Goal: Task Accomplishment & Management: Manage account settings

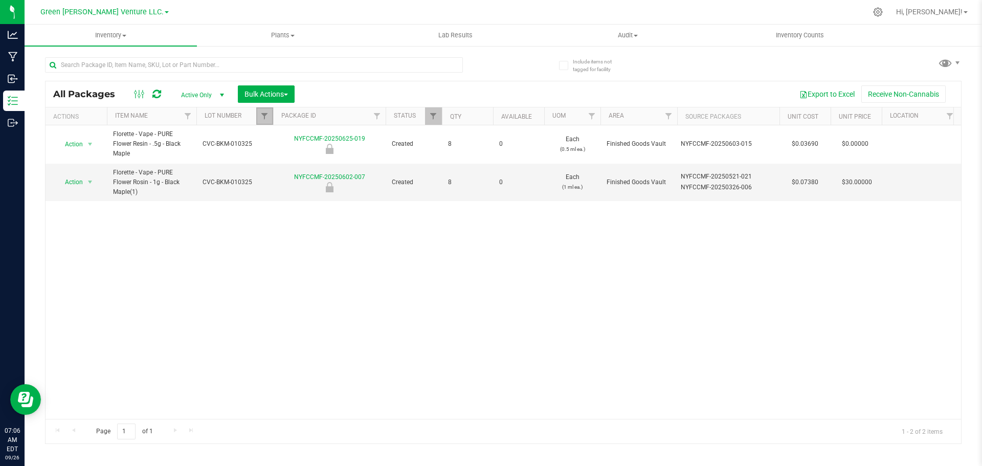
click at [259, 115] on link "Filter" at bounding box center [264, 115] width 17 height 17
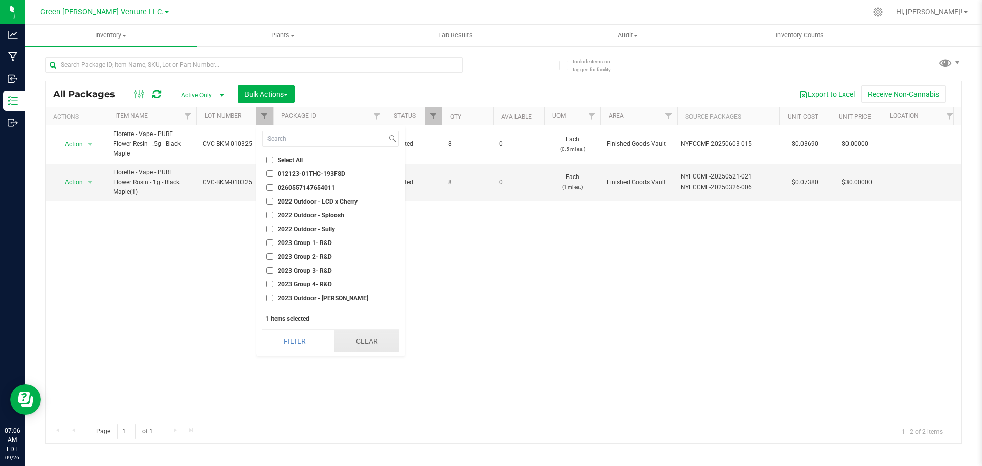
click at [355, 344] on button "Clear" at bounding box center [366, 341] width 65 height 22
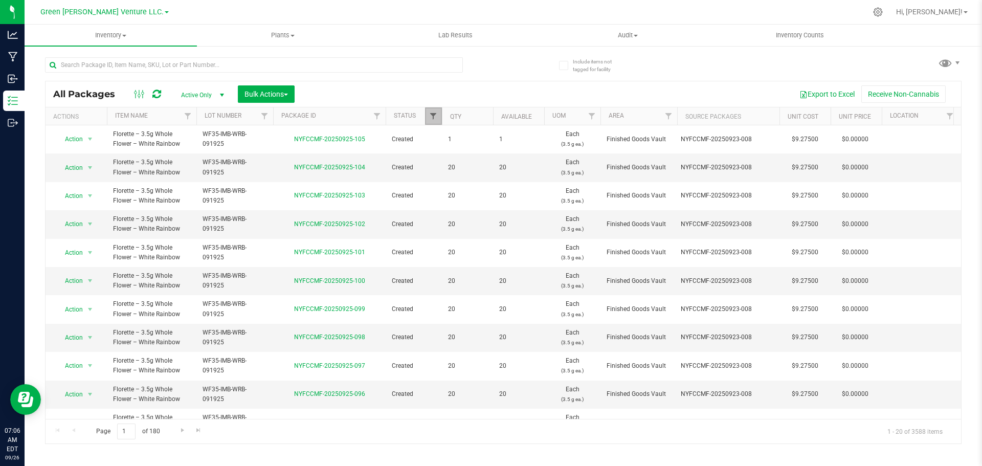
click at [435, 120] on span "Filter" at bounding box center [433, 116] width 8 height 8
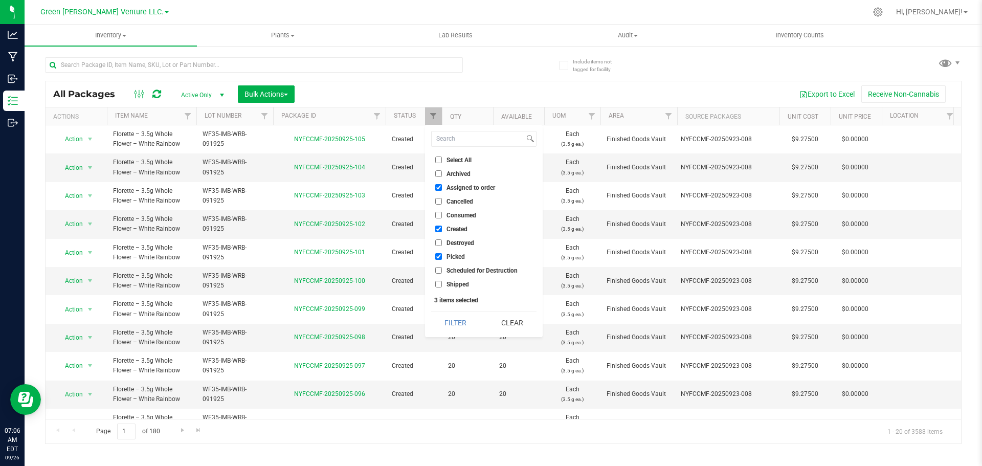
click at [439, 161] on input "Select All" at bounding box center [438, 159] width 7 height 7
checkbox input "true"
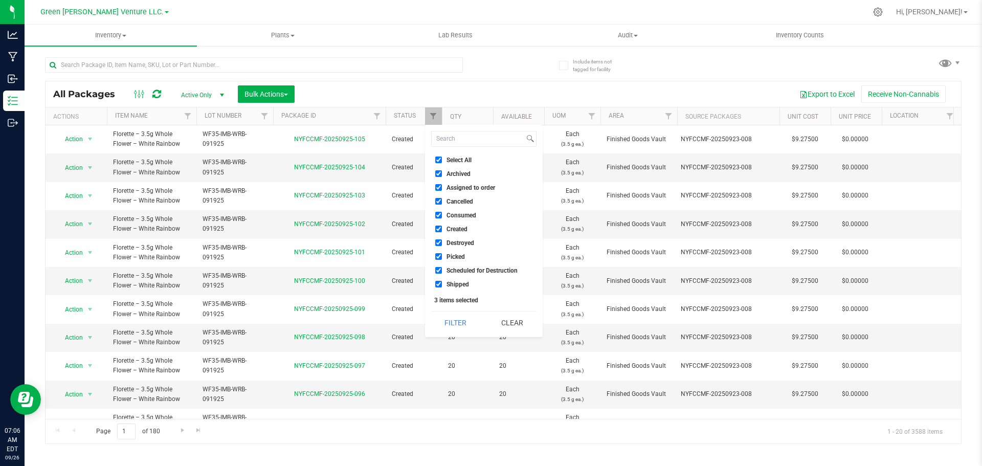
checkbox input "true"
click at [458, 324] on button "Filter" at bounding box center [455, 322] width 49 height 22
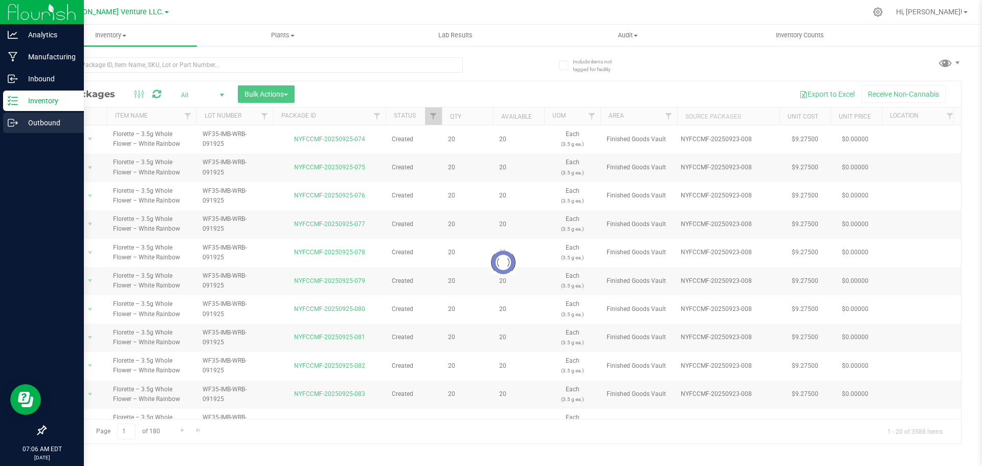
click at [48, 125] on p "Outbound" at bounding box center [48, 123] width 61 height 12
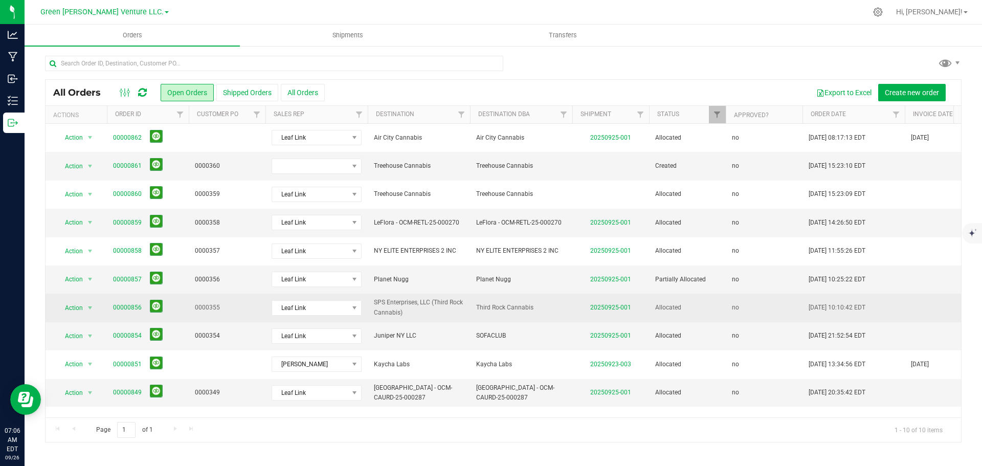
scroll to position [7, 0]
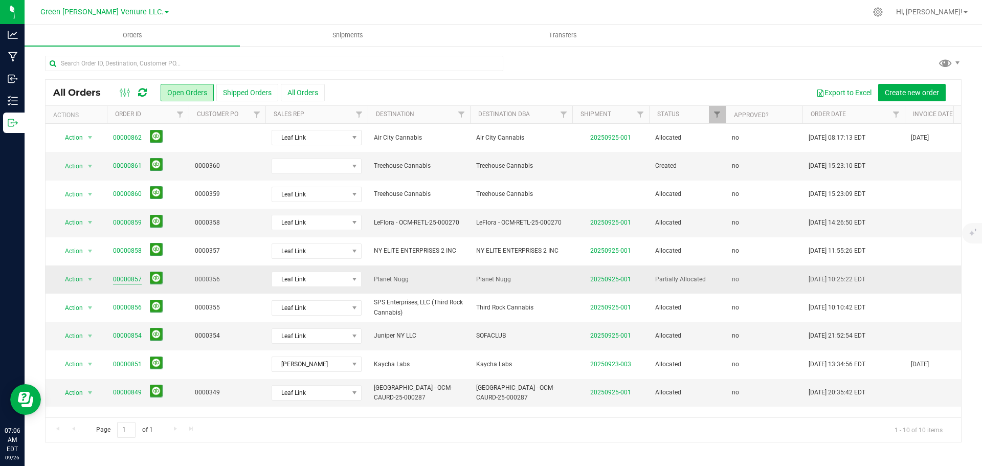
click at [134, 275] on link "00000857" at bounding box center [127, 280] width 29 height 10
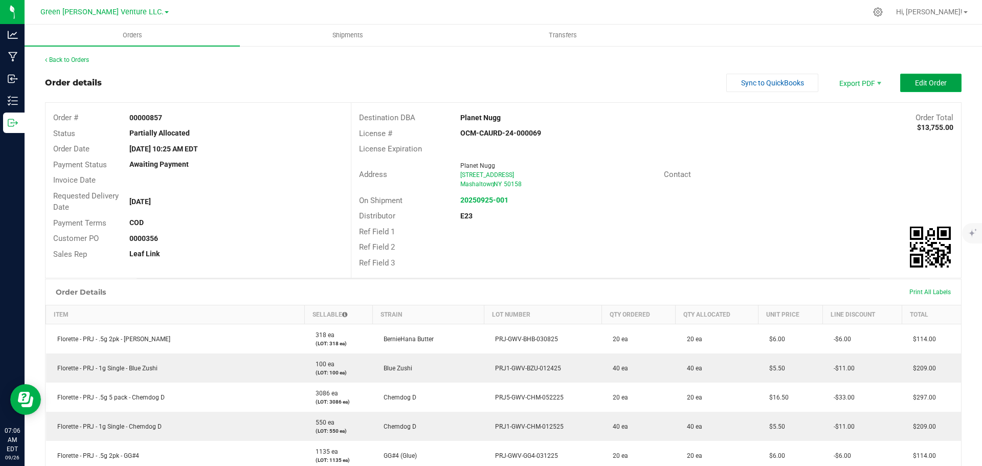
click at [934, 86] on span "Edit Order" at bounding box center [931, 83] width 32 height 8
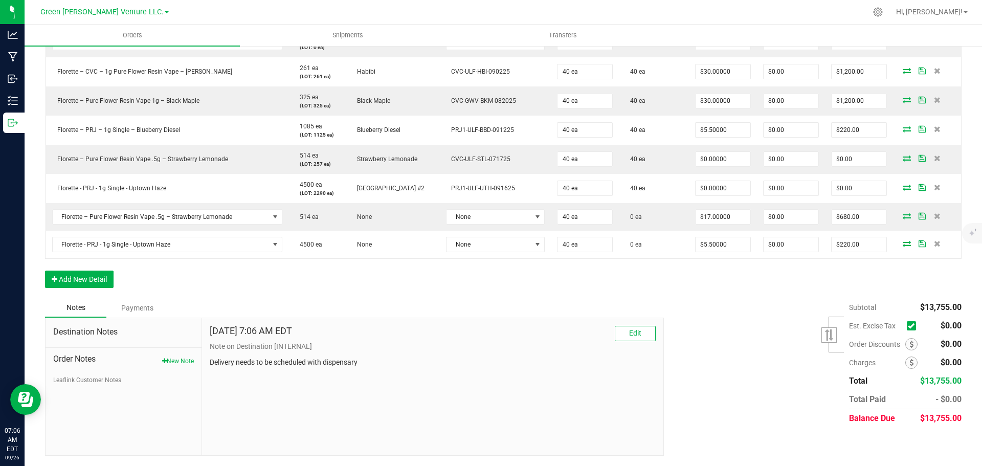
scroll to position [770, 0]
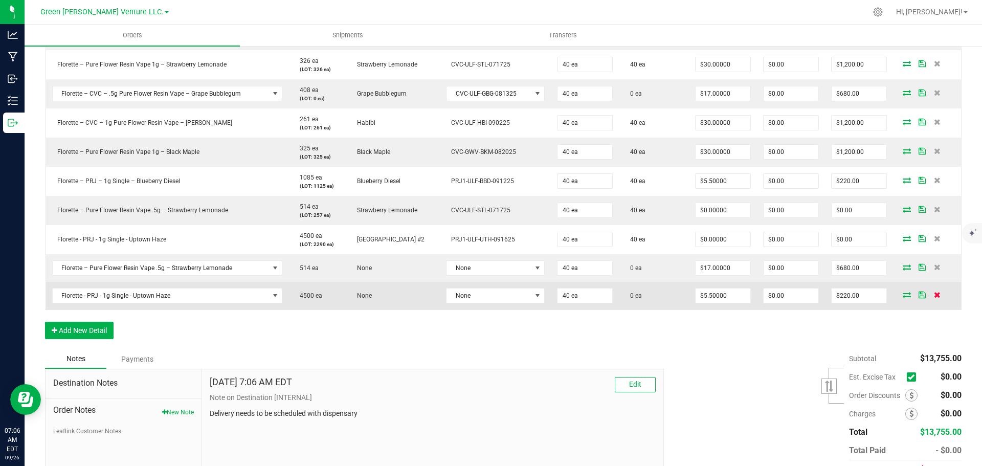
click at [934, 297] on icon at bounding box center [937, 294] width 7 height 6
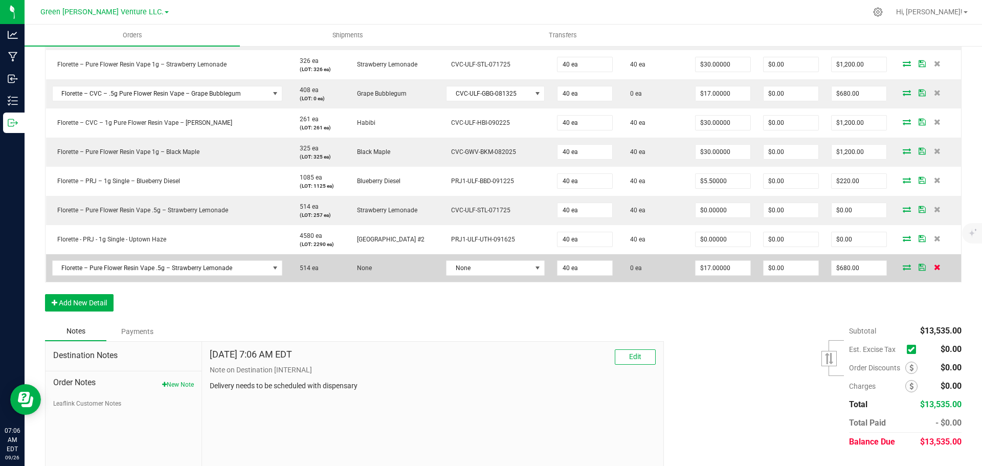
click at [934, 269] on icon at bounding box center [937, 267] width 7 height 6
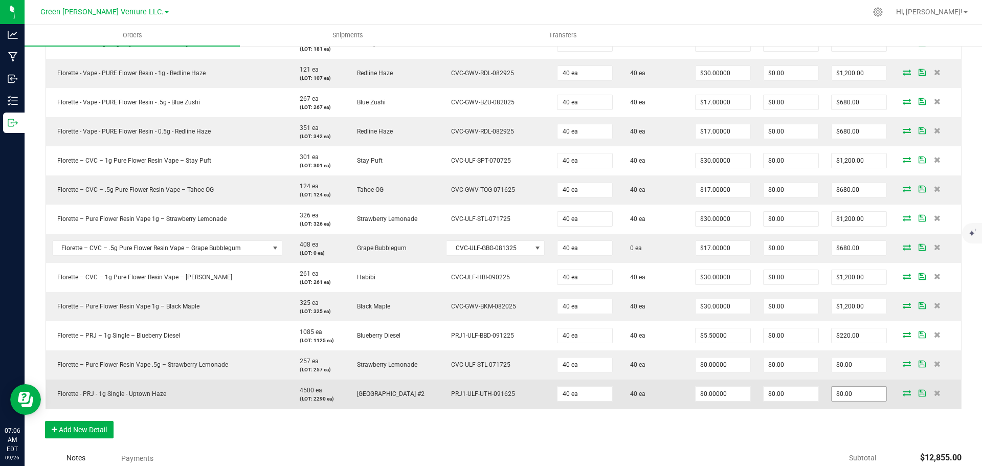
scroll to position [612, 0]
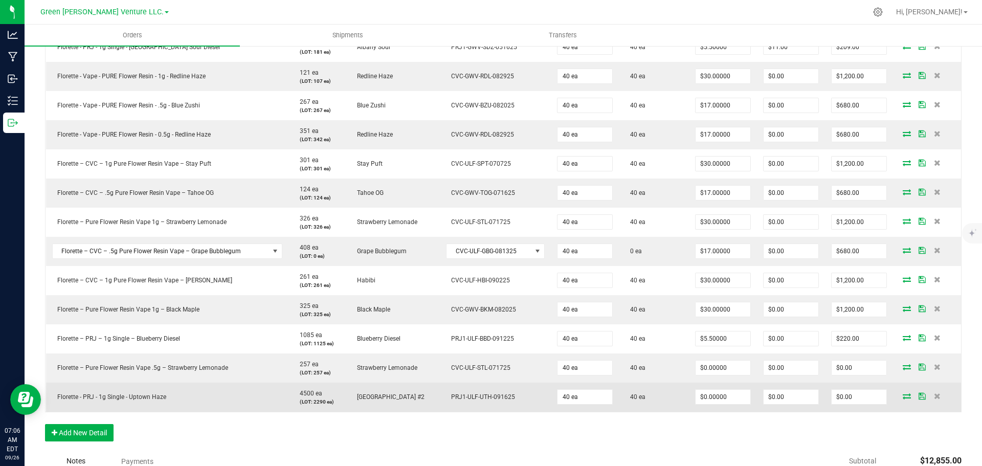
click at [918, 394] on icon at bounding box center [921, 396] width 7 height 6
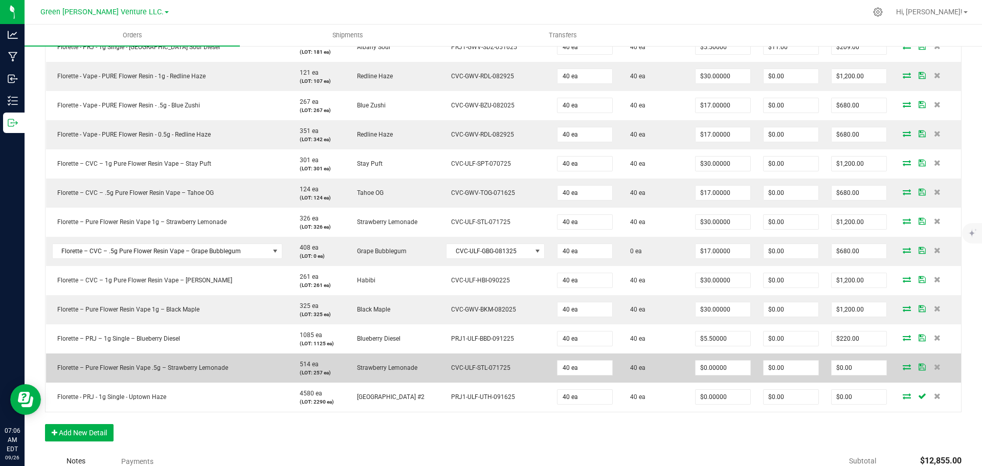
click at [918, 367] on icon at bounding box center [921, 367] width 7 height 6
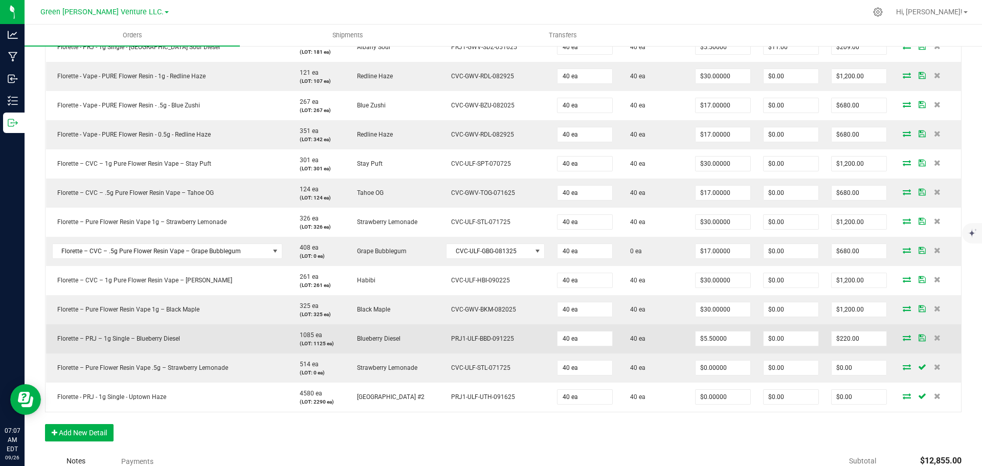
click at [918, 340] on icon at bounding box center [921, 337] width 7 height 6
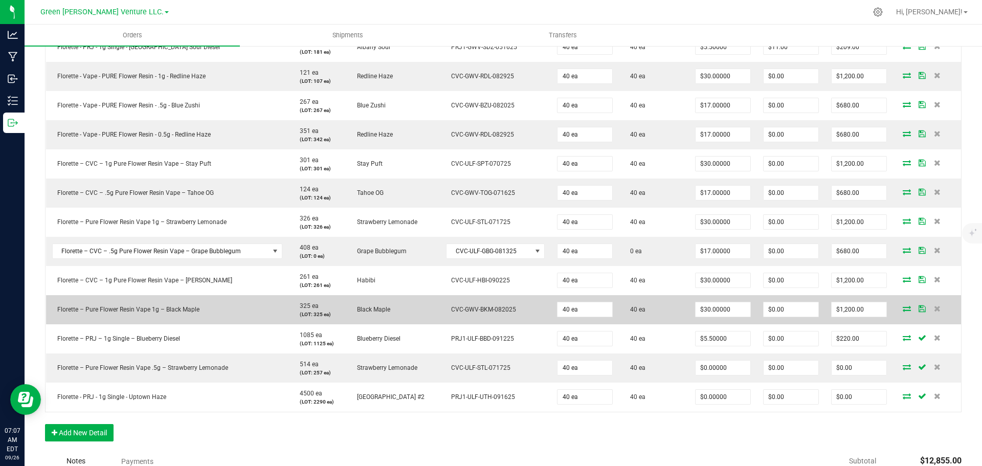
click at [918, 311] on icon at bounding box center [921, 308] width 7 height 6
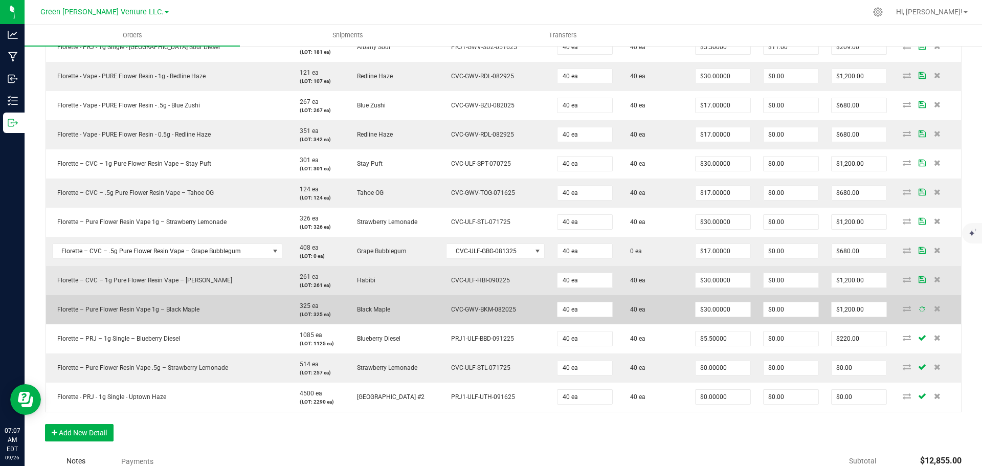
click at [918, 278] on icon at bounding box center [921, 279] width 7 height 6
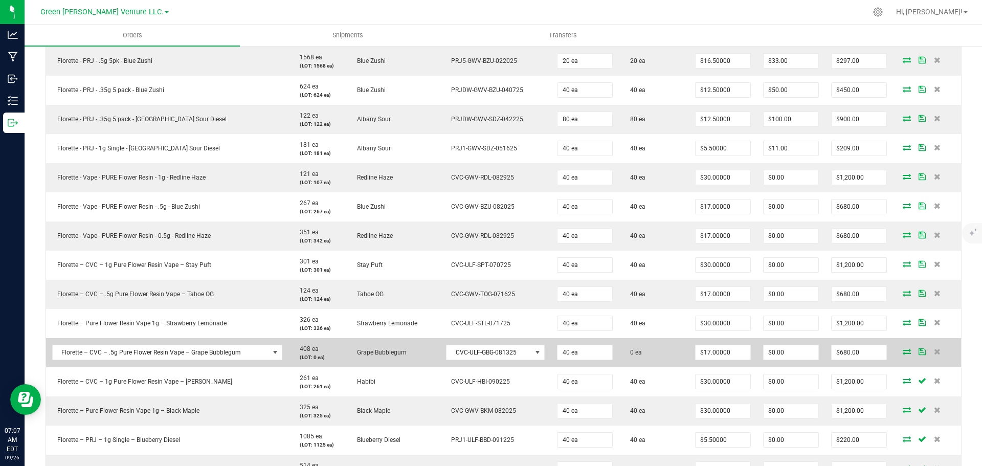
scroll to position [510, 0]
click at [918, 350] on icon at bounding box center [921, 352] width 7 height 6
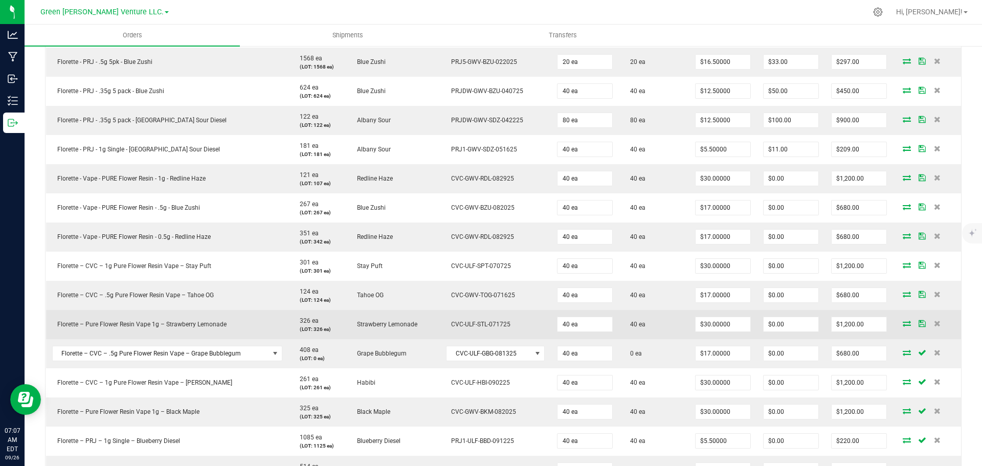
click at [914, 322] on span at bounding box center [921, 323] width 15 height 6
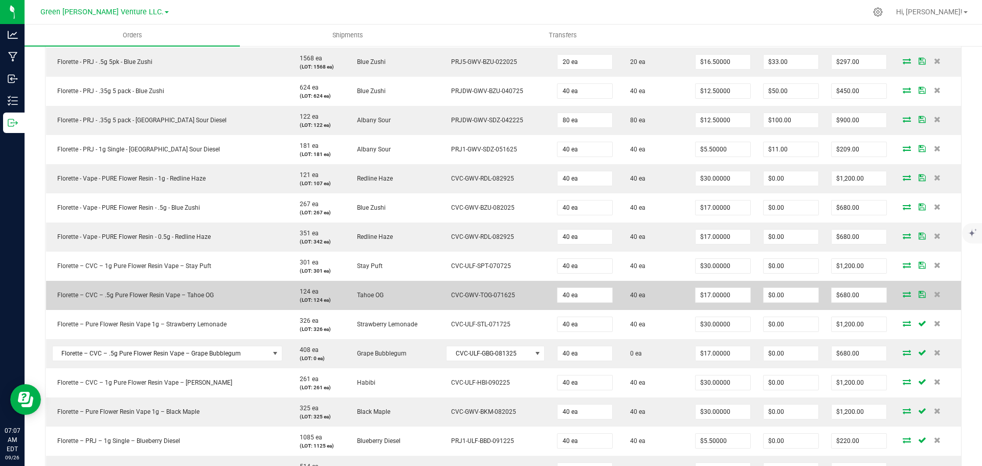
click at [918, 291] on icon at bounding box center [921, 294] width 7 height 6
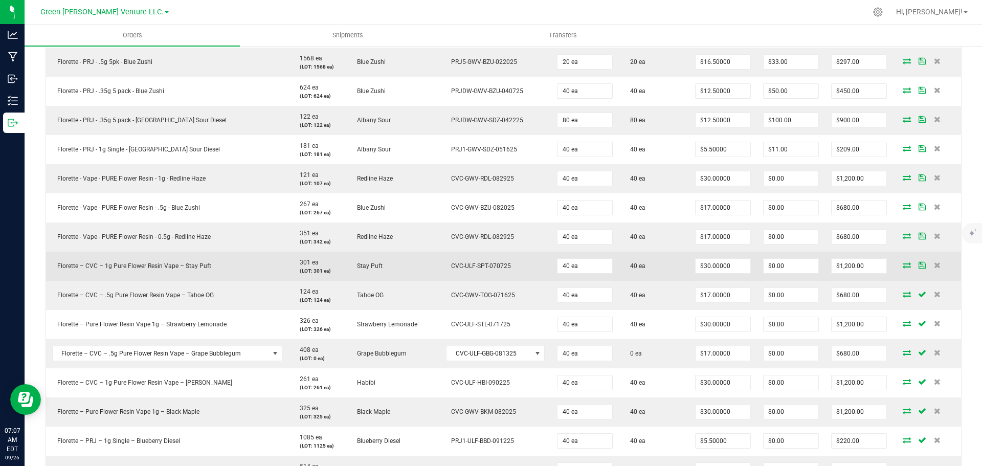
click at [918, 262] on icon at bounding box center [921, 265] width 7 height 6
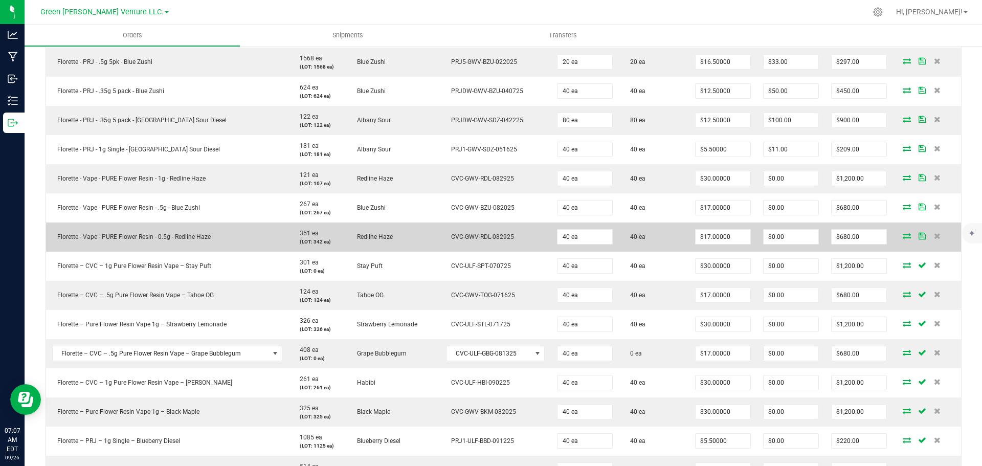
click at [918, 234] on icon at bounding box center [921, 236] width 7 height 6
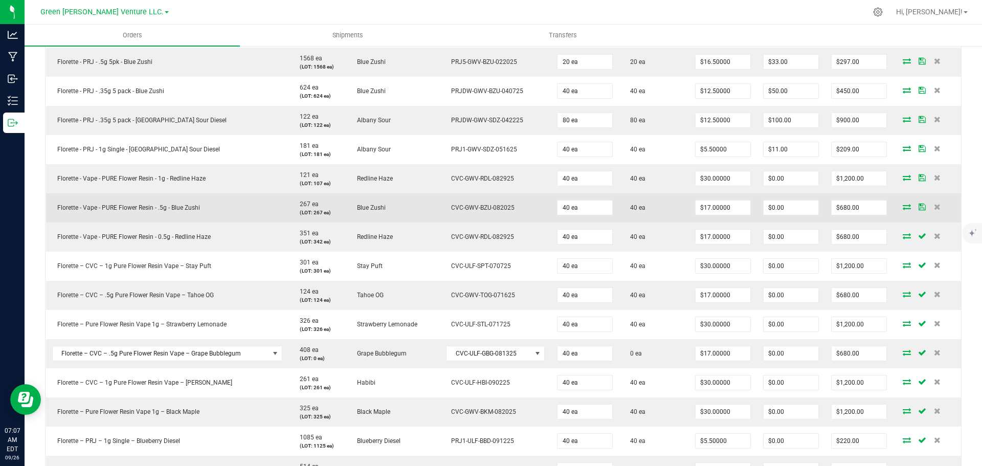
click at [914, 211] on td at bounding box center [927, 207] width 68 height 29
click at [918, 209] on icon at bounding box center [921, 206] width 7 height 6
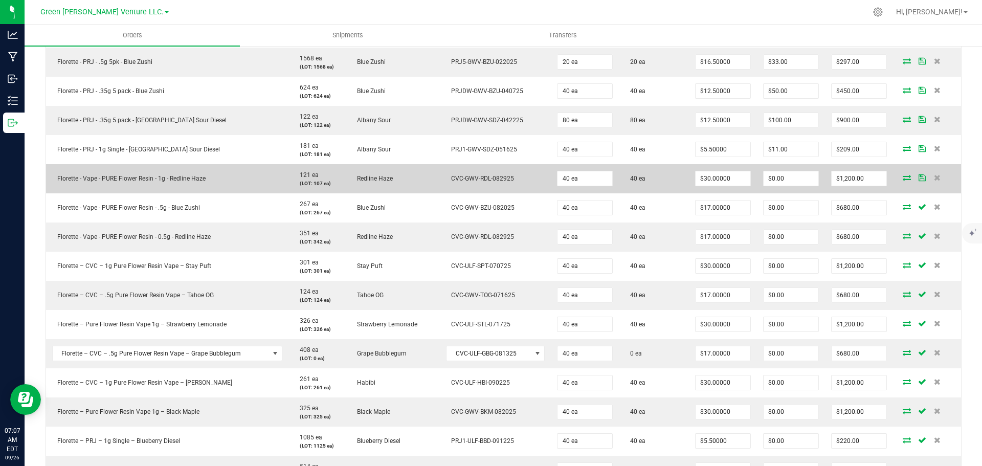
click at [918, 179] on icon at bounding box center [921, 177] width 7 height 6
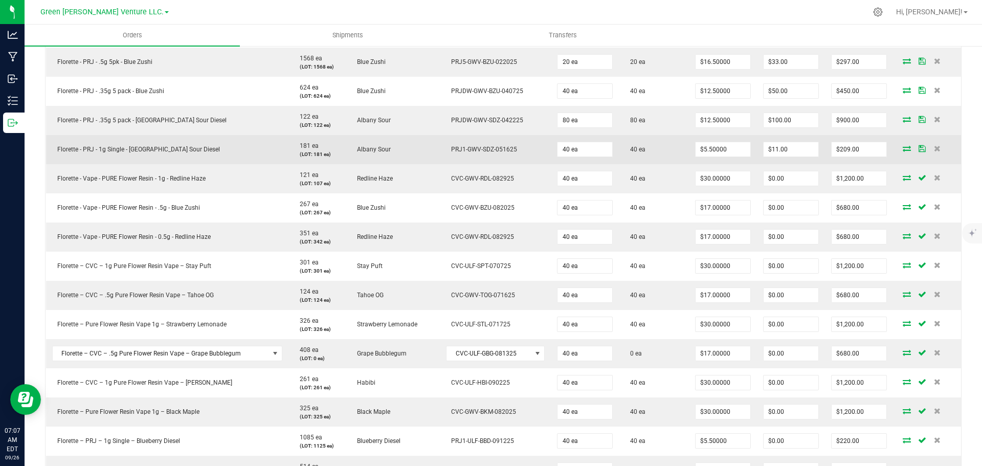
click at [918, 148] on icon at bounding box center [921, 148] width 7 height 6
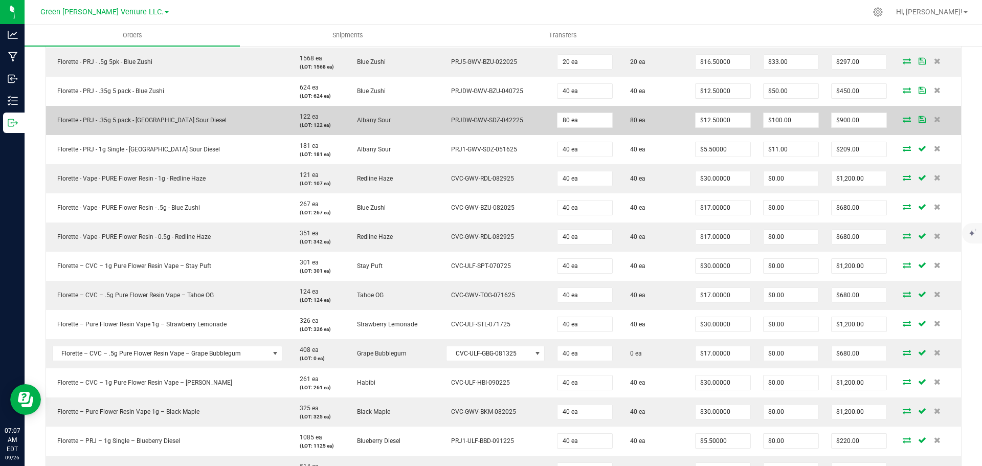
click at [913, 114] on td at bounding box center [927, 120] width 68 height 29
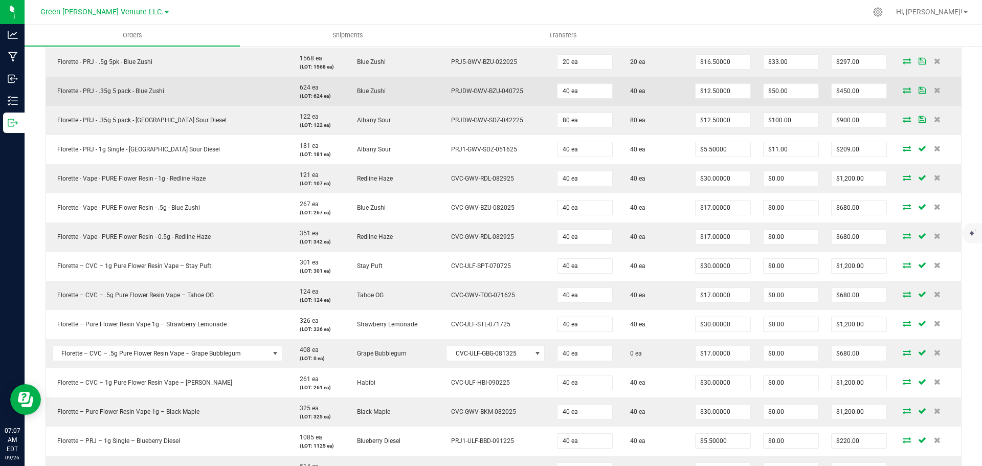
click at [918, 87] on icon at bounding box center [921, 90] width 7 height 6
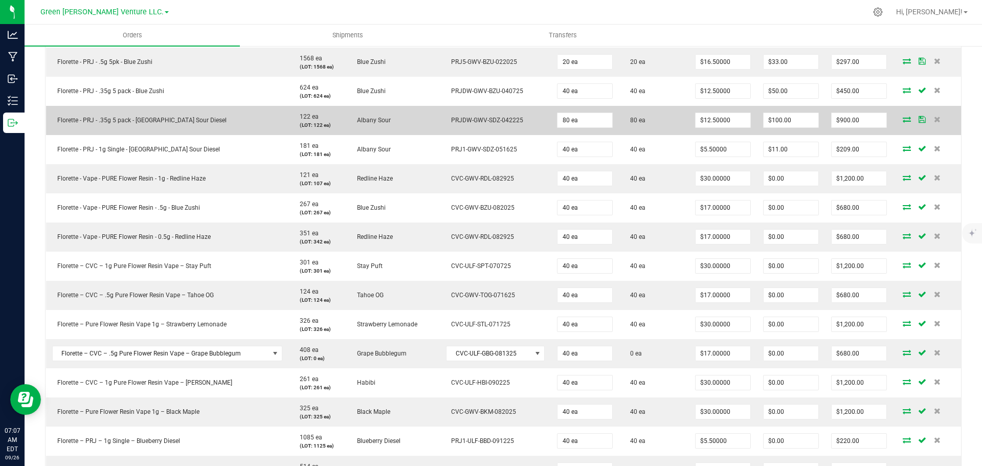
click at [918, 120] on icon at bounding box center [921, 119] width 7 height 6
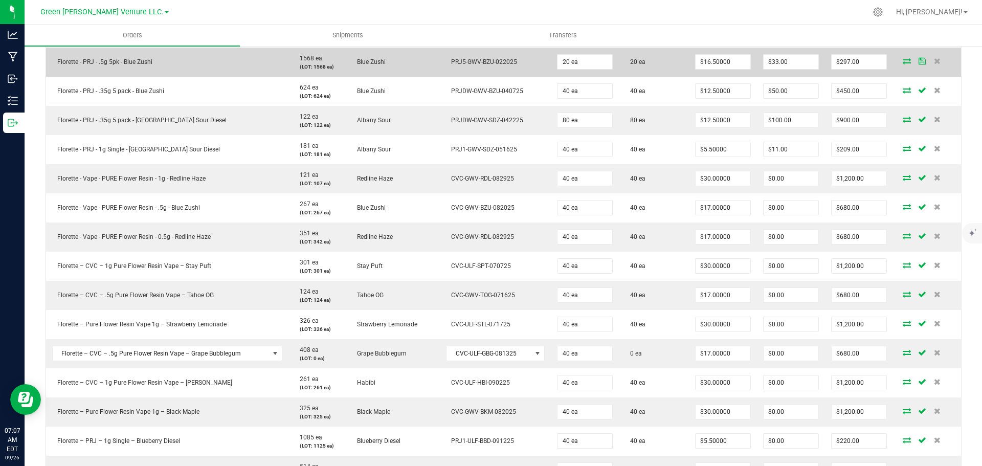
click at [916, 65] on td at bounding box center [927, 62] width 68 height 29
click at [918, 63] on icon at bounding box center [921, 61] width 7 height 6
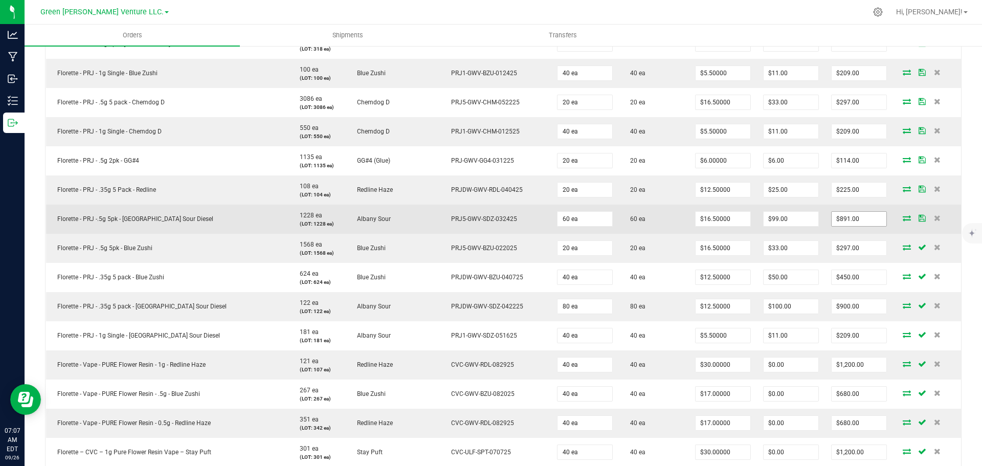
scroll to position [306, 0]
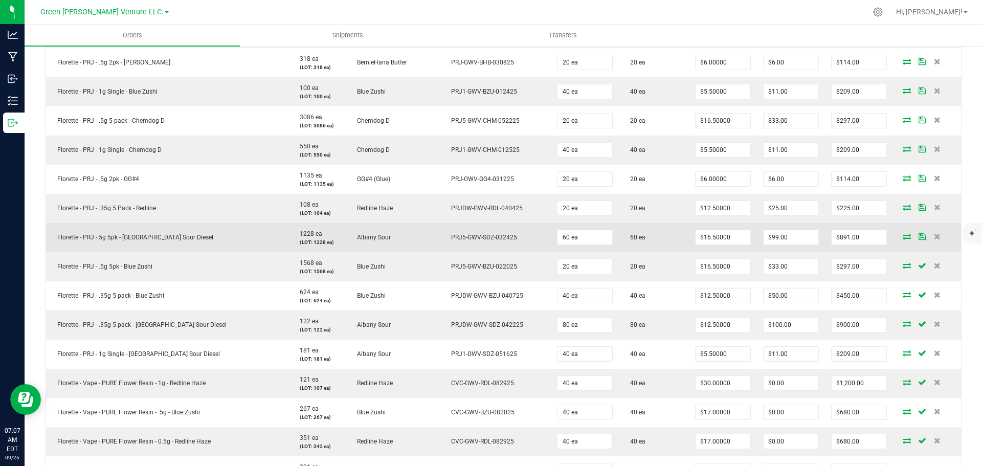
click at [918, 235] on icon at bounding box center [921, 236] width 7 height 6
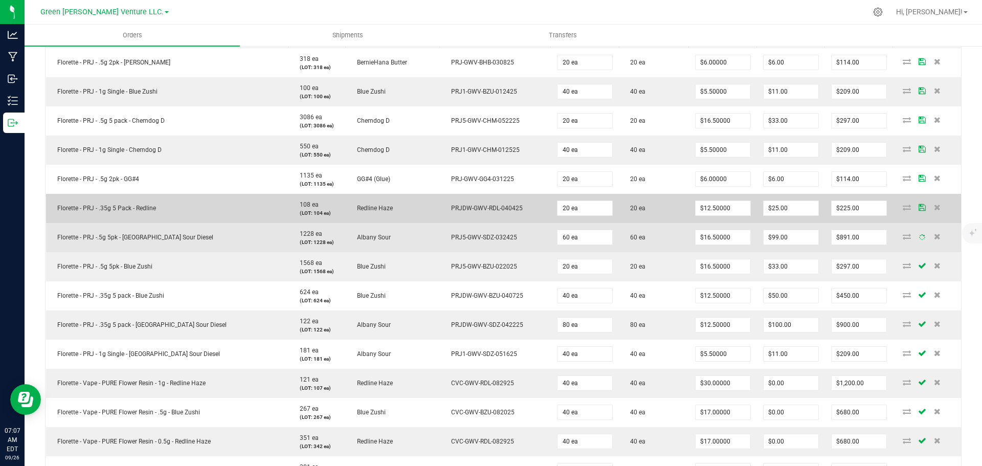
click at [918, 206] on icon at bounding box center [921, 207] width 7 height 6
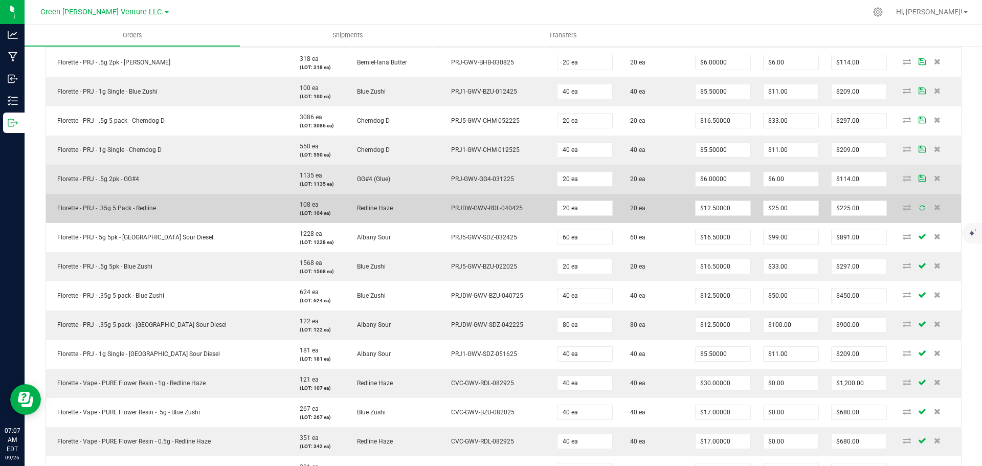
click at [918, 177] on icon at bounding box center [921, 178] width 7 height 6
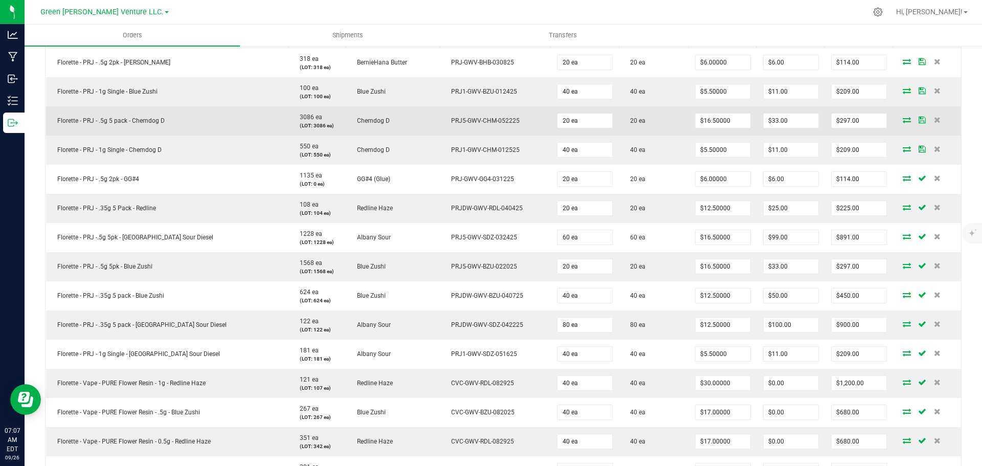
drag, startPoint x: 912, startPoint y: 148, endPoint x: 914, endPoint y: 134, distance: 14.5
click at [918, 148] on icon at bounding box center [921, 149] width 7 height 6
click at [918, 121] on icon at bounding box center [921, 120] width 7 height 6
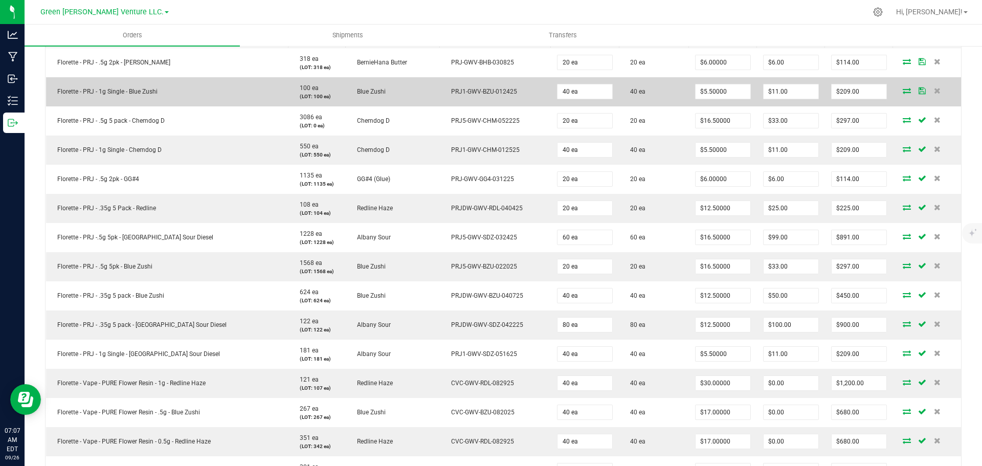
click at [918, 93] on icon at bounding box center [921, 90] width 7 height 6
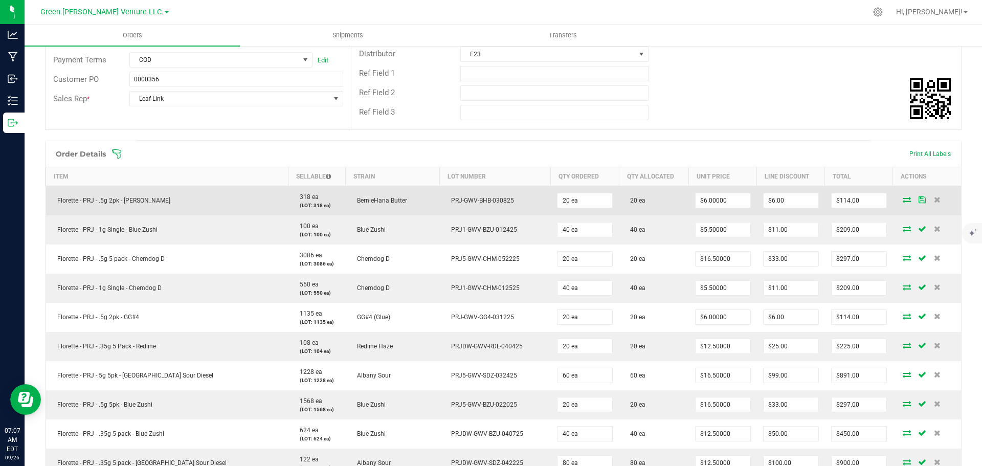
scroll to position [152, 0]
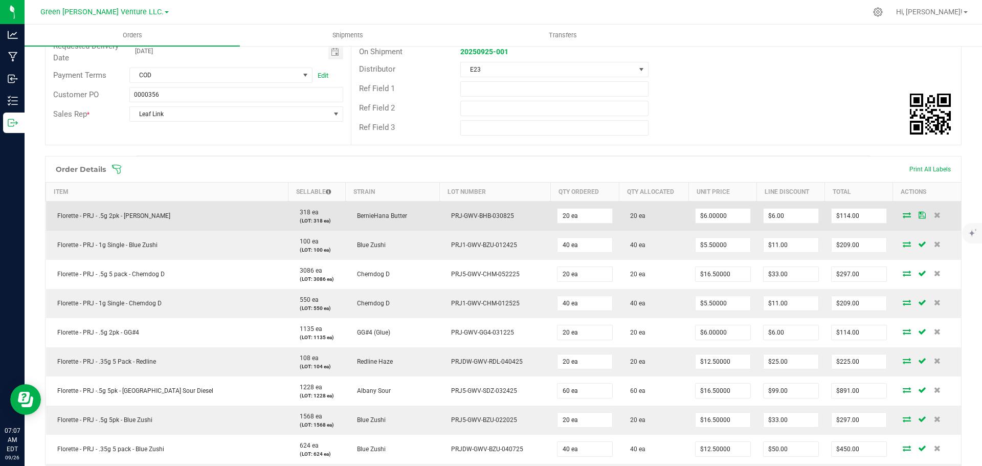
click at [918, 215] on icon at bounding box center [921, 215] width 7 height 6
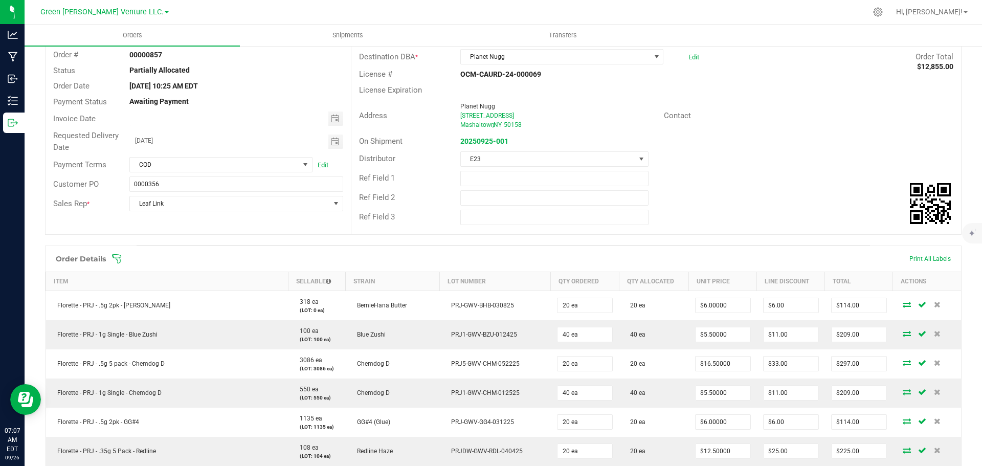
scroll to position [0, 0]
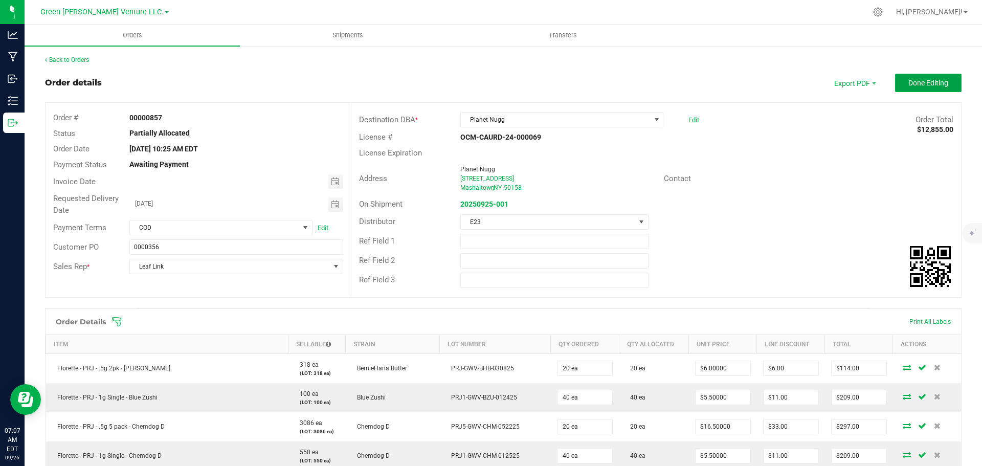
click at [935, 85] on span "Done Editing" at bounding box center [928, 83] width 40 height 8
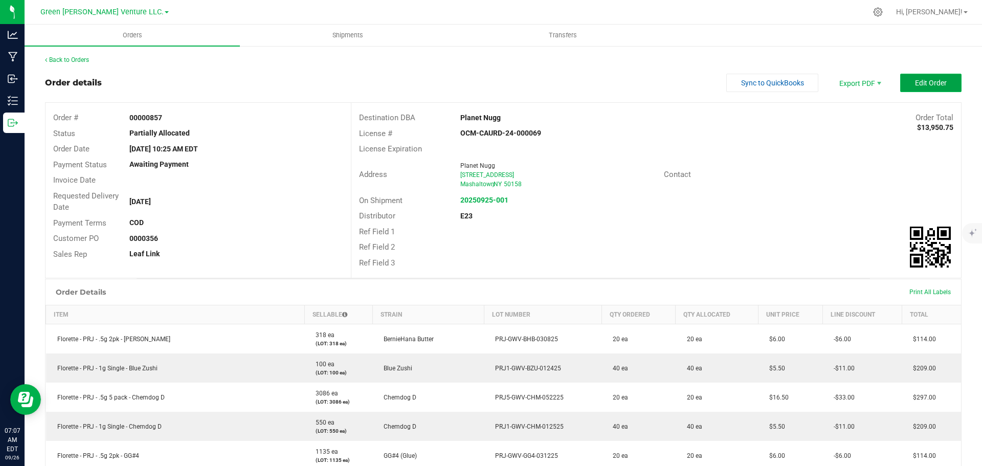
click at [950, 86] on button "Edit Order" at bounding box center [930, 83] width 61 height 18
click at [933, 81] on span "Edit Order" at bounding box center [931, 83] width 32 height 8
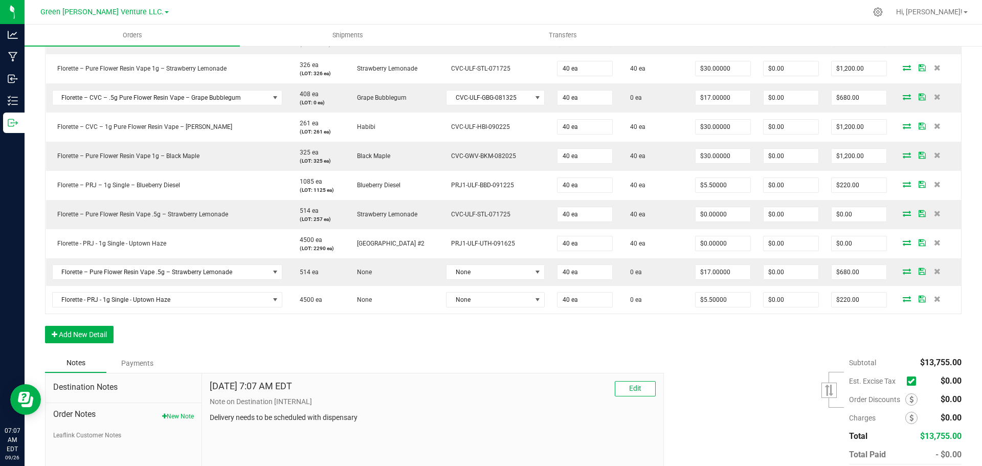
scroll to position [767, 0]
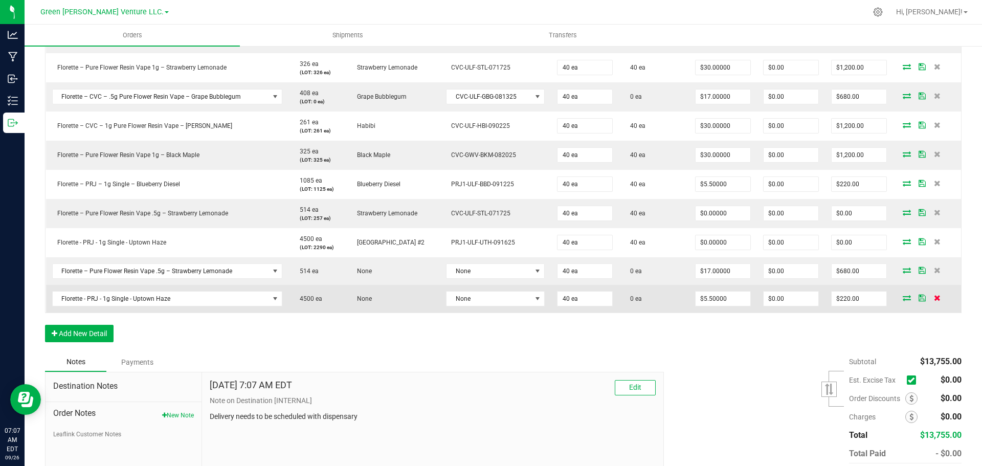
click at [934, 297] on icon at bounding box center [937, 297] width 7 height 6
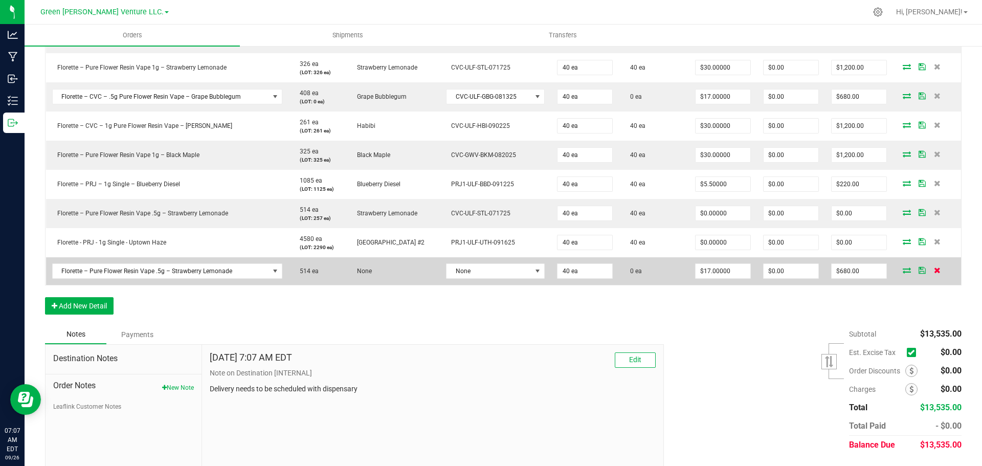
click at [934, 270] on icon at bounding box center [937, 270] width 7 height 6
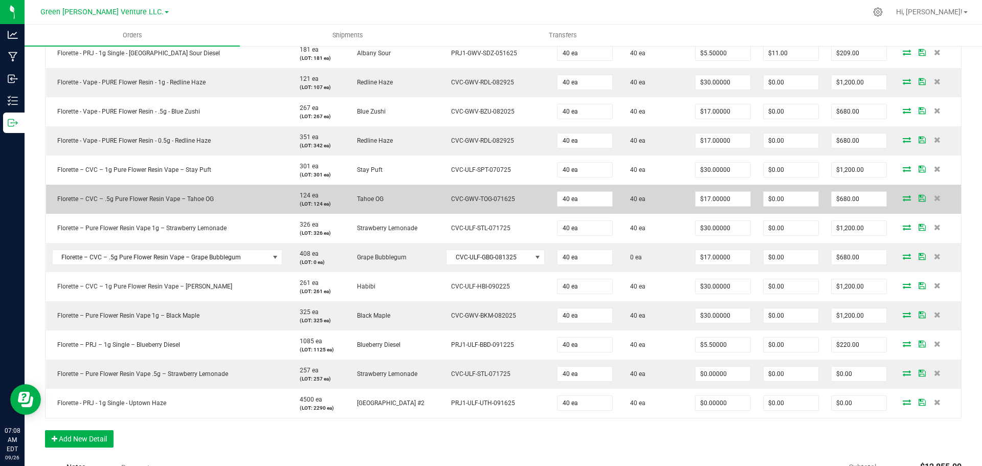
scroll to position [612, 0]
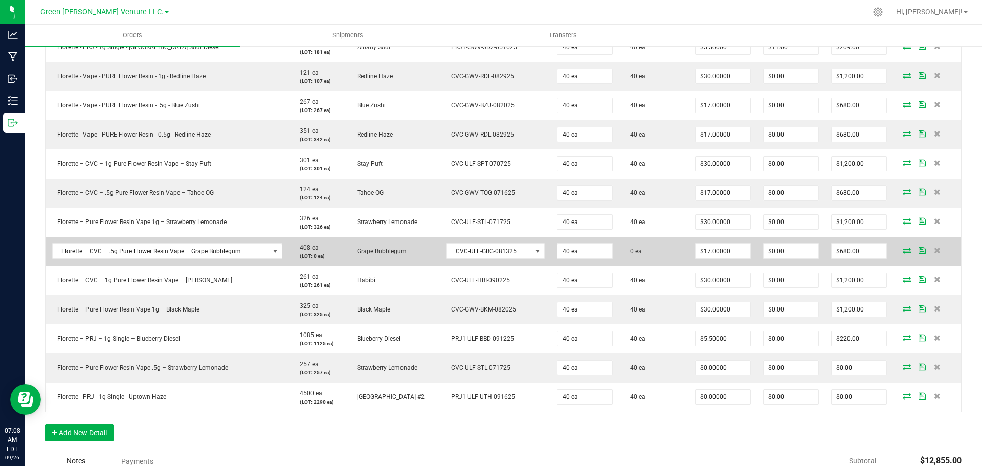
click at [902, 251] on icon at bounding box center [906, 250] width 8 height 6
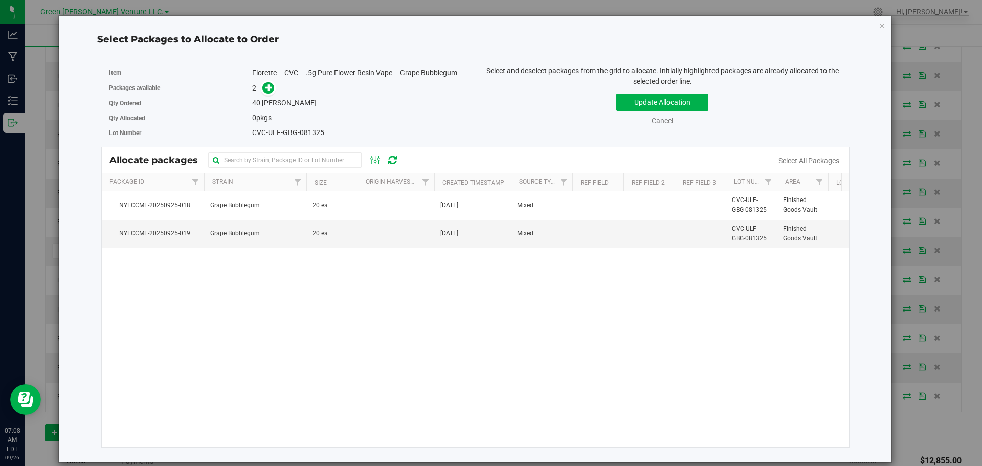
click at [656, 123] on link "Cancel" at bounding box center [661, 121] width 21 height 8
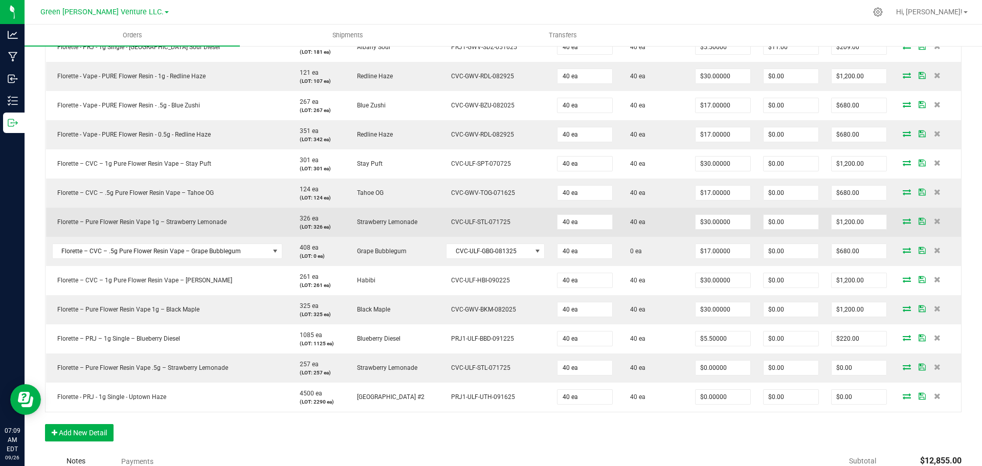
scroll to position [614, 0]
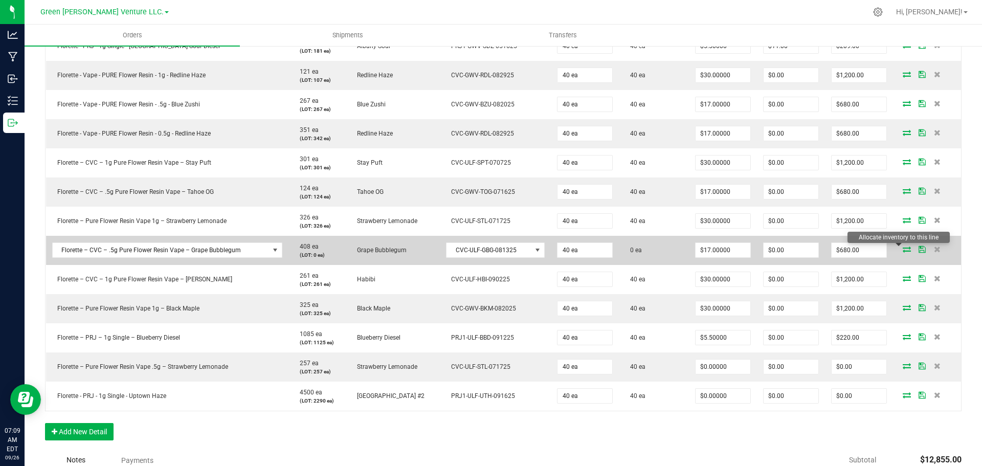
click at [902, 247] on icon at bounding box center [906, 249] width 8 height 6
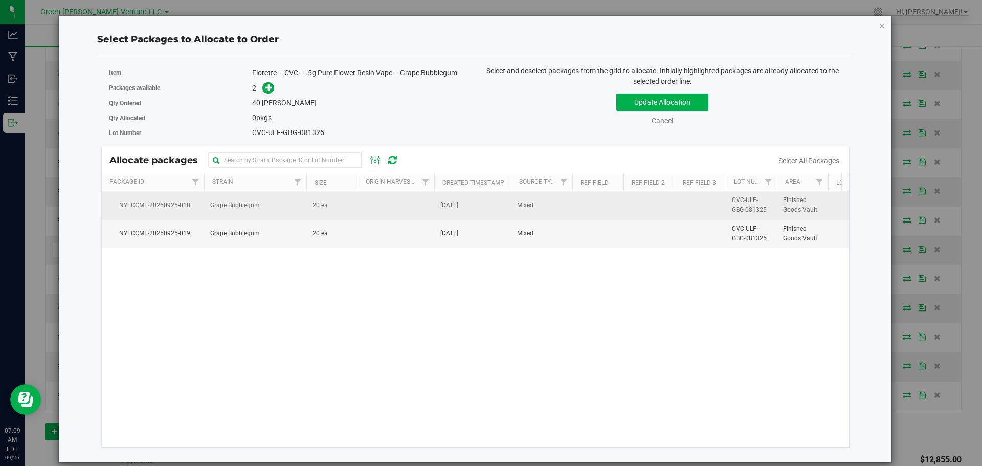
click at [292, 201] on td "Grape Bubblegum" at bounding box center [255, 205] width 102 height 28
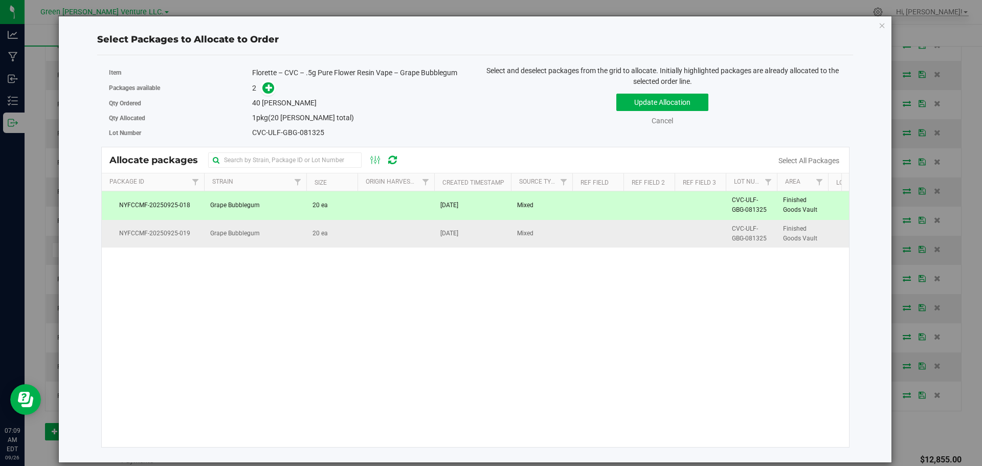
click at [307, 244] on td "20 ea" at bounding box center [331, 234] width 51 height 28
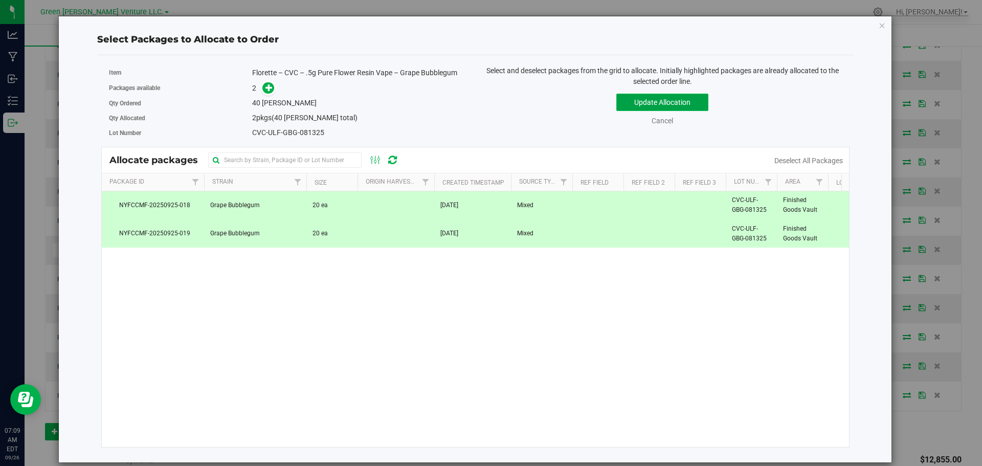
click at [627, 101] on button "Update Allocation" at bounding box center [662, 102] width 92 height 17
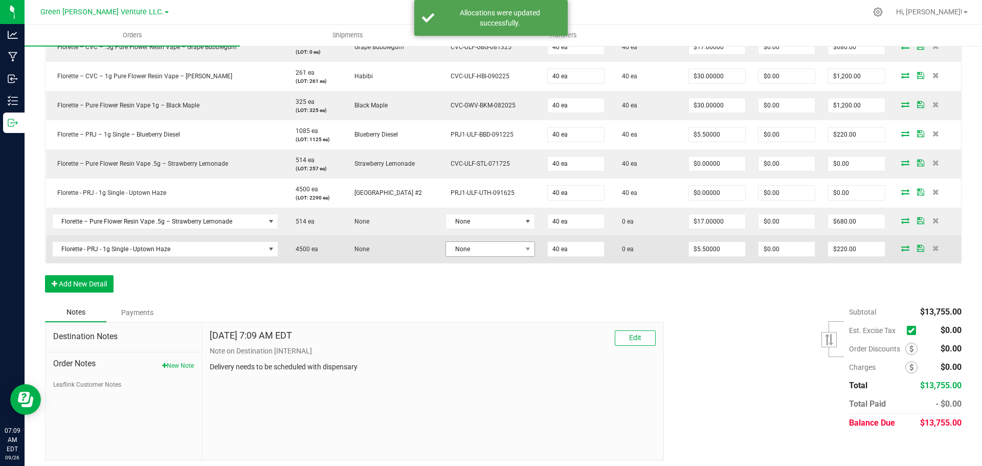
scroll to position [821, 0]
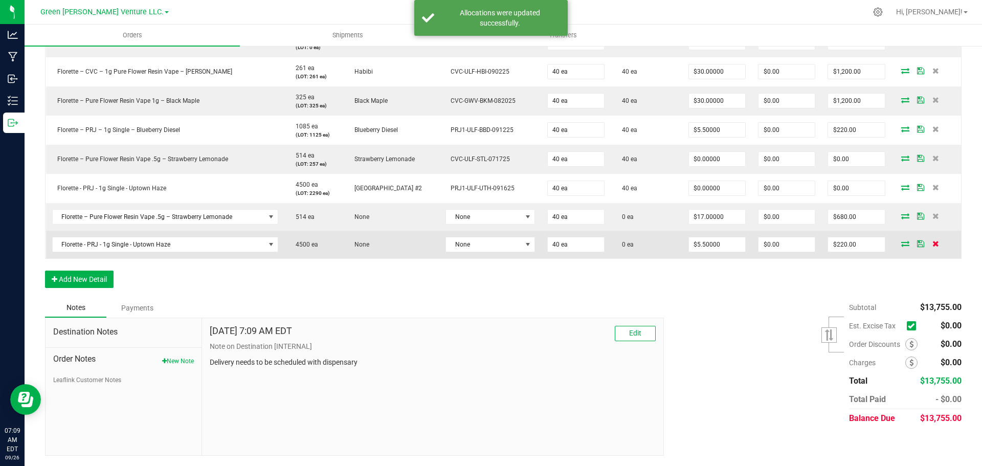
click at [932, 244] on icon at bounding box center [935, 243] width 7 height 6
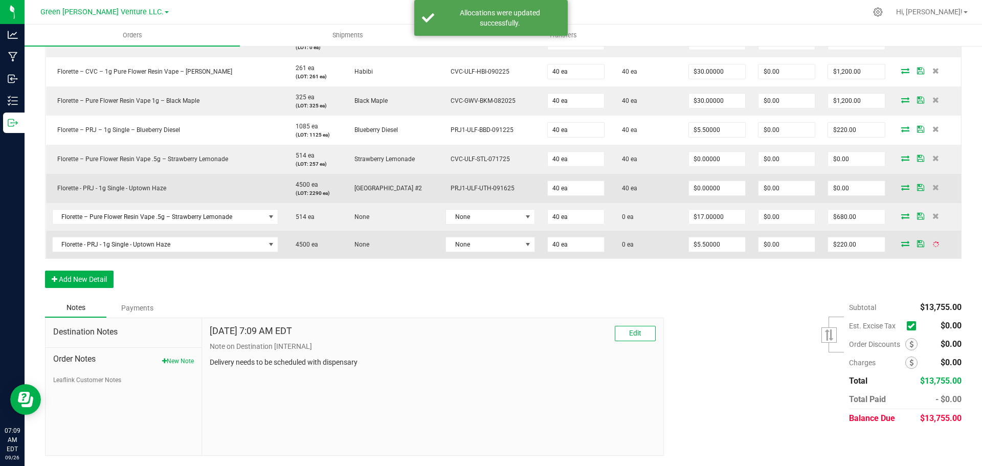
scroll to position [793, 0]
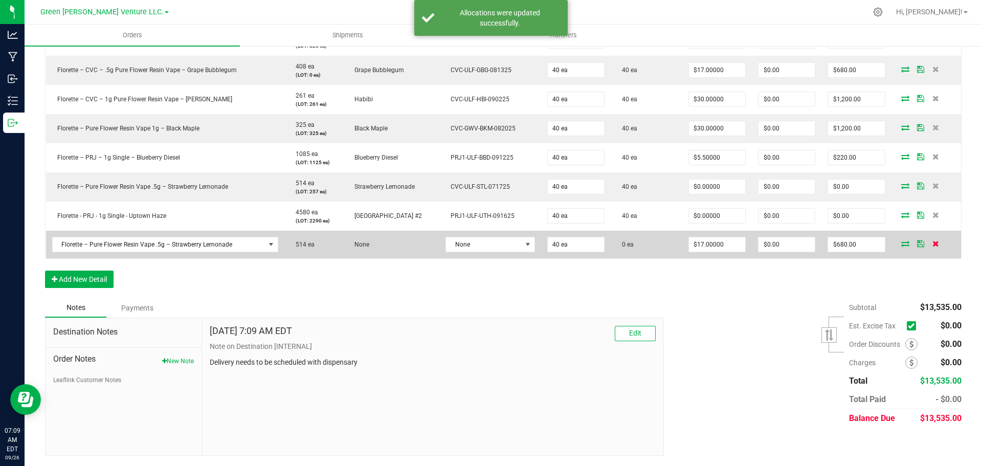
click at [932, 241] on icon at bounding box center [935, 243] width 7 height 6
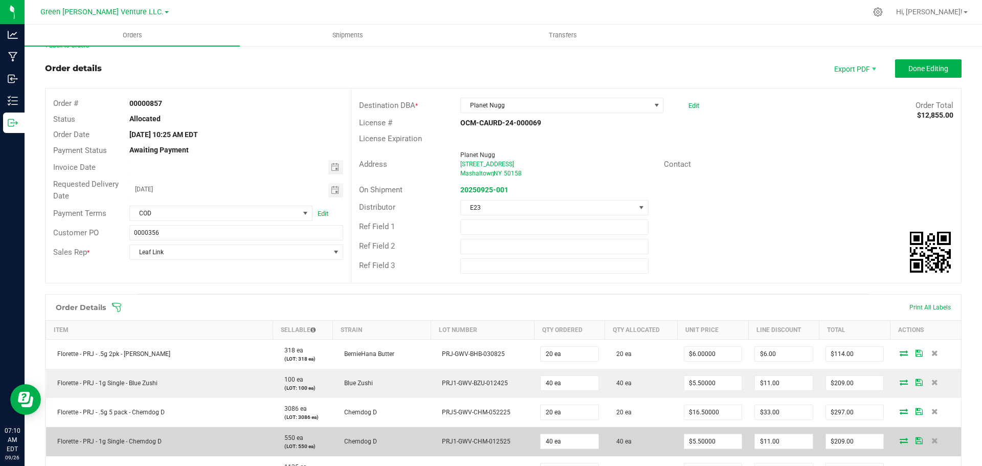
scroll to position [0, 0]
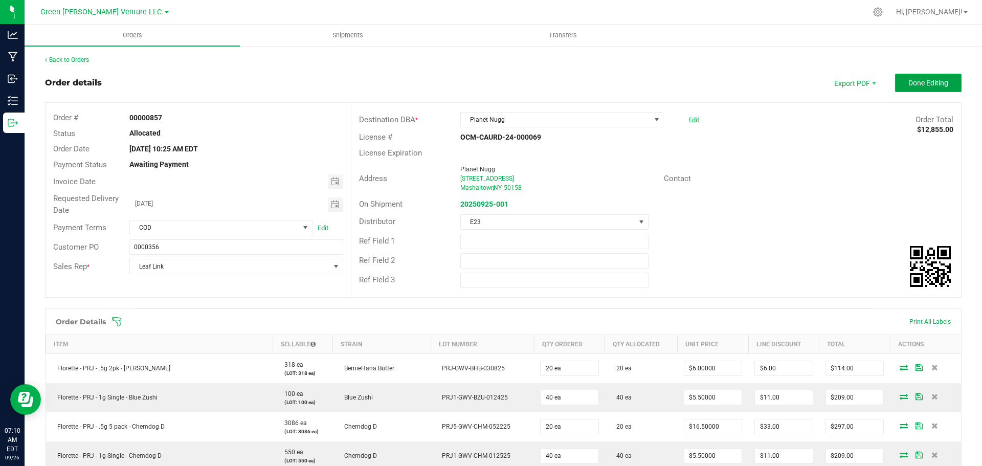
click at [908, 84] on span "Done Editing" at bounding box center [928, 83] width 40 height 8
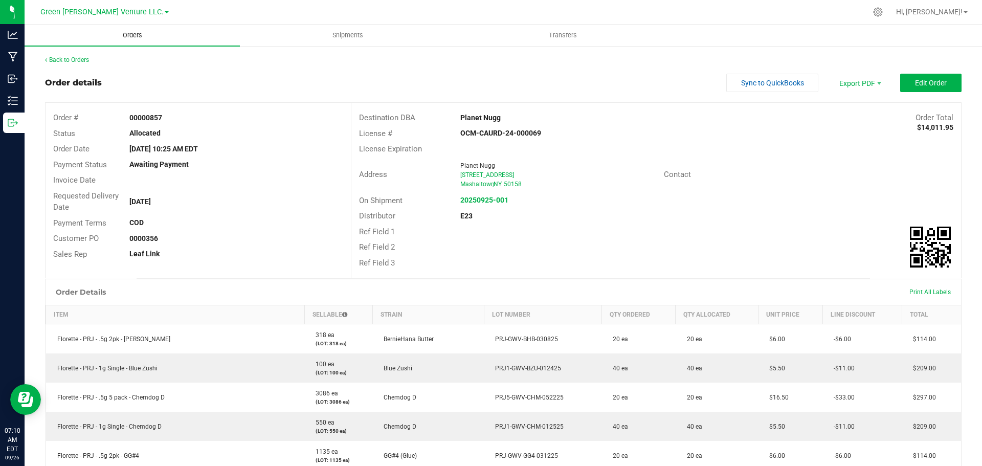
click at [137, 36] on span "Orders" at bounding box center [132, 35] width 47 height 9
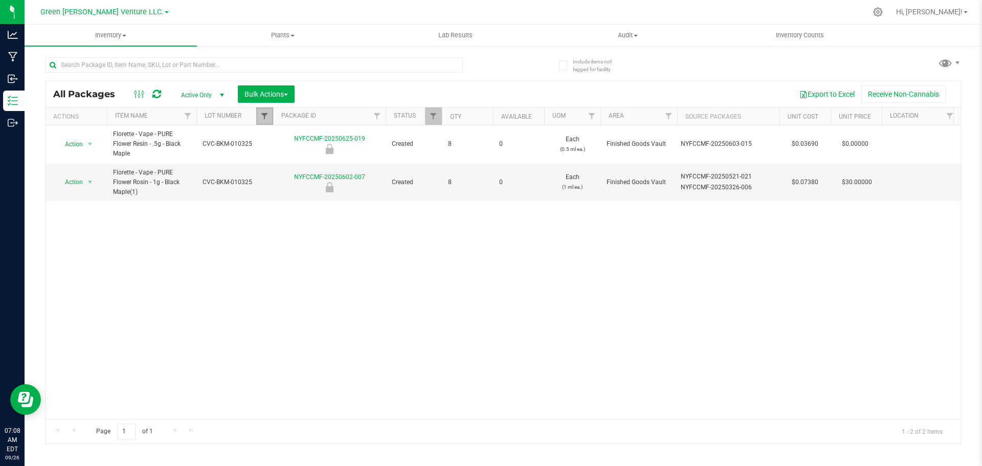
click at [267, 117] on span "Filter" at bounding box center [264, 116] width 8 height 8
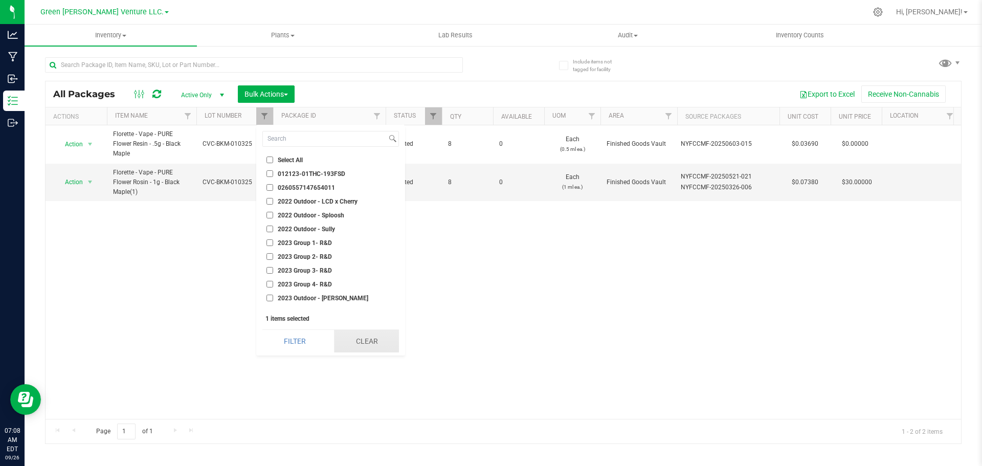
click at [357, 334] on button "Clear" at bounding box center [366, 341] width 65 height 22
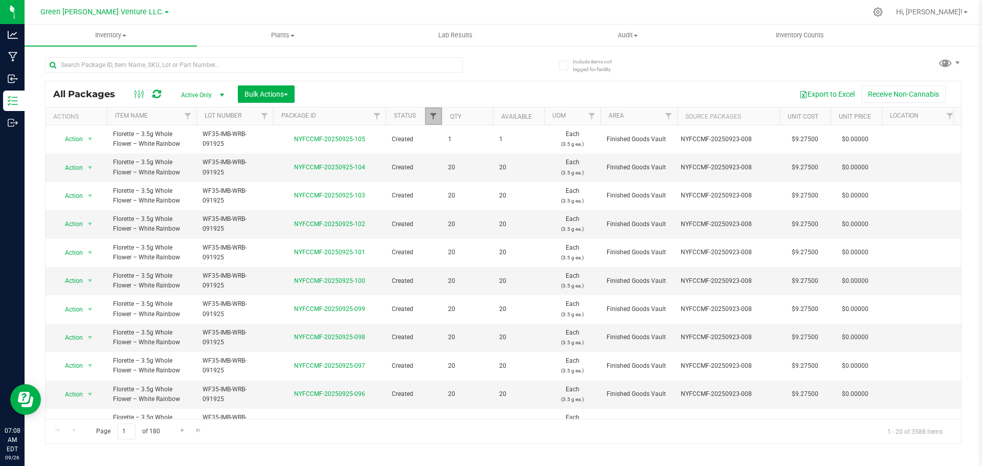
click at [433, 118] on span "Filter" at bounding box center [433, 116] width 8 height 8
click at [185, 67] on input "text" at bounding box center [254, 64] width 418 height 15
type input "grape bubblegum"
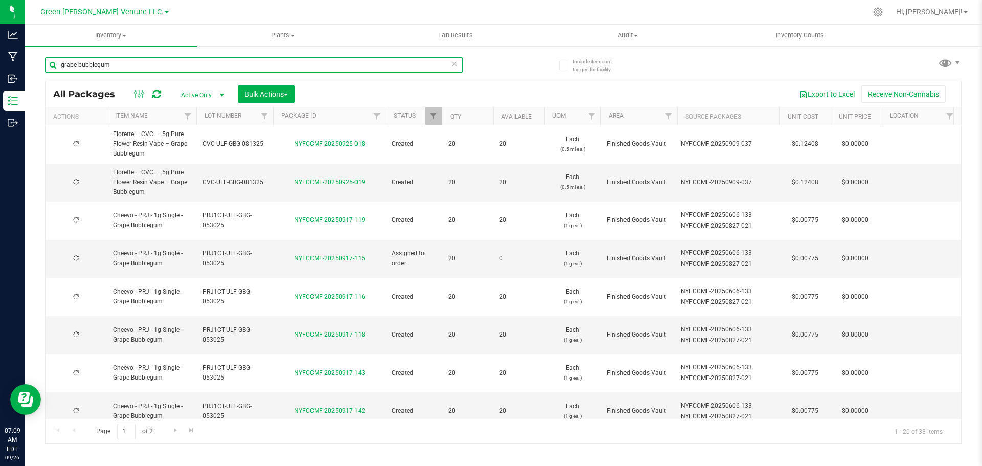
type input "2025-08-13"
drag, startPoint x: 124, startPoint y: 66, endPoint x: 36, endPoint y: 67, distance: 88.4
click at [39, 65] on div "Include items not tagged for facility grape bubblegum All Packages Active Only …" at bounding box center [503, 201] width 957 height 312
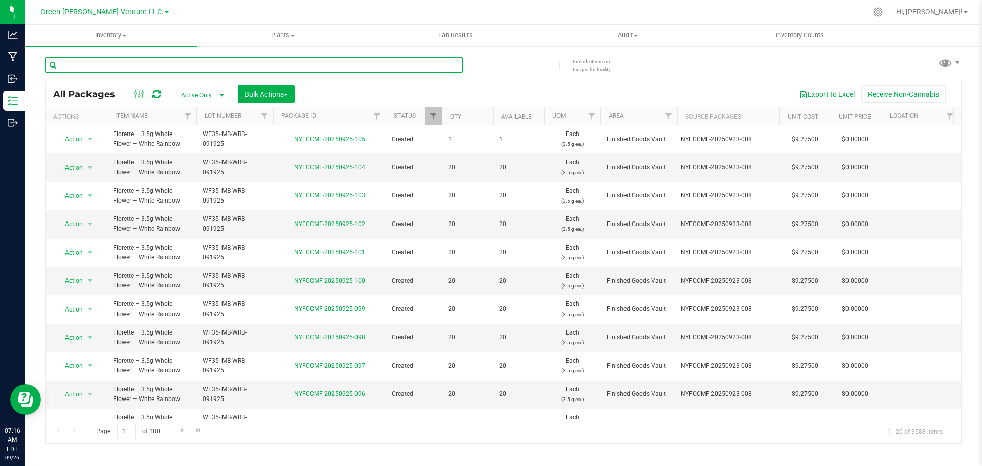
click at [76, 62] on input "text" at bounding box center [254, 64] width 418 height 15
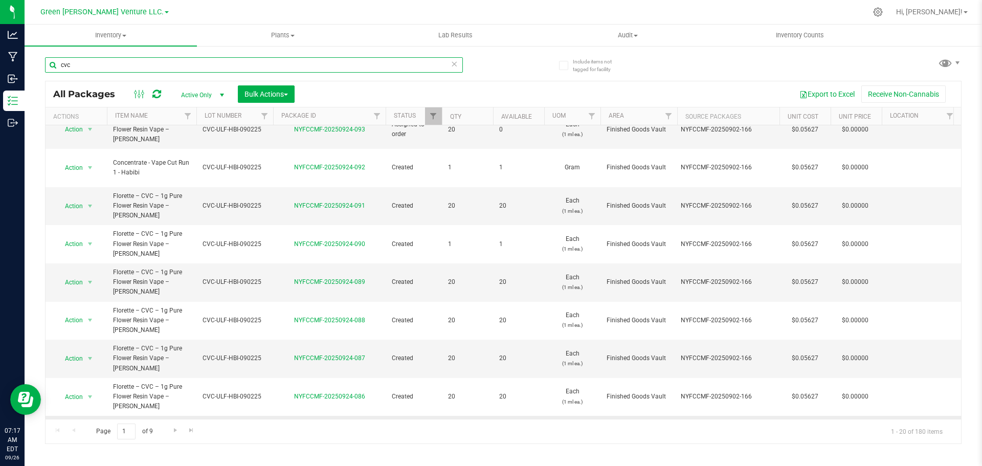
scroll to position [359, 0]
type input "cvc"
click at [175, 430] on span "Go to the next page" at bounding box center [175, 430] width 8 height 8
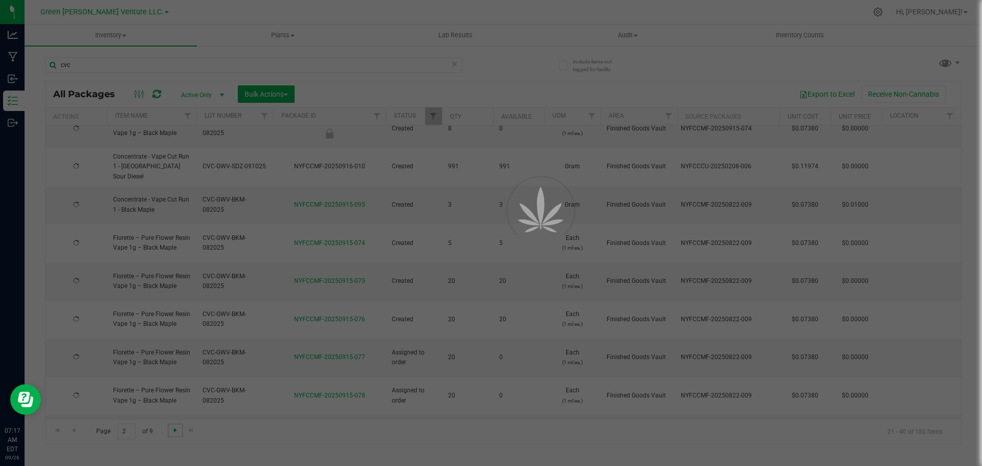
type input "2025-09-02"
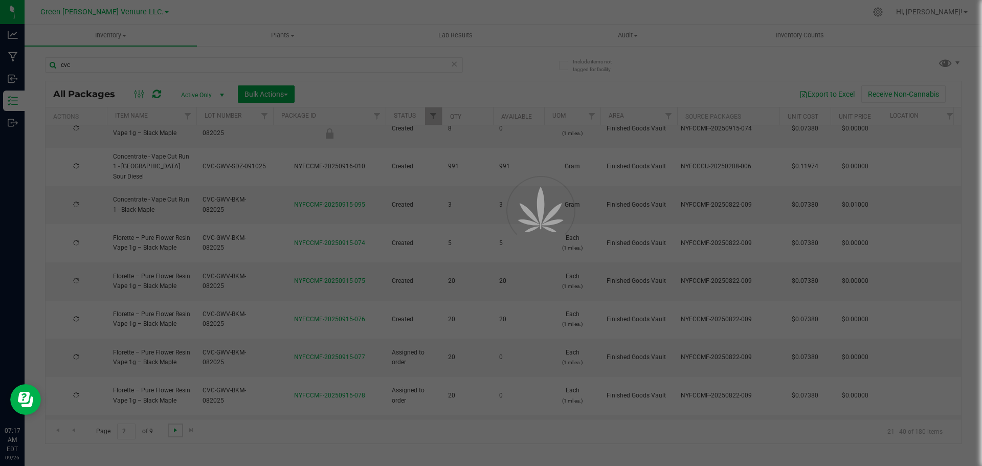
type input "2025-09-17"
type input "2025-09-18"
type input "2025-09-10"
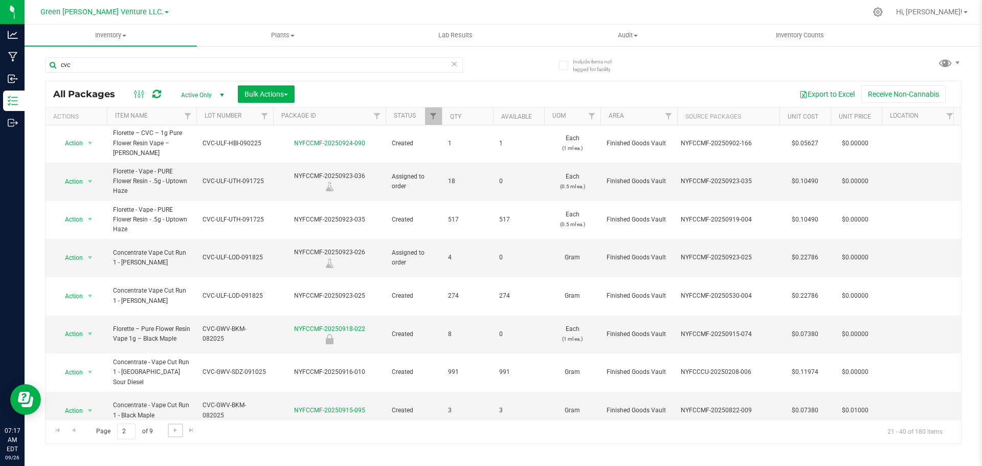
scroll to position [102, 0]
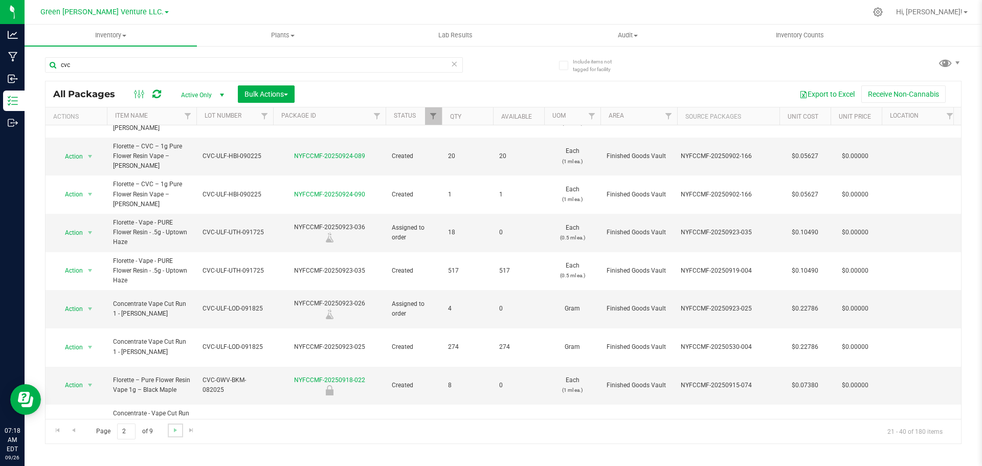
click at [179, 427] on link "Go to the next page" at bounding box center [175, 430] width 15 height 14
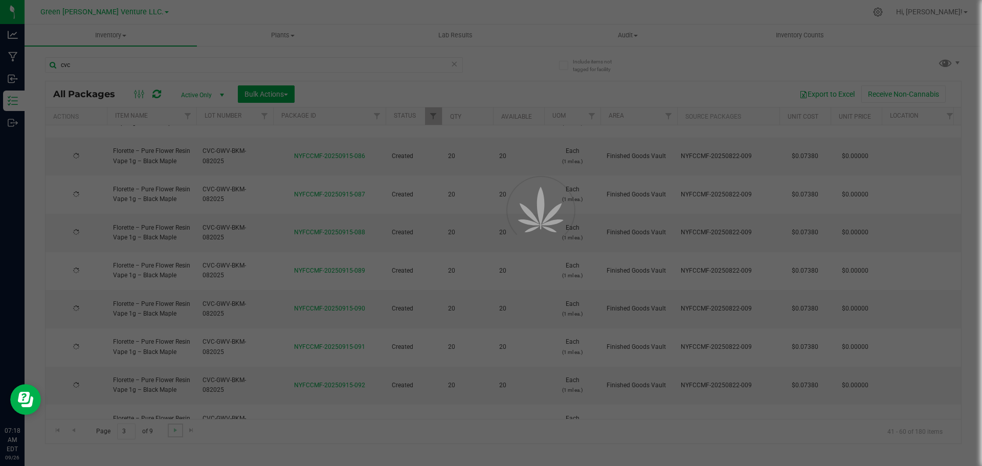
type input "[DATE]"
type input "2025-08-13"
type input "2025-09-02"
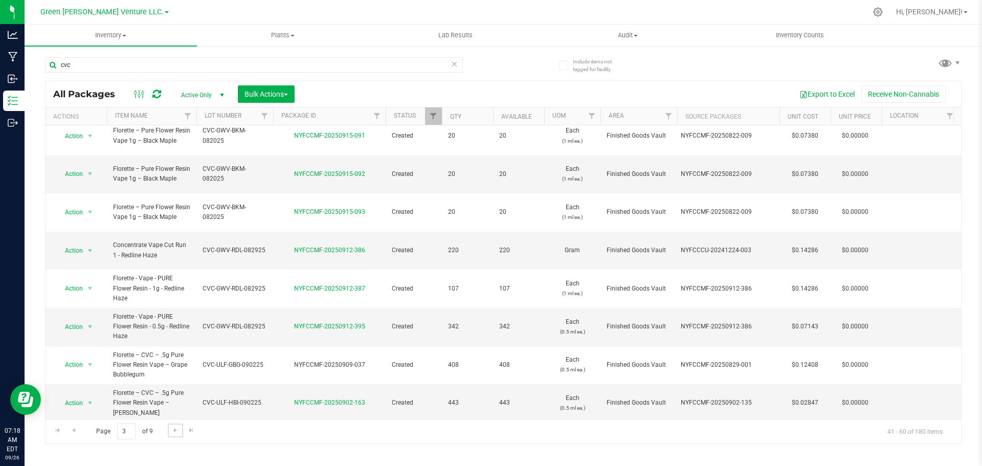
scroll to position [349, 0]
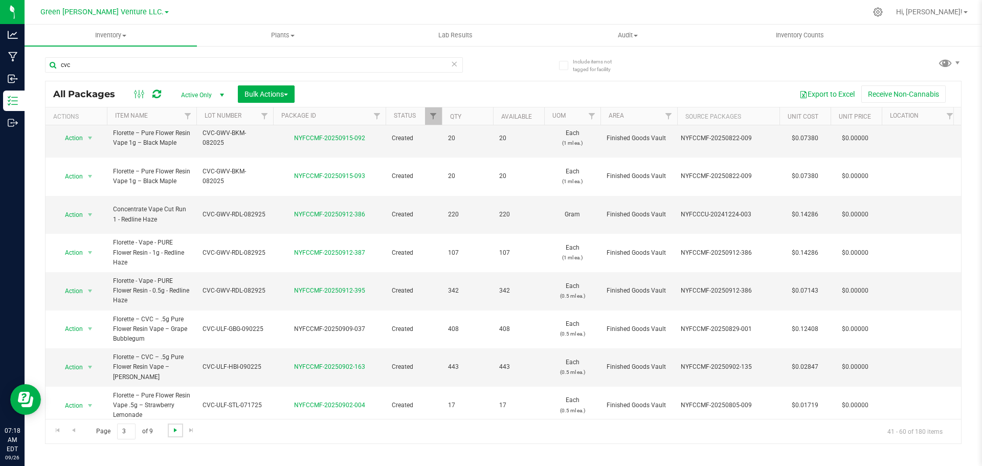
click at [172, 431] on span "Go to the next page" at bounding box center [175, 430] width 8 height 8
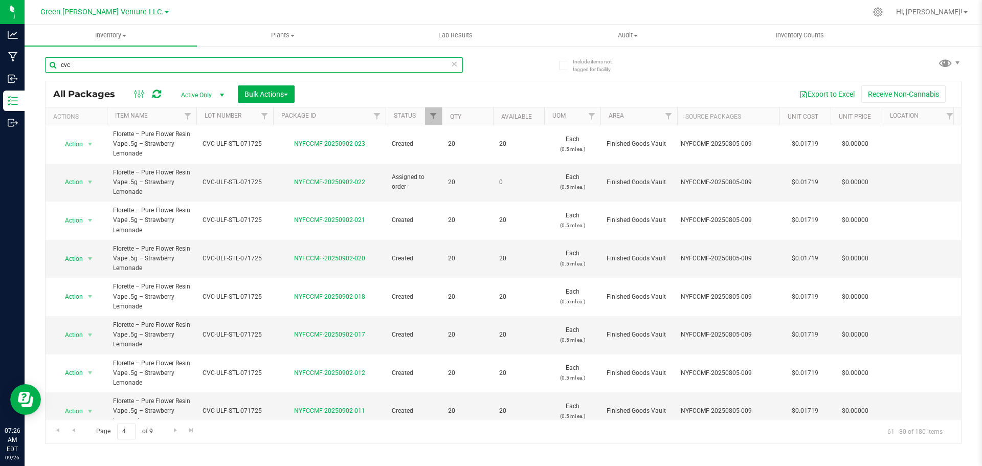
click at [98, 62] on input "cvc" at bounding box center [254, 64] width 418 height 15
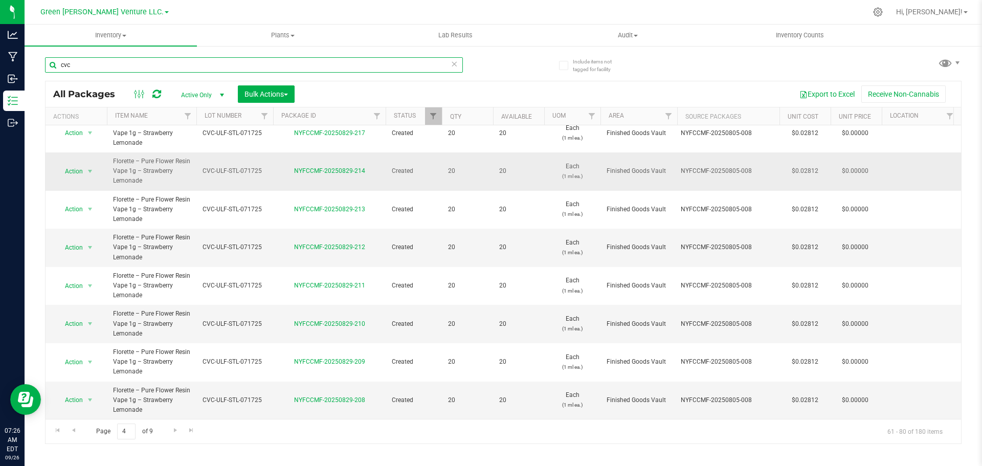
scroll to position [476, 0]
click at [74, 430] on span "Go to the previous page" at bounding box center [74, 430] width 8 height 8
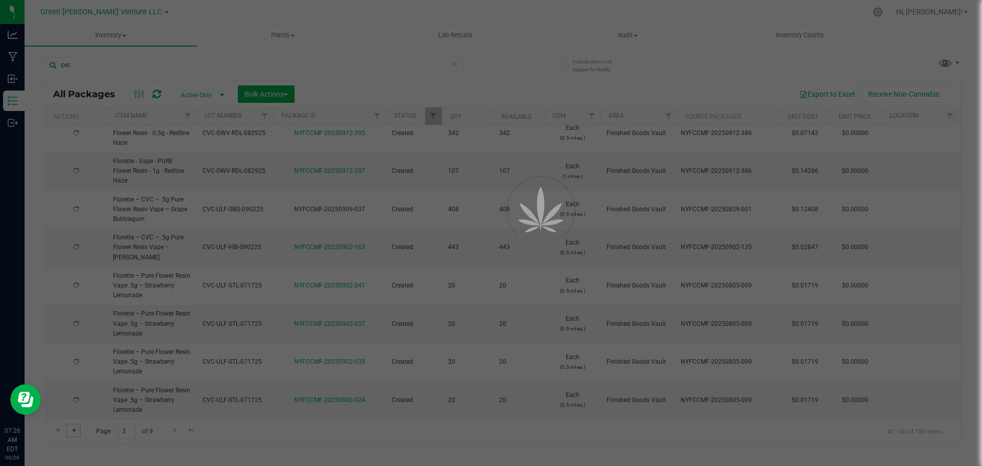
type input "[DATE]"
type input "2025-08-13"
type input "2025-09-02"
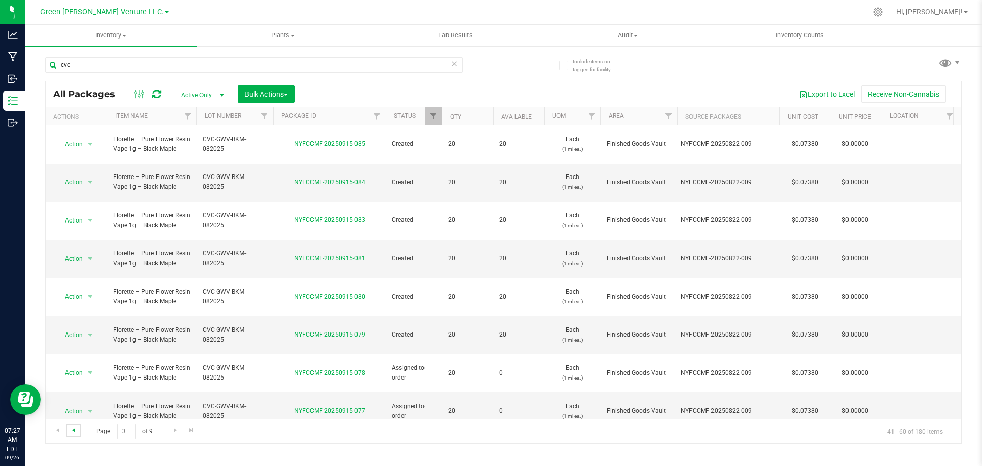
click at [76, 428] on span "Go to the previous page" at bounding box center [74, 430] width 8 height 8
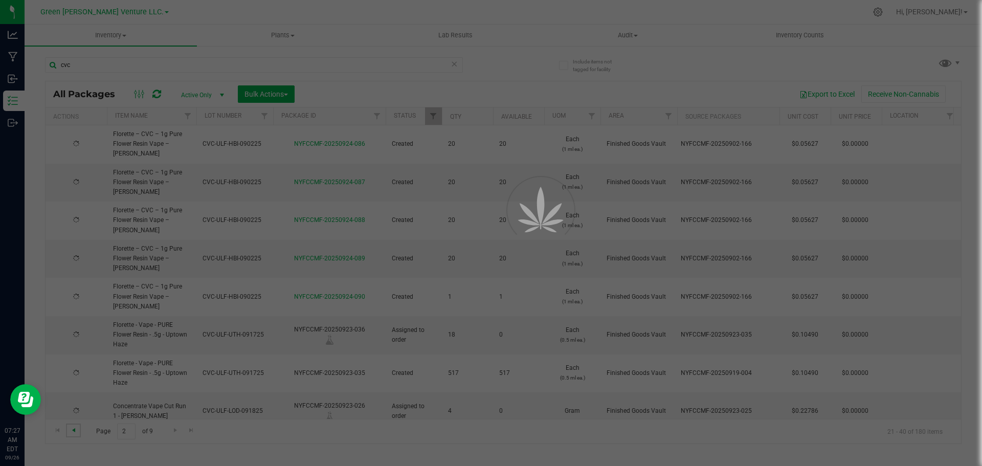
type input "2025-09-02"
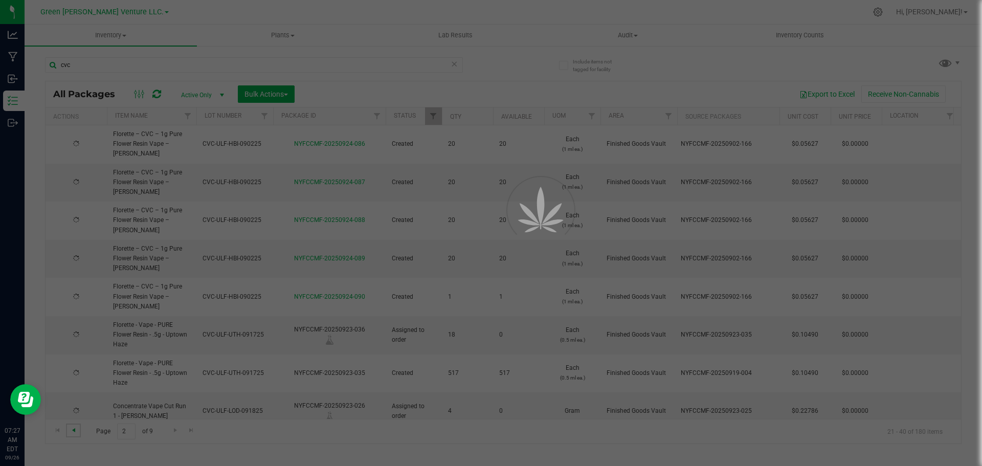
type input "2025-09-17"
type input "2025-09-18"
type input "2025-09-10"
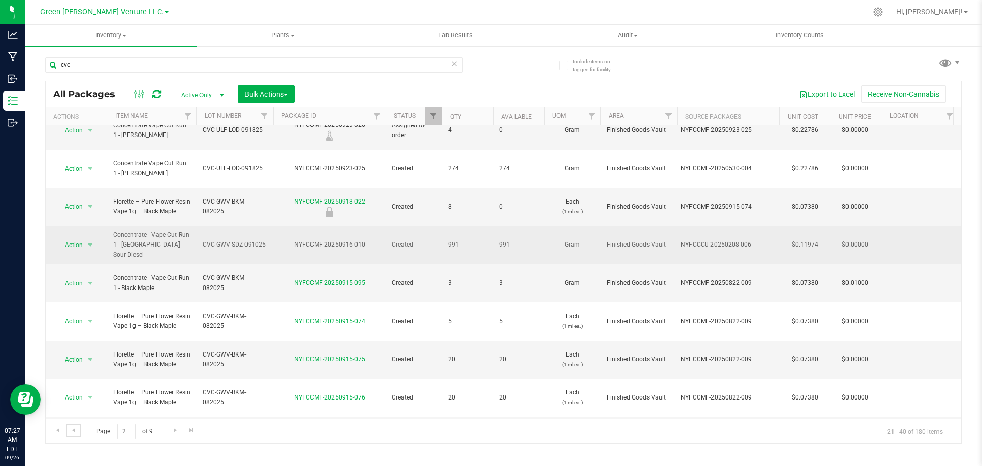
scroll to position [301, 0]
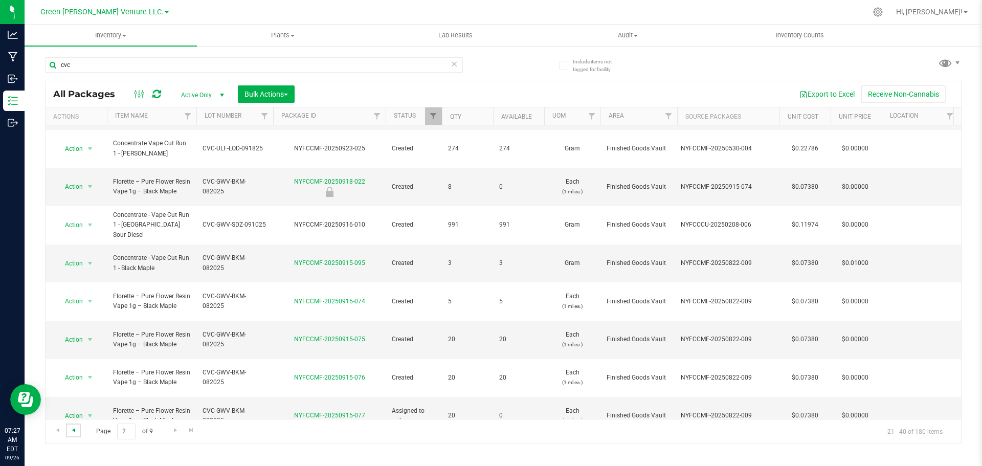
click at [74, 430] on span "Go to the previous page" at bounding box center [74, 430] width 8 height 8
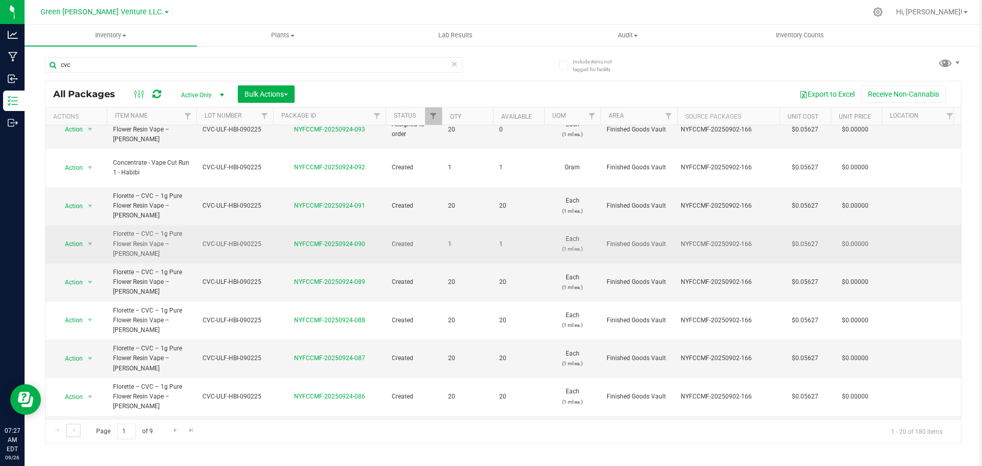
scroll to position [359, 0]
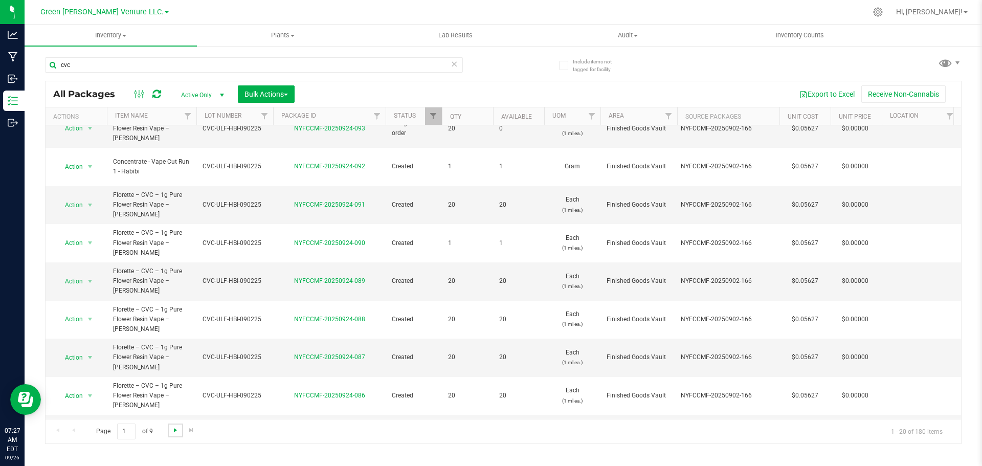
click at [171, 430] on span "Go to the next page" at bounding box center [175, 430] width 8 height 8
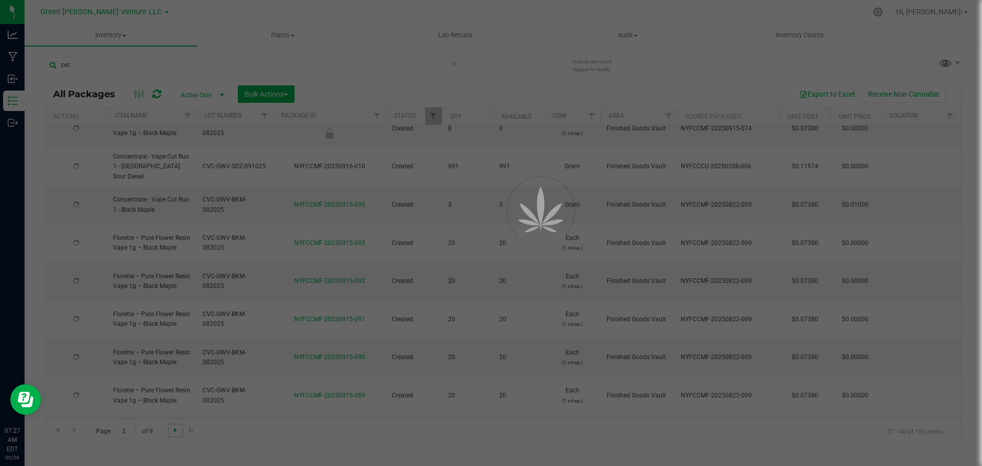
type input "2025-09-02"
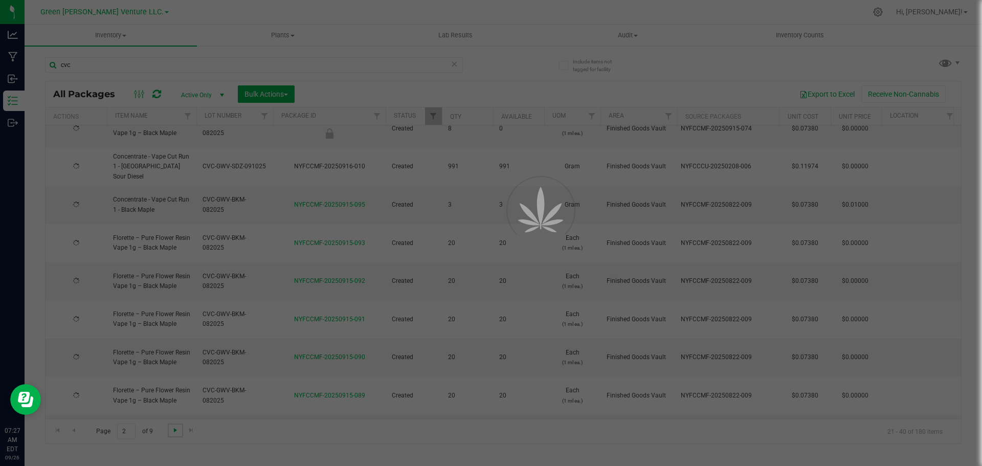
type input "2025-09-17"
type input "2025-09-18"
type input "2025-09-10"
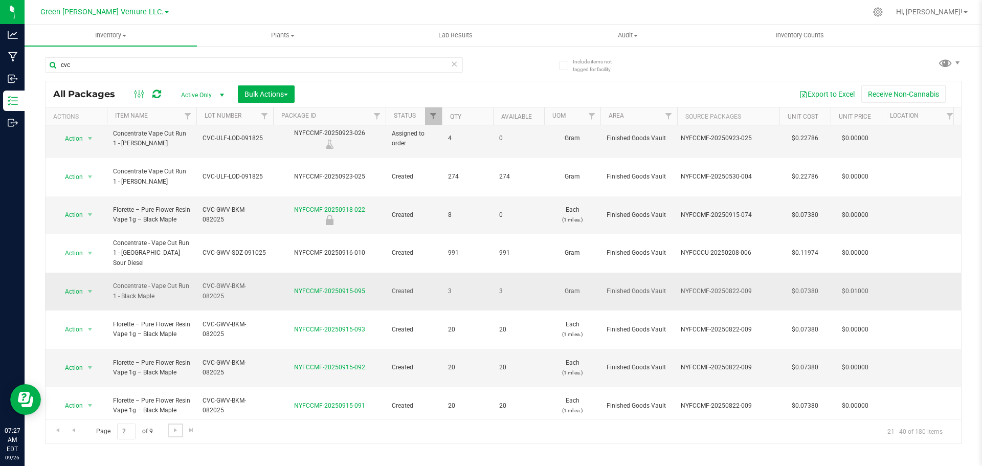
scroll to position [301, 0]
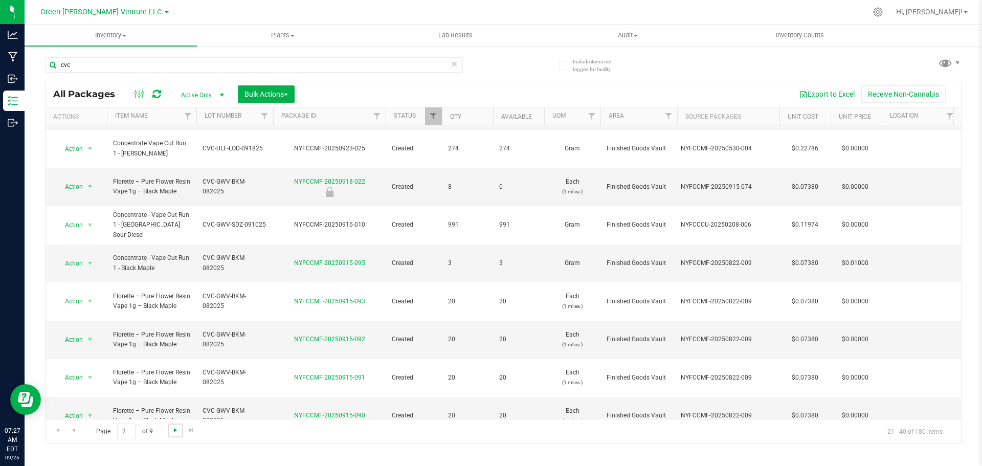
click at [176, 432] on span "Go to the next page" at bounding box center [175, 430] width 8 height 8
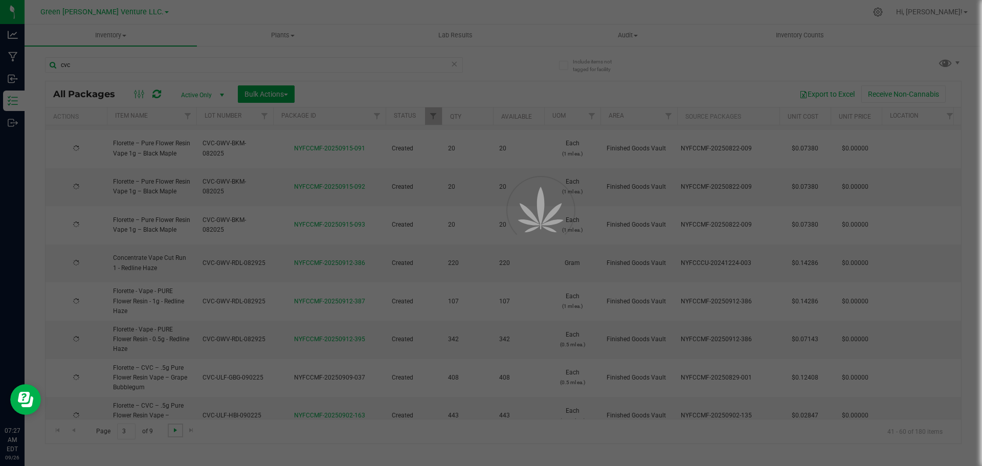
type input "[DATE]"
type input "2025-08-13"
type input "2025-09-02"
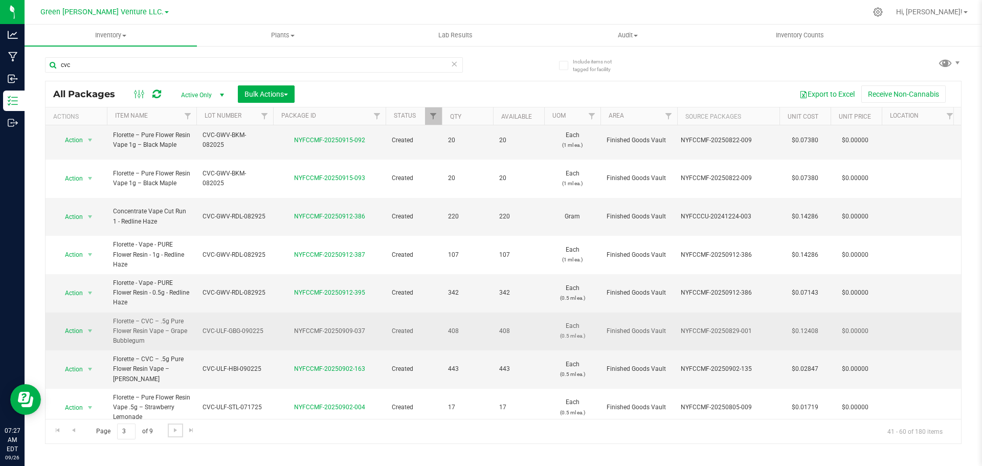
scroll to position [349, 0]
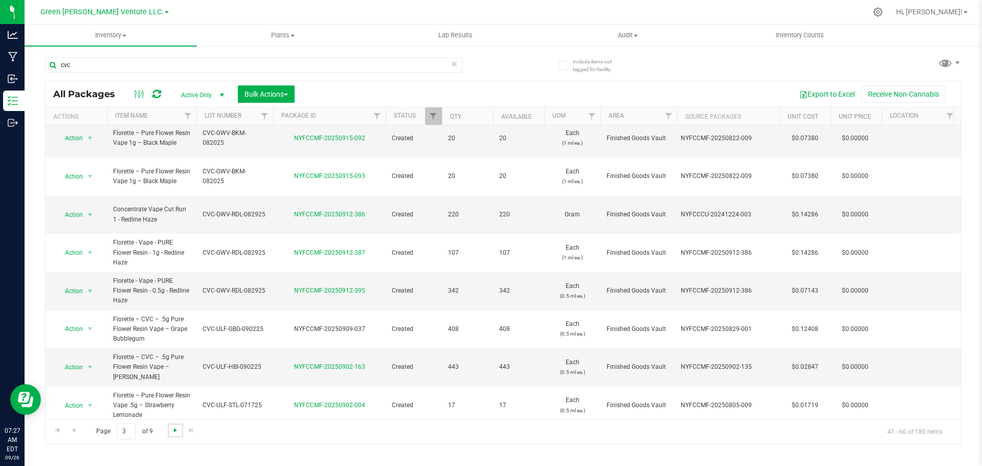
click at [174, 429] on span "Go to the next page" at bounding box center [175, 430] width 8 height 8
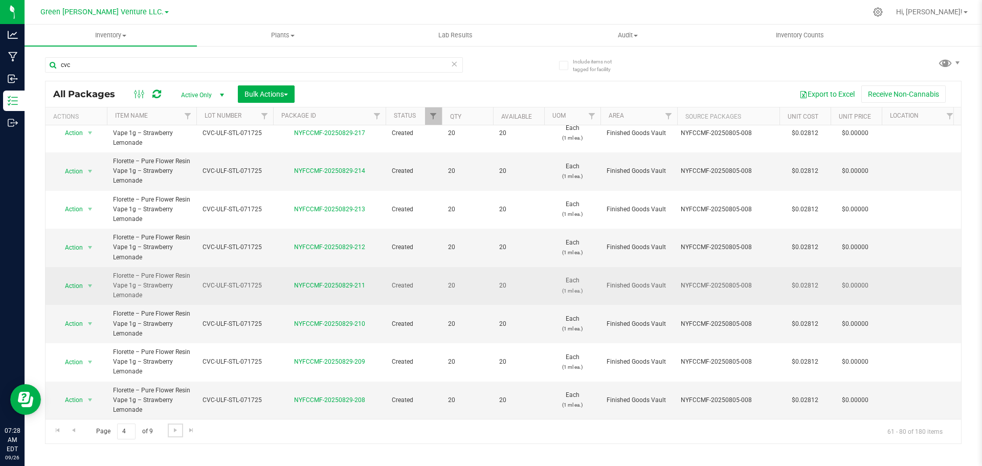
scroll to position [476, 0]
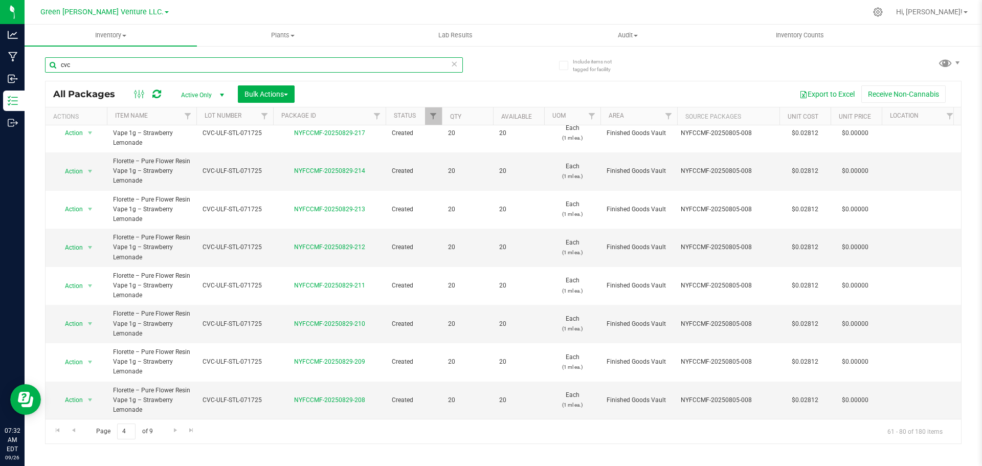
click at [65, 66] on input "cvc" at bounding box center [254, 64] width 418 height 15
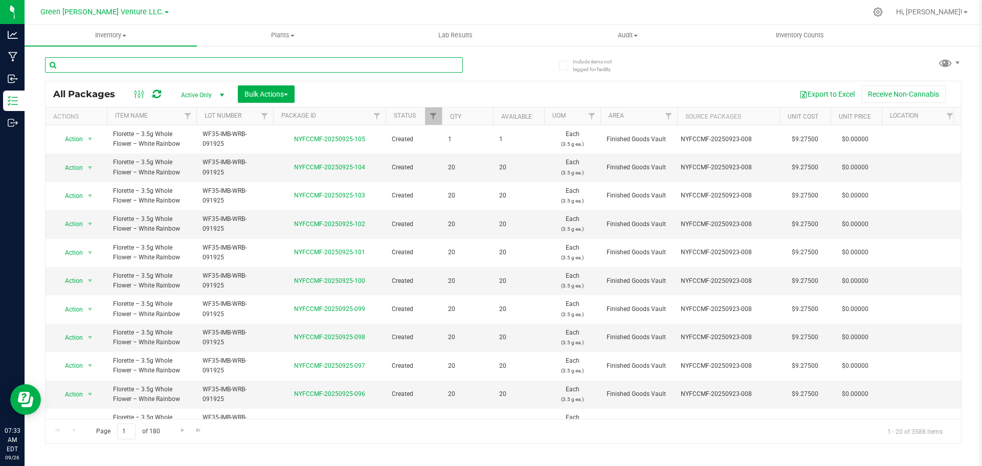
paste input "NYFCCMF-20250915-062"
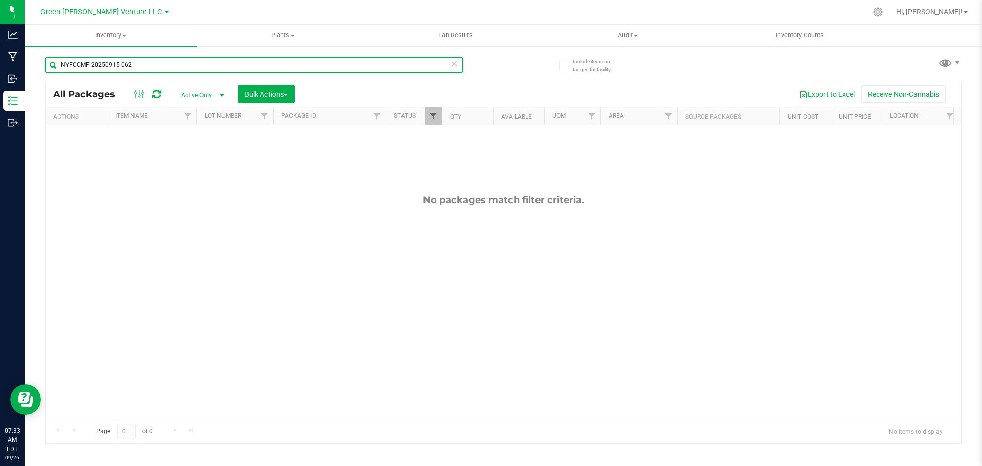
type input "NYFCCMF-20250915-062"
click at [434, 119] on span "Filter" at bounding box center [433, 116] width 8 height 8
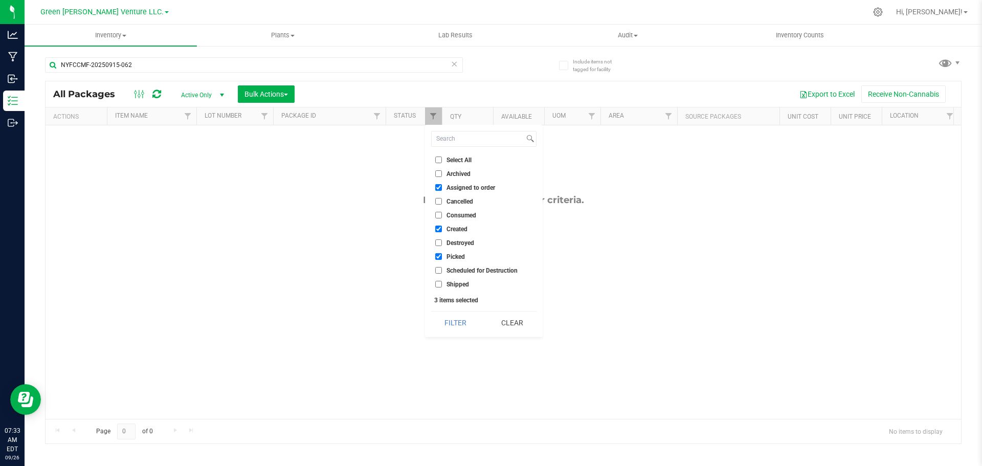
click at [441, 160] on input "Select All" at bounding box center [438, 159] width 7 height 7
checkbox input "true"
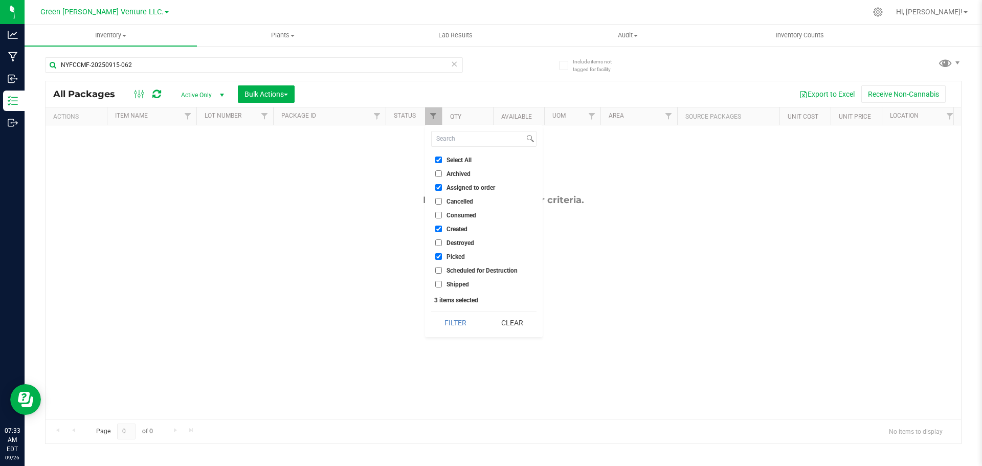
checkbox input "true"
click at [452, 326] on button "Filter" at bounding box center [455, 322] width 49 height 22
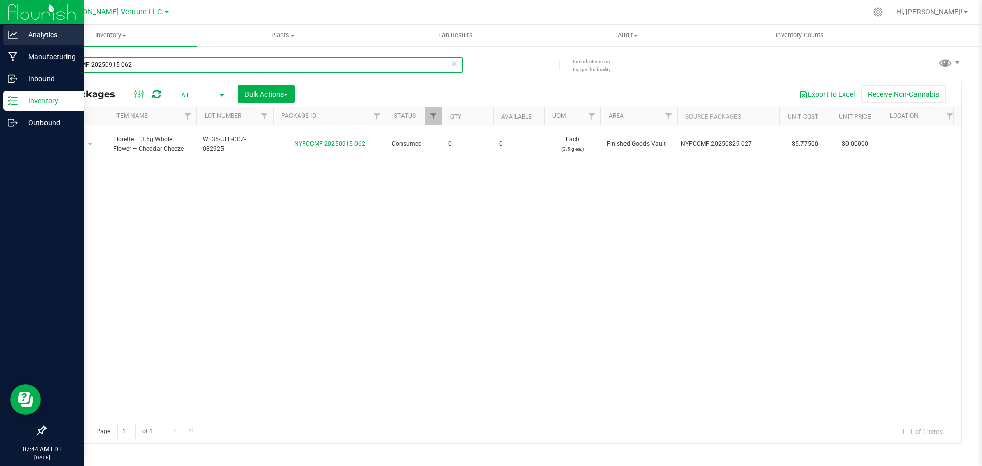
drag, startPoint x: 158, startPoint y: 60, endPoint x: 0, endPoint y: 45, distance: 159.2
click at [0, 45] on div "Analytics Manufacturing Inbound Inventory Outbound 07:44 AM EDT 09/26/2025 09/2…" at bounding box center [491, 233] width 982 height 466
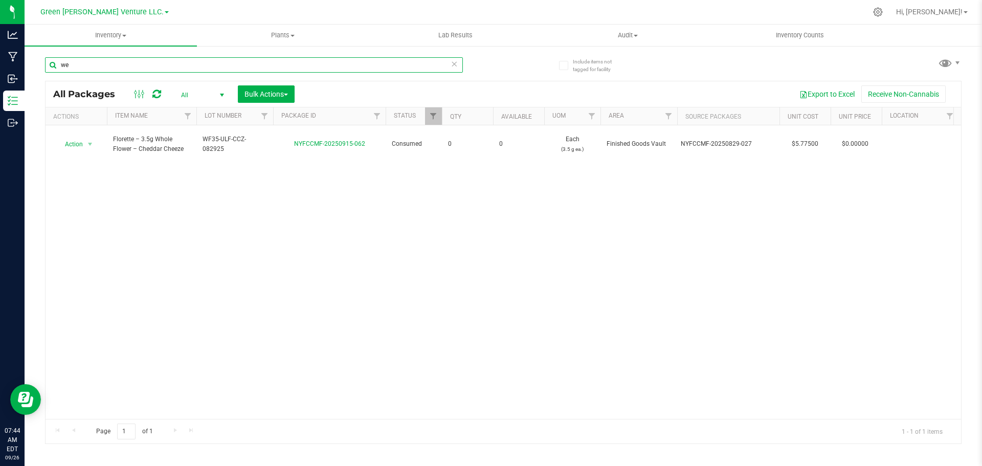
type input "w"
type input "white rainbow"
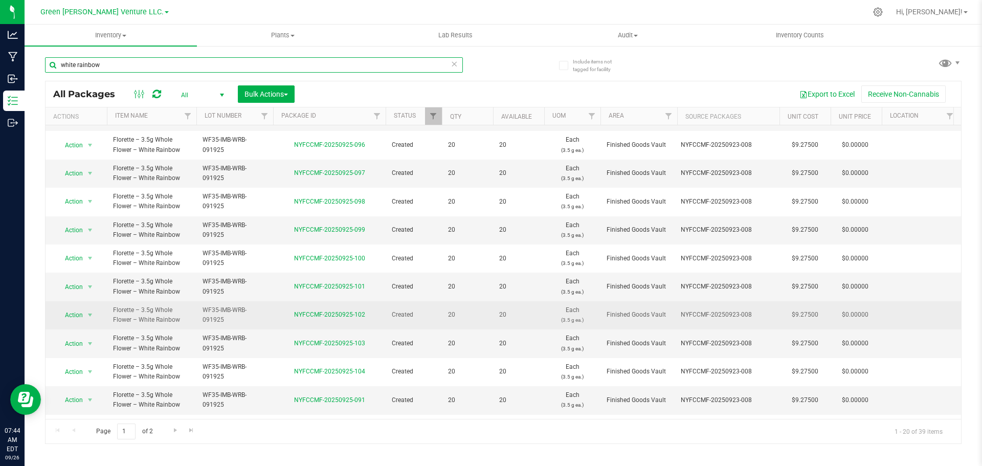
scroll to position [280, 0]
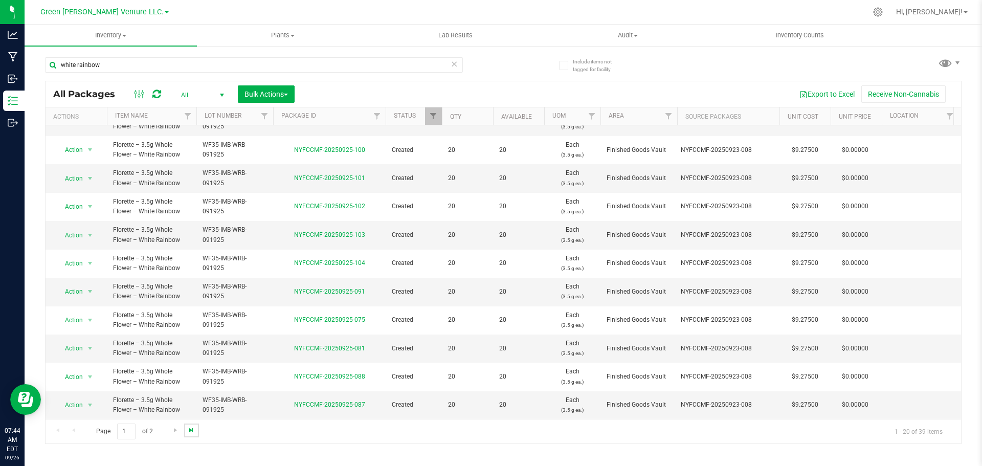
click at [194, 431] on span "Go to the last page" at bounding box center [191, 430] width 8 height 8
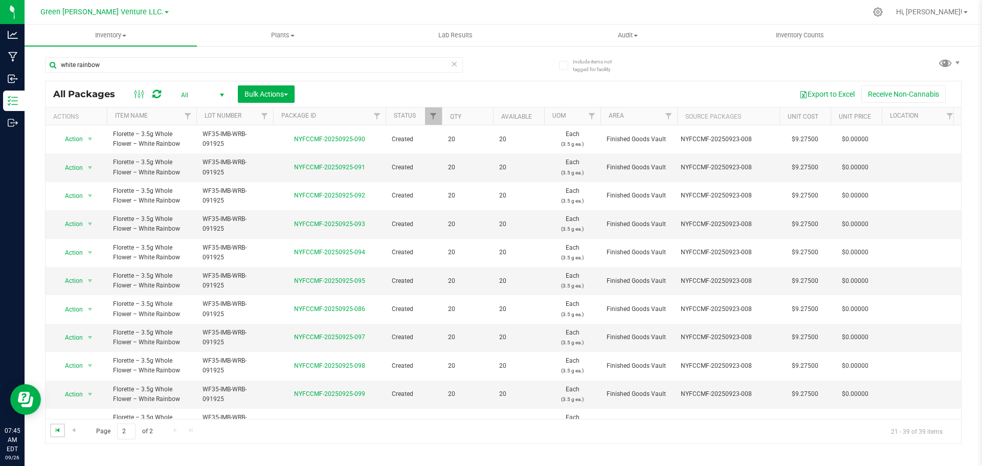
click at [55, 430] on span "Go to the first page" at bounding box center [58, 430] width 8 height 8
click at [453, 63] on icon at bounding box center [453, 63] width 7 height 12
drag, startPoint x: 379, startPoint y: 58, endPoint x: 375, endPoint y: 62, distance: 5.8
click at [379, 58] on input "text" at bounding box center [254, 64] width 418 height 15
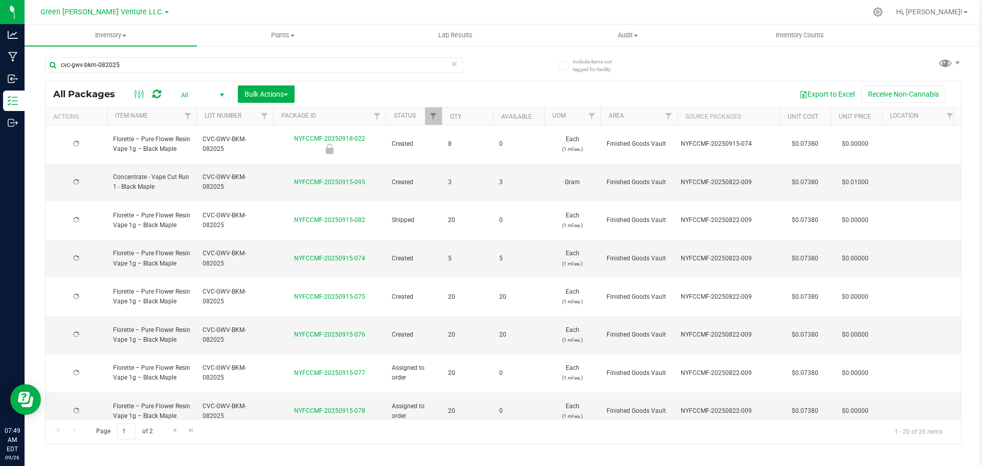
drag, startPoint x: 399, startPoint y: 86, endPoint x: 370, endPoint y: 89, distance: 28.9
click at [347, 84] on div "All Packages All Active Only Lab Samples Locked All Bulk Actions Add to manufac…" at bounding box center [503, 94] width 915 height 26
click at [746, 439] on div "Page 1 of 2 1 - 20 of 26 items" at bounding box center [503, 431] width 915 height 25
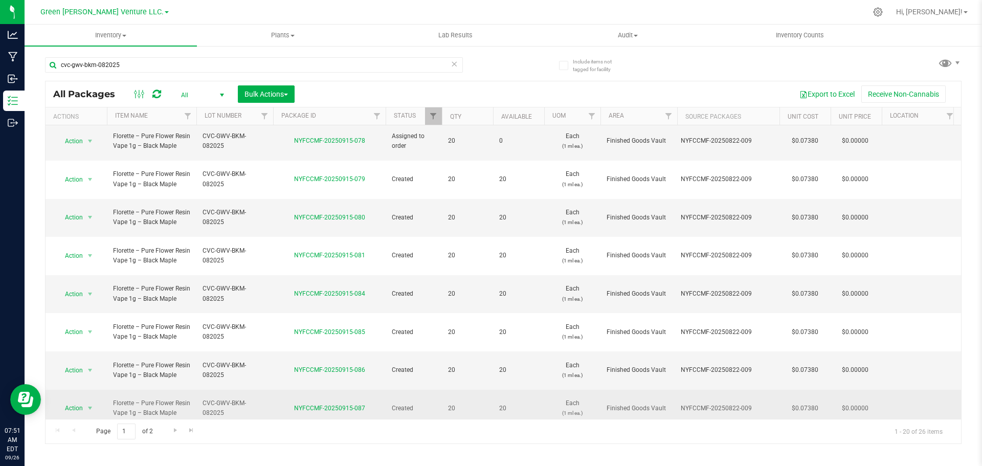
scroll to position [281, 0]
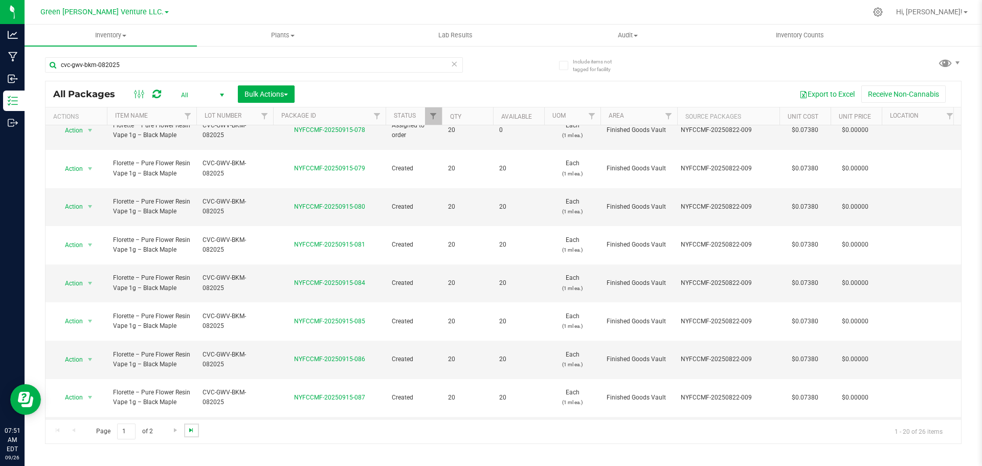
click at [189, 430] on span "Go to the last page" at bounding box center [191, 430] width 8 height 8
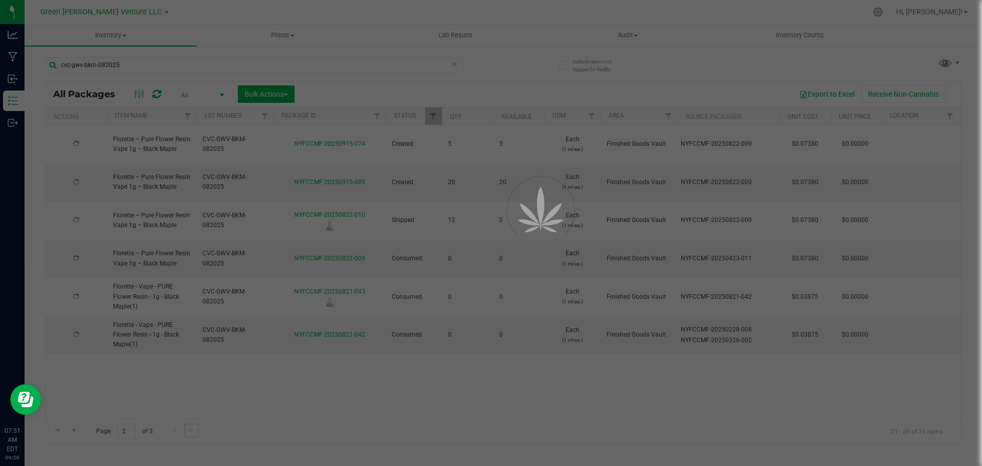
scroll to position [0, 0]
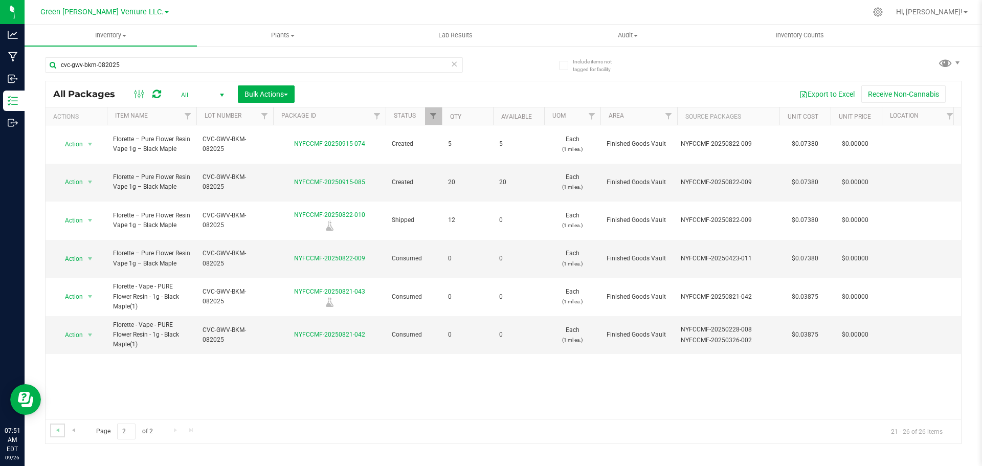
click at [60, 436] on link "Go to the first page" at bounding box center [57, 430] width 15 height 14
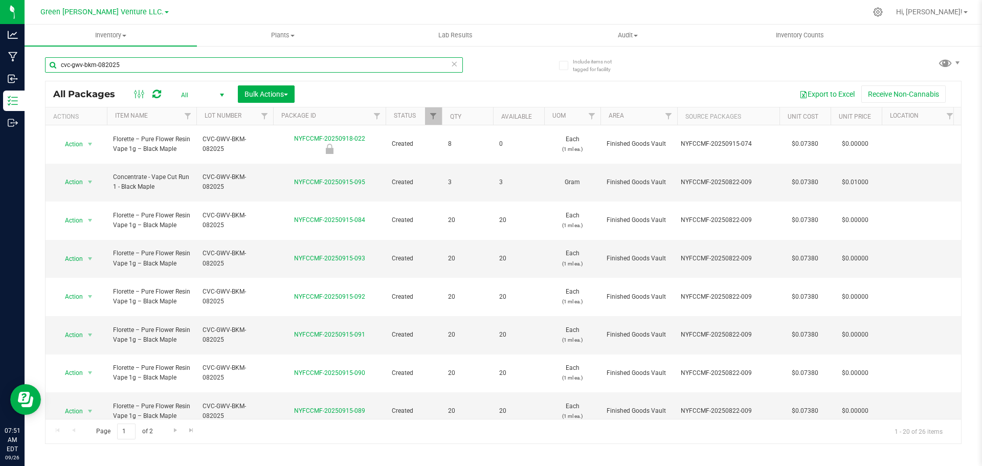
drag, startPoint x: 145, startPoint y: 66, endPoint x: 35, endPoint y: 65, distance: 109.4
click at [35, 65] on div "Include items not tagged for facility cvc-gwv-bkm-082025 All Packages All Activ…" at bounding box center [503, 201] width 957 height 312
type input "uptown haze"
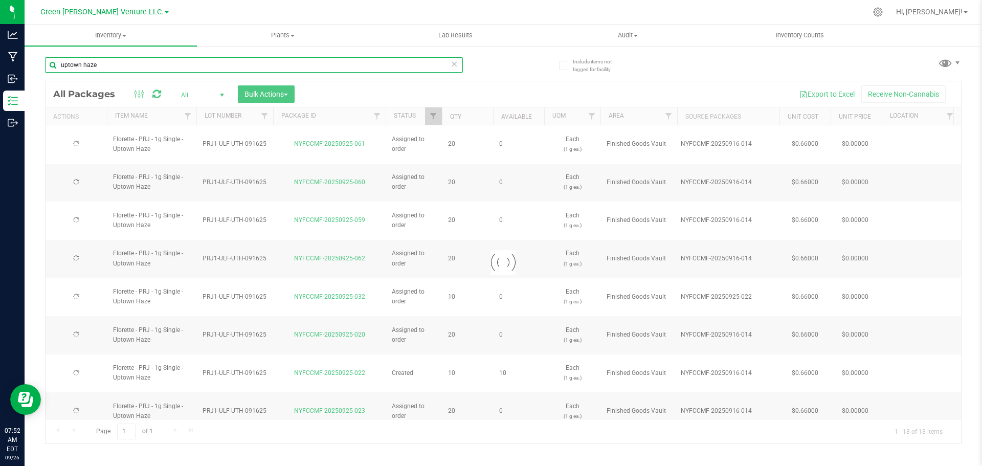
type input "2025-09-17"
type input "2025-08-18"
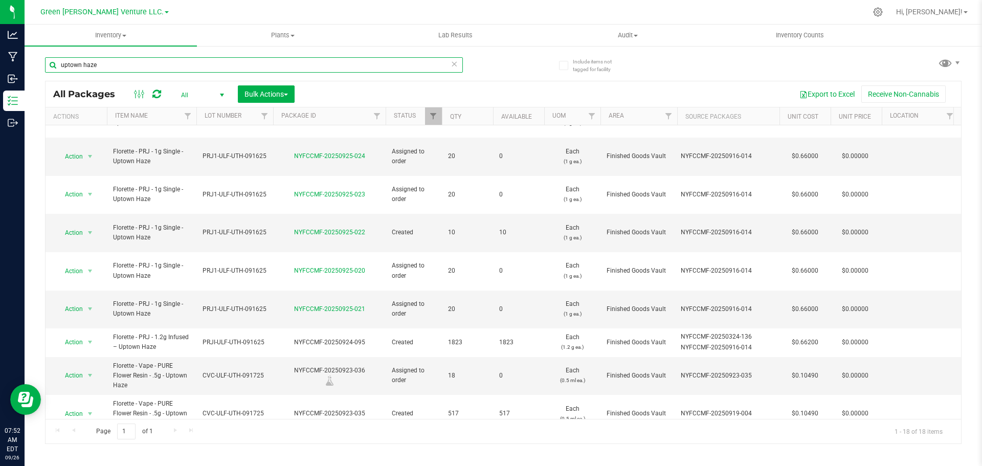
scroll to position [244, 0]
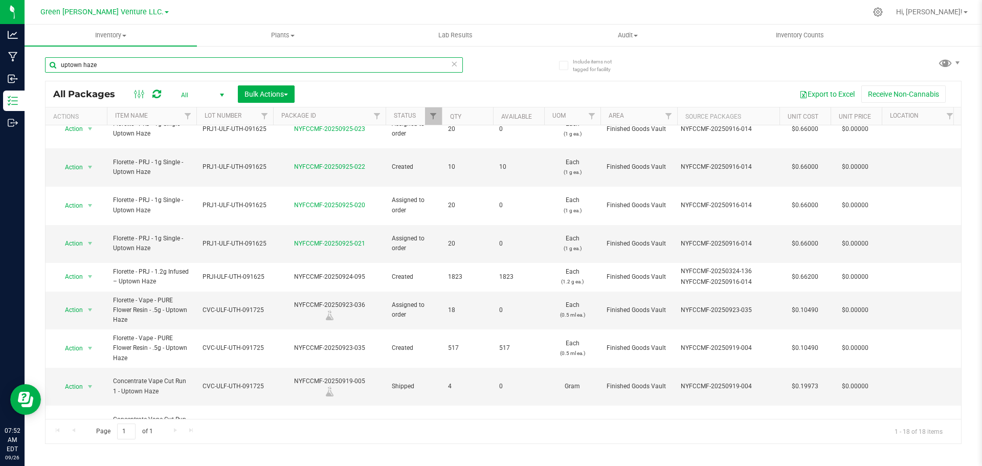
type input "uptown haze"
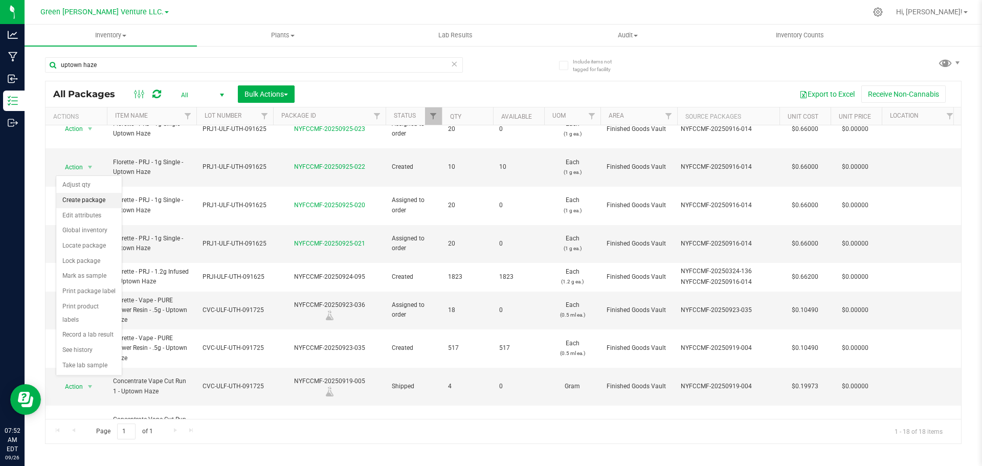
click at [84, 197] on li "Create package" at bounding box center [88, 200] width 65 height 15
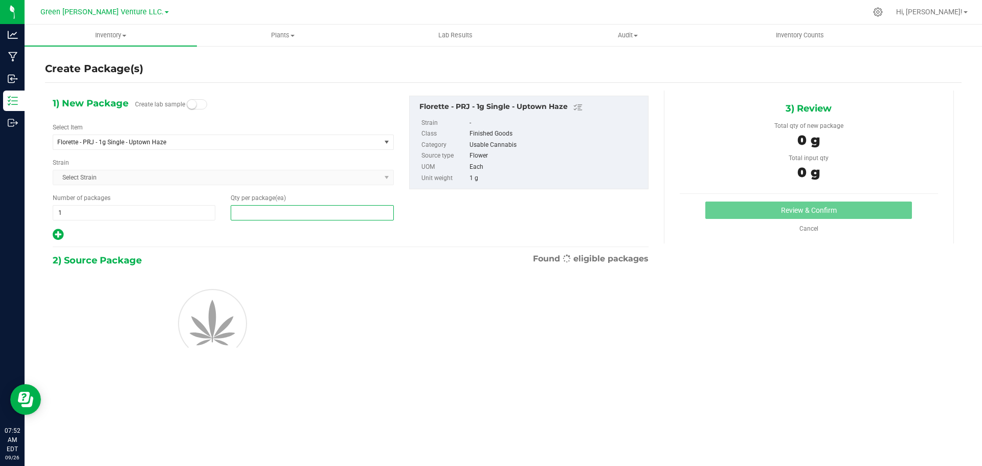
click at [239, 208] on span at bounding box center [312, 212] width 163 height 15
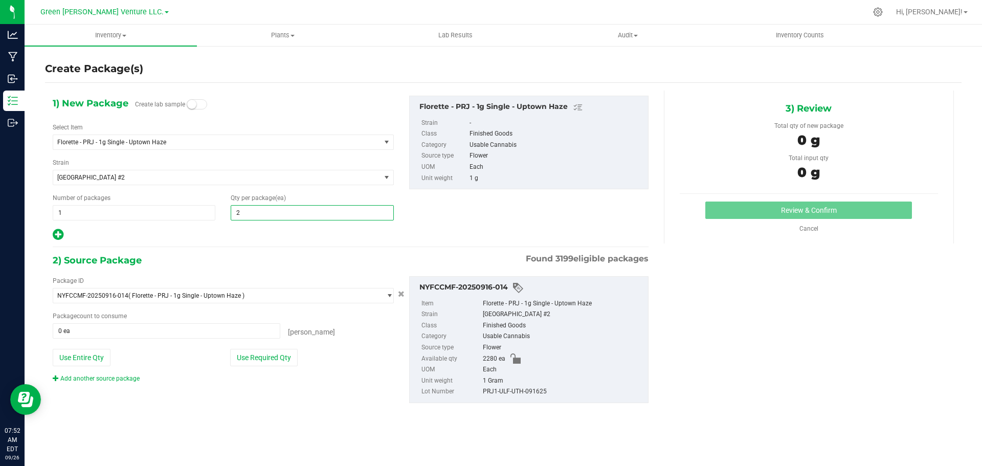
type input "20"
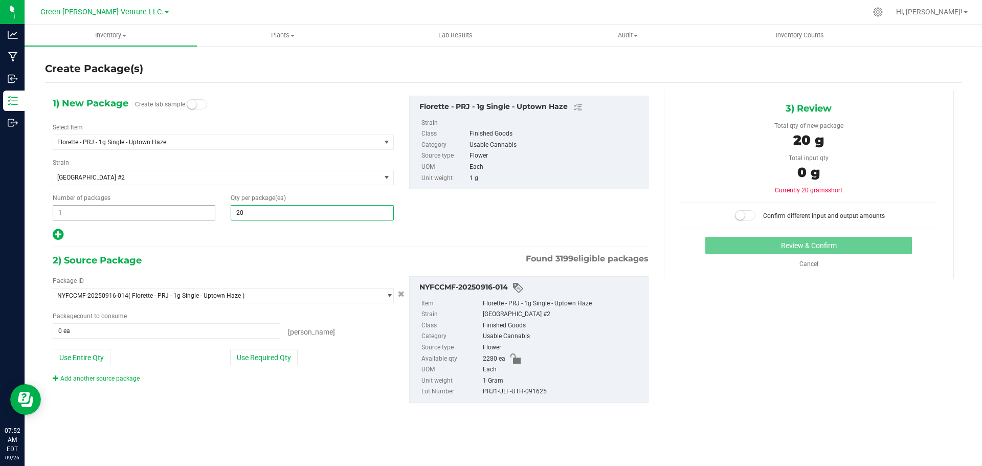
type input "20"
click at [90, 218] on span "1 1" at bounding box center [134, 212] width 163 height 15
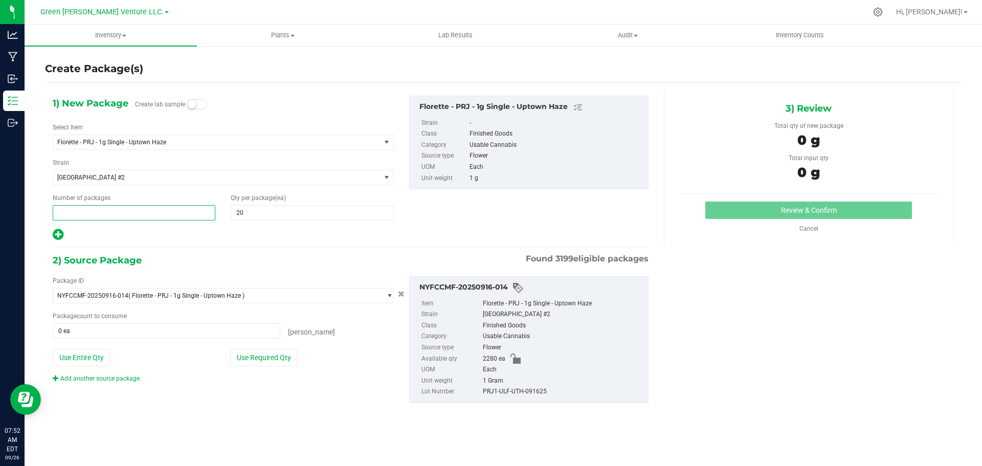
type input "2"
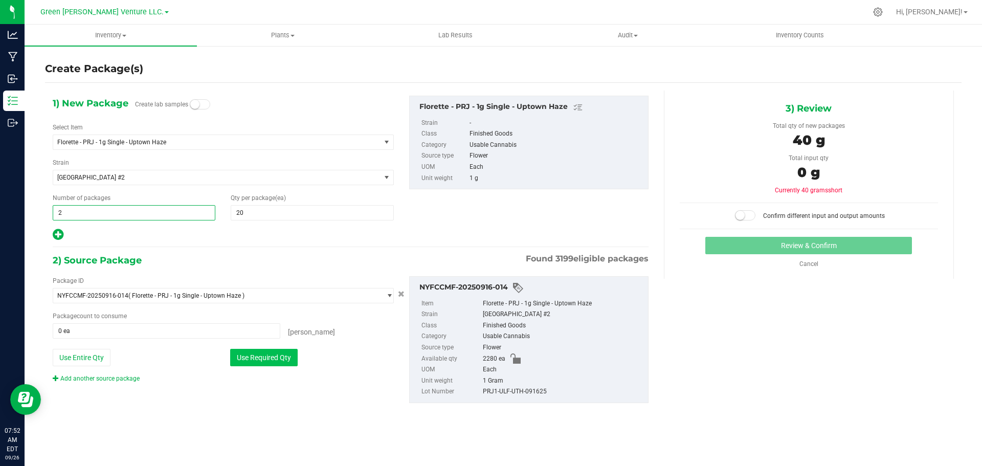
type input "2"
click at [245, 356] on button "Use Required Qty" at bounding box center [263, 357] width 67 height 17
type input "40 ea"
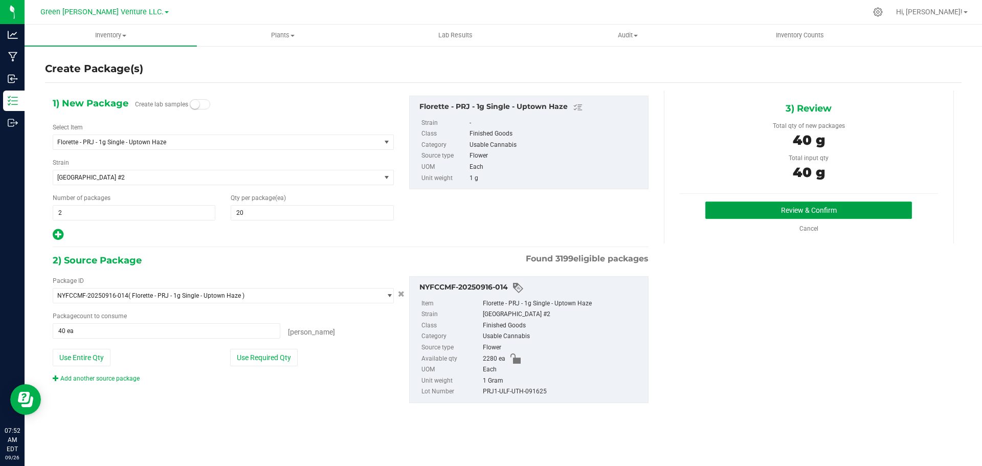
click at [784, 212] on button "Review & Confirm" at bounding box center [808, 209] width 207 height 17
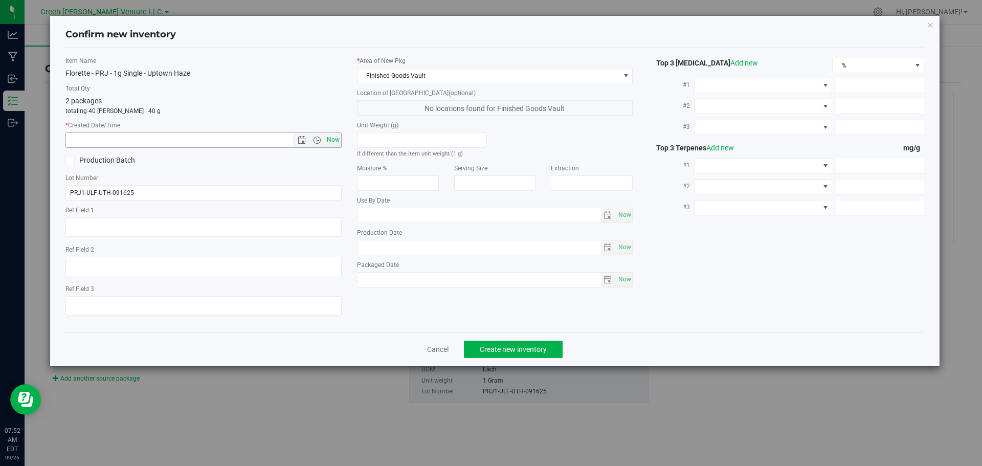
click at [340, 141] on span "Now" at bounding box center [332, 139] width 17 height 15
type input "9/26/2025 7:52 AM"
click at [480, 349] on span "Create new inventory" at bounding box center [513, 349] width 67 height 8
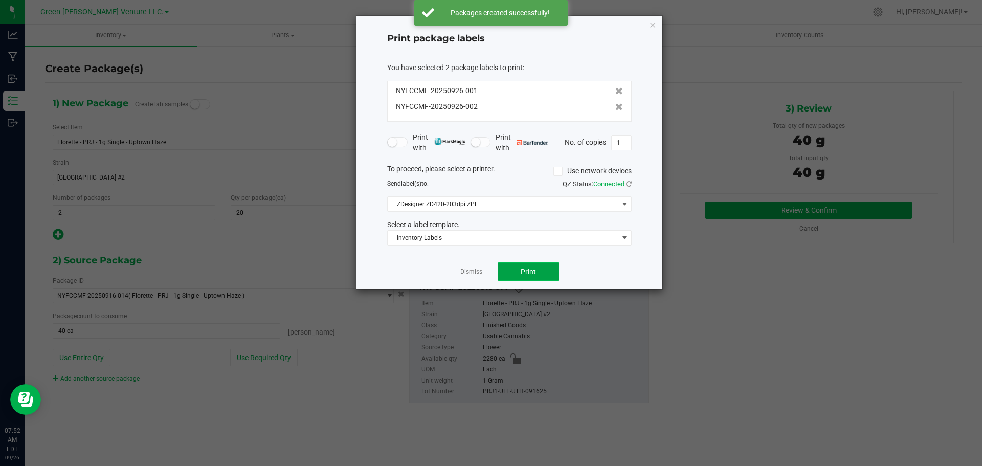
click at [504, 269] on button "Print" at bounding box center [527, 271] width 61 height 18
click at [470, 272] on link "Dismiss" at bounding box center [471, 271] width 22 height 9
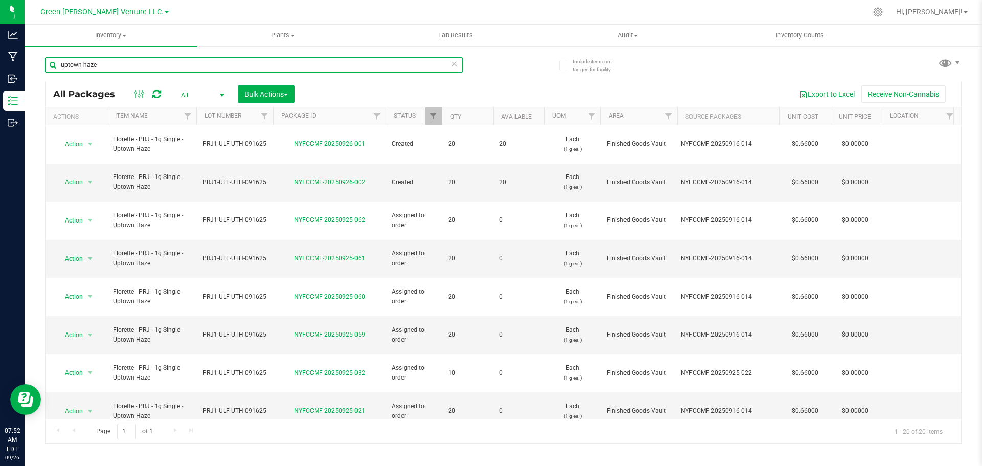
click at [157, 59] on input "uptown haze" at bounding box center [254, 64] width 418 height 15
click at [155, 59] on input "uptown haze" at bounding box center [254, 64] width 418 height 15
click at [155, 58] on input "uptown haze" at bounding box center [254, 64] width 418 height 15
click at [155, 59] on input "uptown haze" at bounding box center [254, 64] width 418 height 15
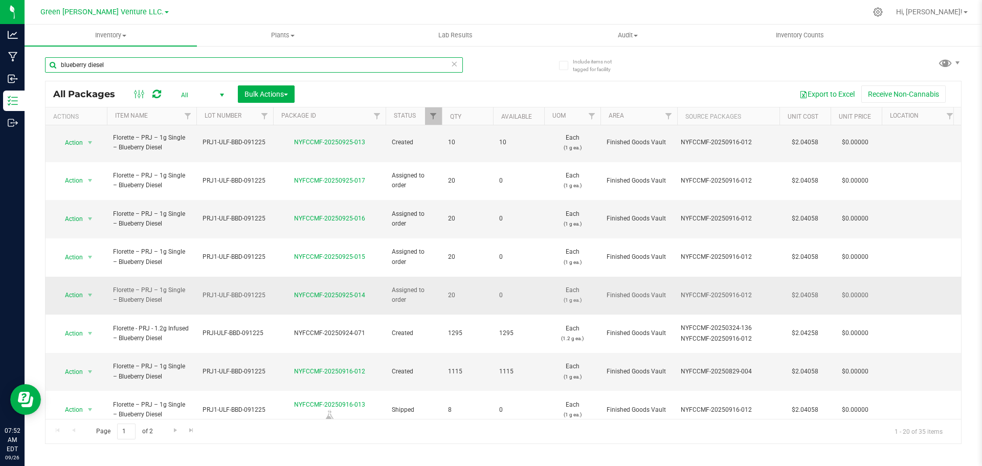
scroll to position [188, 0]
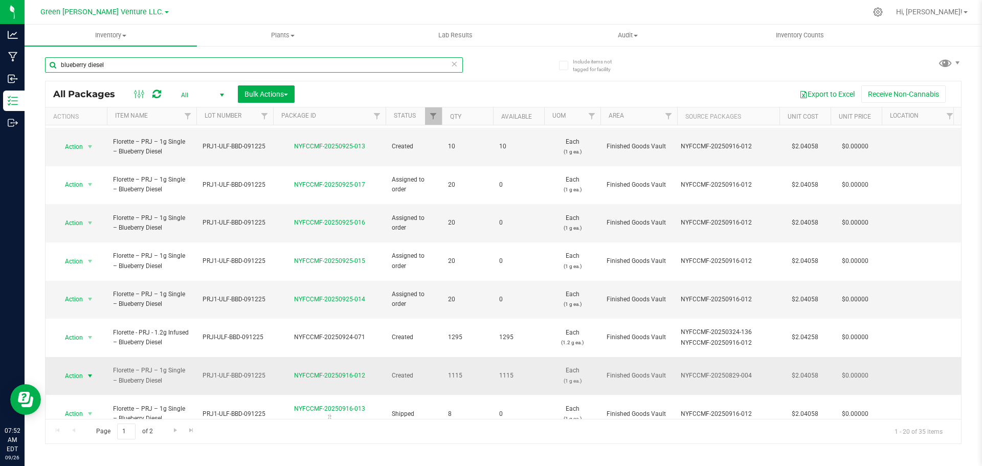
type input "blueberry diesel"
click at [86, 372] on span "select" at bounding box center [90, 376] width 8 height 8
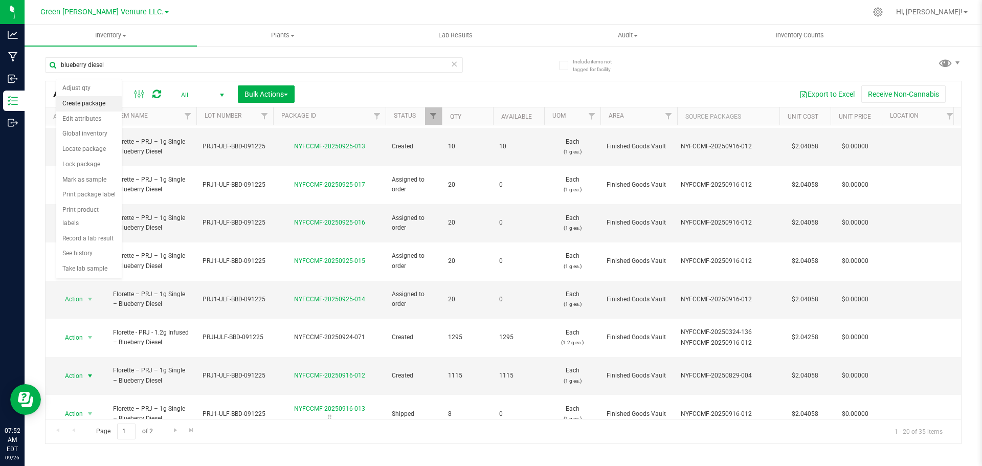
click at [89, 100] on li "Create package" at bounding box center [88, 103] width 65 height 15
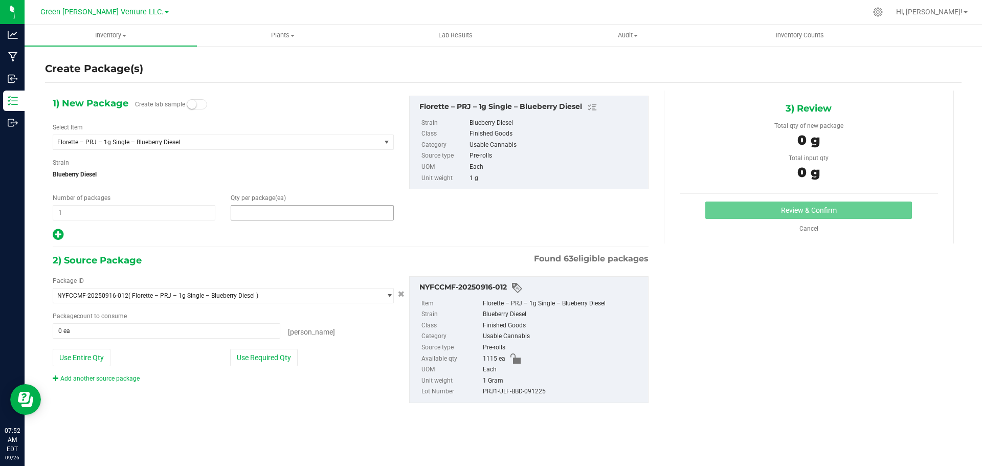
click at [235, 208] on span at bounding box center [312, 212] width 163 height 15
type input "20"
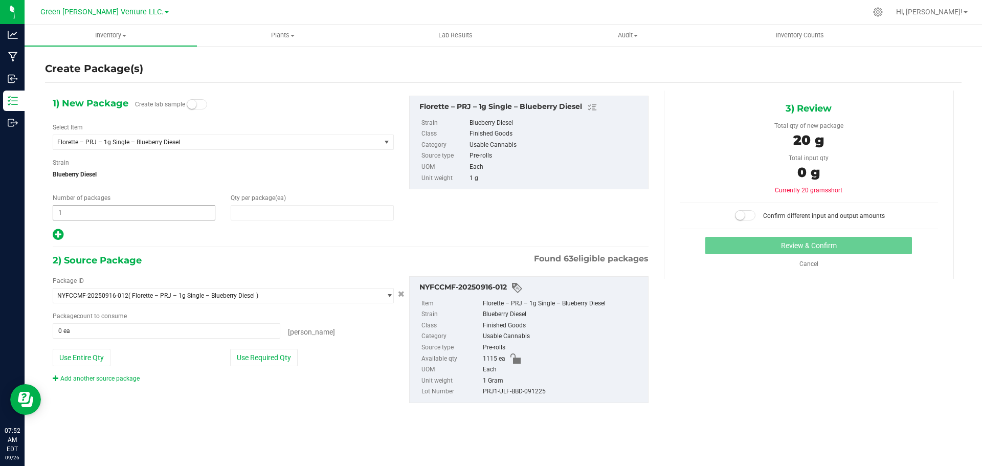
type input "20"
click at [64, 214] on span "1 1" at bounding box center [134, 212] width 163 height 15
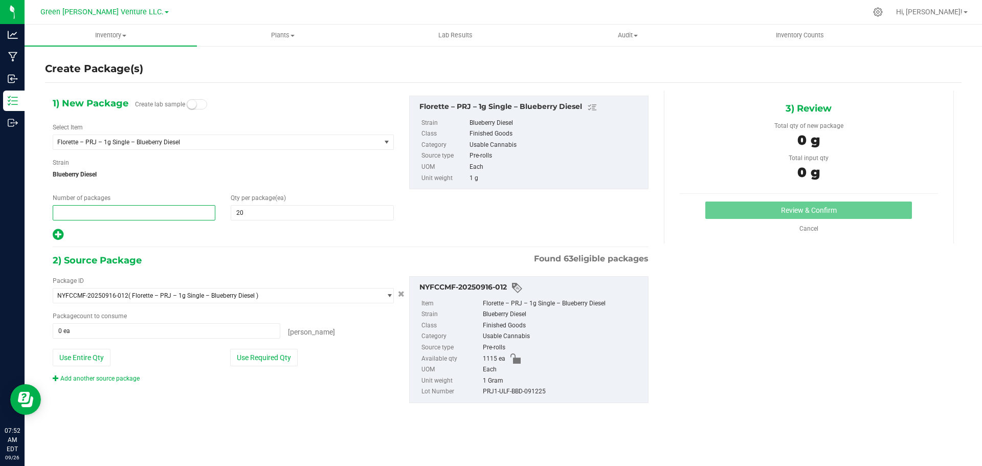
type input "2"
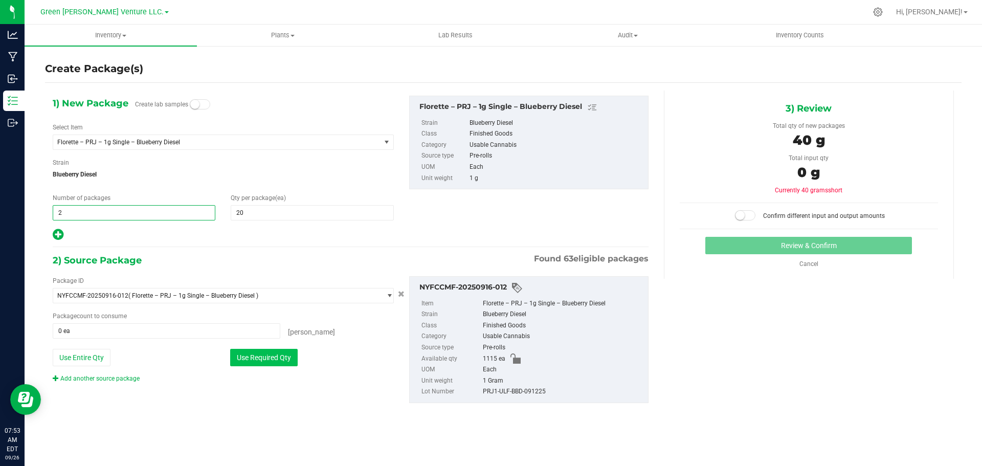
type input "2"
drag, startPoint x: 247, startPoint y: 359, endPoint x: 252, endPoint y: 356, distance: 5.3
click at [247, 359] on button "Use Required Qty" at bounding box center [263, 357] width 67 height 17
type input "40 ea"
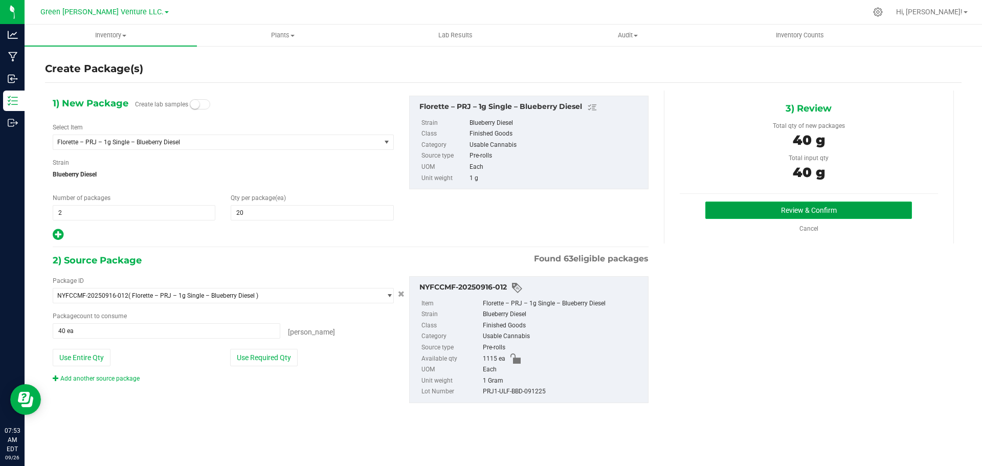
click at [761, 215] on button "Review & Confirm" at bounding box center [808, 209] width 207 height 17
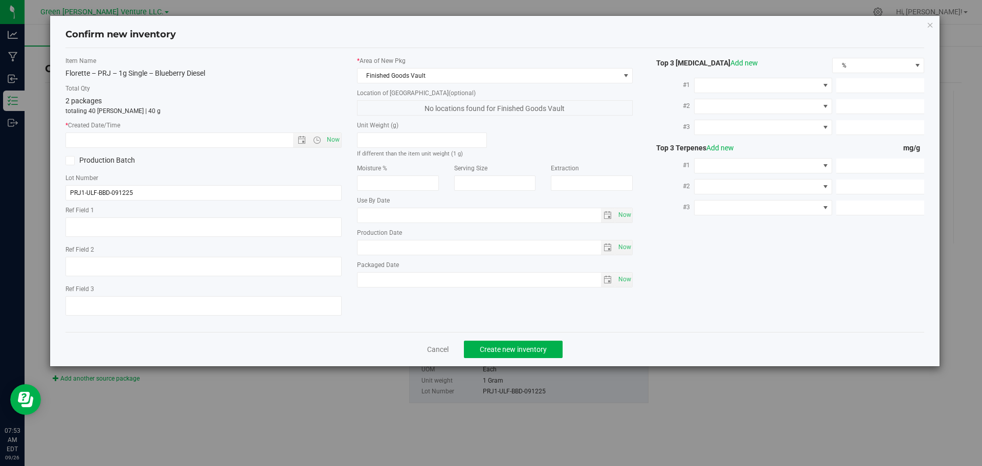
click at [342, 141] on div "Item Name Florette – PRJ – 1g Single – Blueberry Diesel Total Qty 2 packages to…" at bounding box center [203, 189] width 291 height 267
click at [337, 141] on span "Now" at bounding box center [332, 139] width 17 height 15
type input "9/26/2025 7:53 AM"
click at [484, 354] on button "Create new inventory" at bounding box center [513, 348] width 99 height 17
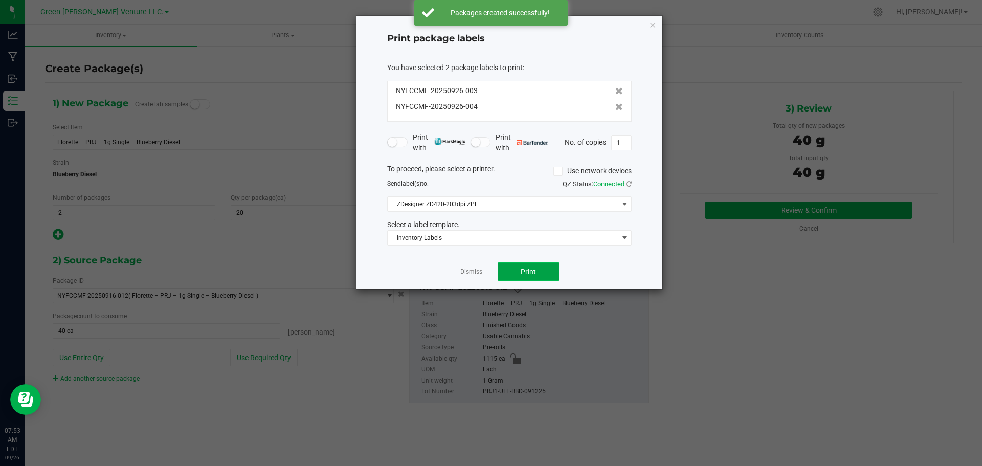
click at [506, 272] on button "Print" at bounding box center [527, 271] width 61 height 18
click at [473, 270] on link "Dismiss" at bounding box center [471, 271] width 22 height 9
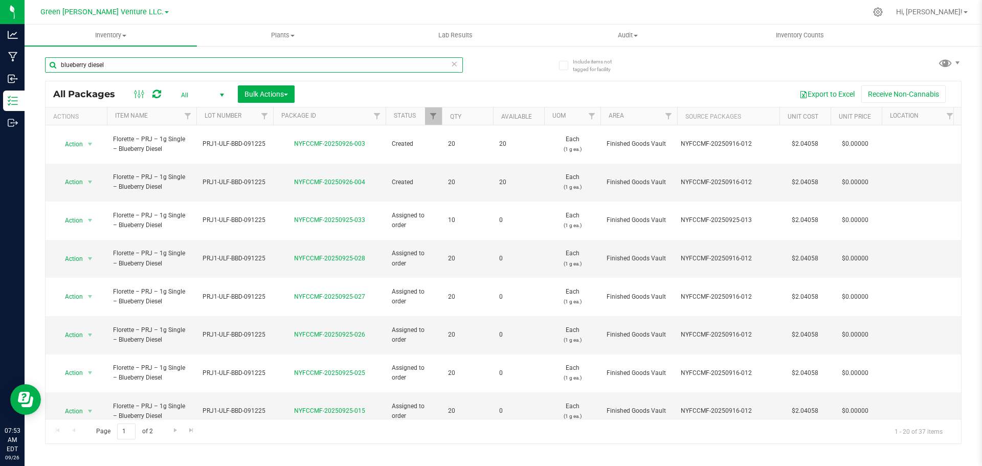
click at [117, 64] on input "blueberry diesel" at bounding box center [254, 64] width 418 height 15
click at [117, 63] on input "blueberry diesel" at bounding box center [254, 64] width 418 height 15
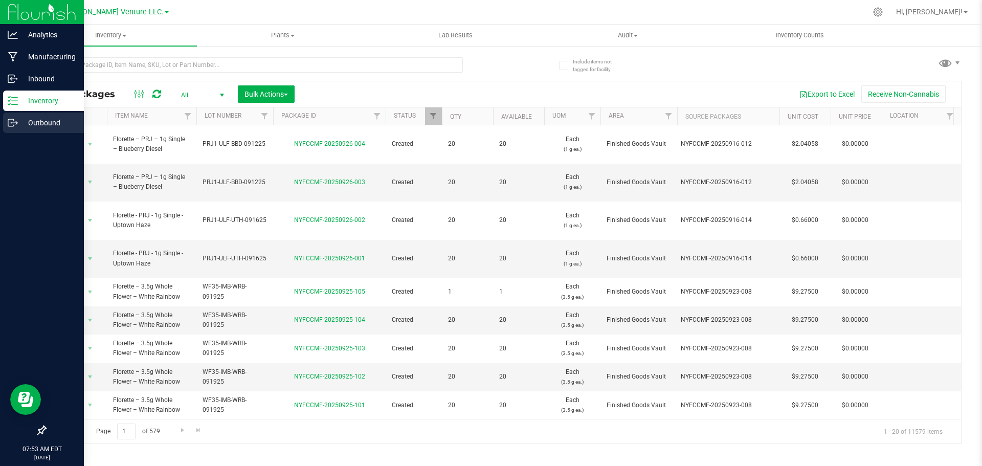
click at [47, 123] on p "Outbound" at bounding box center [48, 123] width 61 height 12
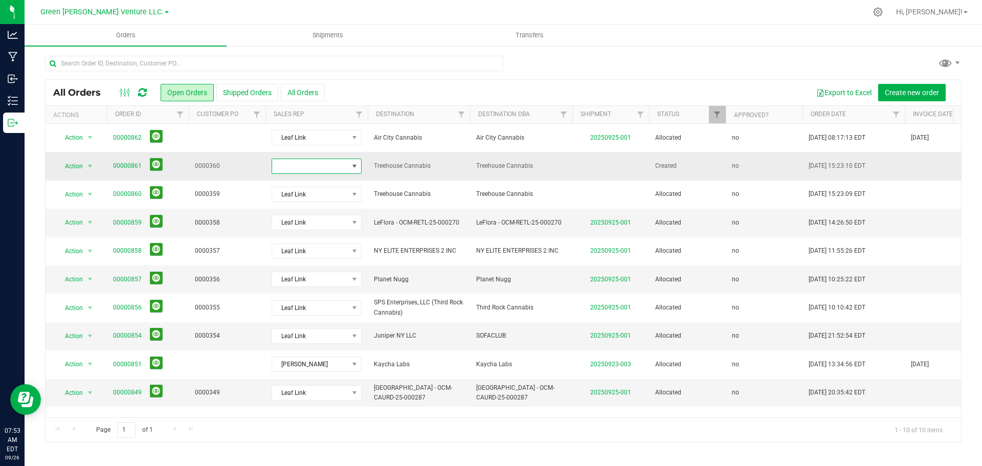
click at [329, 168] on span at bounding box center [310, 166] width 76 height 14
click at [316, 260] on li "Leaf Link" at bounding box center [320, 261] width 96 height 17
click at [127, 167] on link "00000861" at bounding box center [127, 166] width 29 height 10
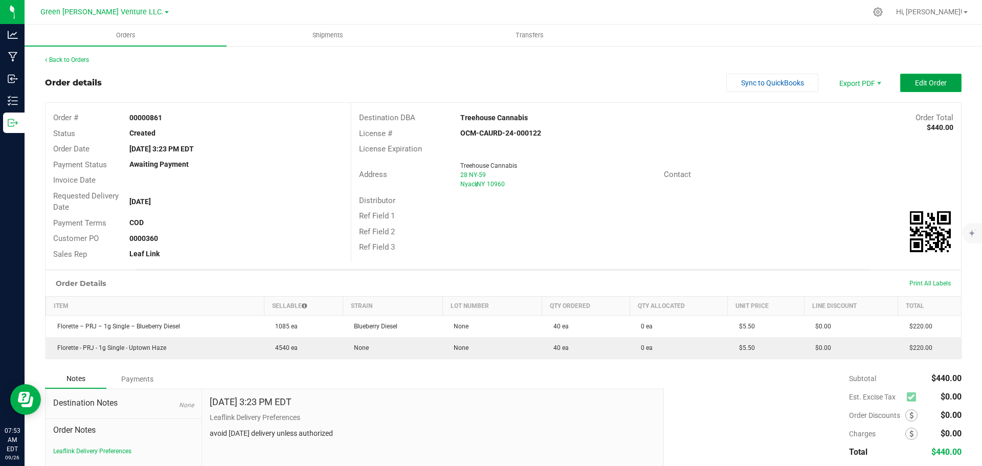
click at [900, 87] on button "Edit Order" at bounding box center [930, 83] width 61 height 18
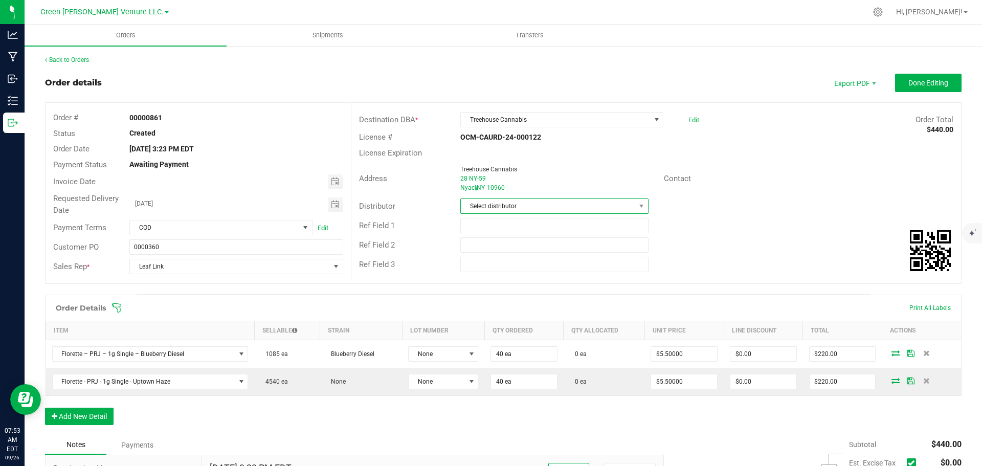
click at [526, 202] on span "Select distributor" at bounding box center [548, 206] width 174 height 14
click at [512, 315] on li "E23" at bounding box center [550, 319] width 185 height 17
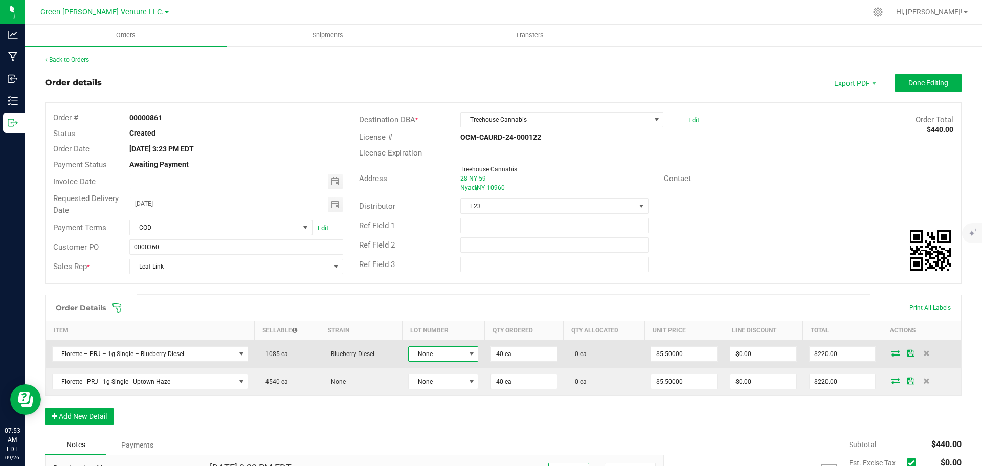
click at [447, 354] on span "None" at bounding box center [436, 354] width 56 height 14
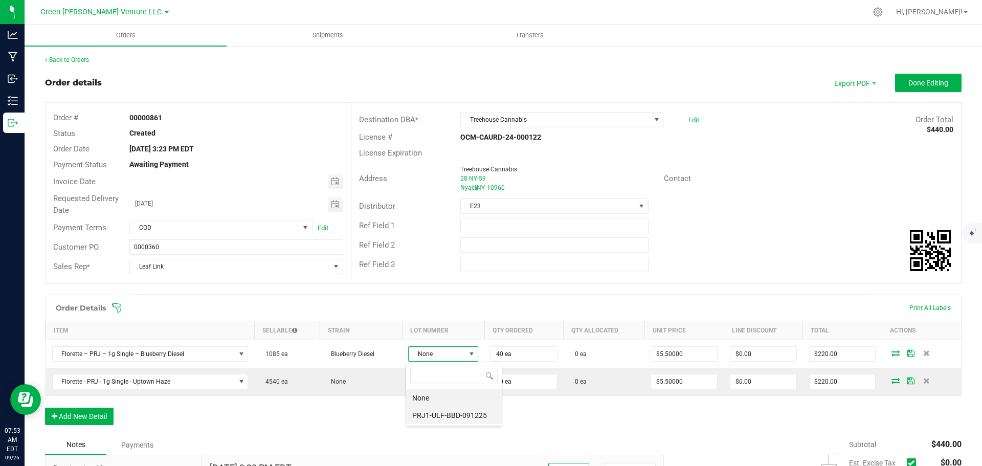
scroll to position [15, 69]
click at [445, 414] on li "PRJ1-ULF-BBD-091225" at bounding box center [454, 414] width 96 height 17
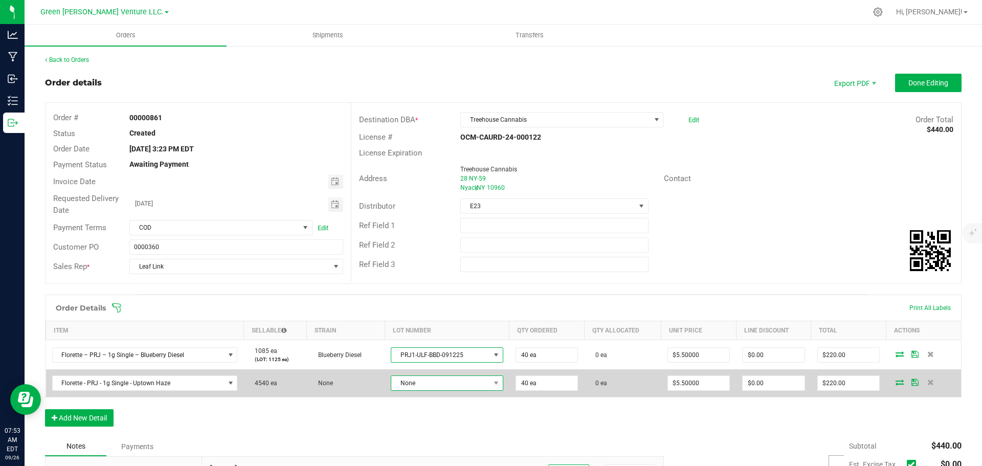
click at [445, 381] on span "None" at bounding box center [440, 383] width 99 height 14
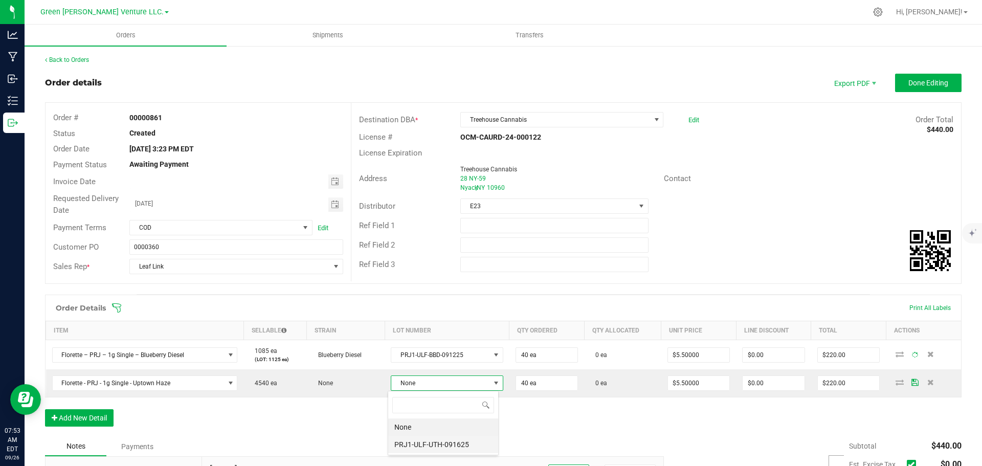
scroll to position [15, 111]
click at [444, 444] on li "PRJ1-ULF-UTH-091625" at bounding box center [443, 444] width 110 height 17
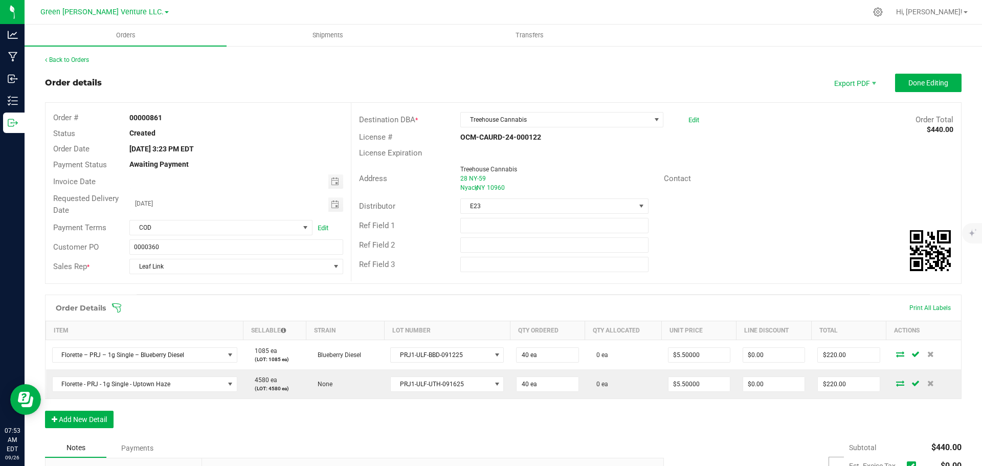
click at [115, 306] on icon at bounding box center [116, 308] width 10 height 10
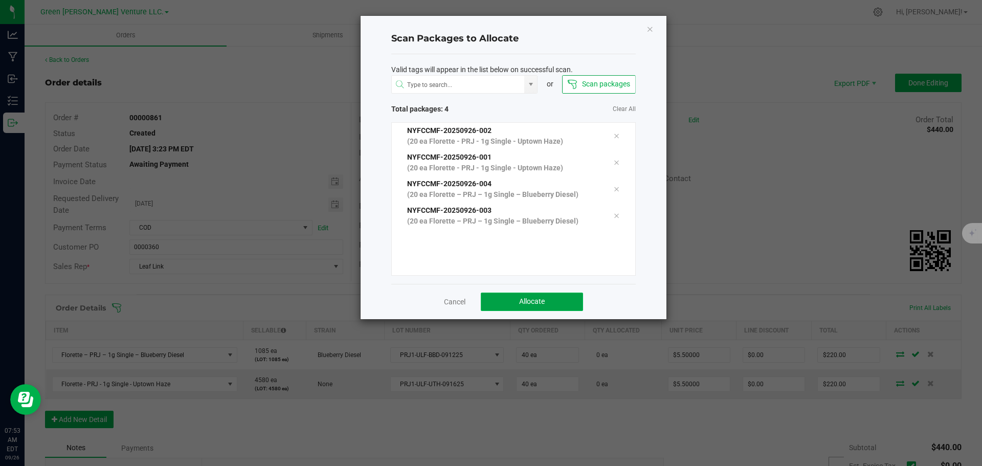
click at [513, 300] on button "Allocate" at bounding box center [532, 301] width 102 height 18
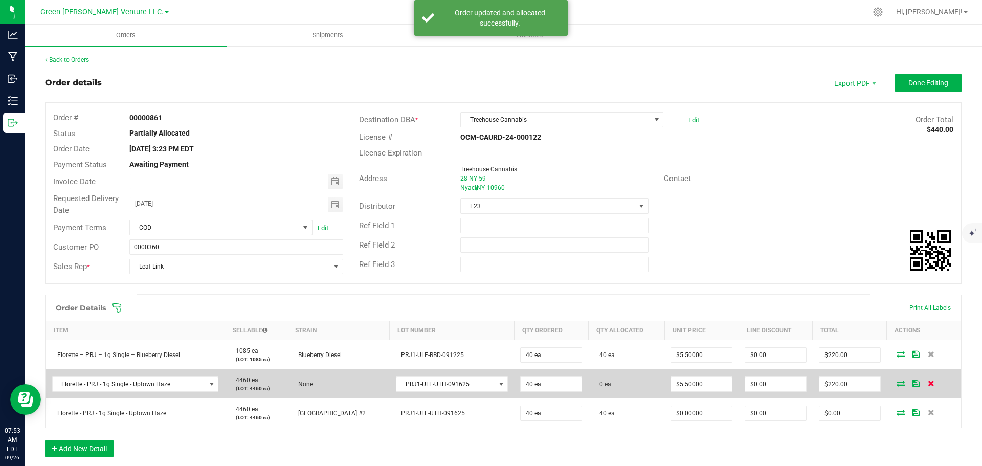
click at [927, 384] on icon at bounding box center [930, 383] width 7 height 6
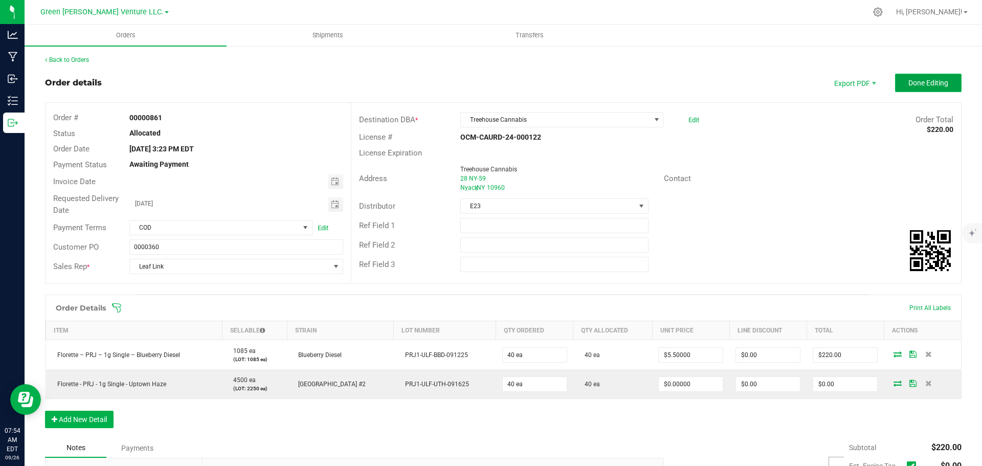
click at [897, 83] on button "Done Editing" at bounding box center [928, 83] width 66 height 18
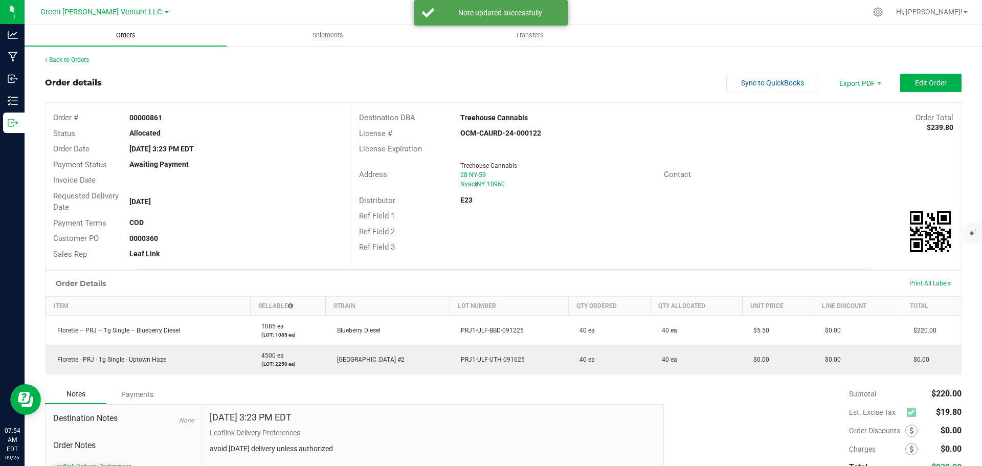
click at [124, 36] on span "Orders" at bounding box center [125, 35] width 47 height 9
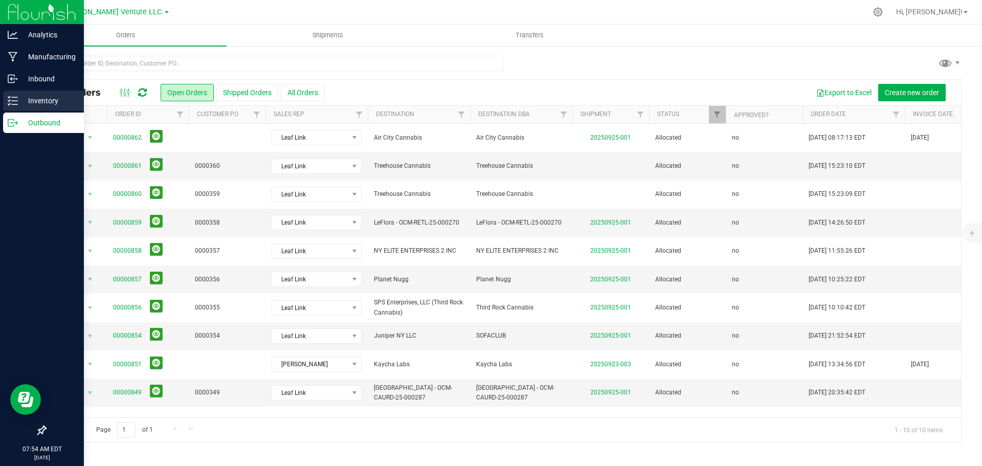
click at [42, 101] on p "Inventory" at bounding box center [48, 101] width 61 height 12
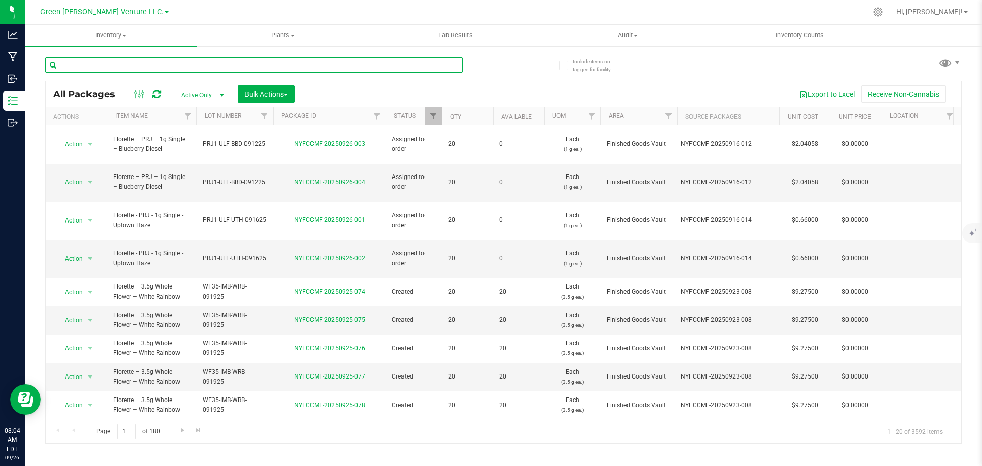
click at [130, 67] on input "text" at bounding box center [254, 64] width 418 height 15
click at [436, 116] on span "Filter" at bounding box center [433, 116] width 8 height 8
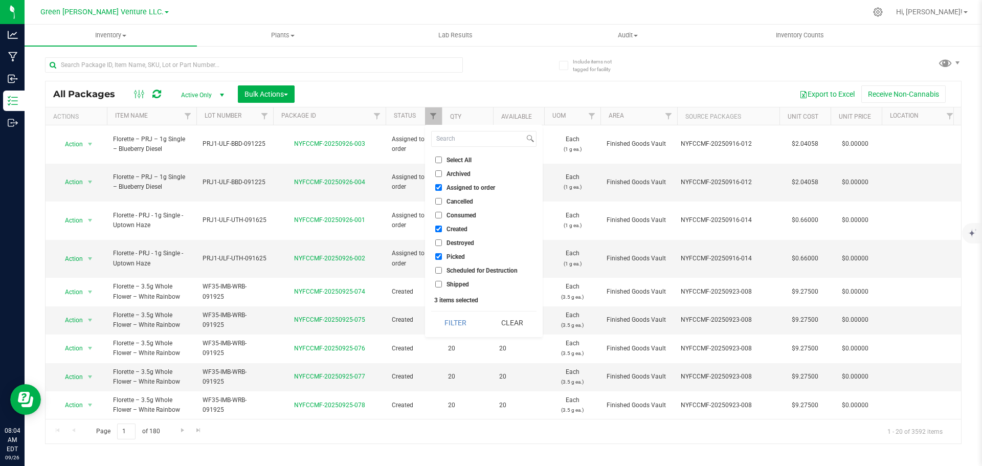
click at [438, 158] on input "Select All" at bounding box center [438, 159] width 7 height 7
checkbox input "true"
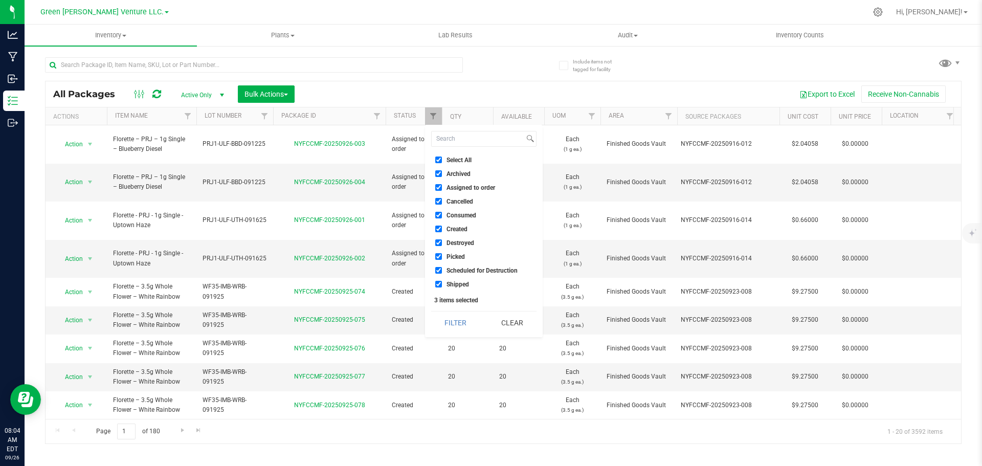
checkbox input "true"
click at [458, 319] on button "Filter" at bounding box center [455, 322] width 49 height 22
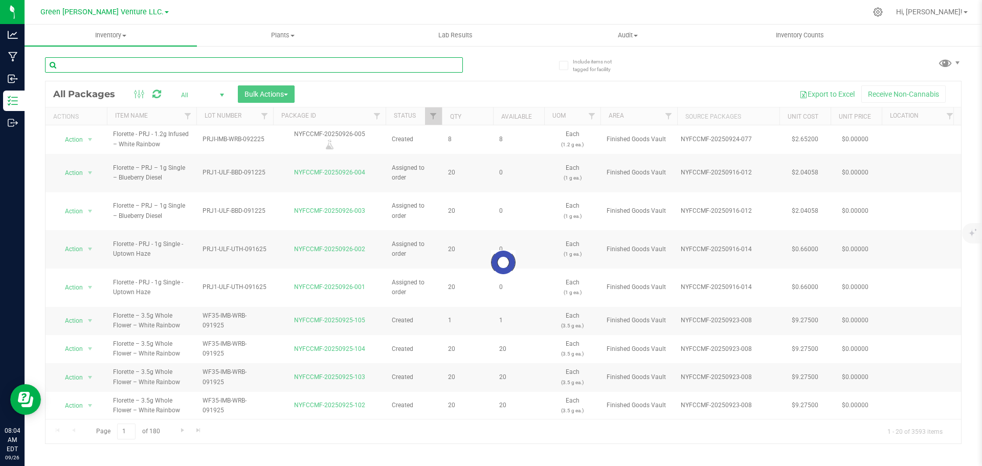
click at [99, 66] on input "text" at bounding box center [254, 64] width 418 height 15
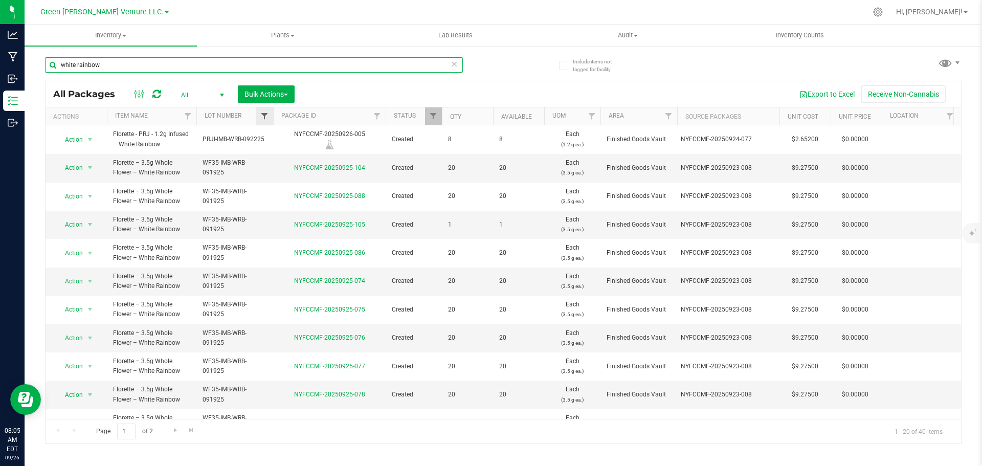
type input "white rainbow"
click at [265, 116] on span "Filter" at bounding box center [264, 116] width 8 height 8
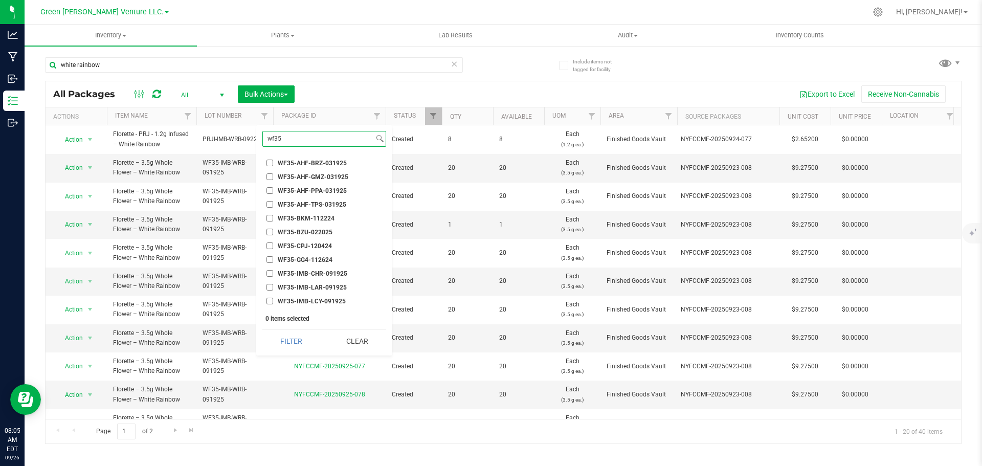
scroll to position [51, 0]
type input "wf35"
click at [271, 276] on input "WF35-IMB-WRB-091925" at bounding box center [269, 277] width 7 height 7
checkbox input "true"
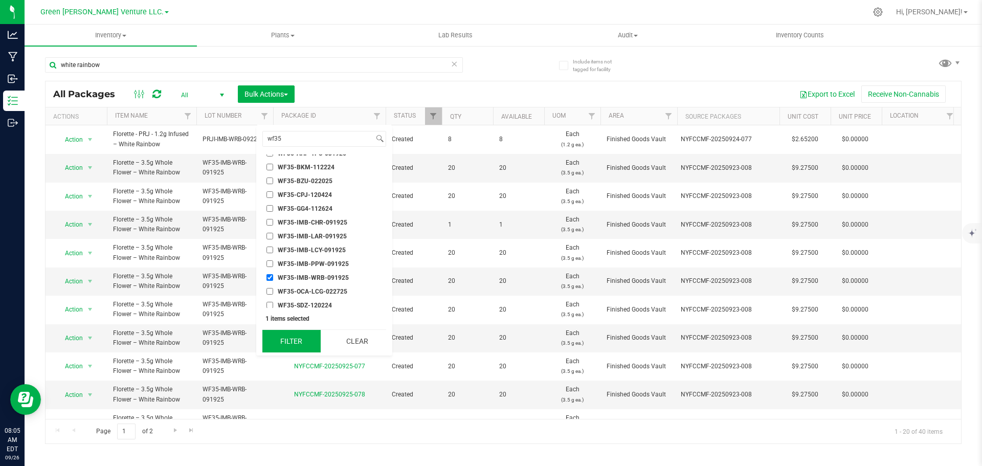
click at [294, 331] on button "Filter" at bounding box center [291, 341] width 58 height 22
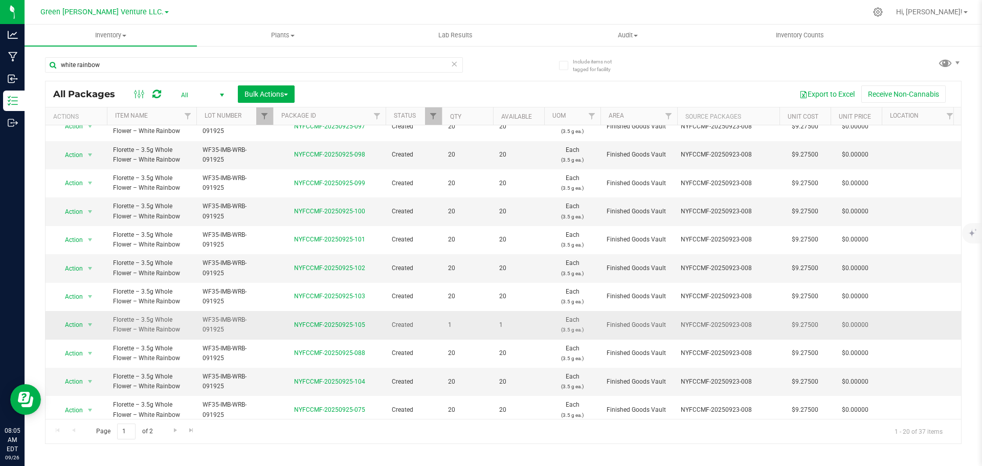
scroll to position [280, 0]
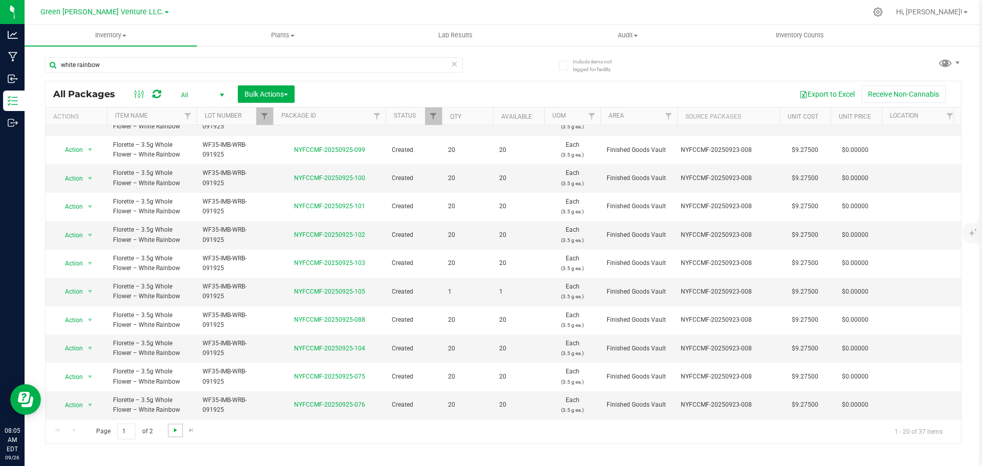
click at [176, 431] on span "Go to the next page" at bounding box center [175, 430] width 8 height 8
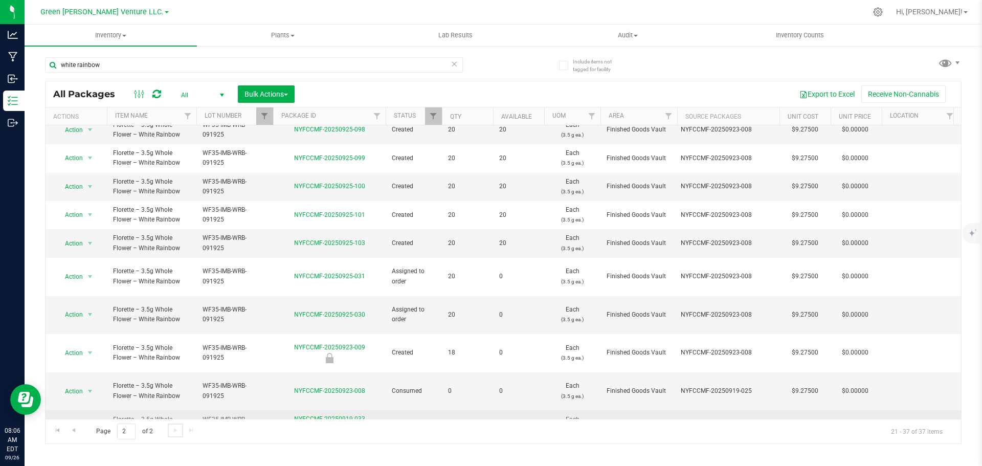
scroll to position [216, 0]
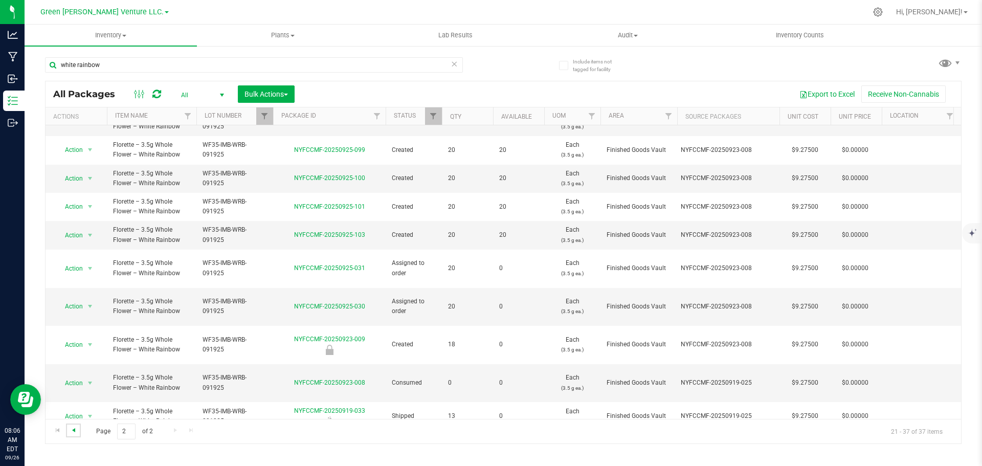
click at [76, 432] on span "Go to the previous page" at bounding box center [74, 430] width 8 height 8
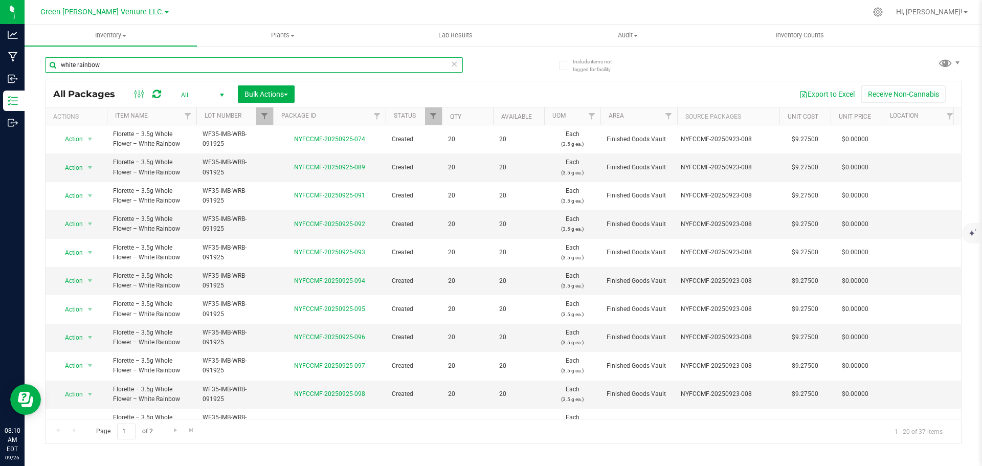
click at [120, 61] on input "white rainbow" at bounding box center [254, 64] width 418 height 15
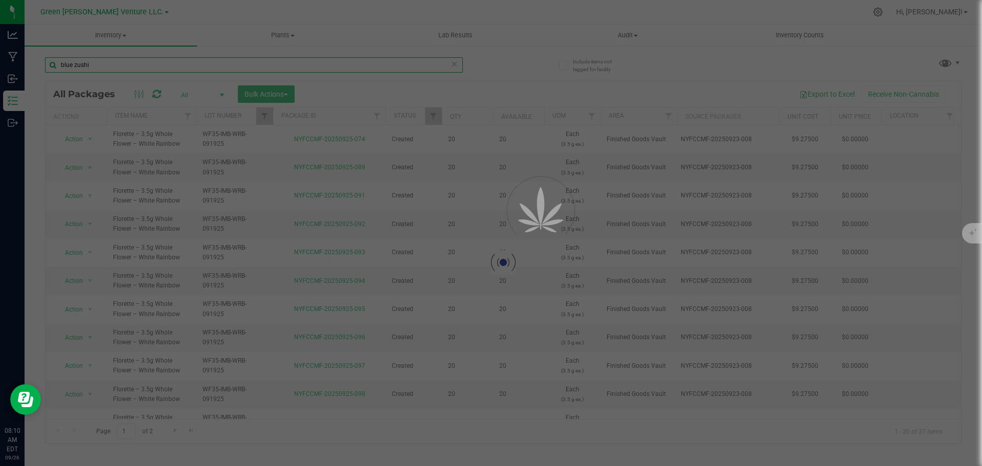
type input "blue zushi"
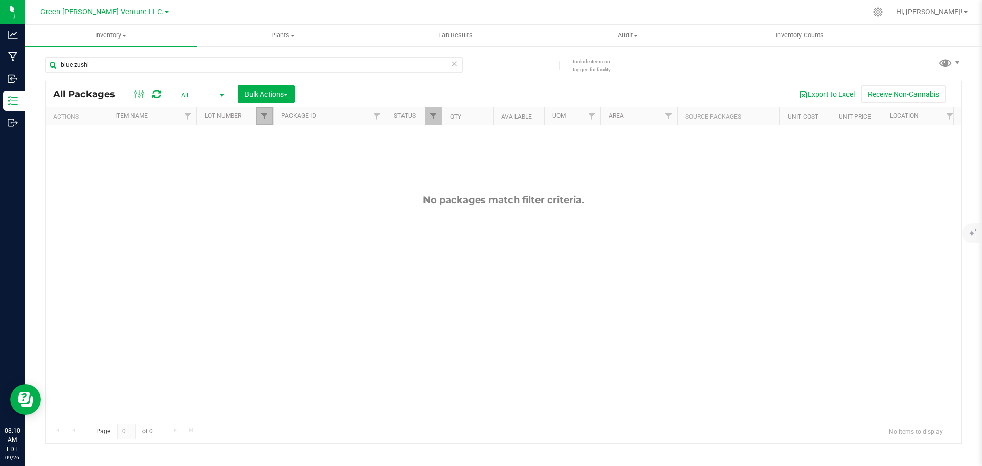
click at [265, 124] on link "Filter" at bounding box center [264, 115] width 17 height 17
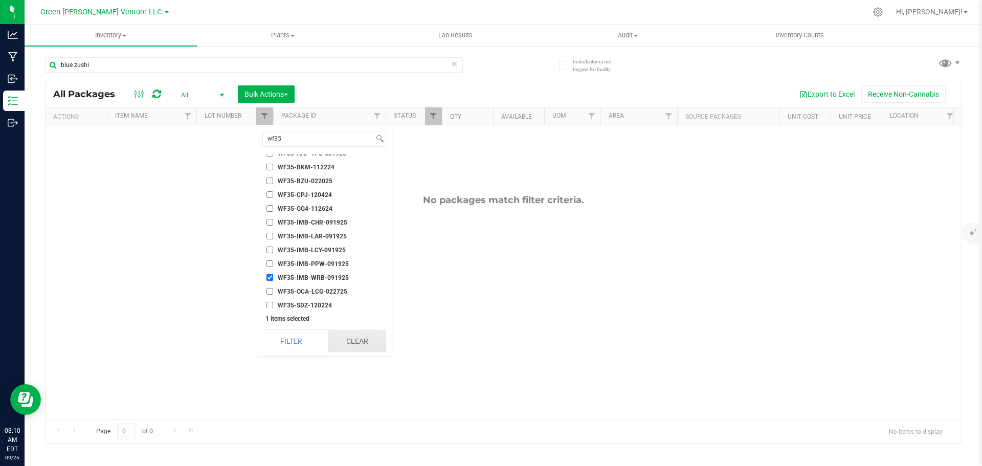
click at [344, 344] on button "Clear" at bounding box center [357, 341] width 58 height 22
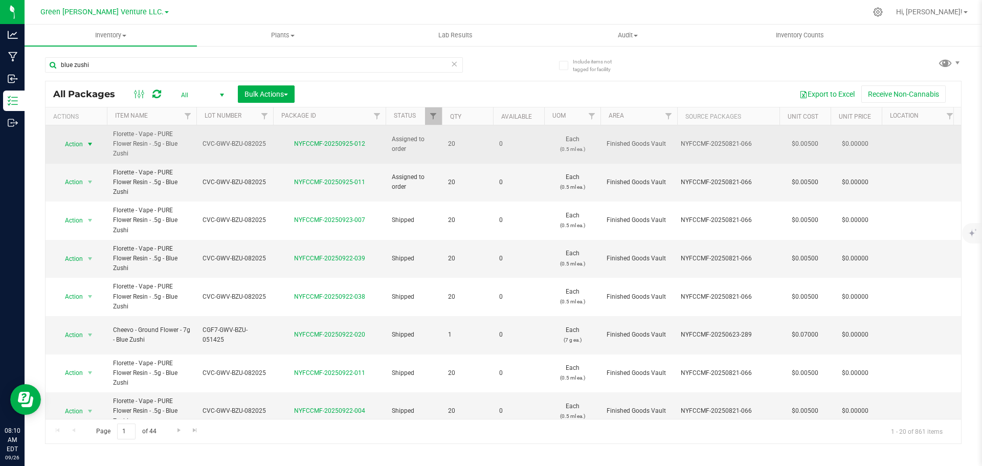
click at [84, 141] on span "select" at bounding box center [90, 144] width 13 height 14
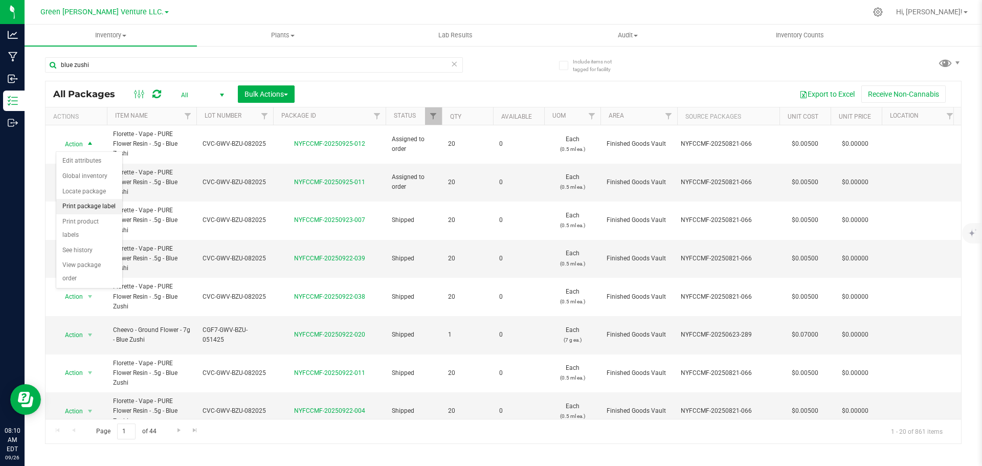
click at [87, 205] on li "Print package label" at bounding box center [89, 206] width 66 height 15
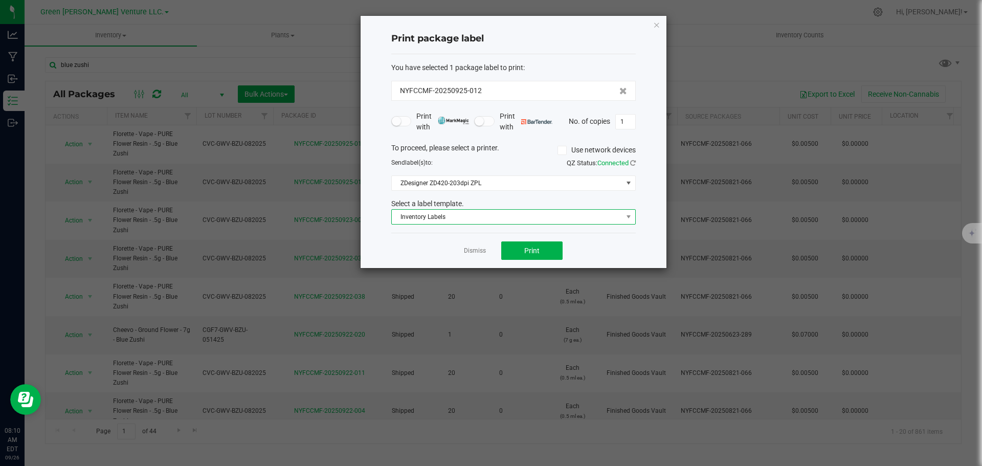
click at [550, 218] on span "Inventory Labels" at bounding box center [507, 217] width 231 height 14
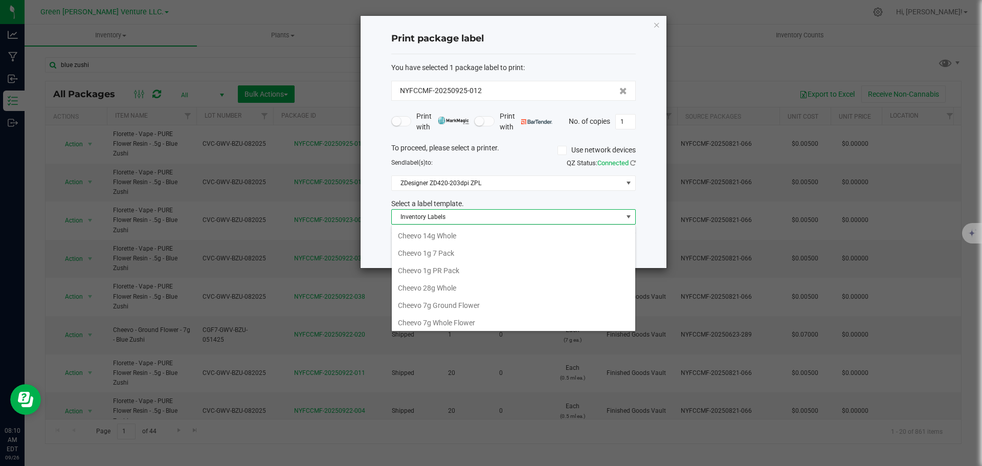
scroll to position [15, 244]
click at [454, 284] on li "[PERSON_NAME] .5g" at bounding box center [513, 285] width 243 height 17
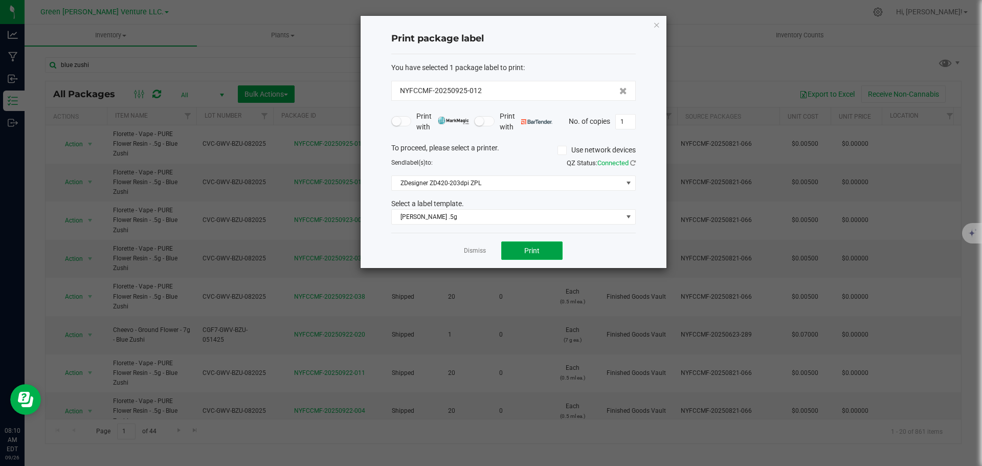
click at [512, 249] on button "Print" at bounding box center [531, 250] width 61 height 18
click at [631, 121] on input "1" at bounding box center [625, 122] width 19 height 14
type input "32"
click at [544, 252] on button "Print" at bounding box center [531, 250] width 61 height 18
click at [480, 251] on link "Dismiss" at bounding box center [475, 250] width 22 height 9
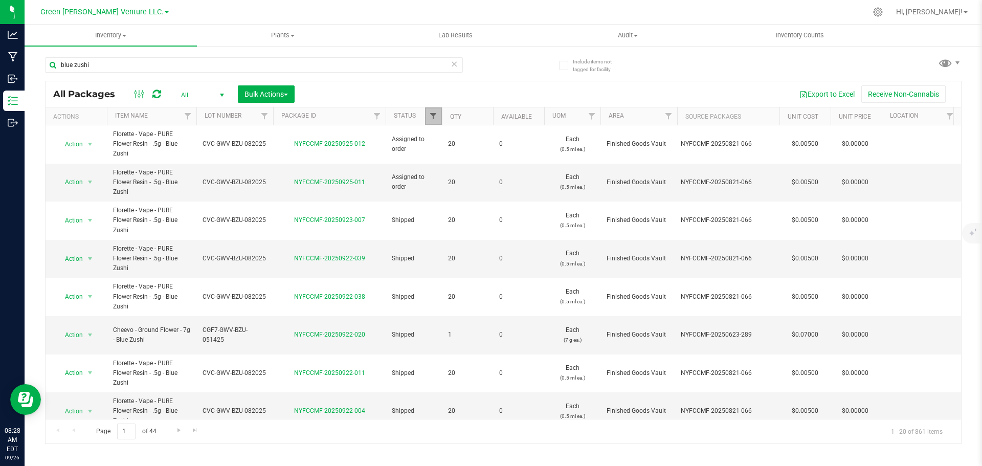
click at [436, 117] on span "Filter" at bounding box center [433, 116] width 8 height 8
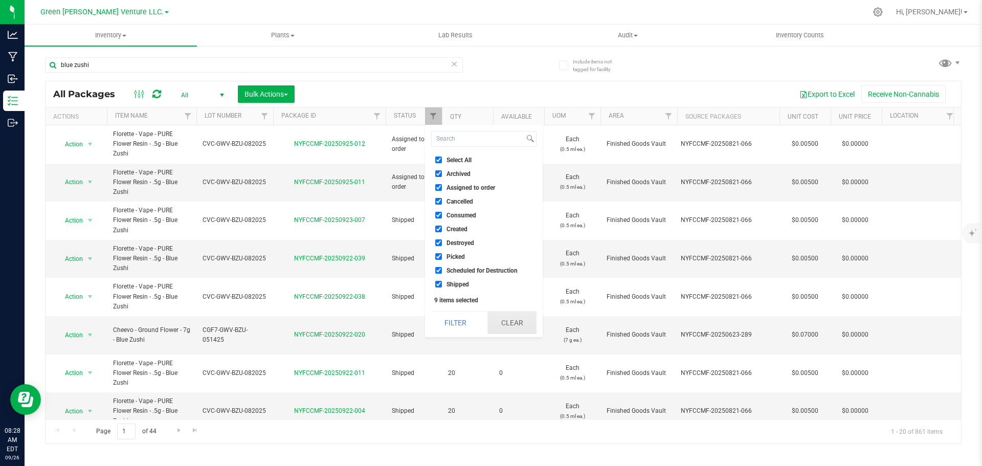
click at [503, 323] on button "Clear" at bounding box center [511, 322] width 49 height 22
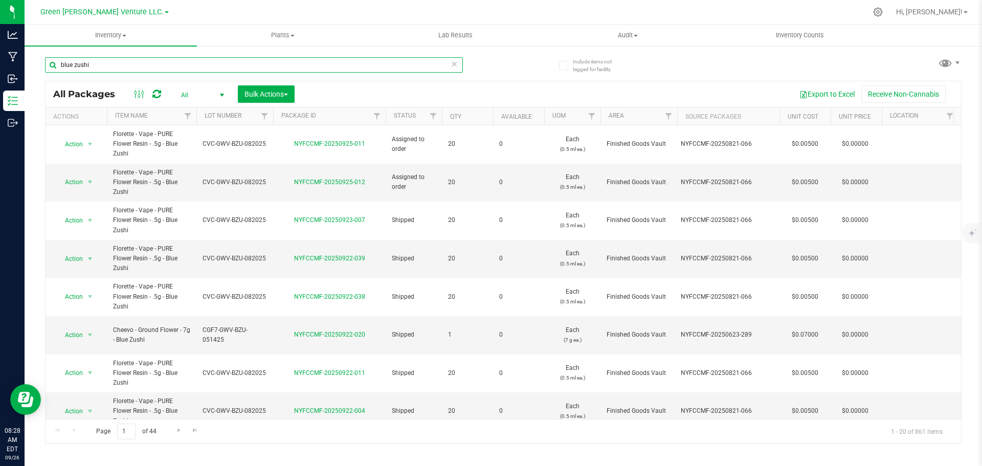
click at [95, 61] on input "blue zushi" at bounding box center [254, 64] width 418 height 15
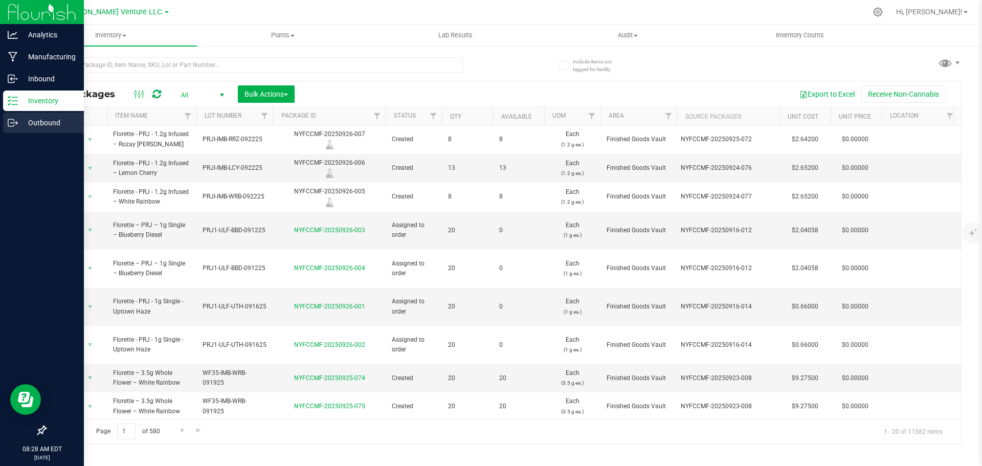
click at [15, 126] on icon at bounding box center [13, 123] width 10 height 10
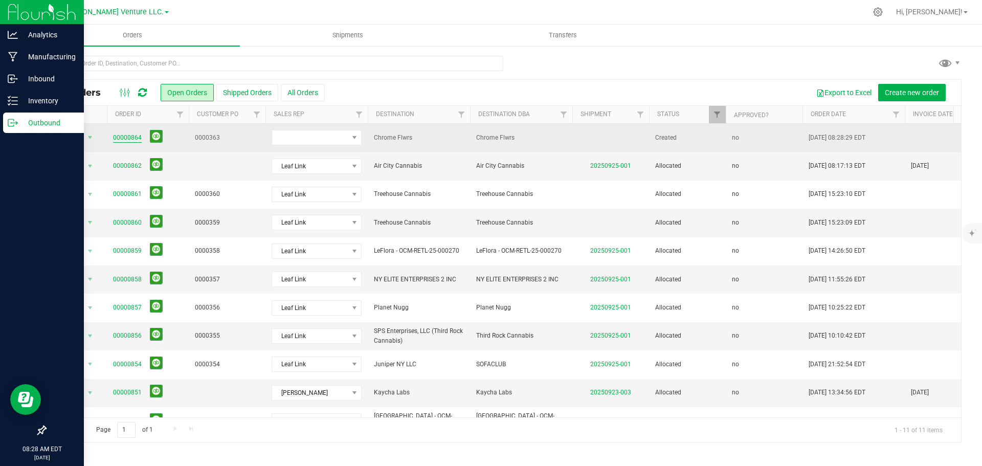
click at [122, 138] on link "00000864" at bounding box center [127, 138] width 29 height 10
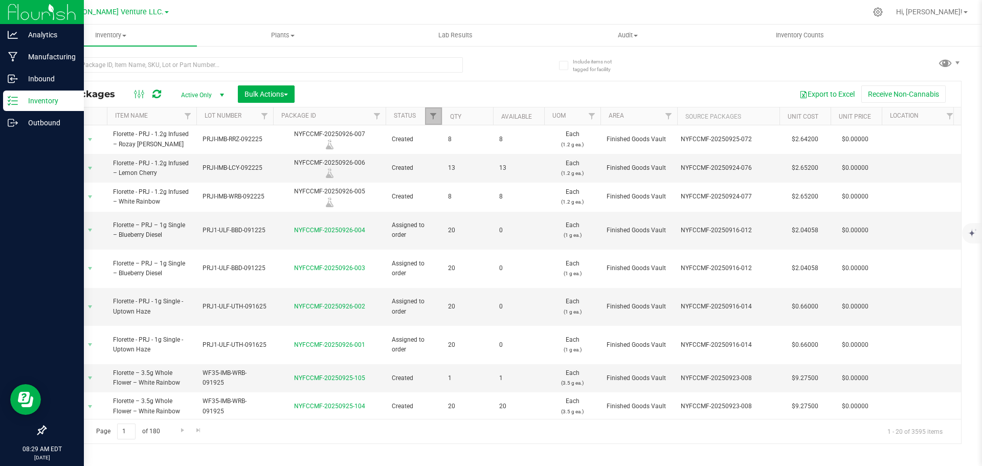
click at [438, 120] on link "Filter" at bounding box center [433, 115] width 17 height 17
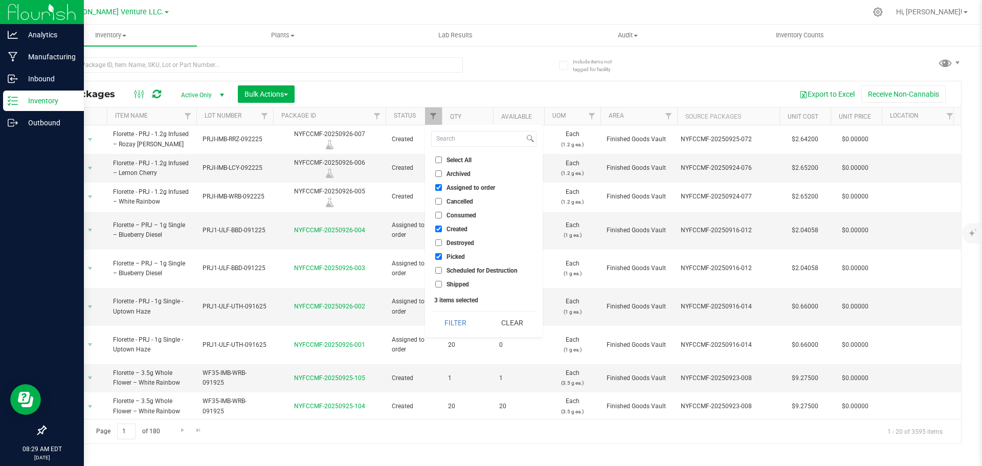
click at [437, 156] on input "Select All" at bounding box center [438, 159] width 7 height 7
checkbox input "true"
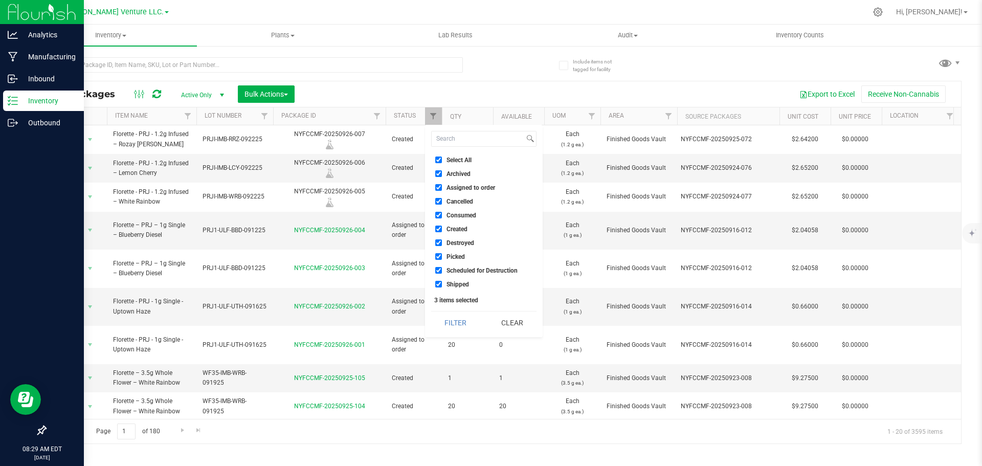
checkbox input "true"
click at [455, 316] on button "Filter" at bounding box center [455, 322] width 49 height 22
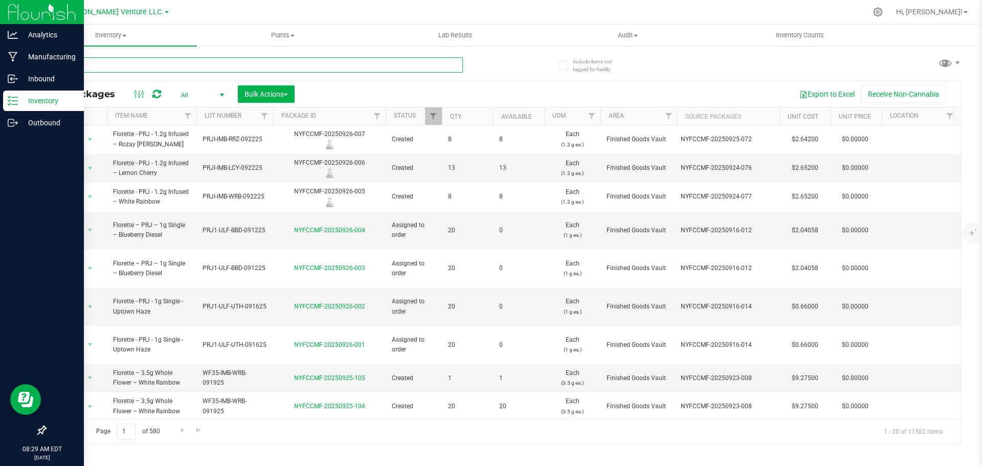
click at [300, 60] on input "text" at bounding box center [254, 64] width 418 height 15
click at [55, 121] on p "Outbound" at bounding box center [48, 123] width 61 height 12
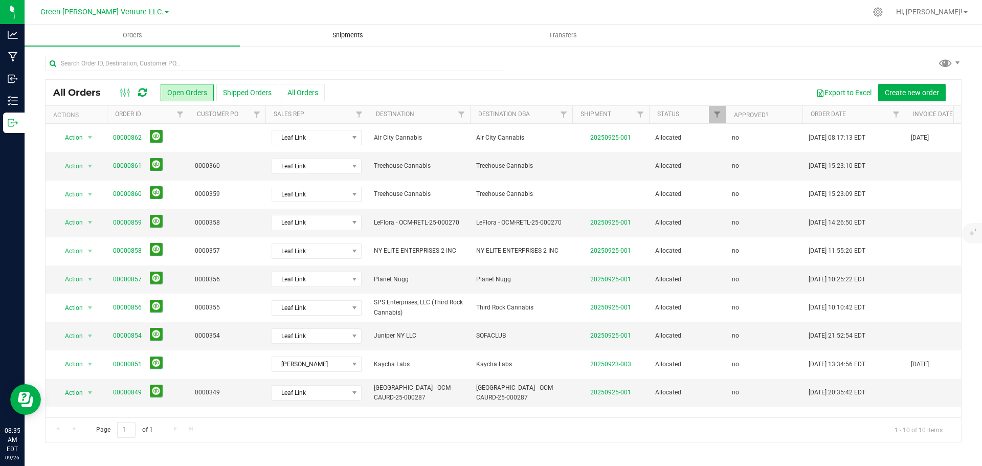
click at [343, 35] on span "Shipments" at bounding box center [348, 35] width 58 height 9
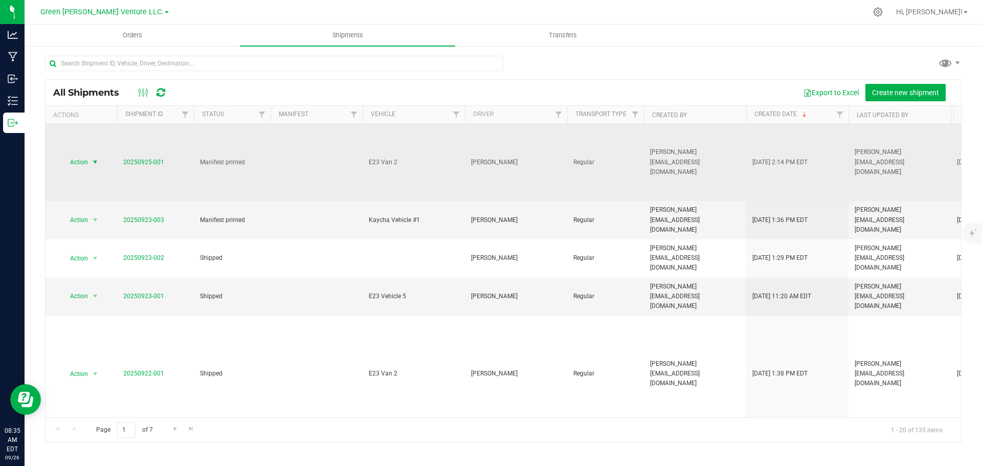
click at [84, 156] on span "Action" at bounding box center [75, 162] width 28 height 14
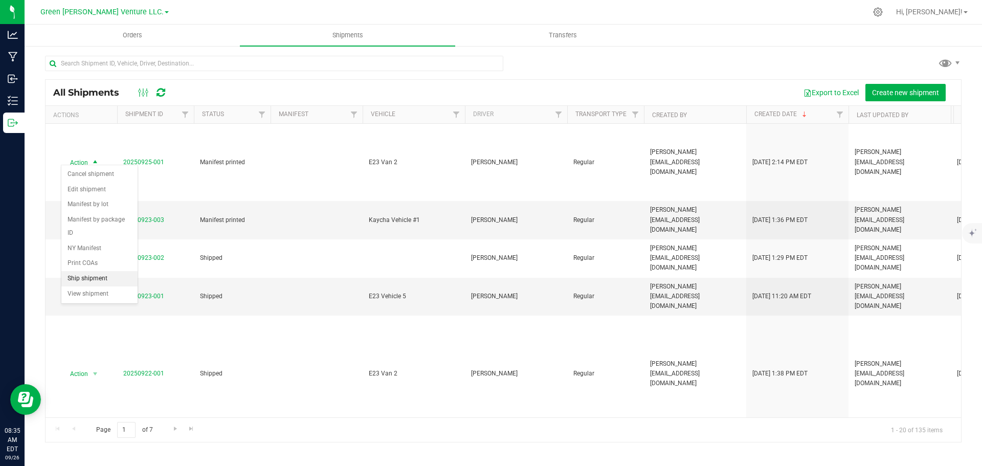
click at [87, 271] on li "Ship shipment" at bounding box center [99, 278] width 76 height 15
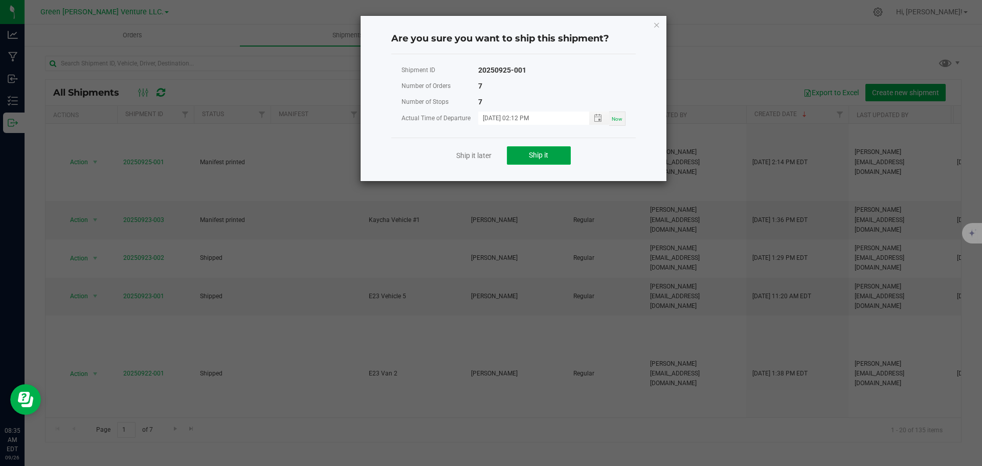
click at [538, 156] on span "Ship it" at bounding box center [538, 155] width 19 height 8
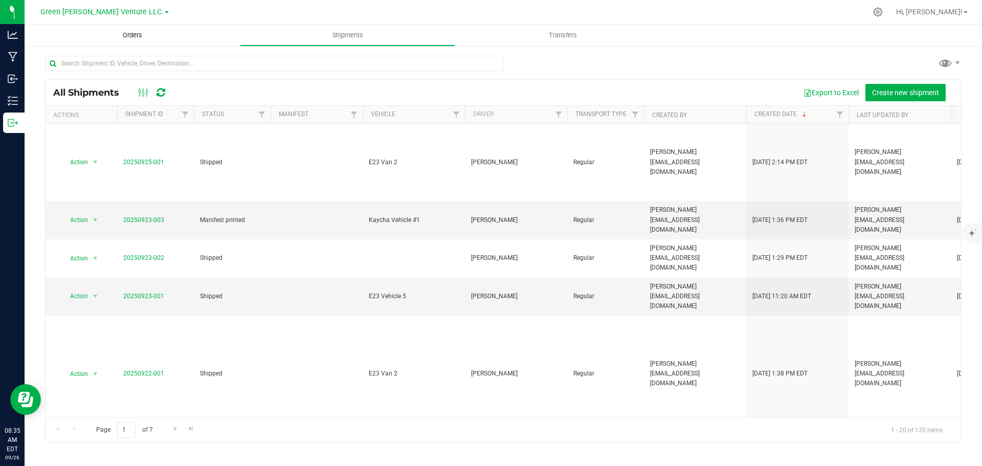
click at [129, 34] on span "Orders" at bounding box center [132, 35] width 47 height 9
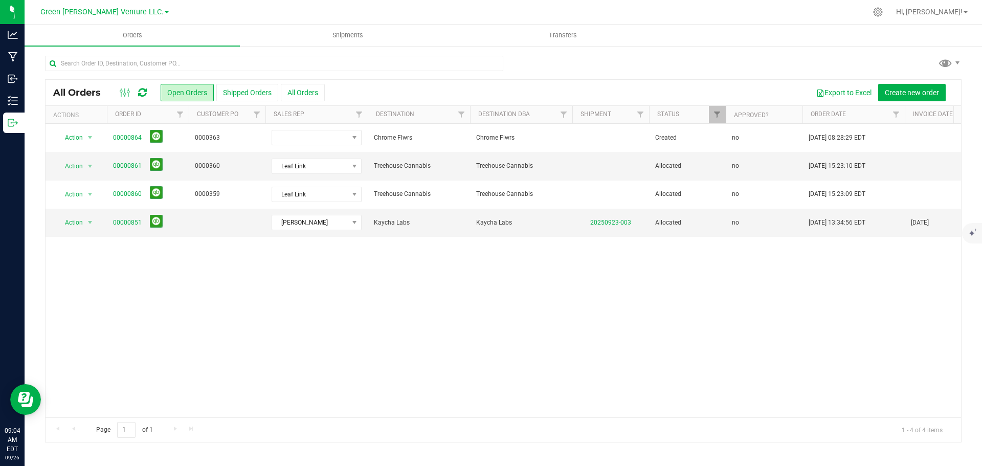
click at [298, 339] on div "Action Action Cancel order Change facility Clone order Edit order Mark as fully…" at bounding box center [503, 270] width 915 height 293
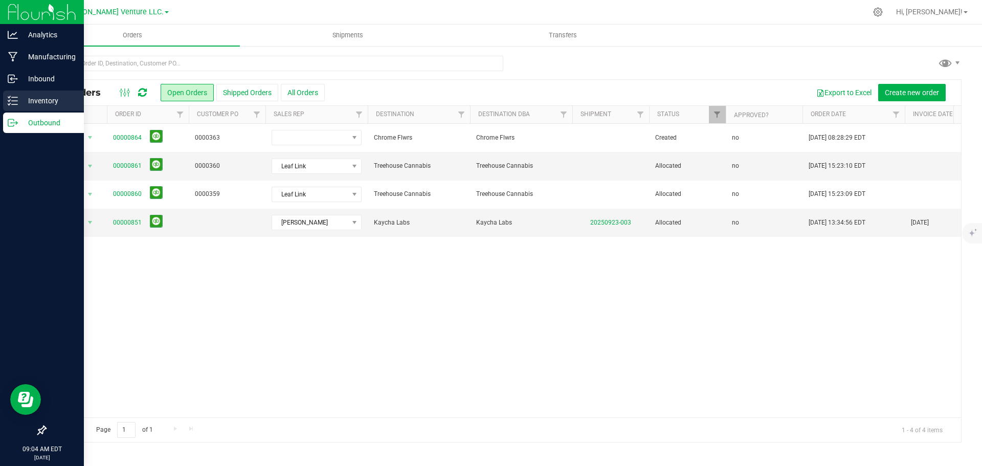
click at [47, 100] on p "Inventory" at bounding box center [48, 101] width 61 height 12
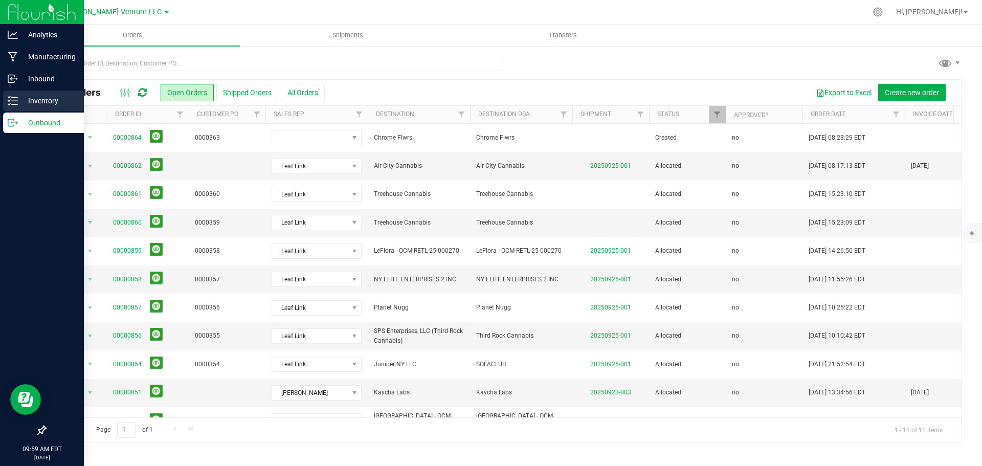
click at [54, 98] on p "Inventory" at bounding box center [48, 101] width 61 height 12
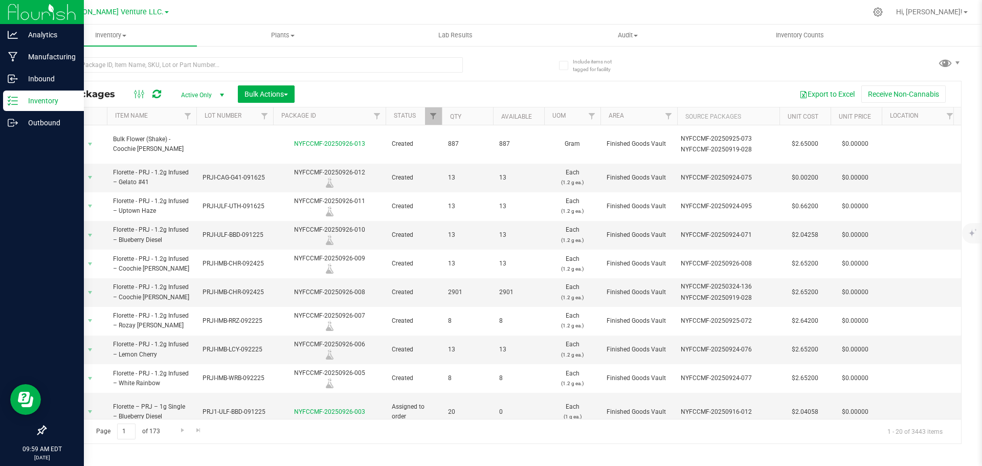
click at [441, 112] on div at bounding box center [442, 116] width 5 height 18
click at [437, 115] on span "Filter" at bounding box center [433, 116] width 8 height 8
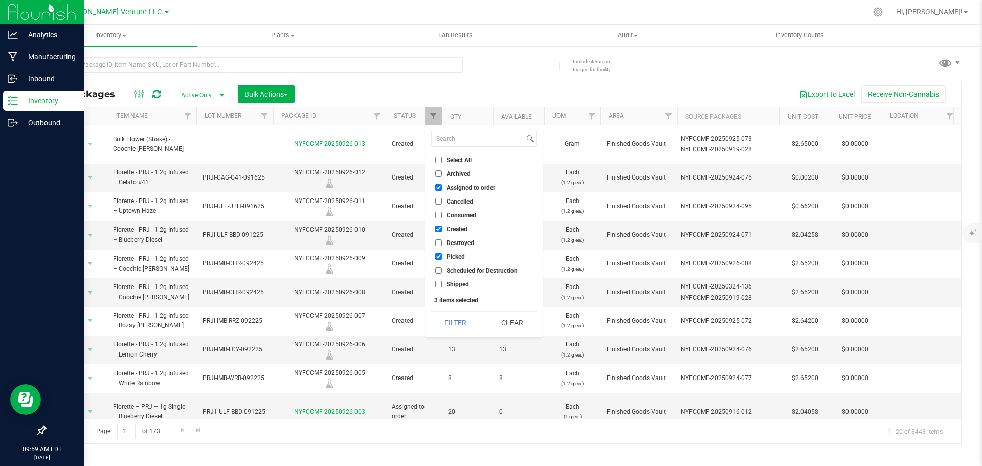
click at [441, 160] on input "Select All" at bounding box center [438, 159] width 7 height 7
checkbox input "true"
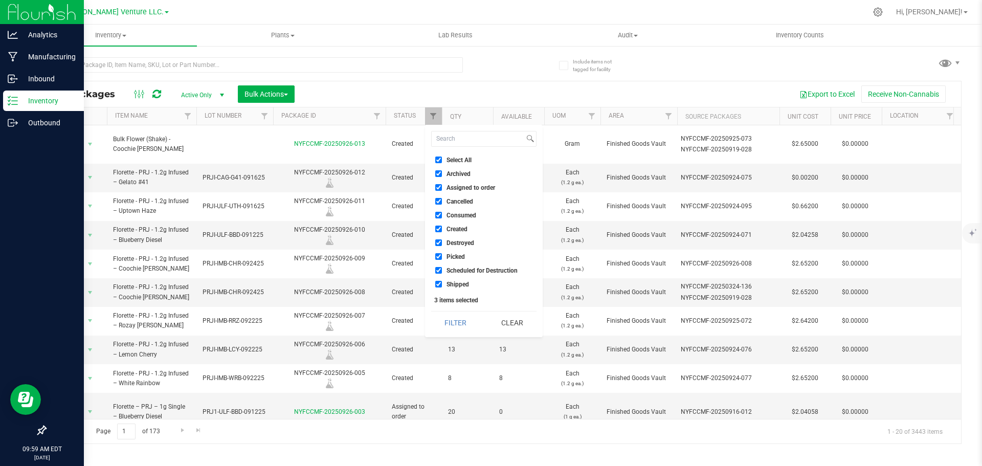
checkbox input "true"
click at [472, 322] on button "Filter" at bounding box center [455, 322] width 49 height 22
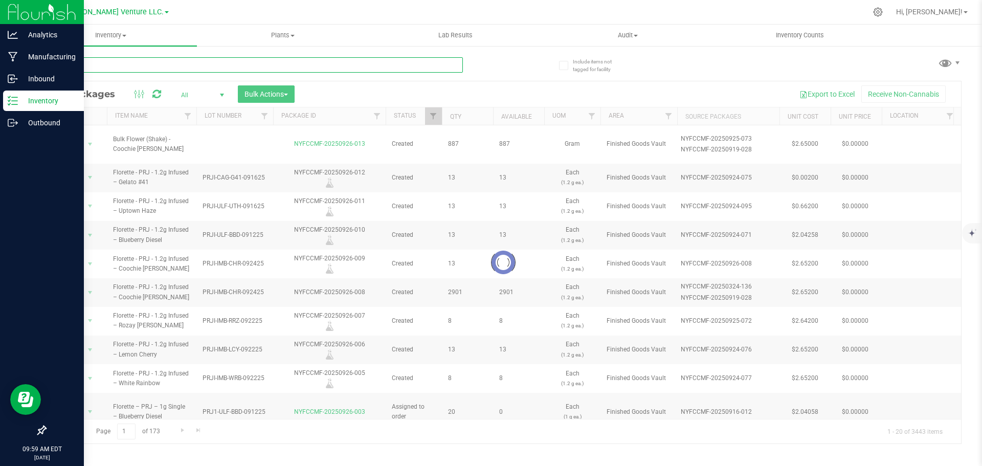
click at [105, 64] on input "text" at bounding box center [254, 64] width 418 height 15
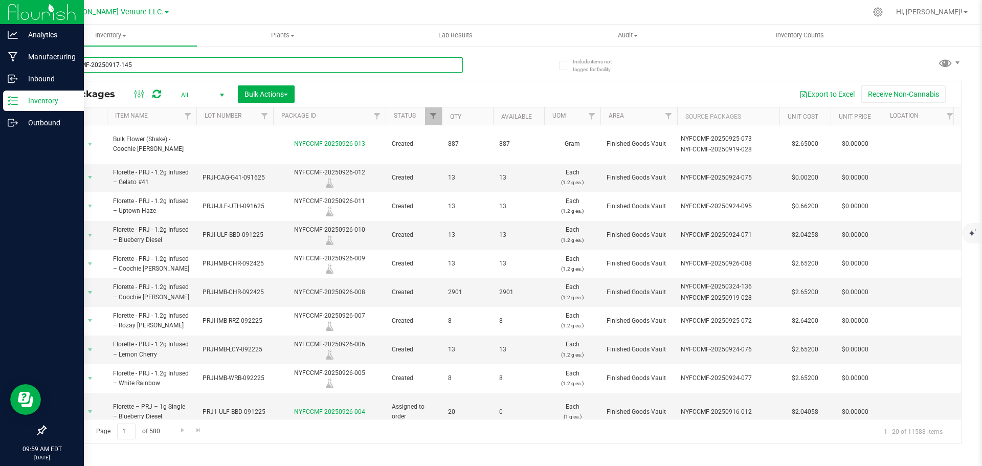
type input "NYFCCMF-20250917-145"
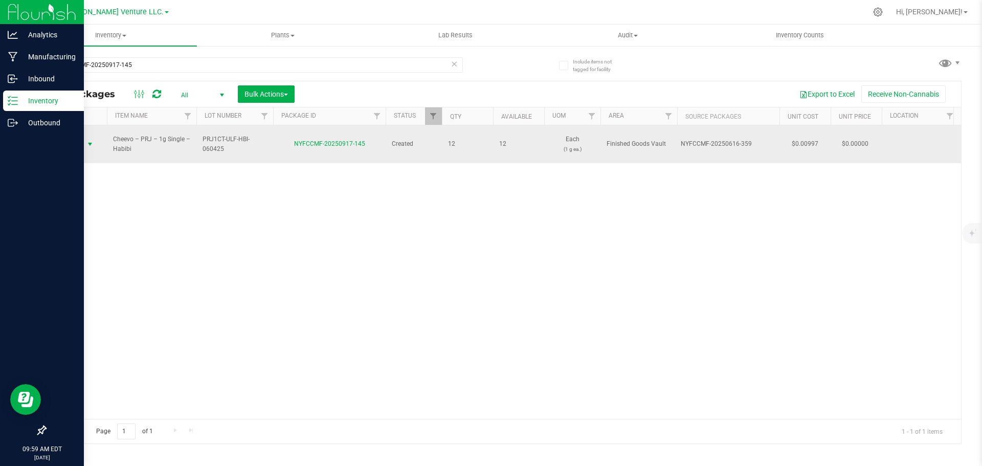
click at [84, 137] on span "select" at bounding box center [90, 144] width 13 height 14
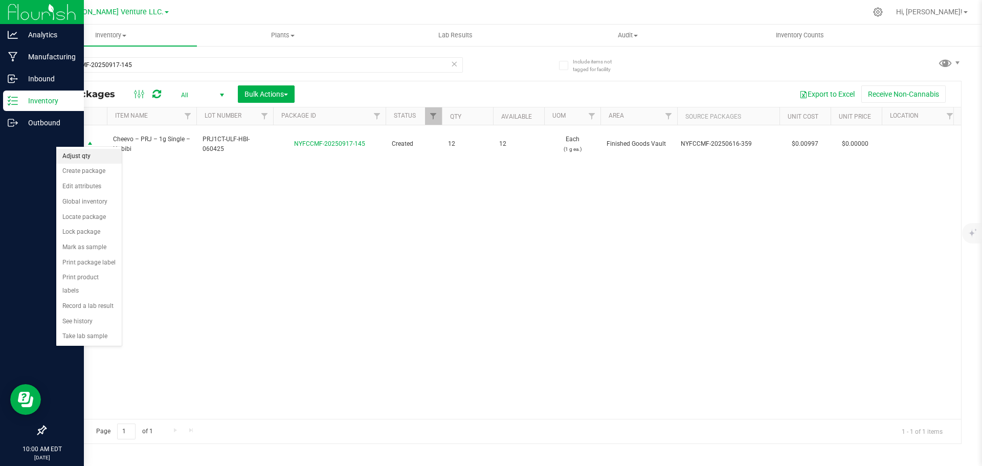
click at [91, 153] on li "Adjust qty" at bounding box center [88, 156] width 65 height 15
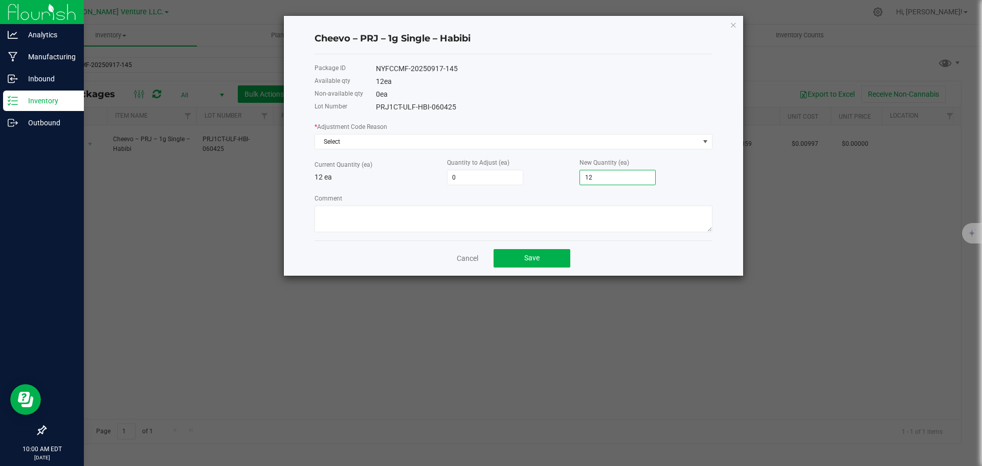
click at [592, 175] on input "12" at bounding box center [617, 177] width 75 height 14
type input "-10"
type input "2"
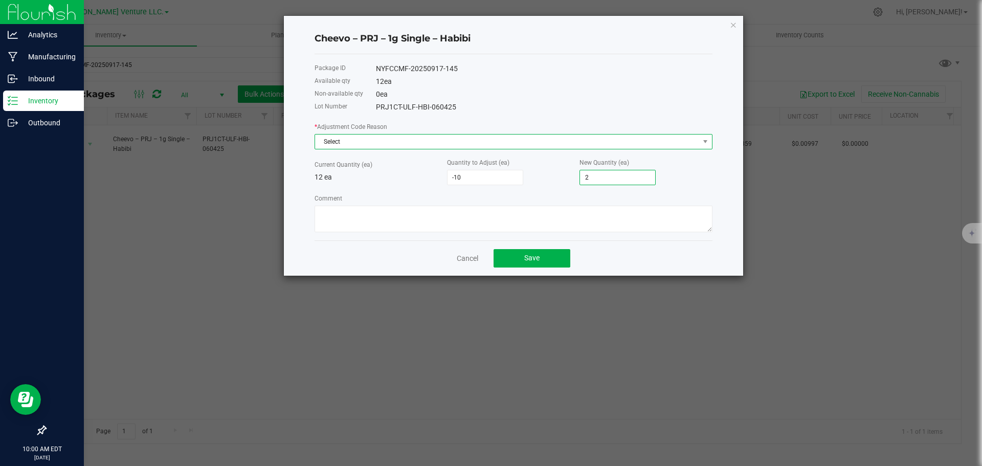
click at [430, 140] on span "Select" at bounding box center [507, 141] width 384 height 14
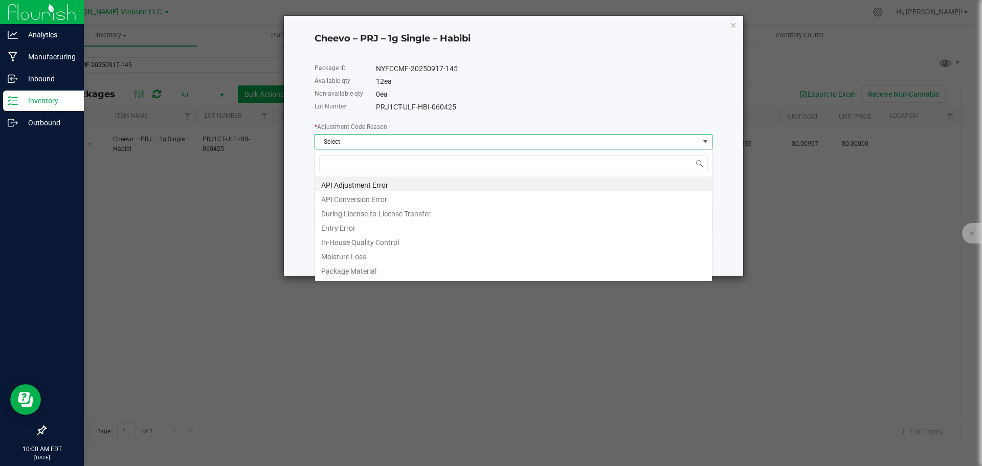
scroll to position [15, 398]
click at [353, 223] on li "Entry Error" at bounding box center [513, 226] width 397 height 14
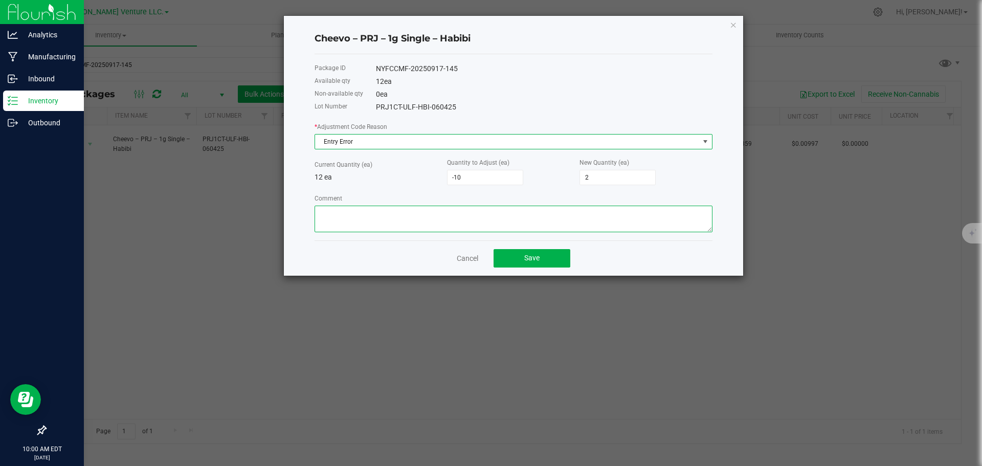
click at [349, 214] on textarea "Comment" at bounding box center [513, 219] width 398 height 27
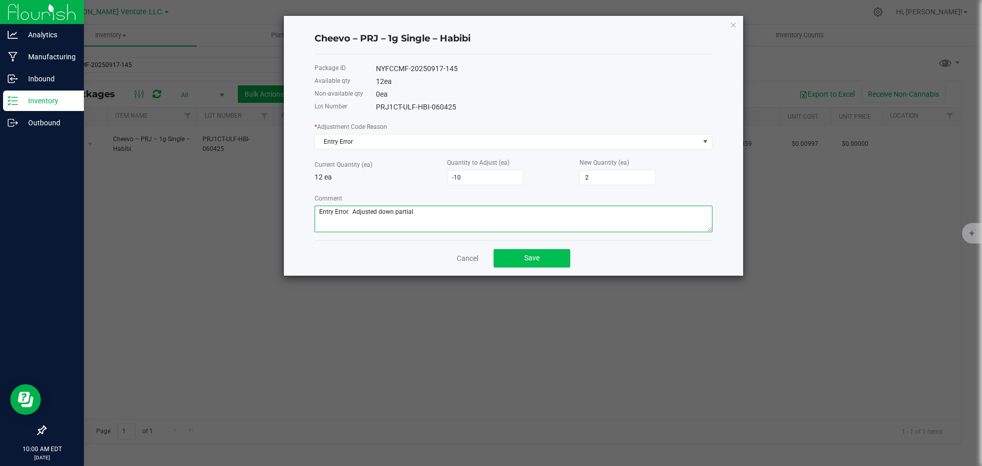
type textarea "Entry Error. Adjusted down partial"
click at [509, 260] on button "Save" at bounding box center [531, 258] width 77 height 18
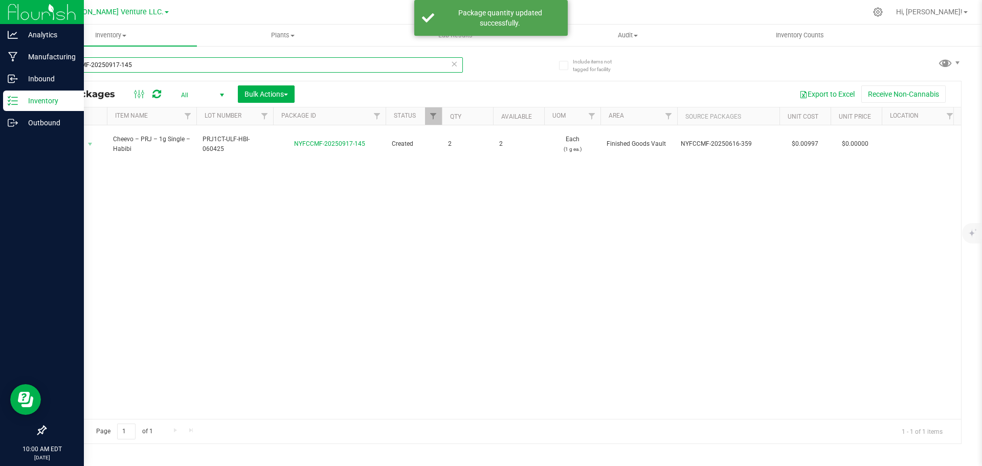
drag, startPoint x: 137, startPoint y: 64, endPoint x: 54, endPoint y: 61, distance: 82.9
click at [54, 61] on input "NYFCCMF-20250917-145" at bounding box center [254, 64] width 418 height 15
type input "NYFCCMF-20250917-158"
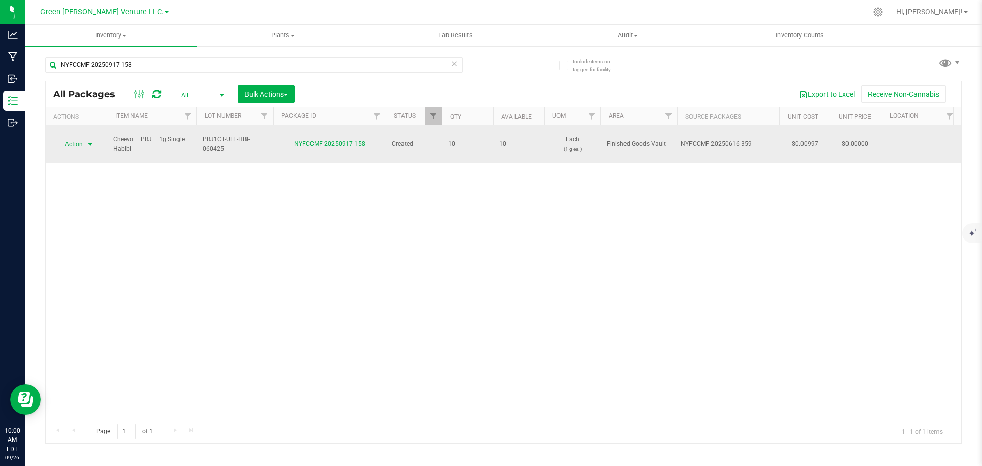
click at [79, 138] on span "Action" at bounding box center [70, 144] width 28 height 14
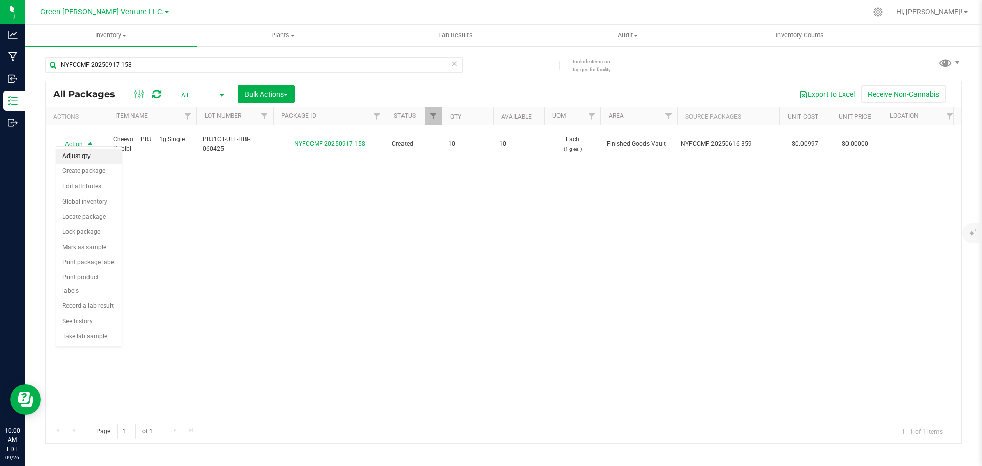
click at [85, 155] on li "Adjust qty" at bounding box center [88, 156] width 65 height 15
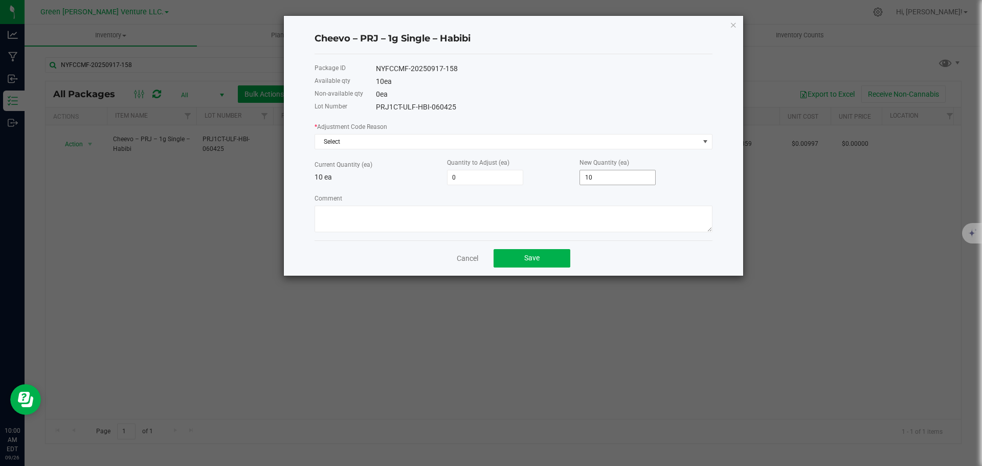
click at [618, 180] on input "10" at bounding box center [617, 177] width 75 height 14
type input "-8"
type input "2"
type input "10"
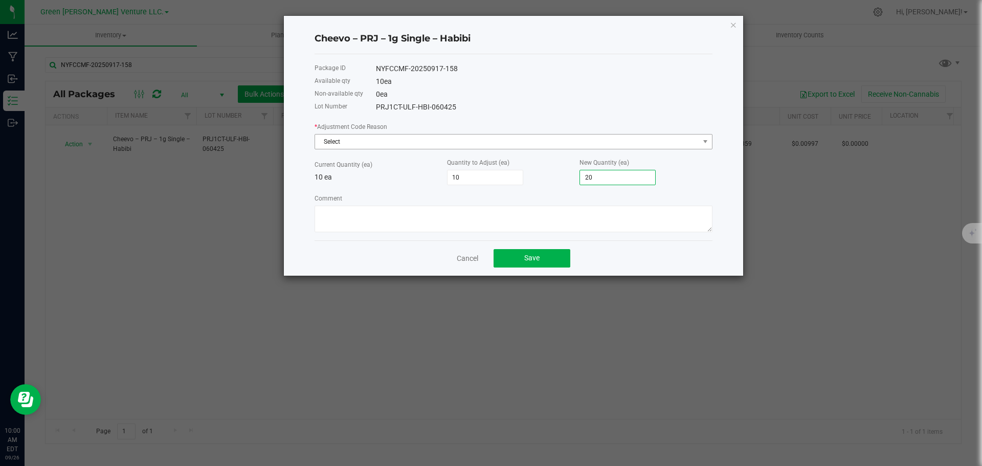
type input "20"
click at [342, 144] on span "Select" at bounding box center [507, 141] width 384 height 14
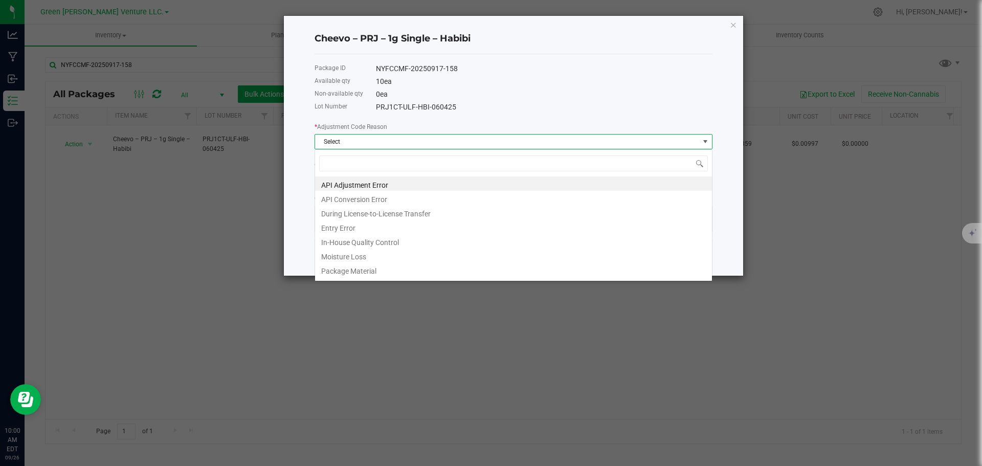
scroll to position [15, 398]
click at [358, 222] on li "Entry Error" at bounding box center [513, 226] width 397 height 14
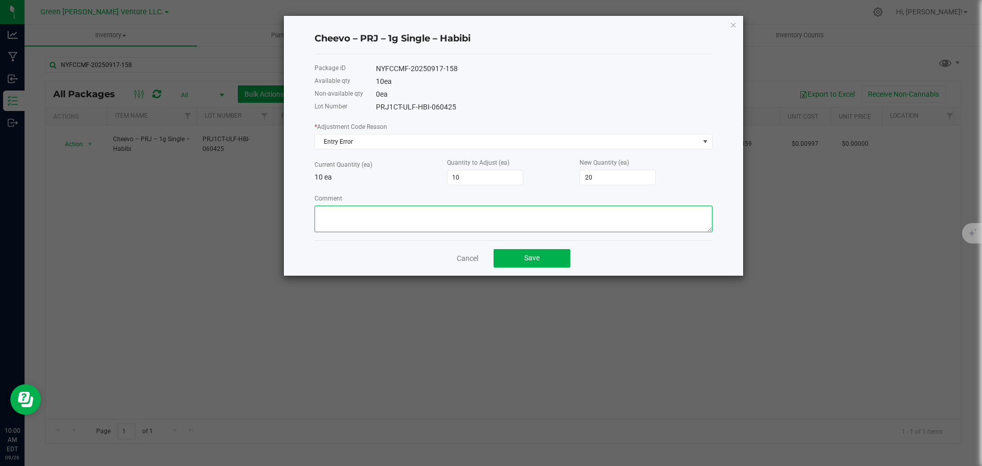
click at [351, 220] on textarea "Comment" at bounding box center [513, 219] width 398 height 27
type textarea "Entry Error. Adjusted up to full case"
click at [517, 258] on button "Save" at bounding box center [531, 258] width 77 height 18
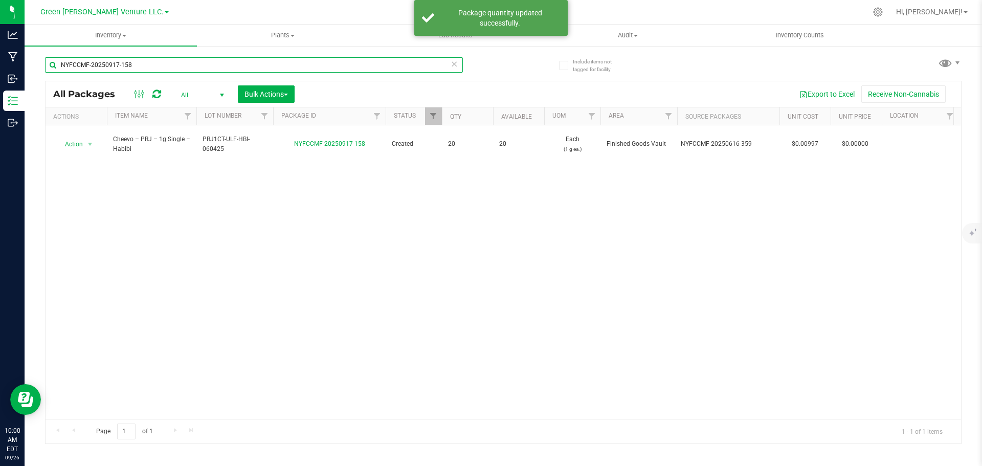
click at [140, 63] on input "NYFCCMF-20250917-158" at bounding box center [254, 64] width 418 height 15
click at [89, 69] on input "NYFCCMF-20250917-158" at bounding box center [254, 64] width 418 height 15
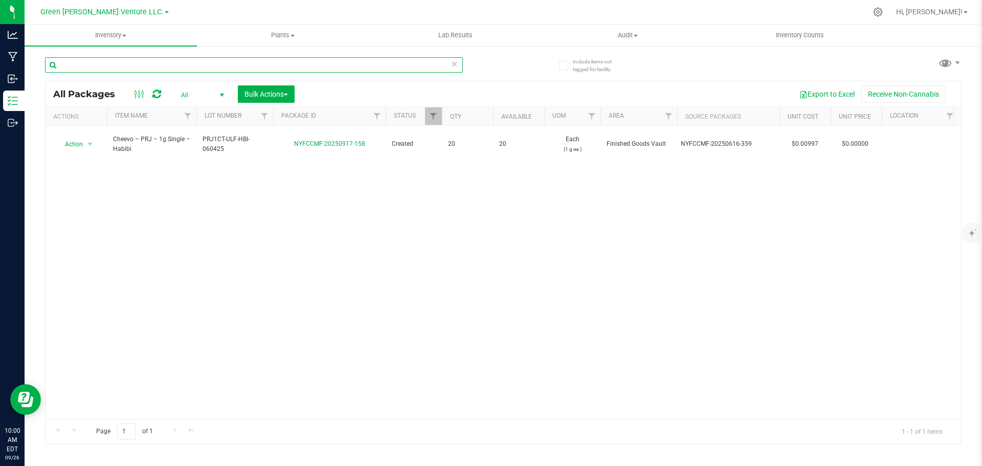
click at [146, 64] on input "text" at bounding box center [254, 64] width 418 height 15
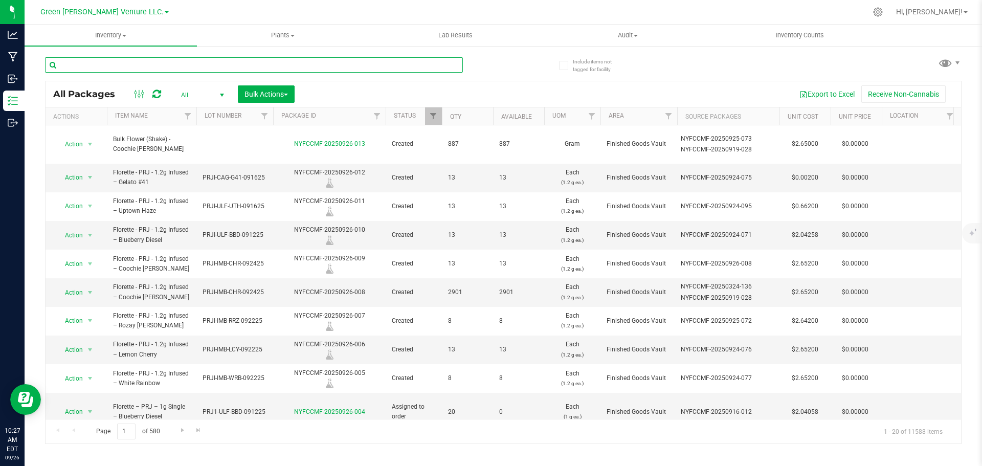
click at [132, 68] on input "text" at bounding box center [254, 64] width 418 height 15
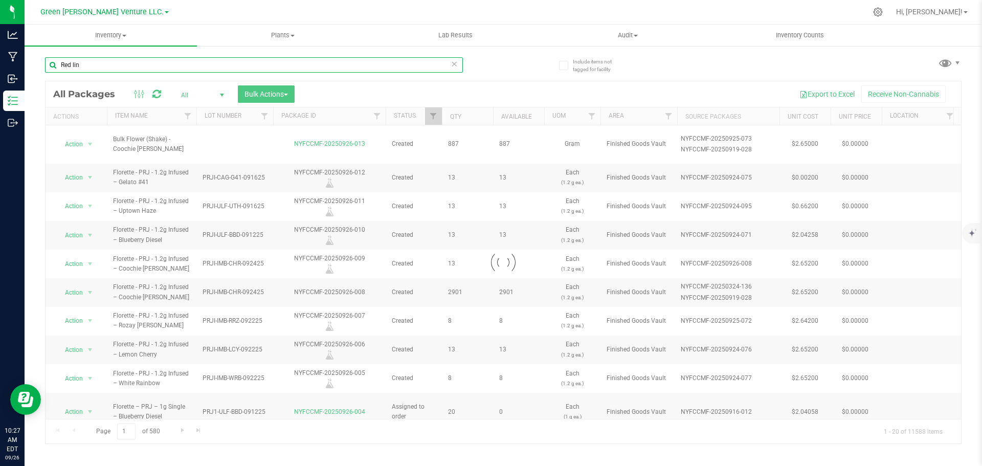
type input "Red line"
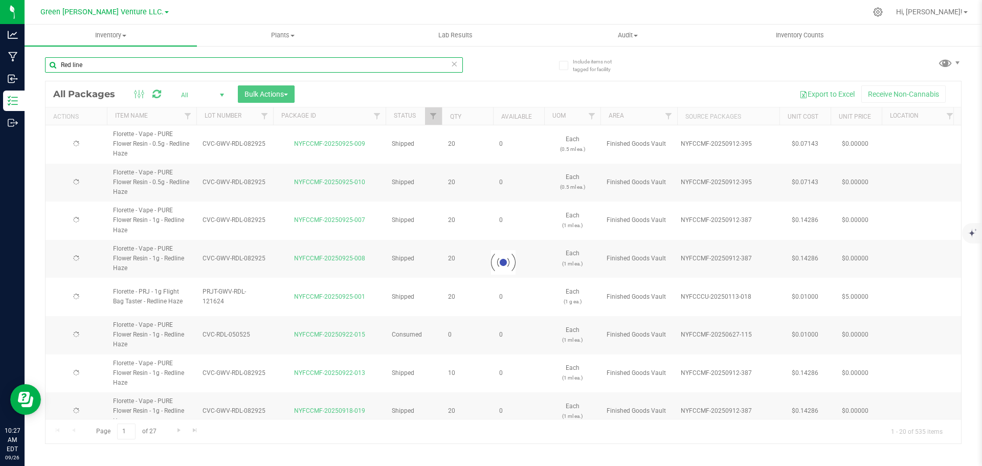
type input "[DATE]"
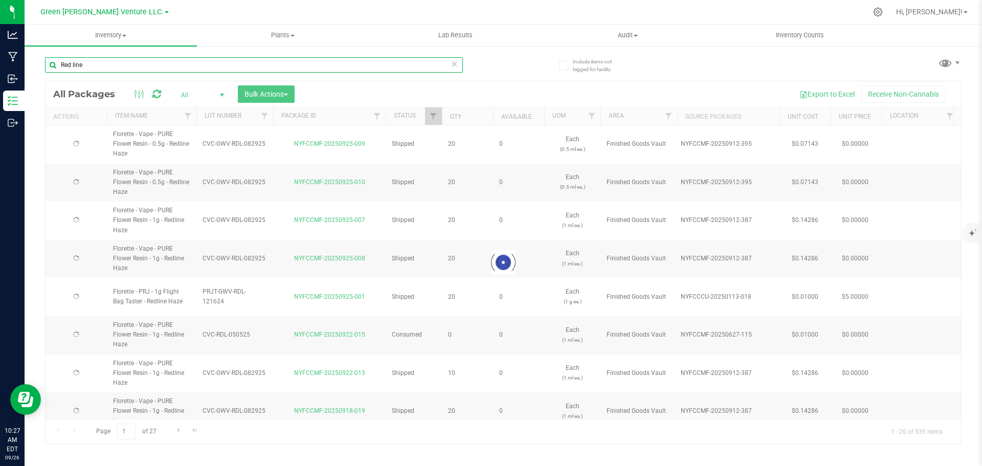
type input "[DATE]"
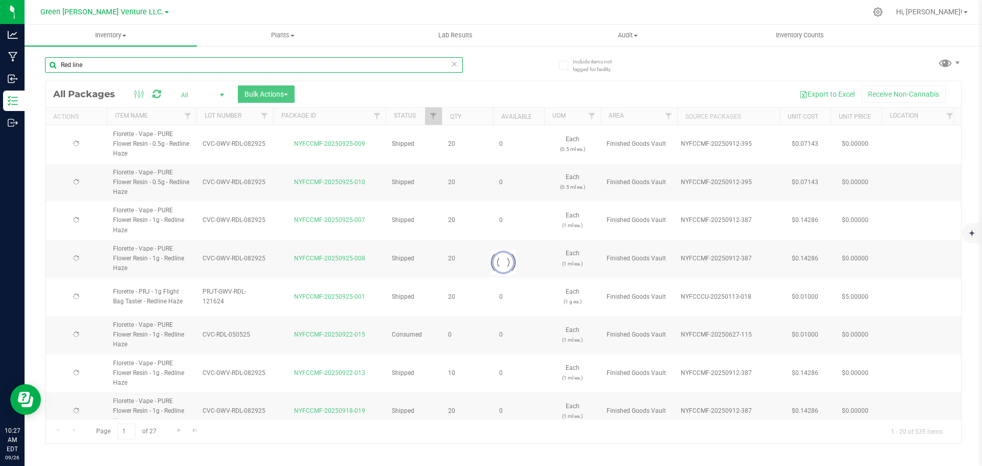
type input "[DATE]"
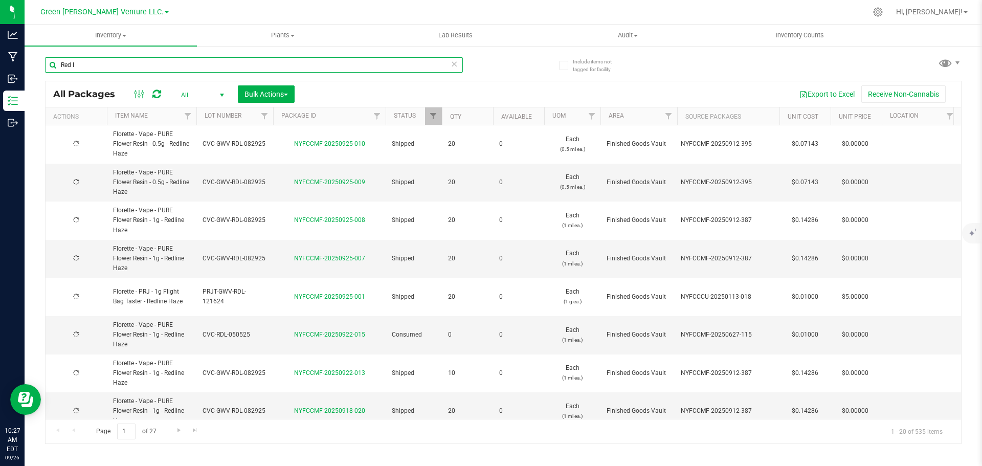
type input "Red"
type input "[DATE]"
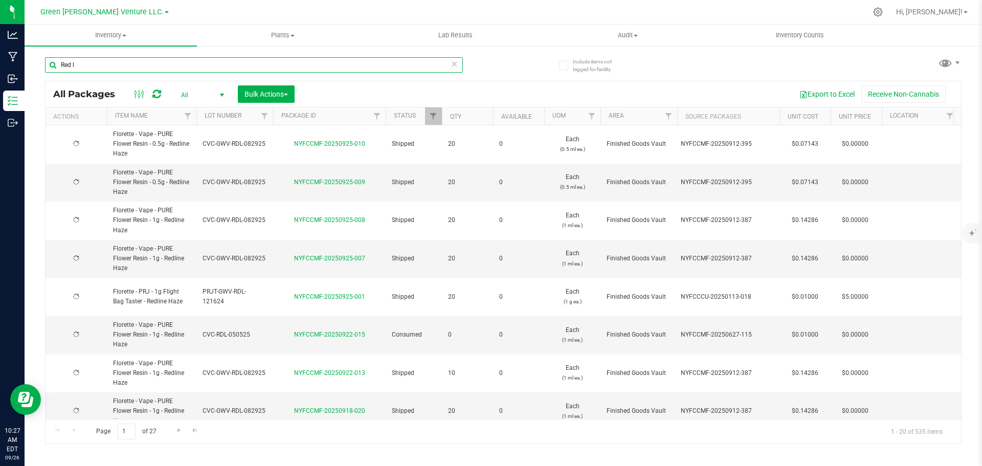
type input "[DATE]"
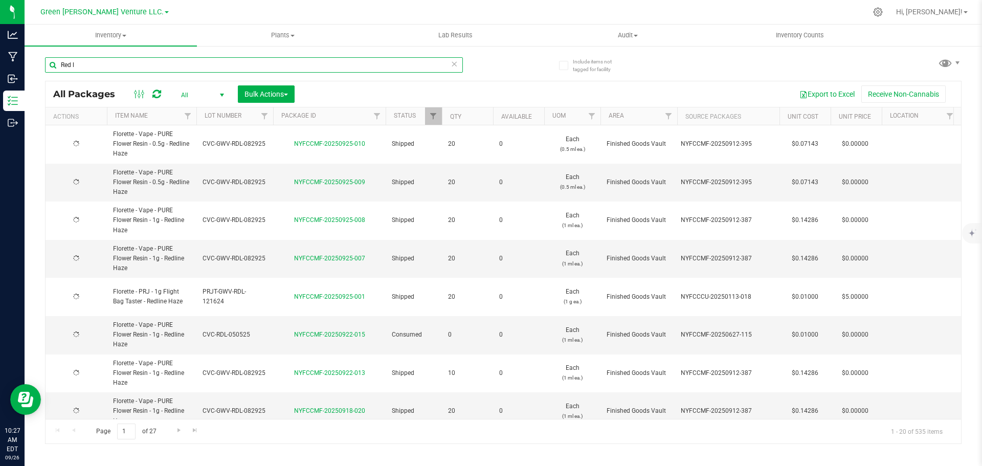
type input "[DATE]"
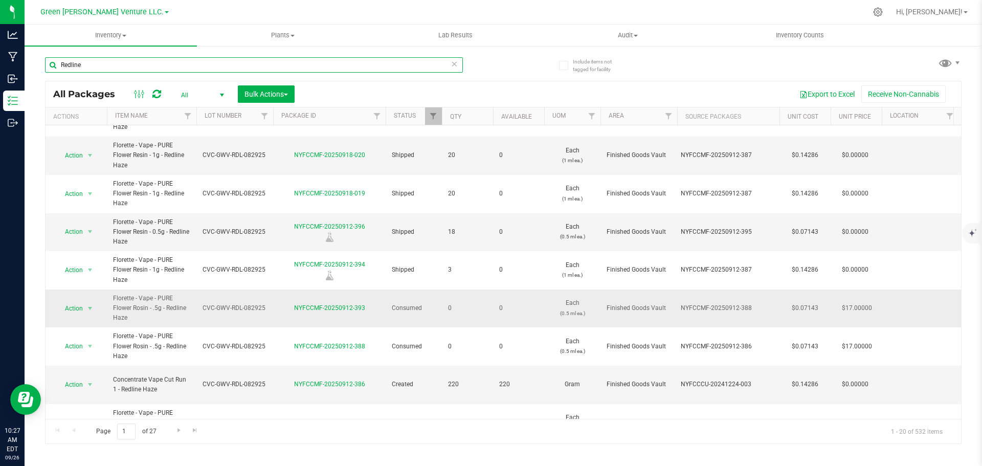
scroll to position [409, 0]
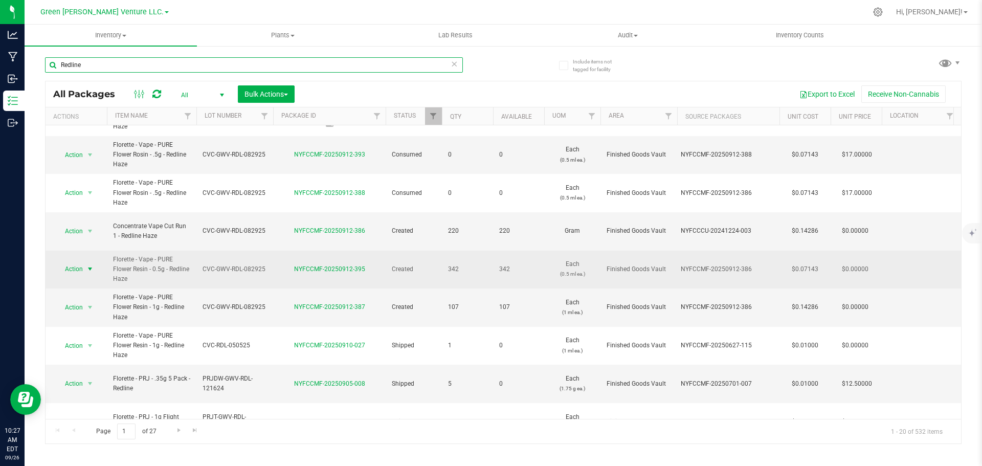
type input "Redline"
click at [92, 265] on span "select" at bounding box center [90, 269] width 8 height 8
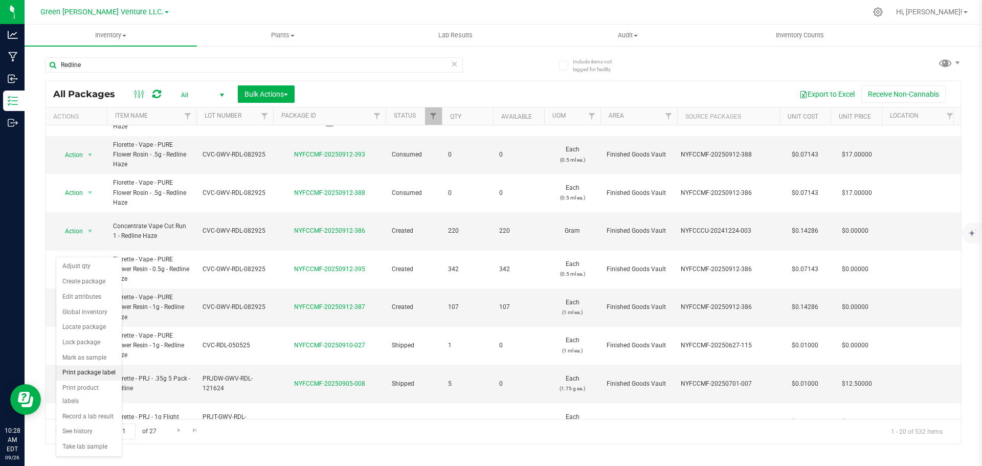
click at [103, 373] on li "Print package label" at bounding box center [88, 372] width 65 height 15
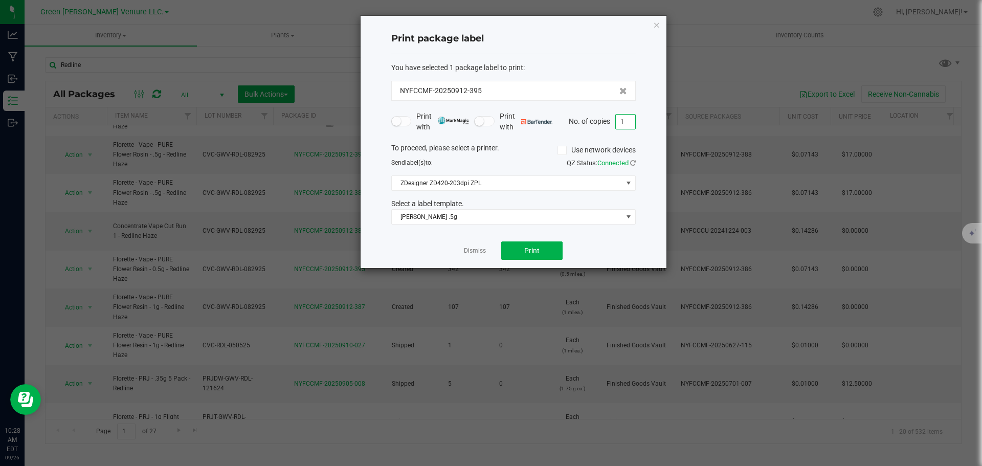
click at [626, 123] on input "1" at bounding box center [625, 122] width 19 height 14
click at [631, 122] on input "1" at bounding box center [625, 122] width 19 height 14
click at [561, 245] on div "Dismiss Print" at bounding box center [513, 250] width 244 height 35
click at [558, 248] on button "Print" at bounding box center [531, 250] width 61 height 18
click at [621, 120] on input "1" at bounding box center [625, 122] width 19 height 14
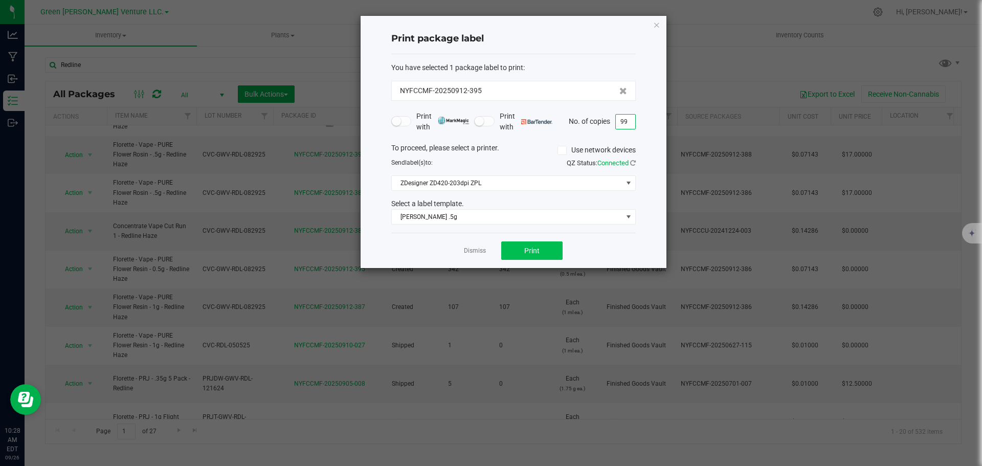
type input "99"
click at [543, 248] on button "Print" at bounding box center [531, 250] width 61 height 18
drag, startPoint x: 570, startPoint y: 251, endPoint x: 620, endPoint y: 298, distance: 69.1
click at [618, 298] on ngb-modal-window "Print package label You have selected 1 package label to print : NYFCCMF-202509…" at bounding box center [494, 233] width 989 height 466
drag, startPoint x: 620, startPoint y: 298, endPoint x: 625, endPoint y: 303, distance: 7.3
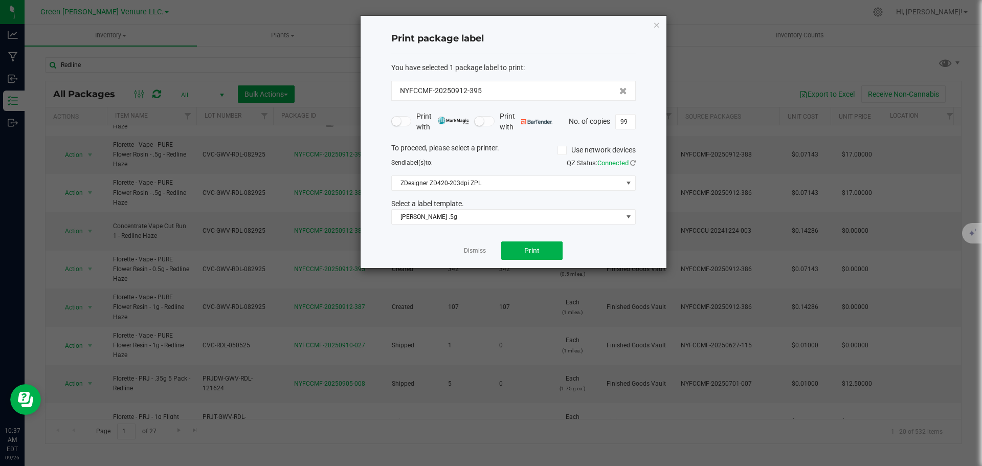
click at [625, 303] on ngb-modal-window "Print package label You have selected 1 package label to print : NYFCCMF-202509…" at bounding box center [494, 233] width 989 height 466
drag, startPoint x: 633, startPoint y: 309, endPoint x: 651, endPoint y: 327, distance: 25.7
click at [649, 327] on ngb-modal-window "Print package label You have selected 1 package label to print : NYFCCMF-202509…" at bounding box center [494, 233] width 989 height 466
click at [471, 249] on link "Dismiss" at bounding box center [475, 250] width 22 height 9
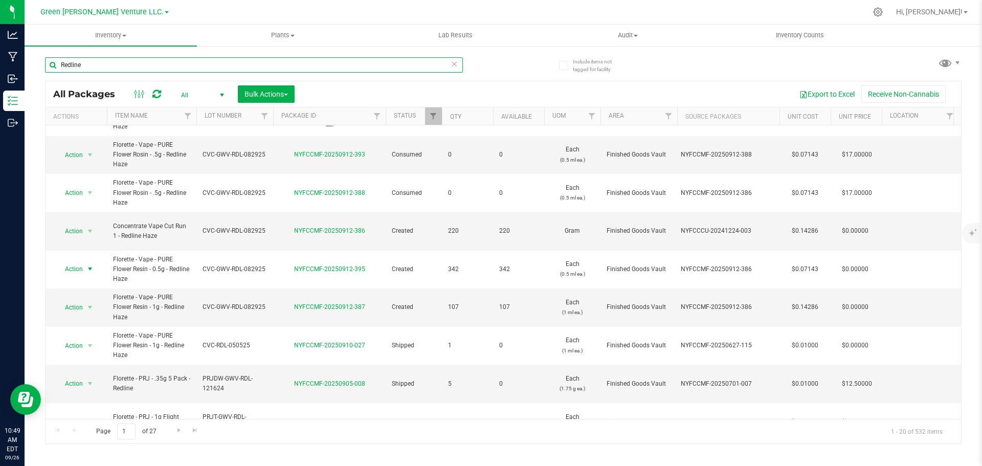
click at [86, 69] on input "Redline" at bounding box center [254, 64] width 418 height 15
type input "NYFCCMF-20250912-038"
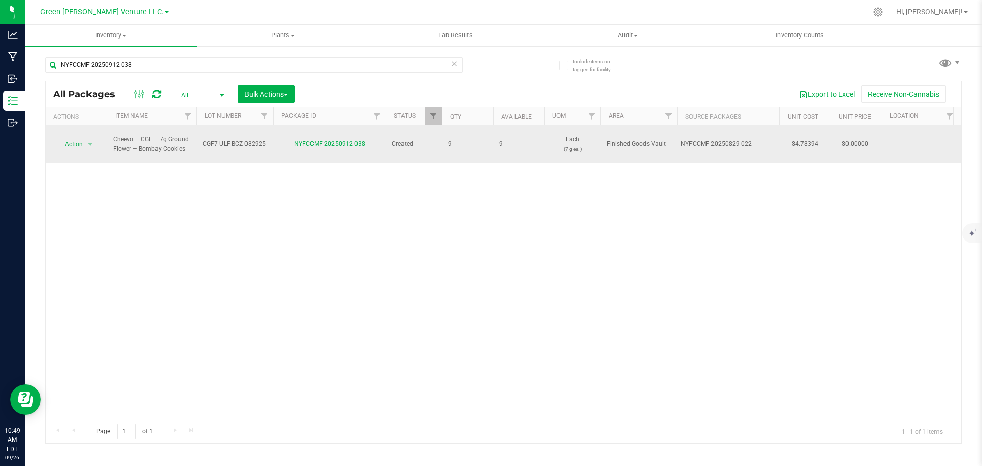
click at [78, 137] on span "Action" at bounding box center [70, 144] width 28 height 14
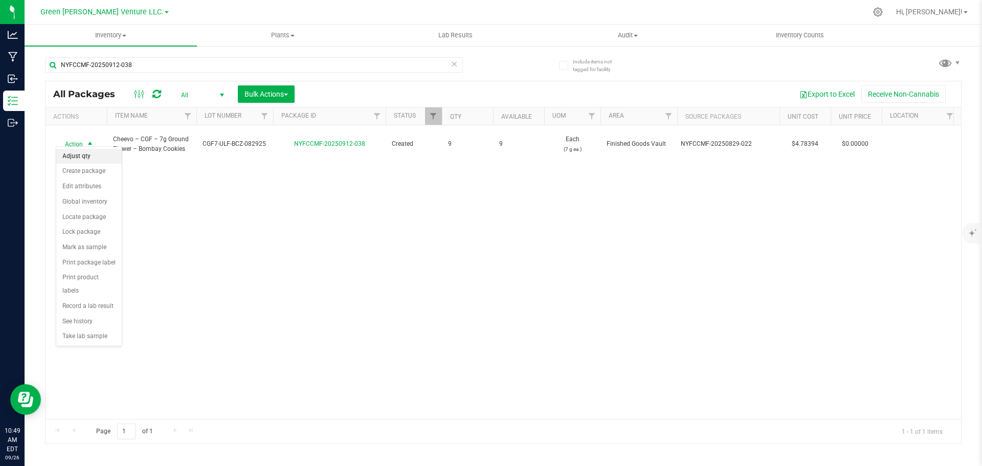
click at [80, 156] on li "Adjust qty" at bounding box center [88, 156] width 65 height 15
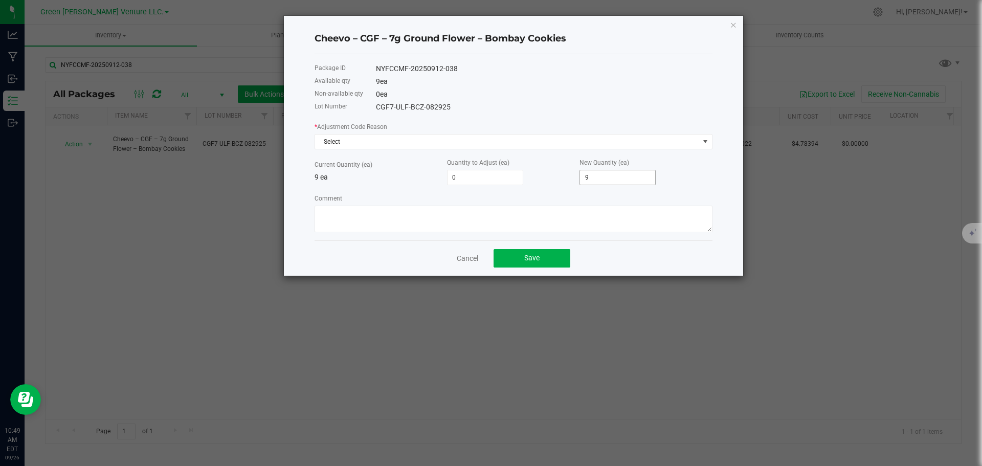
click at [592, 177] on input "9" at bounding box center [617, 177] width 75 height 14
type input "-8"
type input "1"
type input "10"
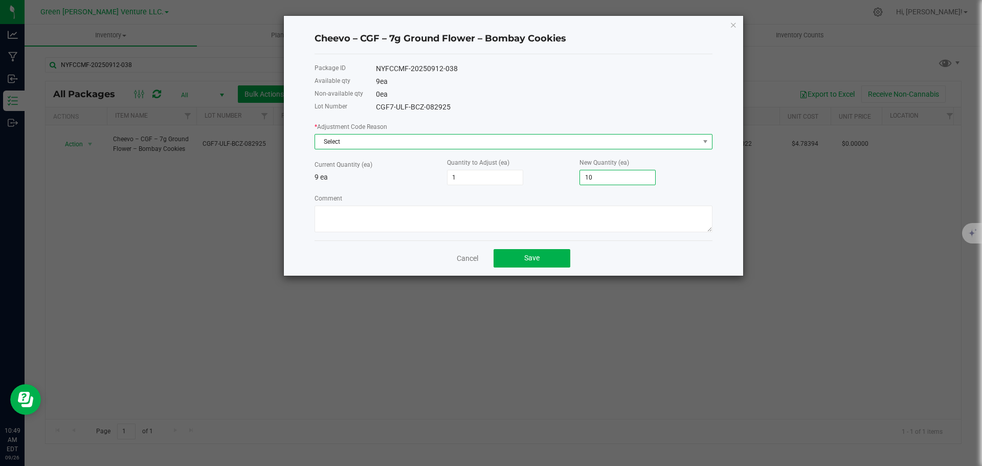
click at [426, 138] on span "Select" at bounding box center [507, 141] width 384 height 14
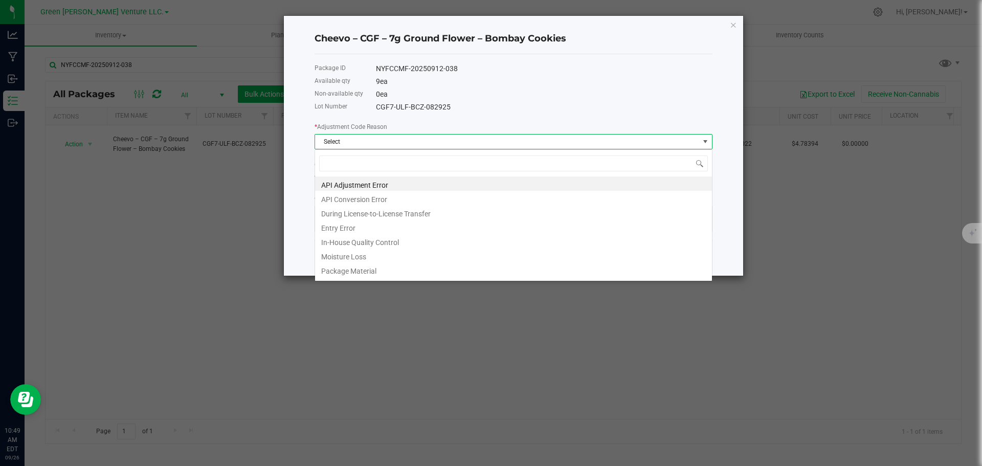
scroll to position [15, 398]
click at [357, 228] on li "Entry Error" at bounding box center [513, 226] width 397 height 14
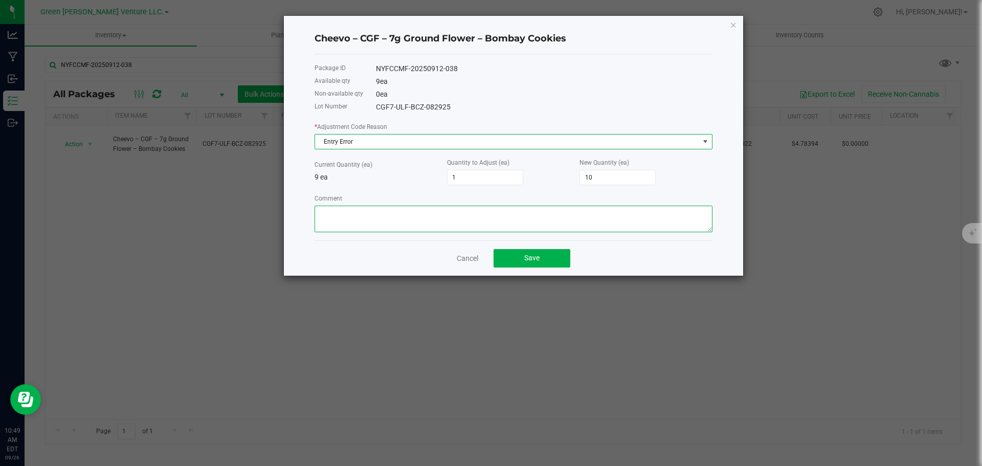
click at [357, 221] on textarea "Comment" at bounding box center [513, 219] width 398 height 27
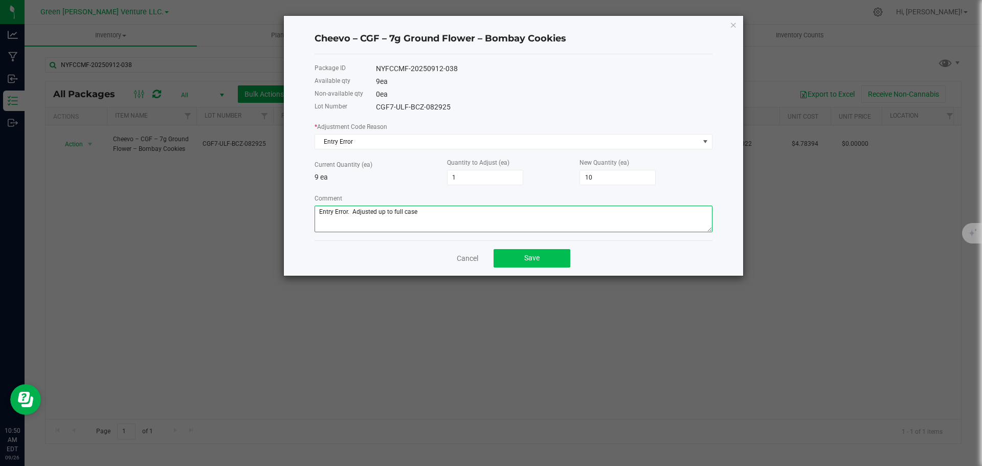
type textarea "Entry Error. Adjusted up to full case"
click at [538, 256] on span "Save" at bounding box center [531, 258] width 15 height 8
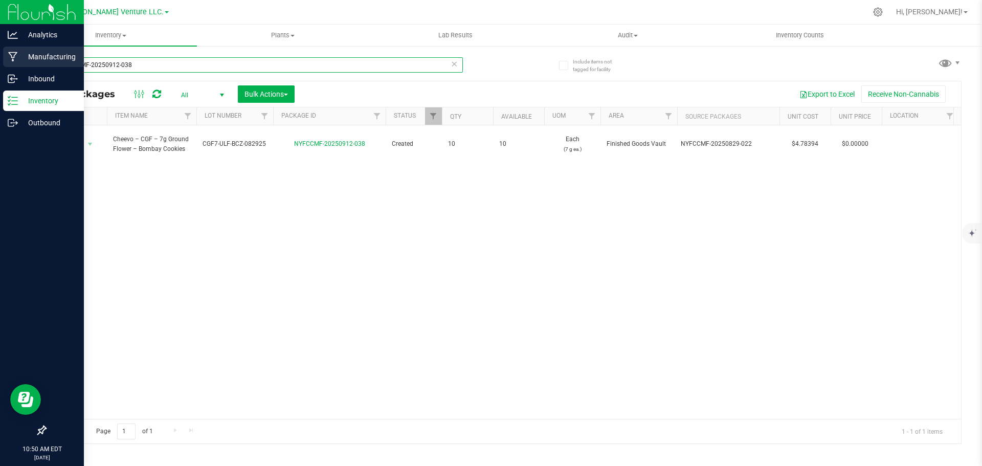
drag, startPoint x: 142, startPoint y: 66, endPoint x: 15, endPoint y: 68, distance: 126.8
click at [15, 68] on div "Analytics Manufacturing Inbound Inventory Outbound 10:50 AM EDT [DATE] 09/26 Gr…" at bounding box center [491, 233] width 982 height 466
type input "NYFCCMF-20250917-230"
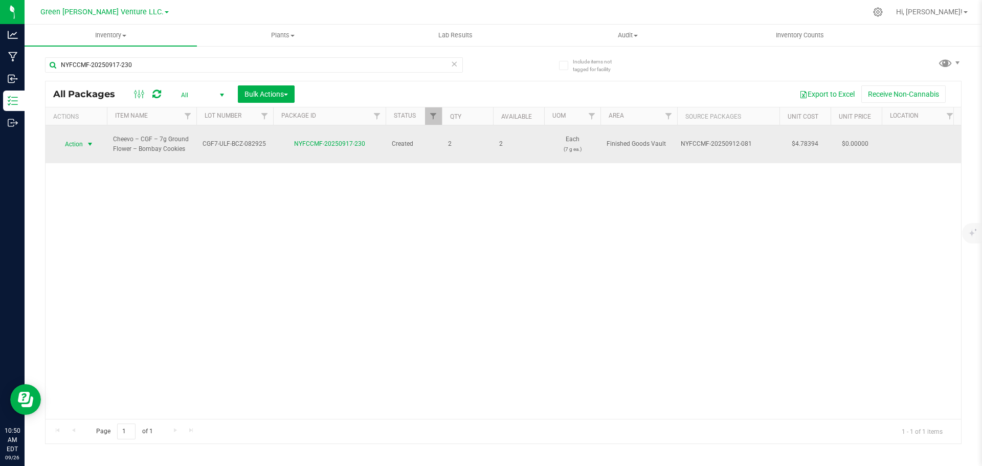
click at [79, 145] on span "Action" at bounding box center [70, 144] width 28 height 14
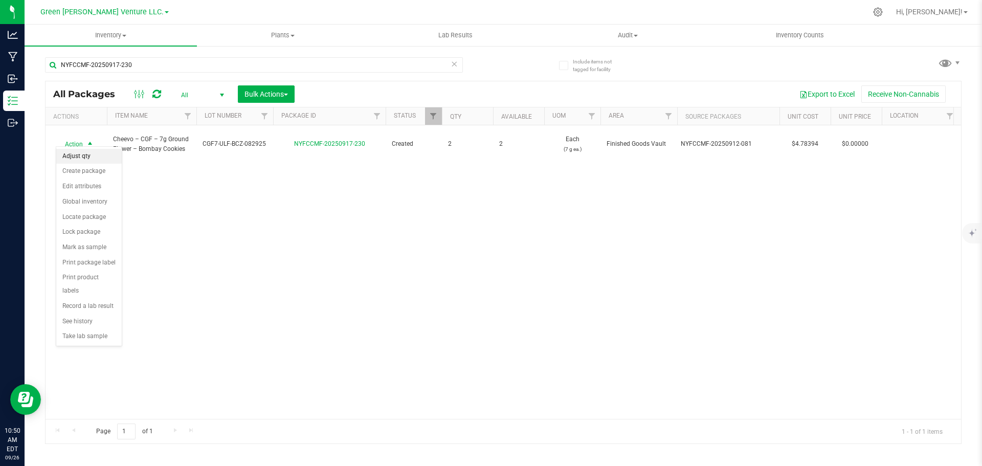
click at [82, 150] on li "Adjust qty" at bounding box center [88, 156] width 65 height 15
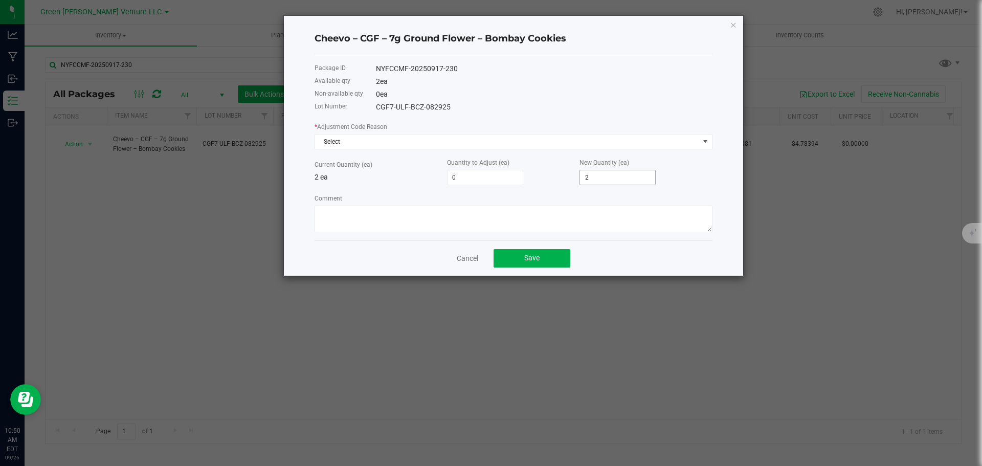
click at [603, 181] on input "2" at bounding box center [617, 177] width 75 height 14
type input "-1"
type input "1"
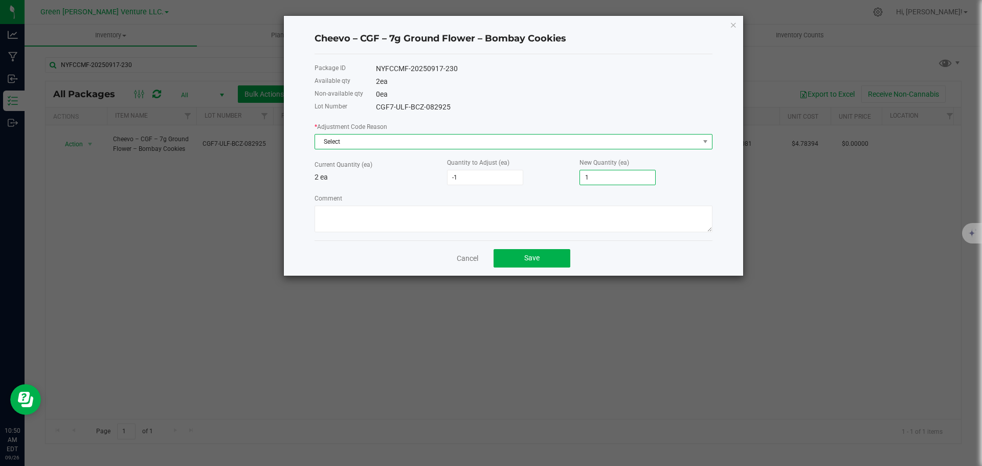
click at [406, 147] on span "Select" at bounding box center [507, 141] width 384 height 14
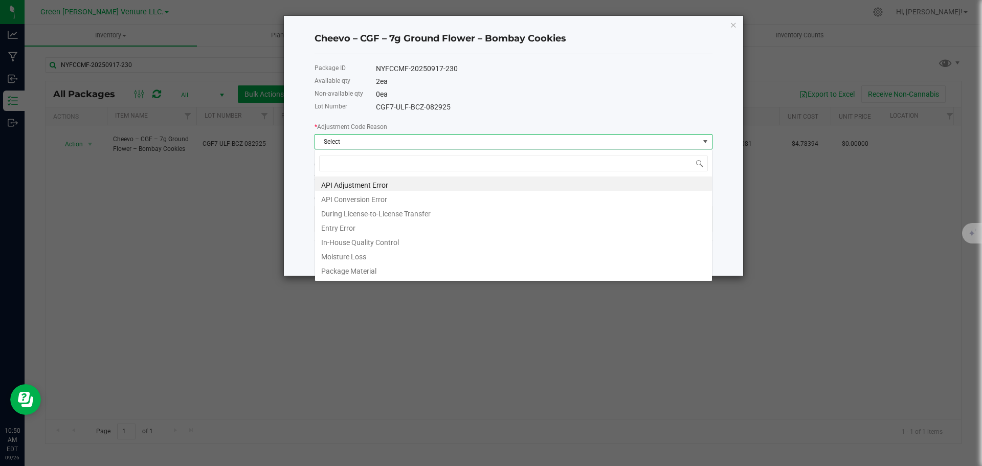
scroll to position [15, 398]
click at [394, 224] on li "Entry Error" at bounding box center [513, 226] width 397 height 14
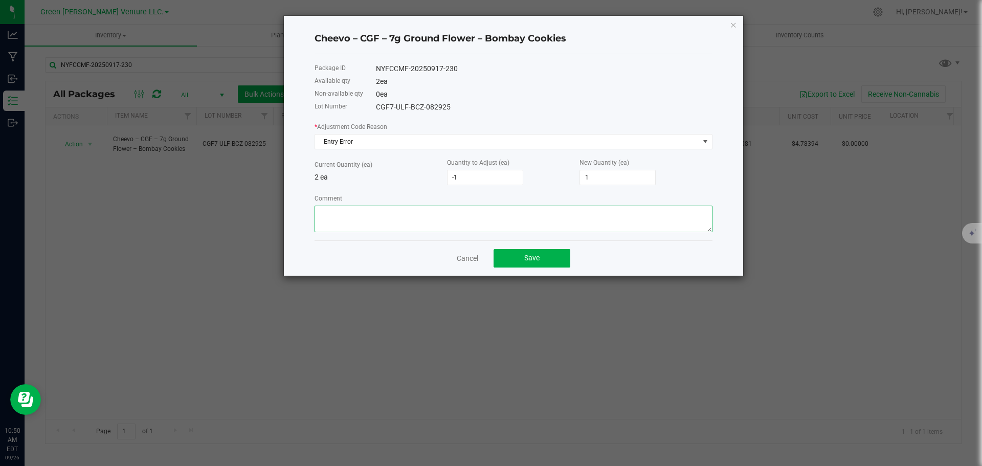
click at [356, 209] on textarea "Comment" at bounding box center [513, 219] width 398 height 27
type textarea "Entry Error. Adjusted down"
click at [514, 256] on button "Save" at bounding box center [531, 258] width 77 height 18
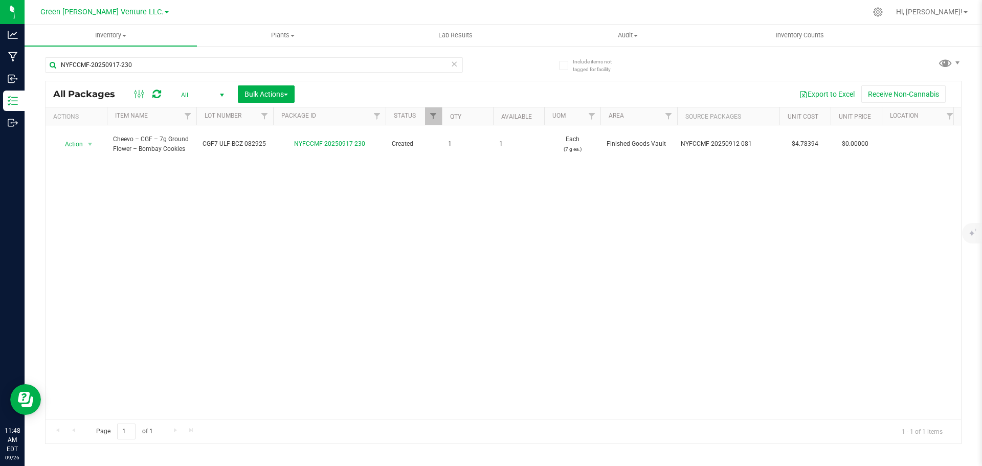
click at [457, 61] on icon at bounding box center [453, 63] width 7 height 12
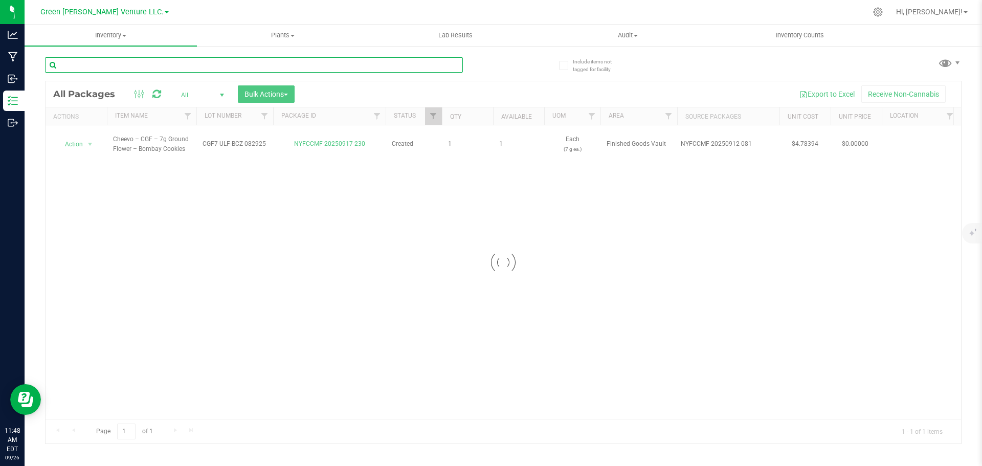
click at [396, 59] on input "text" at bounding box center [254, 64] width 418 height 15
paste input "NYFCCMF-20250429-116"
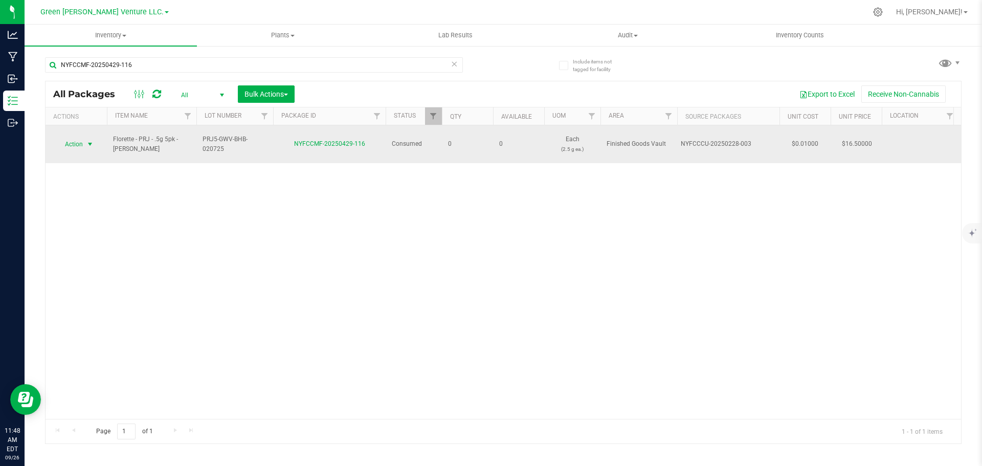
click at [92, 140] on span "select" at bounding box center [90, 144] width 8 height 8
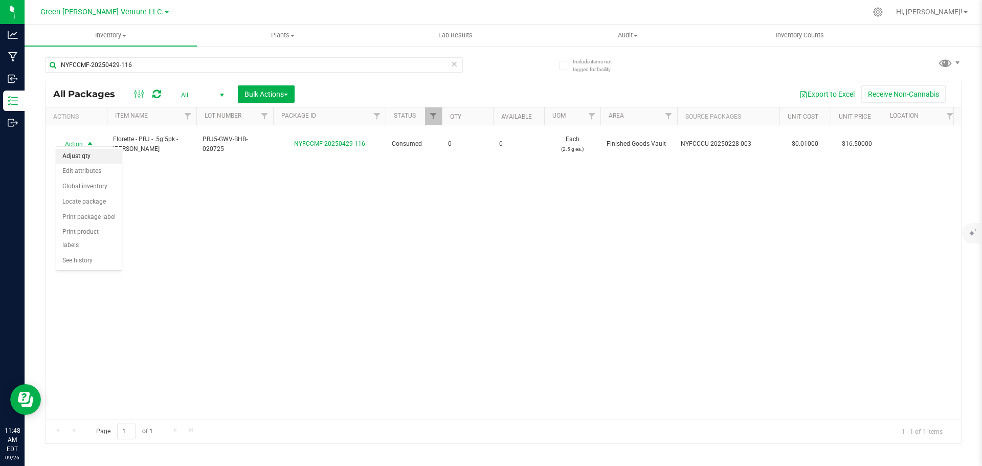
click at [106, 153] on li "Adjust qty" at bounding box center [88, 156] width 65 height 15
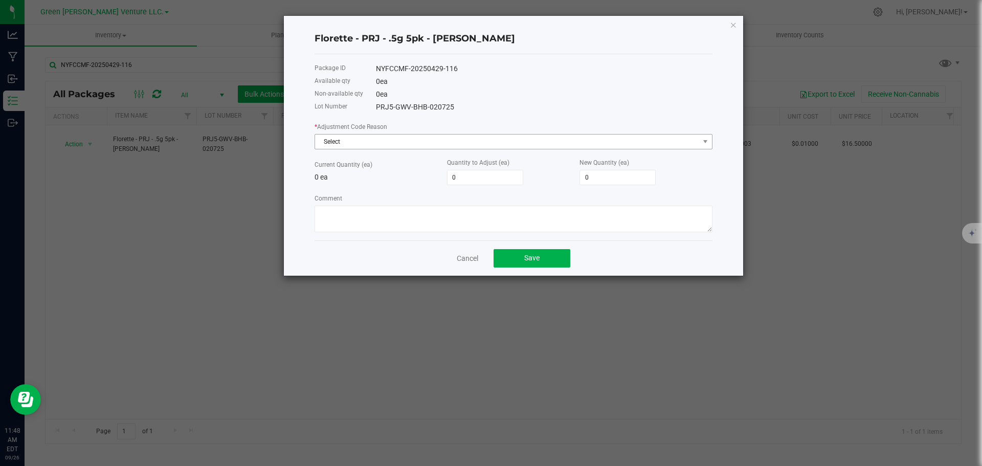
drag, startPoint x: 430, startPoint y: 133, endPoint x: 466, endPoint y: 138, distance: 36.6
click at [430, 133] on div "* Adjustment Code Reason Select" at bounding box center [513, 135] width 398 height 28
click at [478, 137] on span "Select" at bounding box center [507, 141] width 384 height 14
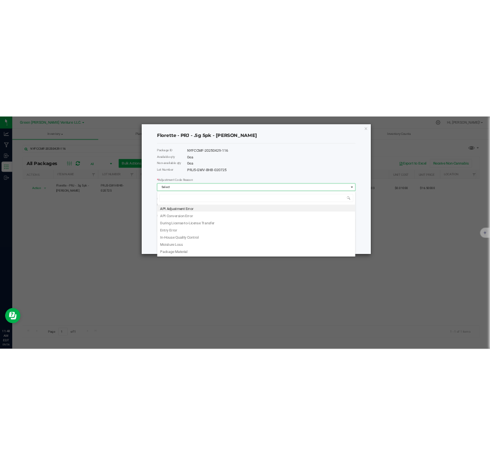
scroll to position [15, 398]
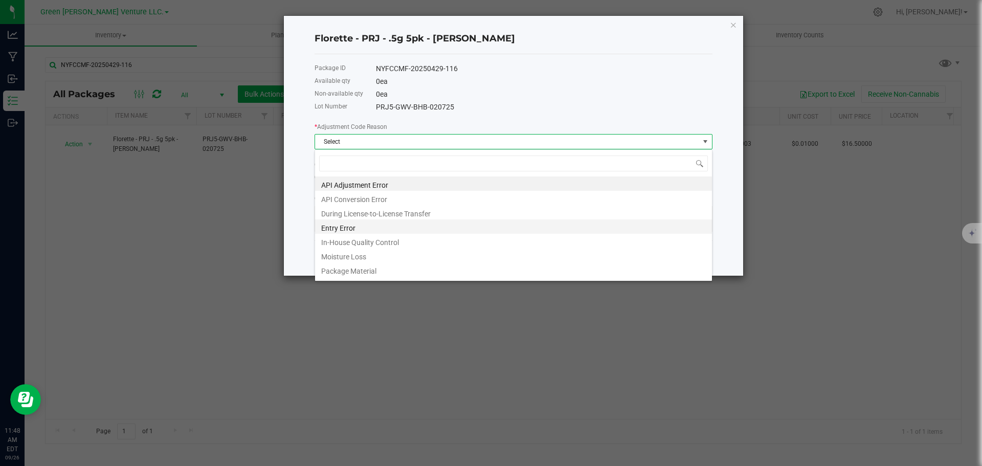
click at [423, 232] on li "Entry Error" at bounding box center [513, 226] width 397 height 14
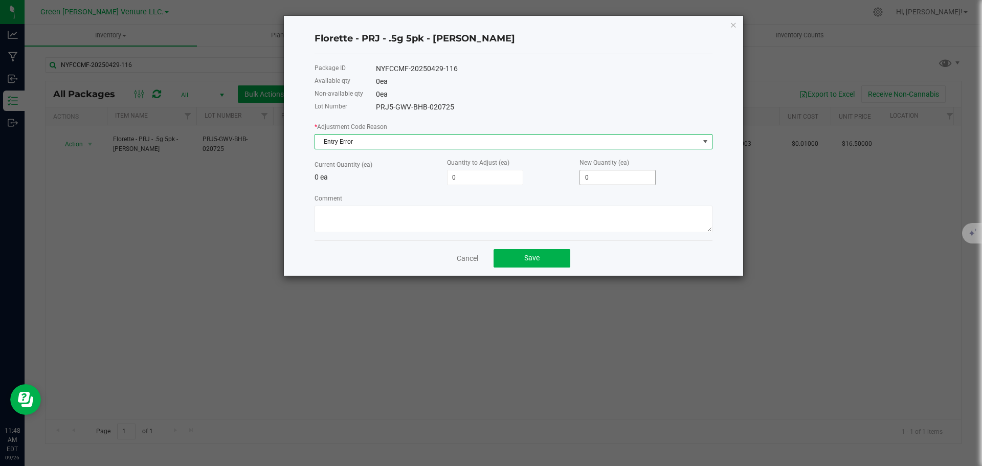
click at [612, 174] on input "0" at bounding box center [617, 177] width 75 height 14
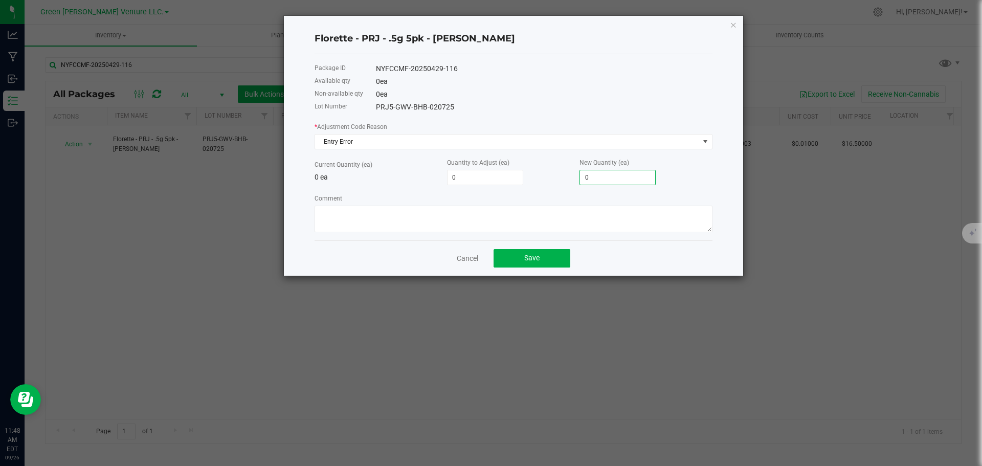
click at [262, 216] on div "Florette - PRJ - .5g 5pk - [PERSON_NAME] Butter Package ID NYFCCMF-20250429-116…" at bounding box center [494, 145] width 497 height 261
click at [470, 256] on link "Cancel" at bounding box center [467, 258] width 21 height 10
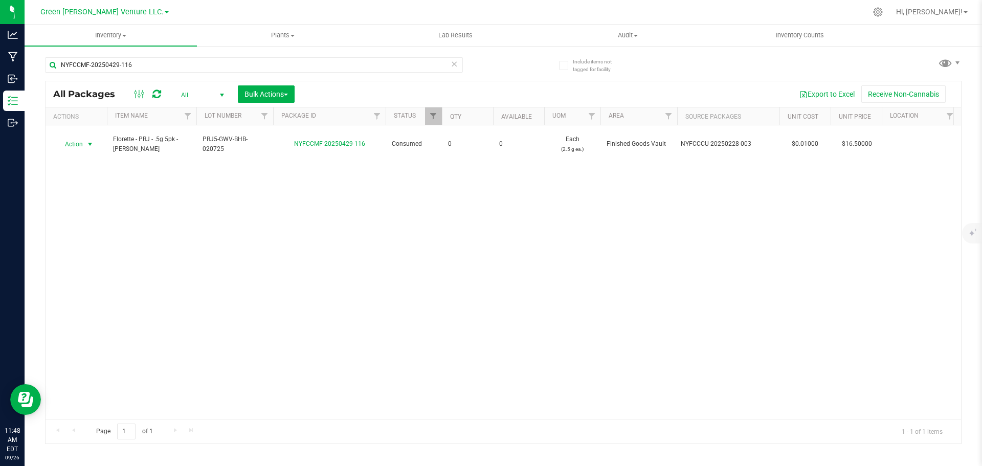
click at [355, 210] on div "Action Action Adjust qty Edit attributes Global inventory Locate package Print …" at bounding box center [503, 271] width 915 height 293
drag, startPoint x: 196, startPoint y: 61, endPoint x: 88, endPoint y: 54, distance: 107.6
click at [88, 54] on div "NYFCCMF-20250429-116" at bounding box center [274, 64] width 458 height 33
type input "N"
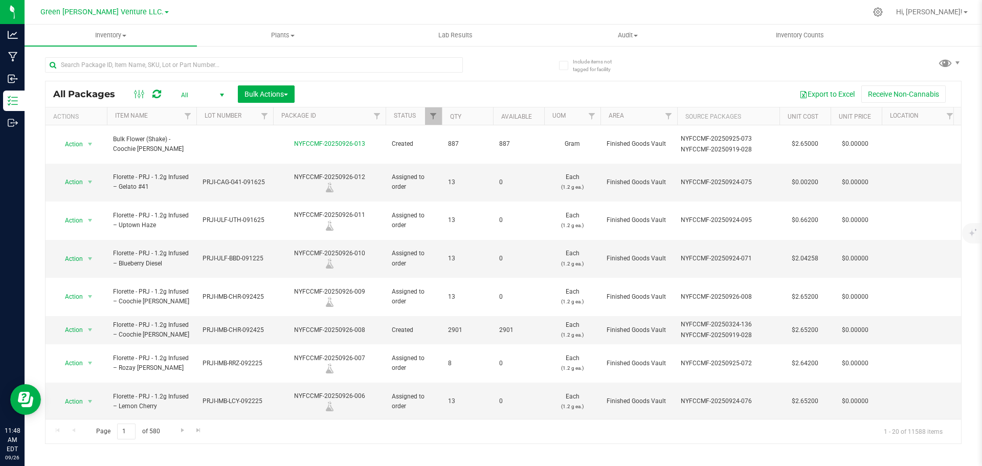
click at [496, 59] on div at bounding box center [274, 64] width 458 height 33
drag, startPoint x: 391, startPoint y: 60, endPoint x: 498, endPoint y: 30, distance: 111.5
click at [390, 60] on input "text" at bounding box center [254, 64] width 418 height 15
click at [501, 61] on div at bounding box center [274, 64] width 458 height 33
click at [416, 67] on input "text" at bounding box center [254, 64] width 418 height 15
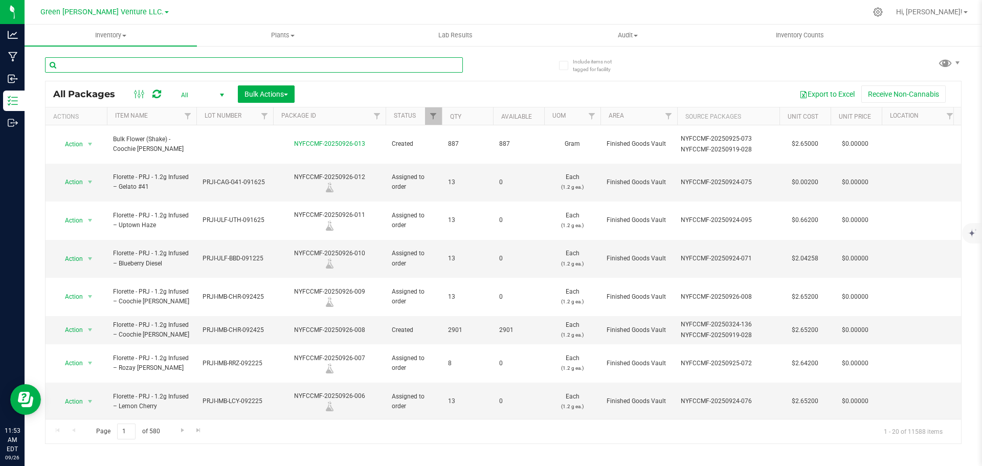
paste input "NYFCCMF-20250403-031"
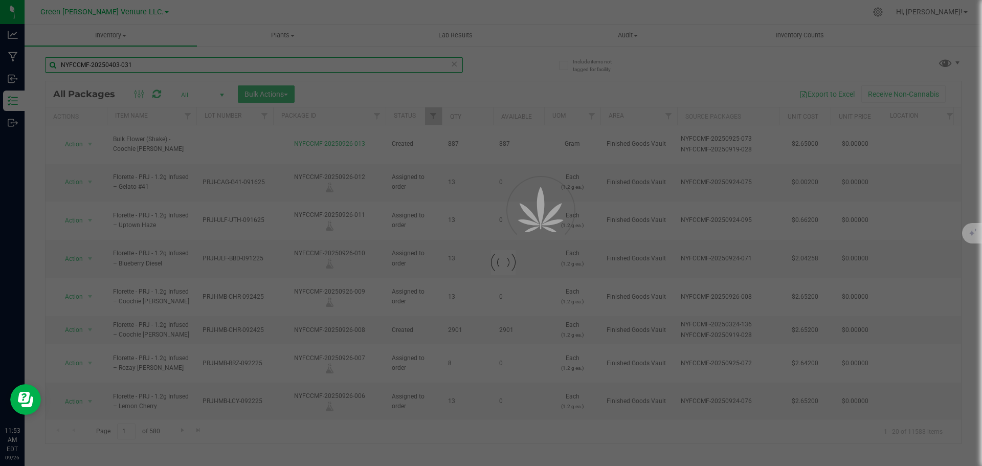
type input "NYFCCMF-20250403-031"
click at [505, 70] on div at bounding box center [491, 233] width 982 height 466
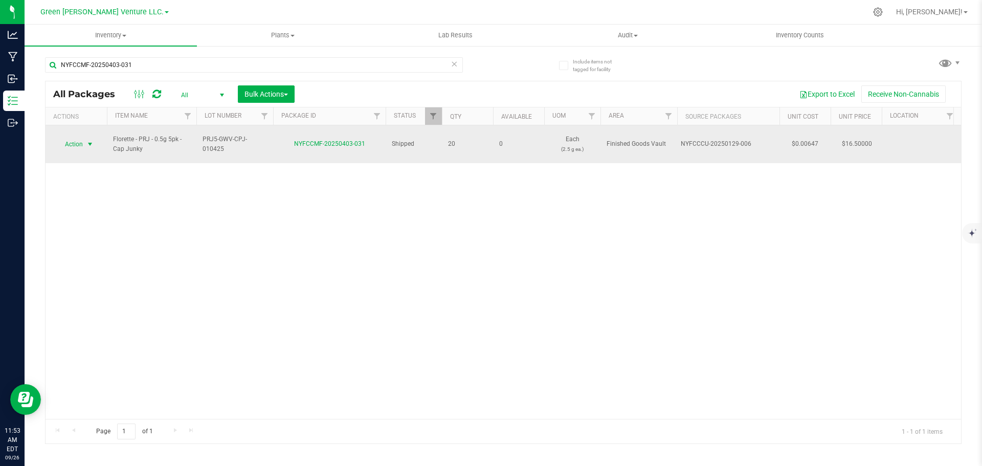
click at [84, 140] on span "select" at bounding box center [90, 144] width 13 height 14
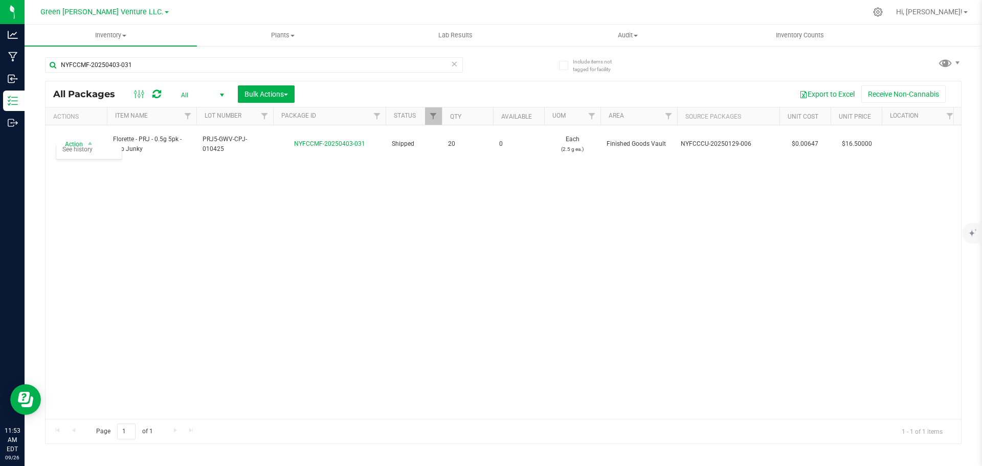
click at [270, 182] on div "Action Action Edit attributes Global inventory Locate package Print package lab…" at bounding box center [503, 271] width 915 height 293
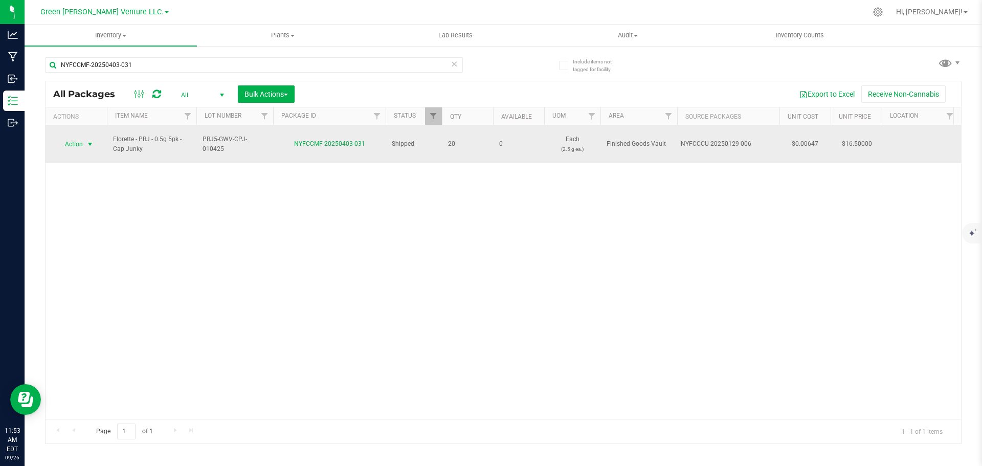
click at [85, 142] on span "select" at bounding box center [90, 144] width 13 height 14
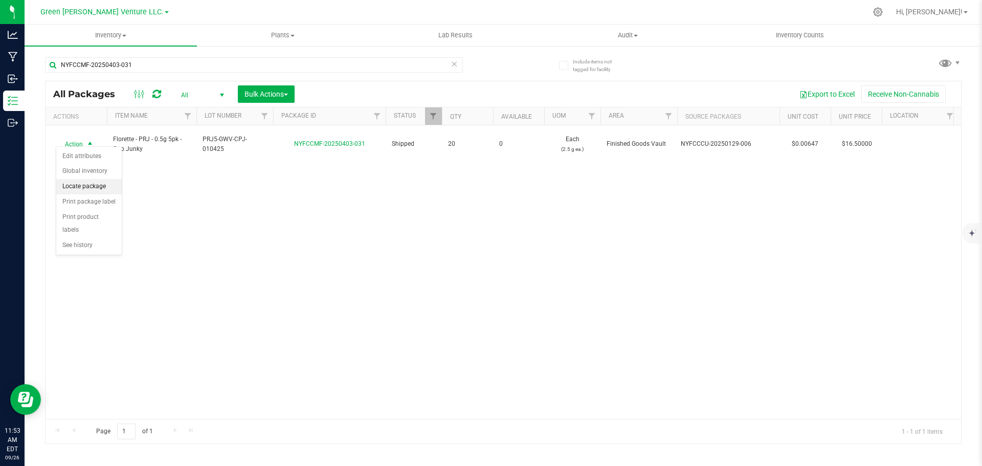
click at [107, 180] on li "Locate package" at bounding box center [88, 186] width 65 height 15
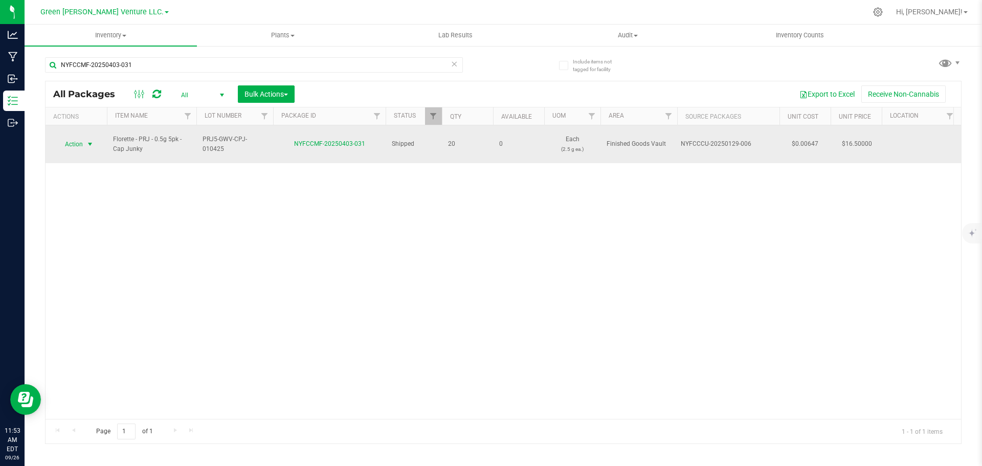
click at [87, 140] on span "select" at bounding box center [90, 144] width 8 height 8
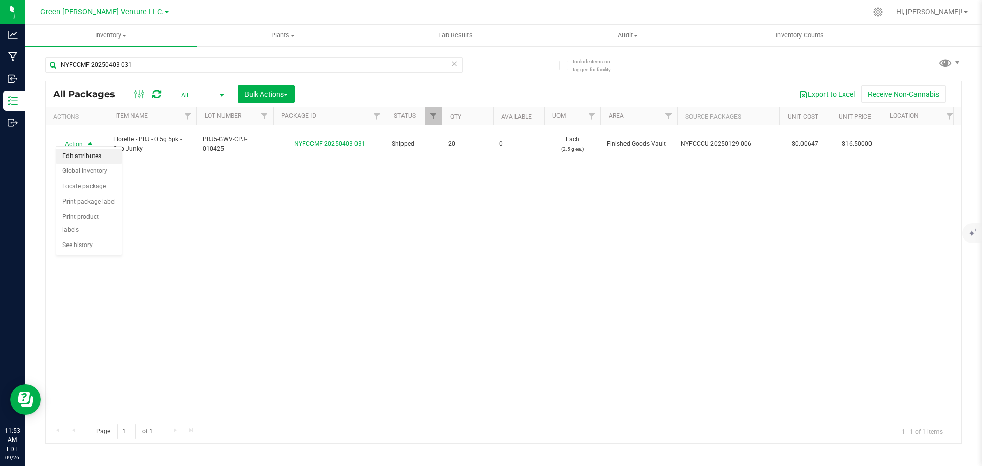
click at [99, 156] on li "Edit attributes" at bounding box center [88, 156] width 65 height 15
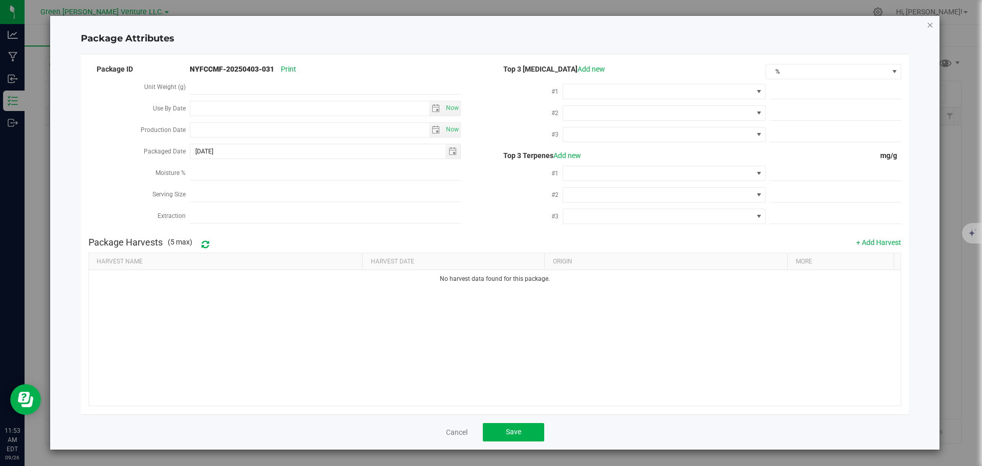
click at [927, 26] on icon "Close modal" at bounding box center [929, 24] width 7 height 12
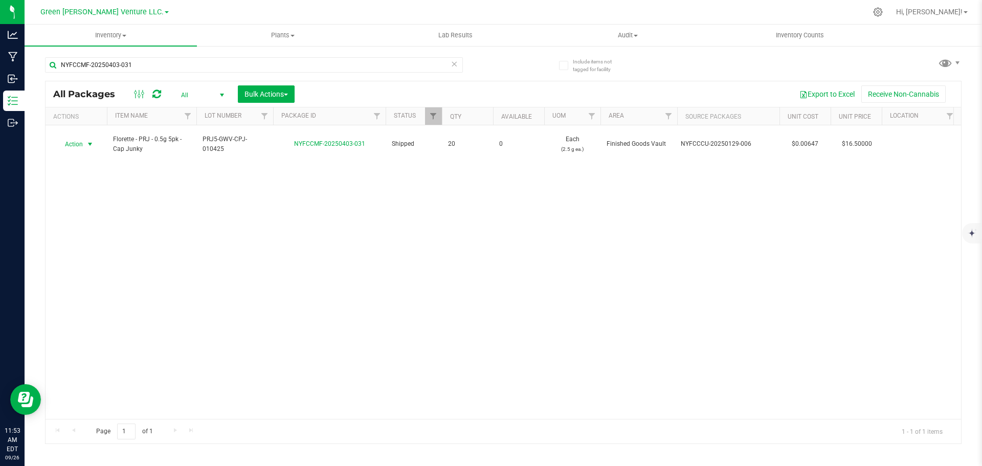
click at [464, 200] on div "Action Action Edit attributes Global inventory Locate package Print package lab…" at bounding box center [503, 271] width 915 height 293
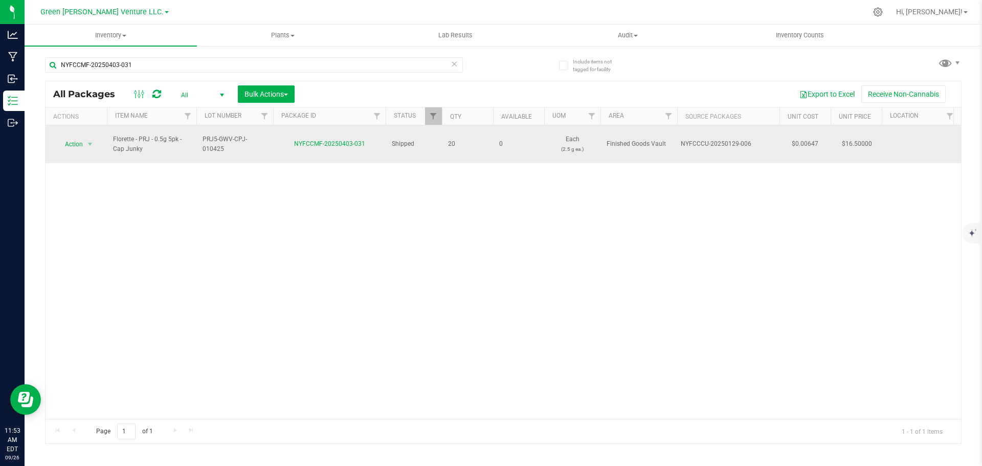
drag, startPoint x: 202, startPoint y: 138, endPoint x: 268, endPoint y: 140, distance: 66.5
click at [268, 140] on td "PRJ5-GWV-CPJ-010425" at bounding box center [234, 144] width 77 height 38
click at [244, 138] on input "PRJ5-GWV-CPJ-010425" at bounding box center [232, 144] width 73 height 16
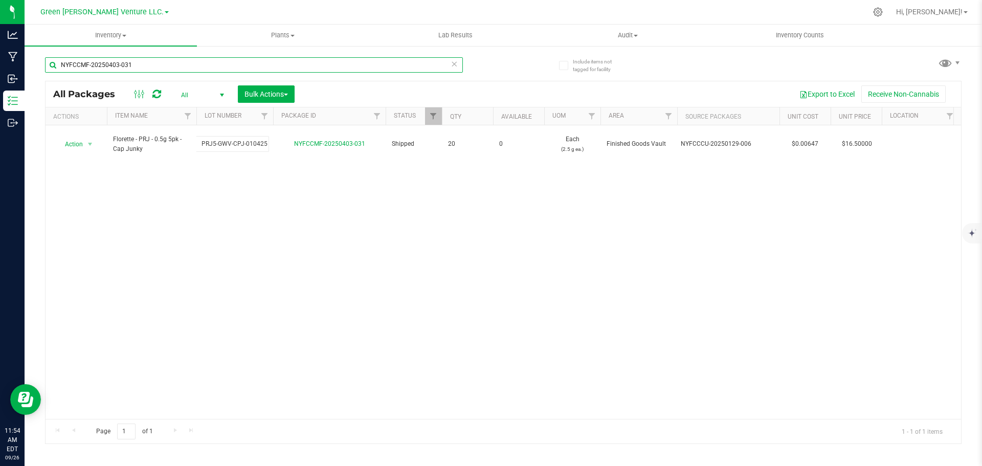
click at [221, 69] on input "NYFCCMF-20250403-031" at bounding box center [254, 64] width 418 height 15
click at [455, 59] on icon at bounding box center [453, 63] width 7 height 12
click at [441, 66] on input "text" at bounding box center [254, 64] width 418 height 15
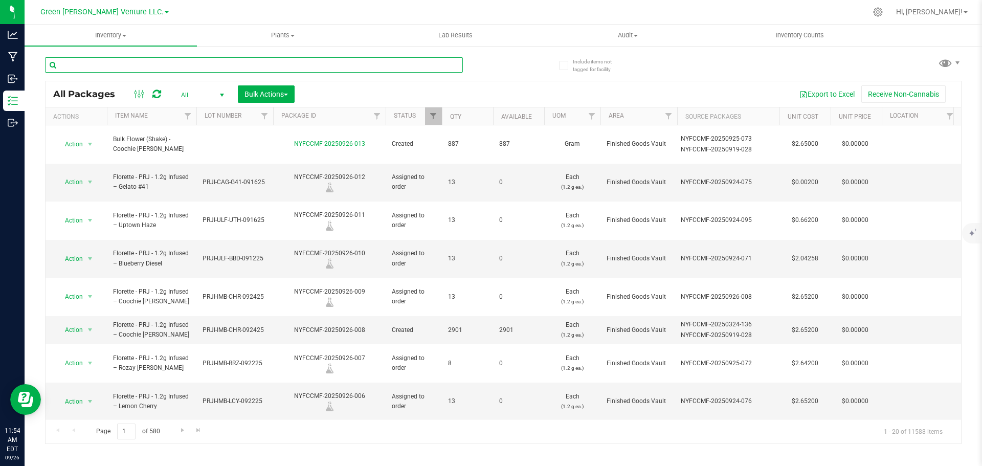
click at [357, 66] on input "text" at bounding box center [254, 64] width 418 height 15
paste input "PRJ5-GWV-CPJ-010425"
type input "PRJ5-GWV-CPJ-010425"
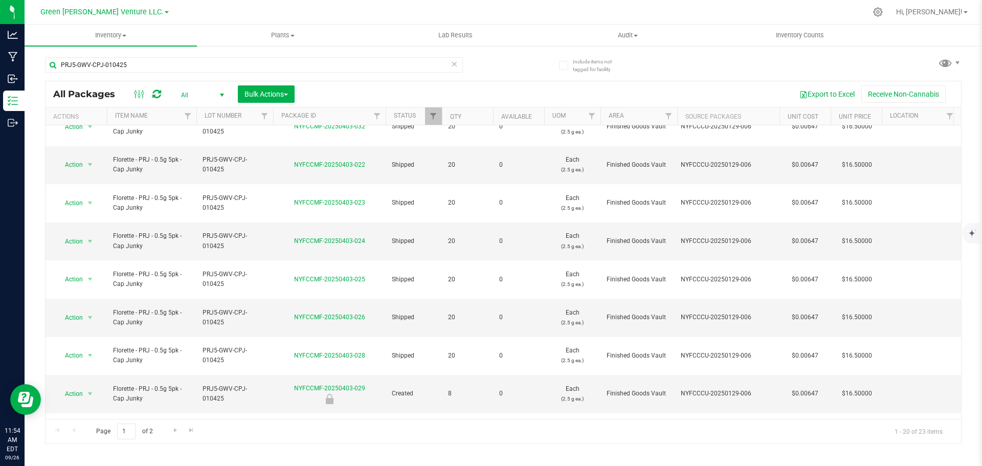
scroll to position [290, 0]
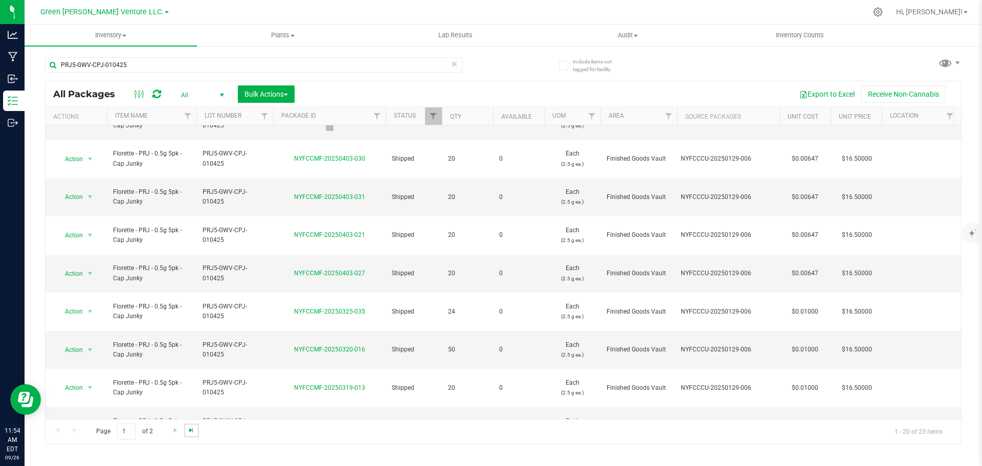
click at [192, 428] on span "Go to the last page" at bounding box center [191, 430] width 8 height 8
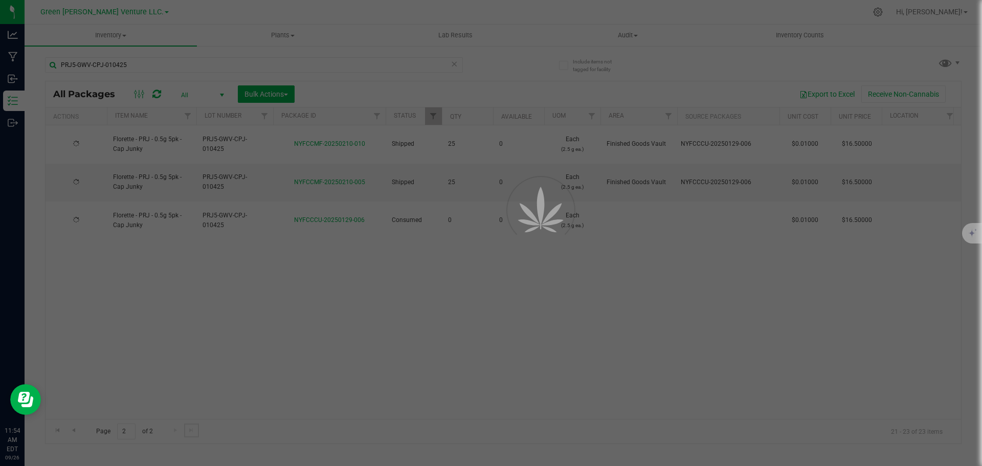
scroll to position [0, 0]
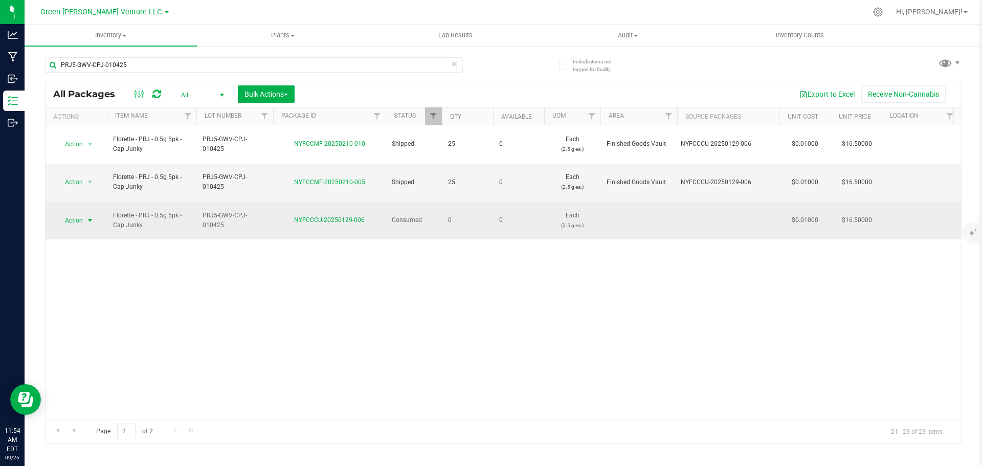
click at [91, 216] on span "select" at bounding box center [90, 220] width 8 height 8
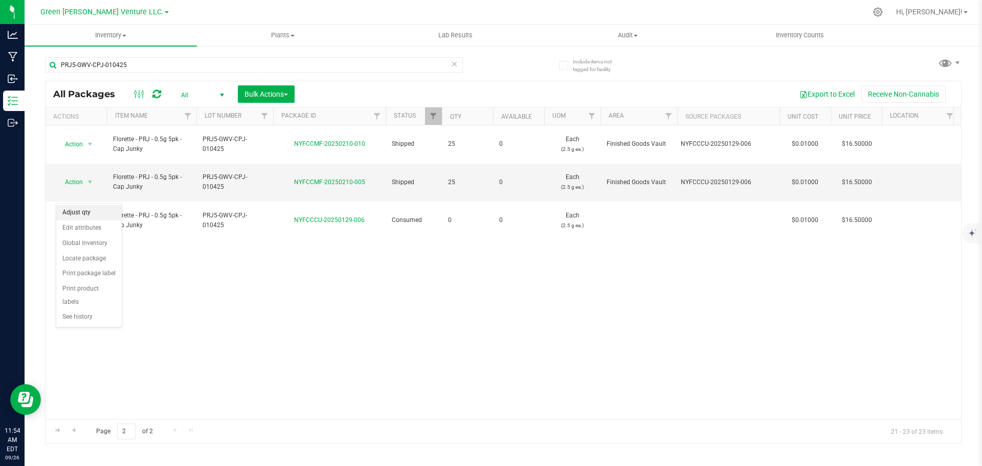
click at [93, 213] on li "Adjust qty" at bounding box center [88, 212] width 65 height 15
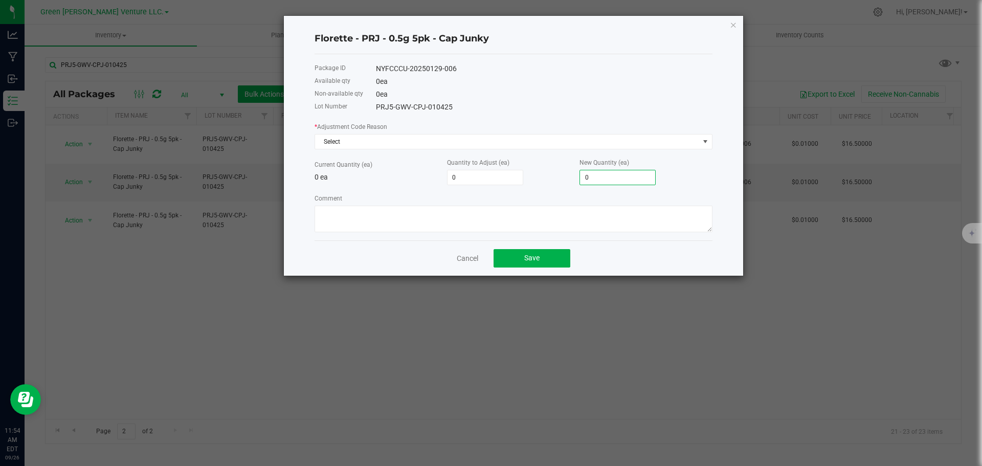
type input "2"
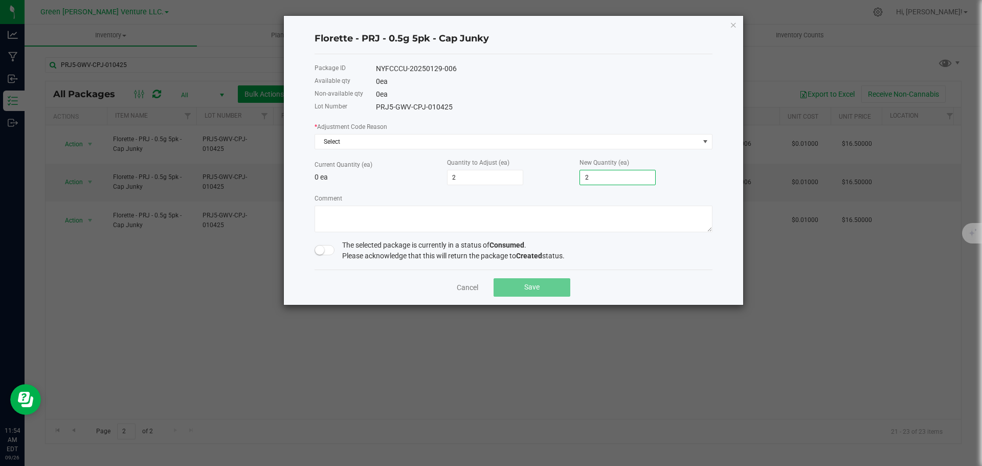
type input "20"
click at [680, 176] on div "New Quantity (ea) 20" at bounding box center [645, 171] width 132 height 28
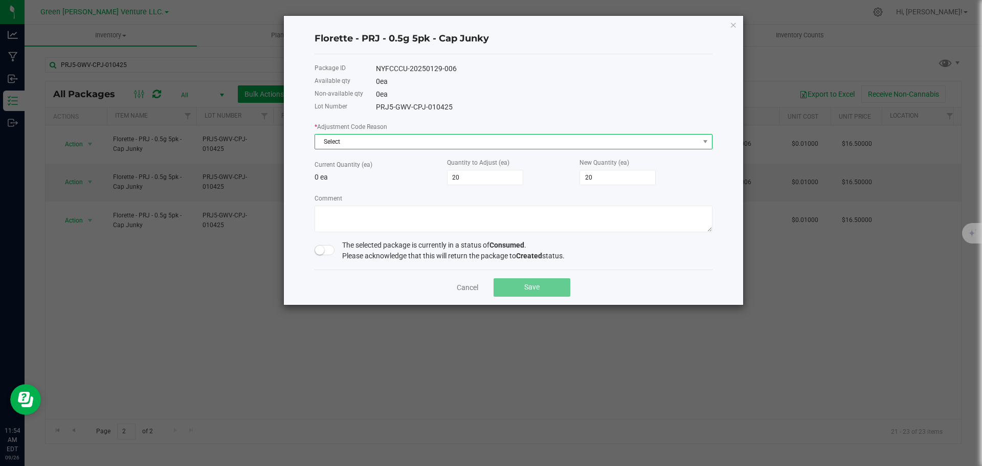
click at [415, 137] on span "Select" at bounding box center [507, 141] width 384 height 14
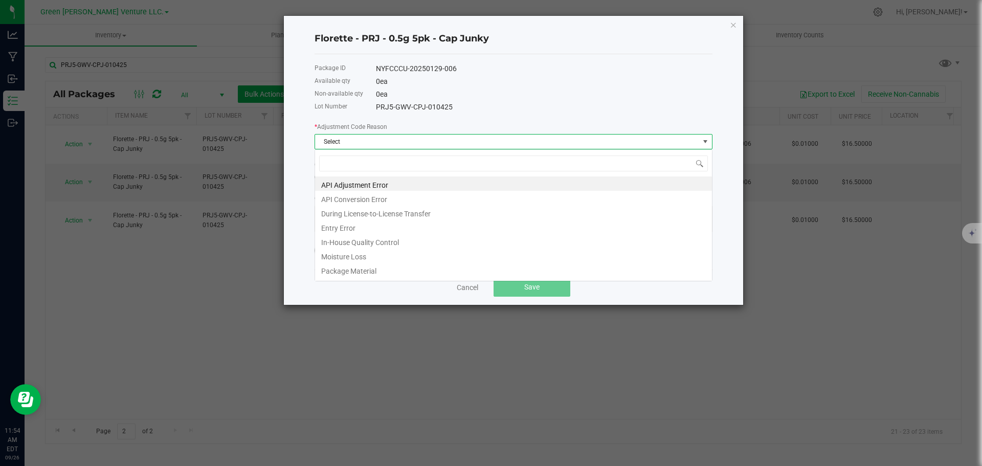
scroll to position [15, 398]
click at [417, 138] on span "Select" at bounding box center [507, 141] width 384 height 14
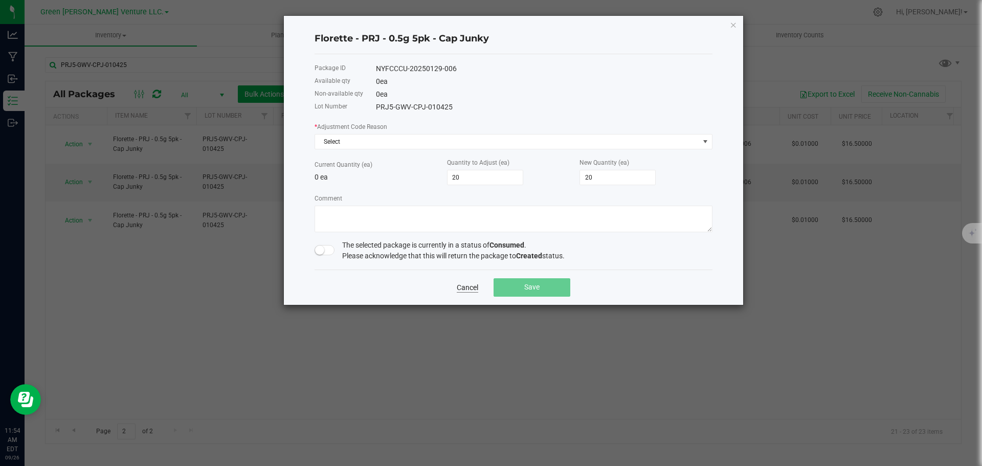
click at [472, 286] on link "Cancel" at bounding box center [467, 287] width 21 height 10
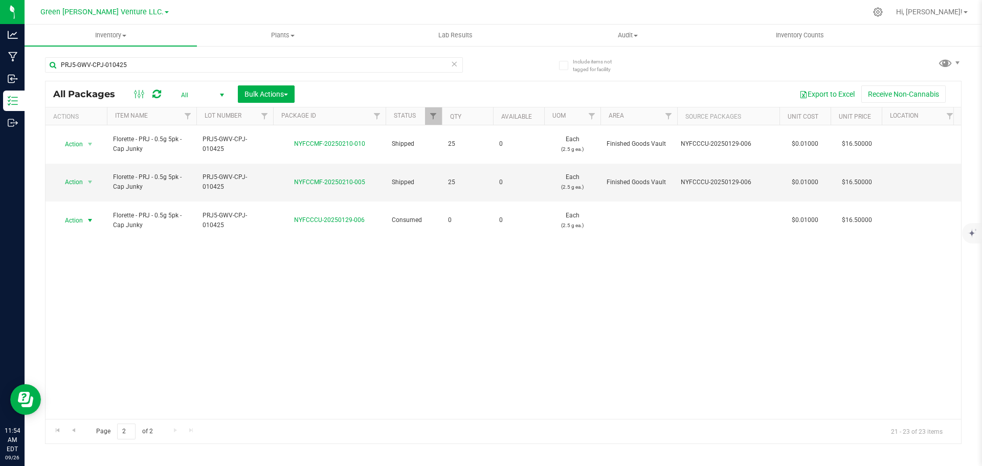
click at [487, 290] on div "Action Action Edit attributes Global inventory Locate package Print package lab…" at bounding box center [503, 271] width 915 height 293
click at [264, 266] on div "Action Action Edit attributes Global inventory Locate package Print package lab…" at bounding box center [503, 271] width 915 height 293
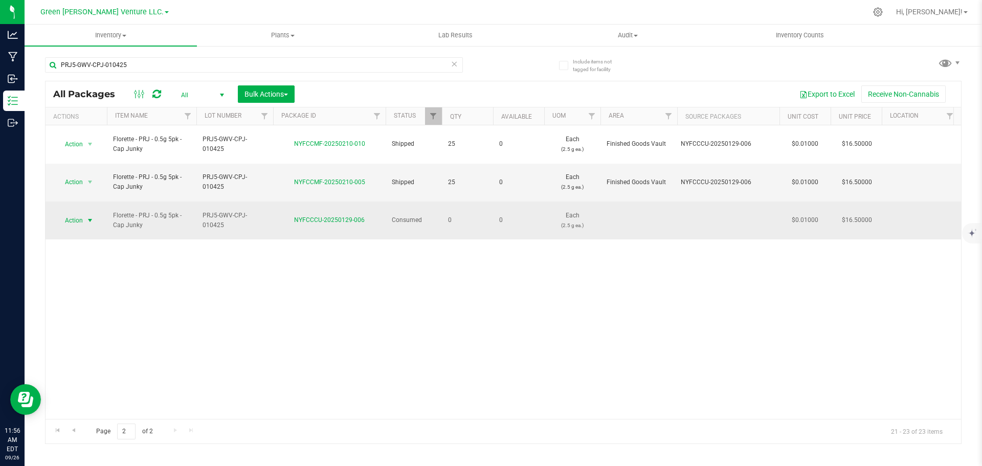
click at [69, 213] on span "Action" at bounding box center [70, 220] width 28 height 14
drag, startPoint x: 69, startPoint y: 192, endPoint x: 51, endPoint y: 194, distance: 17.5
click at [51, 201] on td "Action Action Adjust qty Edit attributes Global inventory Locate package Print …" at bounding box center [76, 220] width 61 height 38
click at [78, 213] on span "Action" at bounding box center [70, 220] width 28 height 14
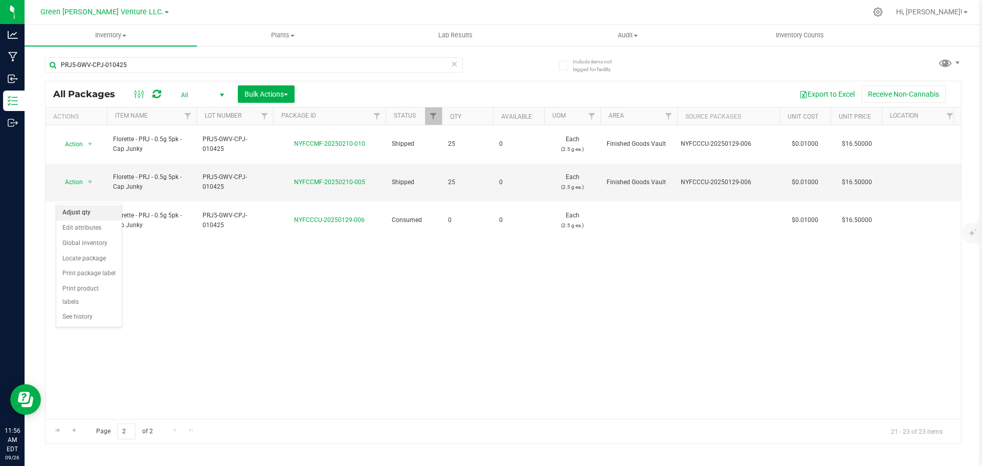
click at [92, 213] on li "Adjust qty" at bounding box center [88, 212] width 65 height 15
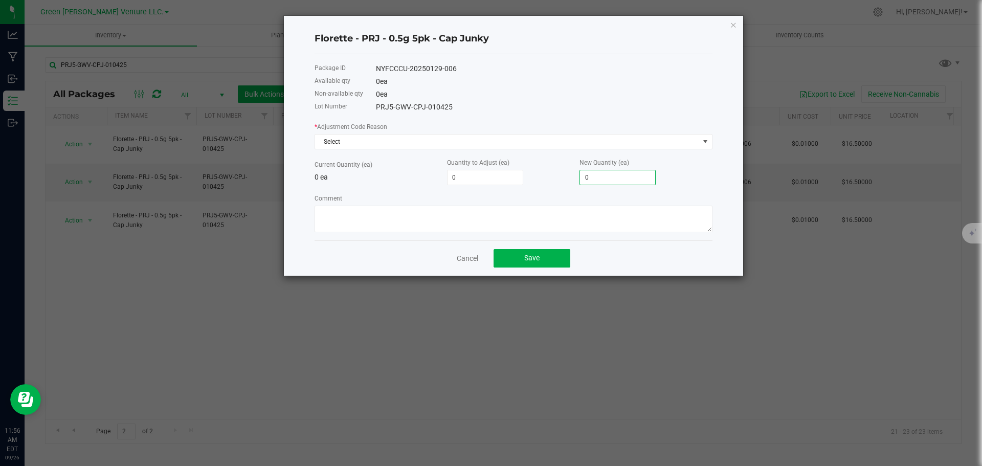
click at [625, 183] on input "0" at bounding box center [617, 177] width 75 height 14
type input "2"
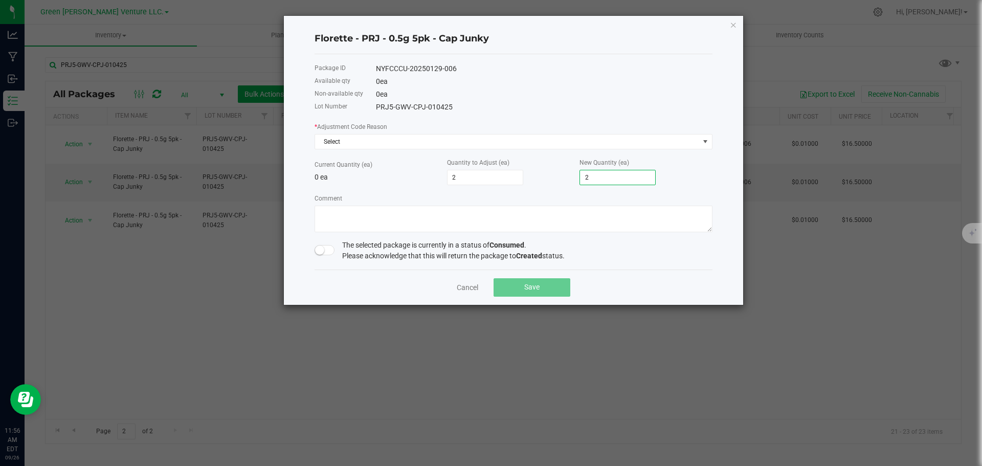
type input "20"
click at [502, 130] on div "* Adjustment Code Reason Select" at bounding box center [513, 135] width 398 height 28
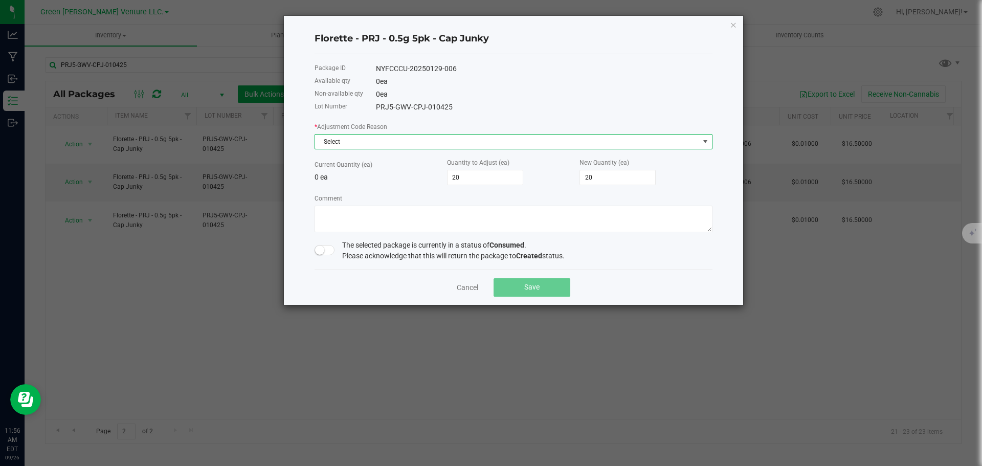
click at [499, 140] on span "Select" at bounding box center [507, 141] width 384 height 14
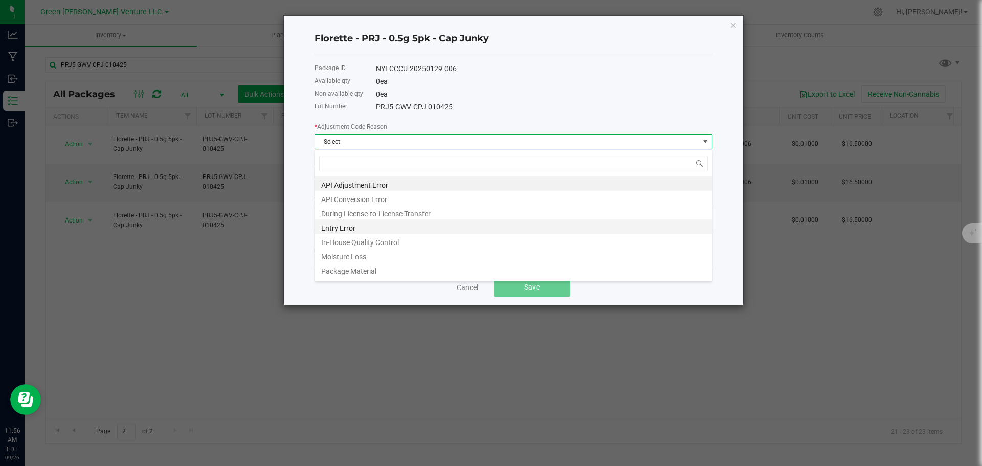
click at [407, 224] on li "Entry Error" at bounding box center [513, 226] width 397 height 14
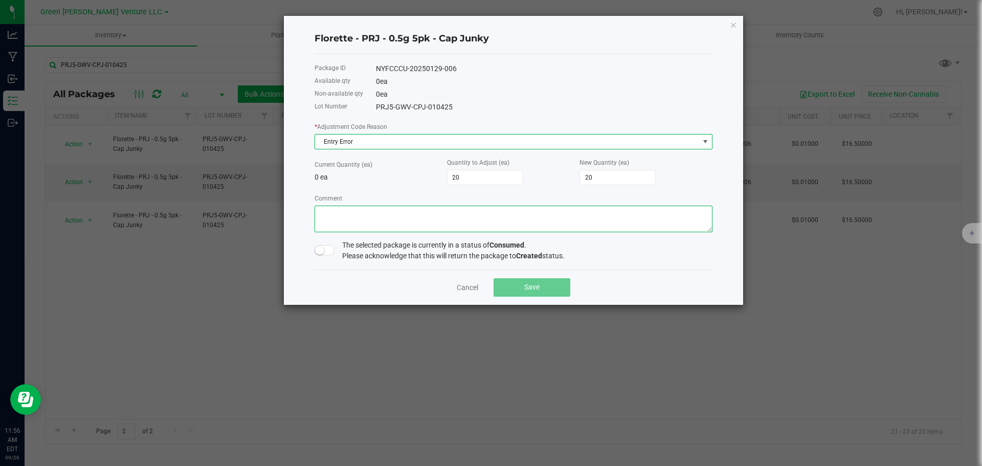
click at [374, 218] on textarea "Comment" at bounding box center [513, 219] width 398 height 27
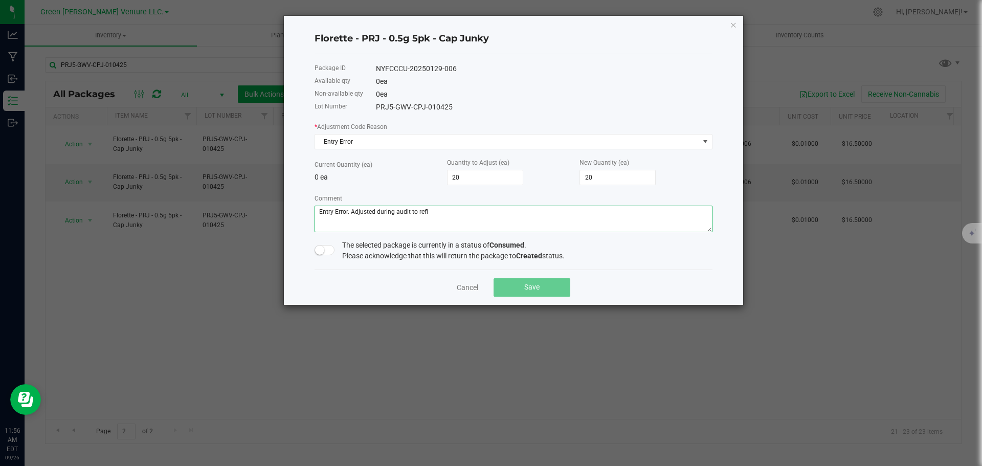
click at [376, 212] on textarea "Comment" at bounding box center [513, 219] width 398 height 27
click at [472, 206] on textarea "Comment" at bounding box center [513, 219] width 398 height 27
click at [321, 246] on div "The selected package is currently in a status of Consumed . Please acknowledge …" at bounding box center [513, 250] width 398 height 21
click at [321, 248] on small at bounding box center [319, 249] width 9 height 9
click at [556, 209] on textarea "Comment" at bounding box center [513, 219] width 398 height 27
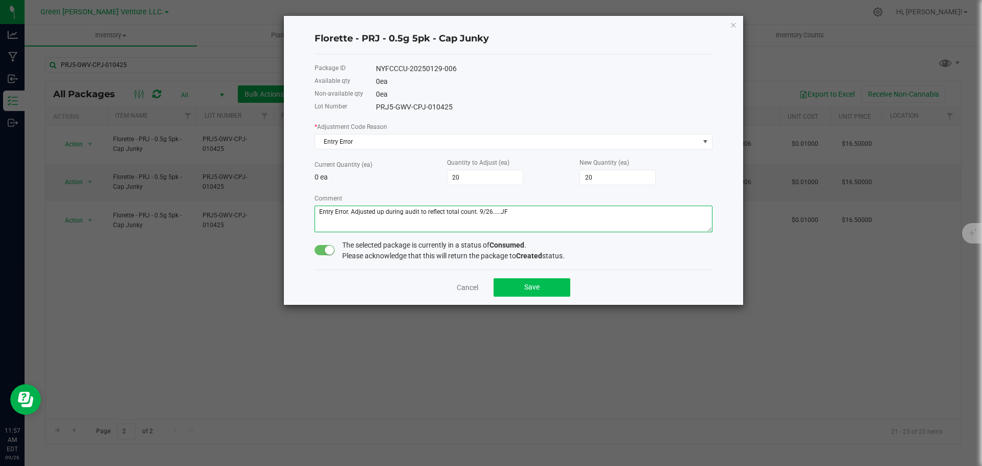
type textarea "Entry Error. Adjusted up during audit to reflect total count. 9/26.....JF"
click at [539, 282] on button "Save" at bounding box center [531, 287] width 77 height 18
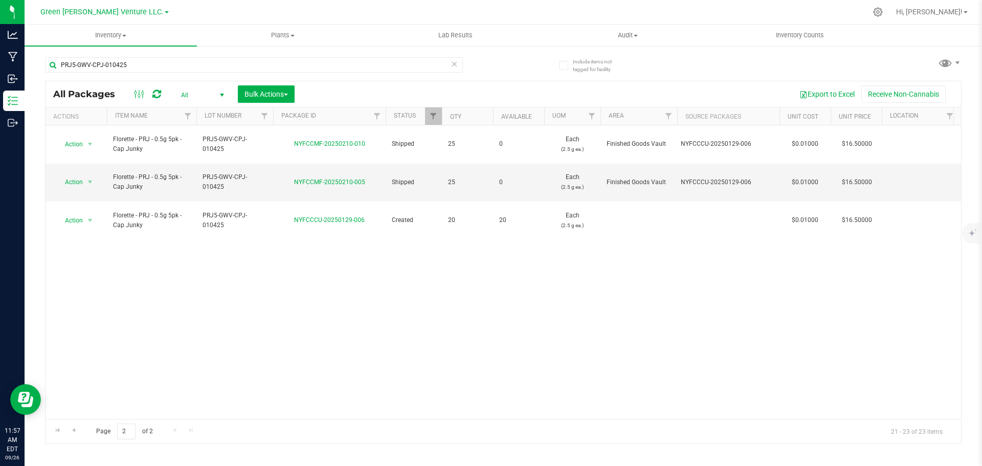
click at [453, 63] on icon at bounding box center [453, 63] width 7 height 12
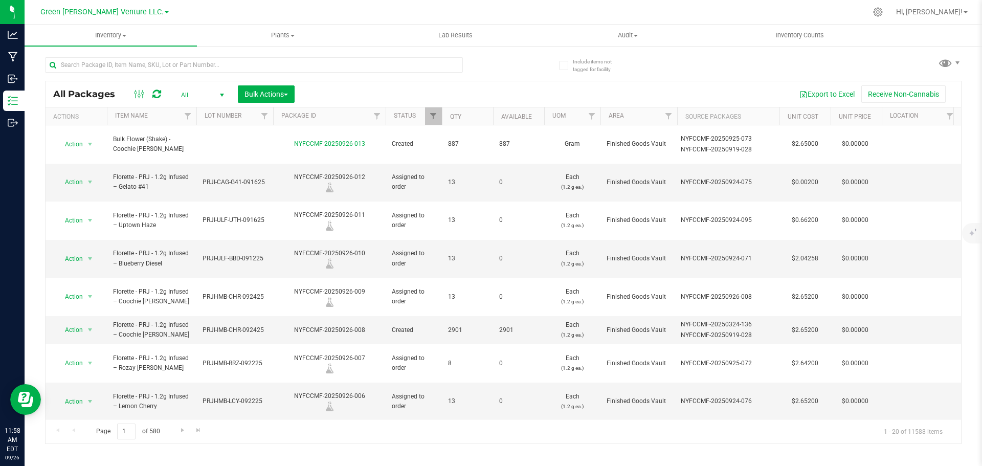
click at [354, 75] on div at bounding box center [254, 69] width 418 height 24
drag, startPoint x: 351, startPoint y: 67, endPoint x: 340, endPoint y: 67, distance: 10.7
click at [340, 67] on input "text" at bounding box center [254, 64] width 418 height 15
paste input "NYFCCMF-20250403-031"
type input "N"
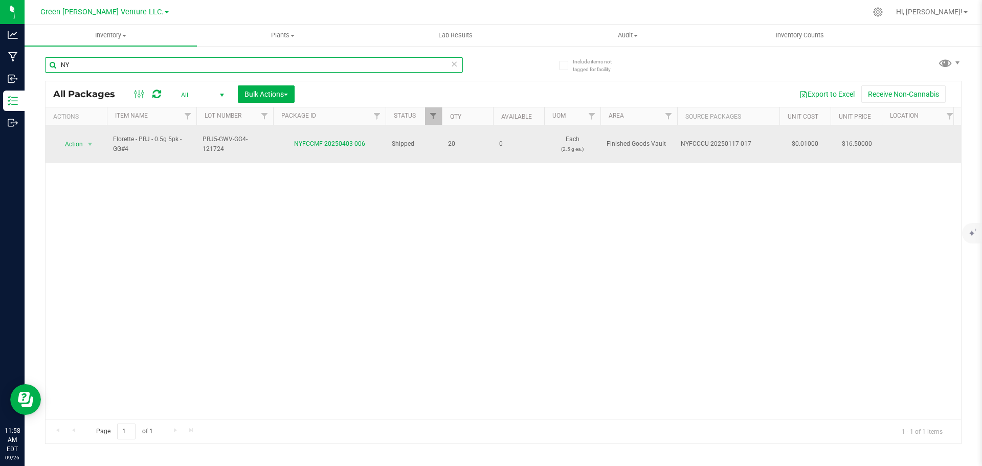
type input "N"
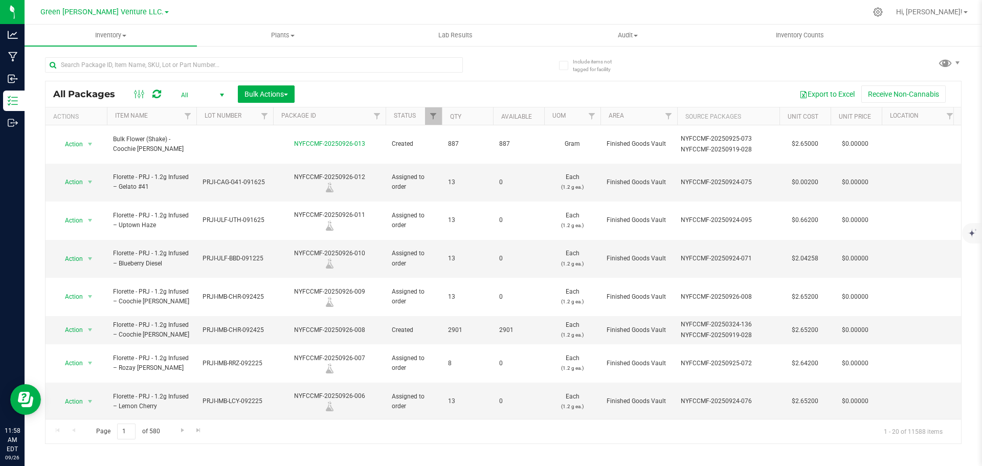
click at [327, 111] on th "Package ID" at bounding box center [329, 116] width 112 height 18
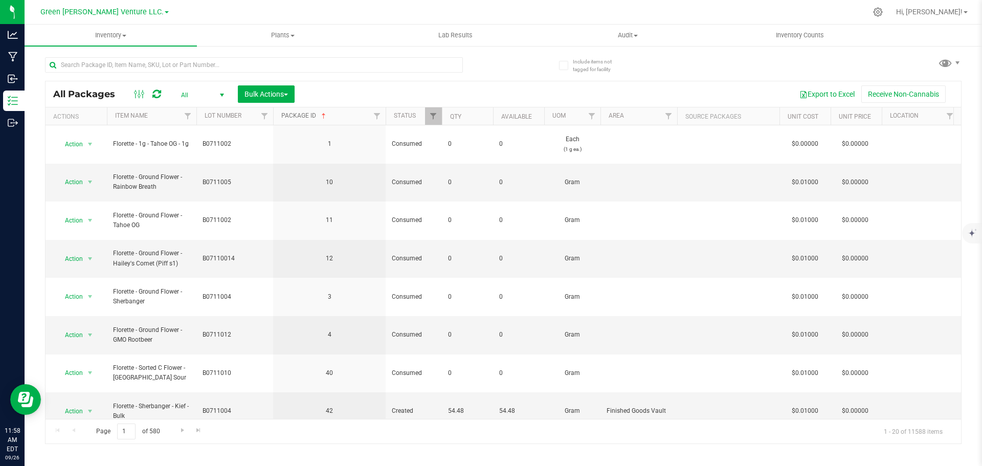
click at [325, 113] on span at bounding box center [324, 116] width 8 height 8
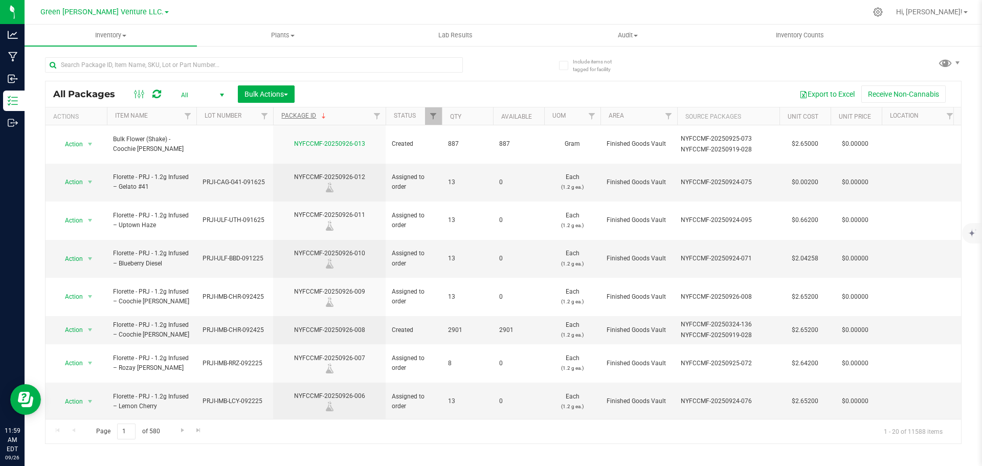
click at [151, 55] on div at bounding box center [274, 64] width 458 height 33
click at [154, 62] on input "text" at bounding box center [254, 64] width 418 height 15
click at [155, 63] on input "text" at bounding box center [254, 64] width 418 height 15
type input "NYFCCMF-20250403-031"
paste input "NYFCCMF-20250403-031"
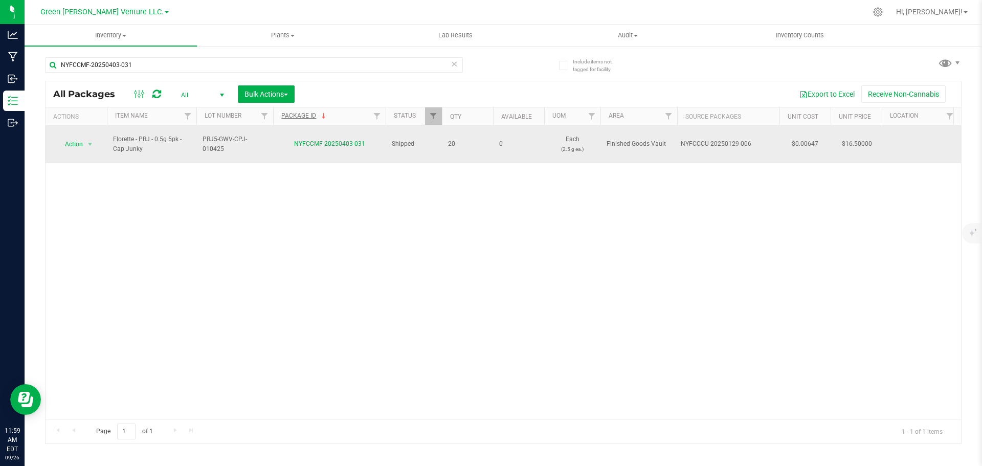
click at [251, 138] on span "PRJ5-GWV-CPJ-010425" at bounding box center [234, 143] width 64 height 19
click at [251, 138] on input "PRJ5-GWV-CPJ-010425" at bounding box center [232, 144] width 73 height 16
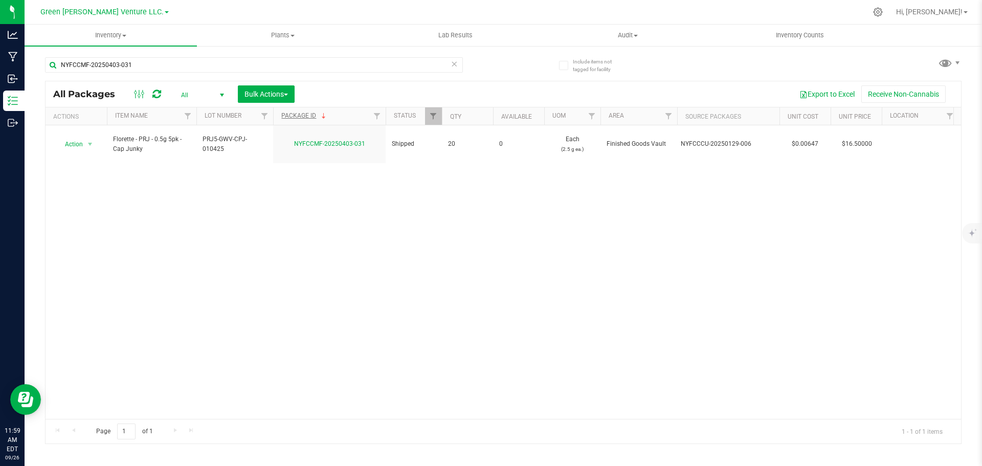
click at [194, 53] on div "NYFCCMF-20250403-031" at bounding box center [274, 64] width 458 height 33
click at [194, 61] on input "NYFCCMF-20250403-031" at bounding box center [254, 64] width 418 height 15
paste input "PRJ5-GWV-CPJ-010425"
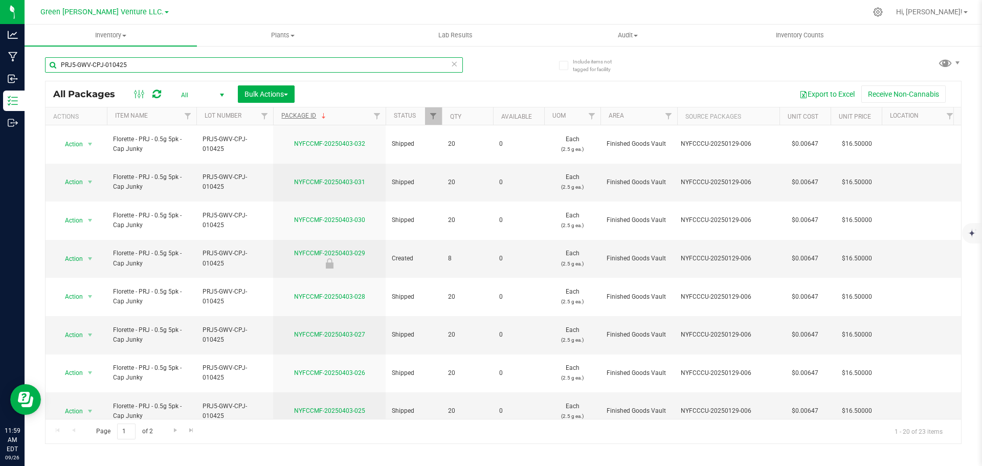
type input "PRJ5-GWV-CPJ-010425"
click at [191, 428] on span "Go to the last page" at bounding box center [191, 430] width 8 height 8
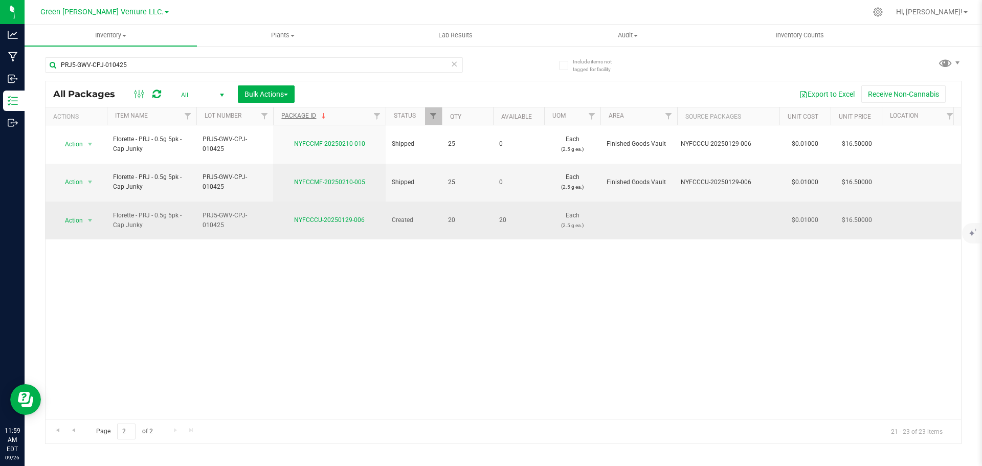
click at [80, 205] on td "Action Action Adjust qty Create package Edit attributes Global inventory Locate…" at bounding box center [76, 220] width 61 height 38
drag, startPoint x: 84, startPoint y: 192, endPoint x: 83, endPoint y: 200, distance: 8.2
click at [84, 213] on span "select" at bounding box center [90, 220] width 13 height 14
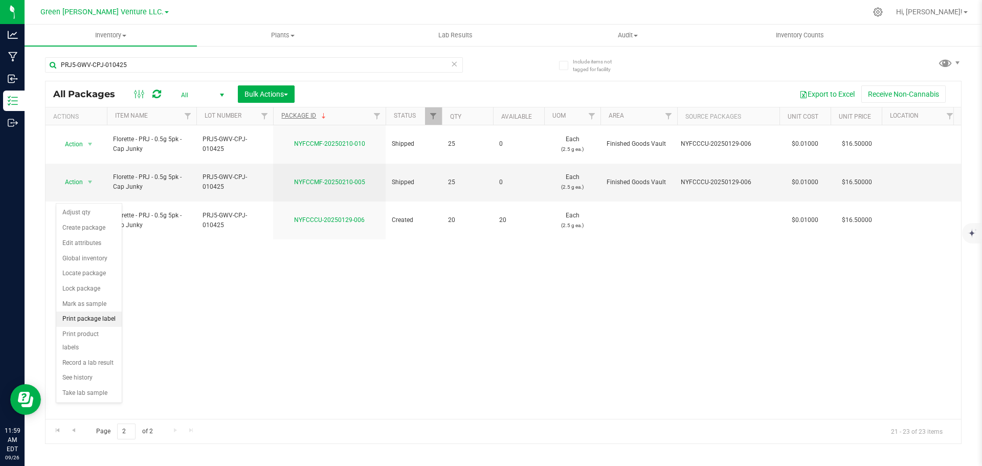
click at [99, 322] on li "Print package label" at bounding box center [88, 318] width 65 height 15
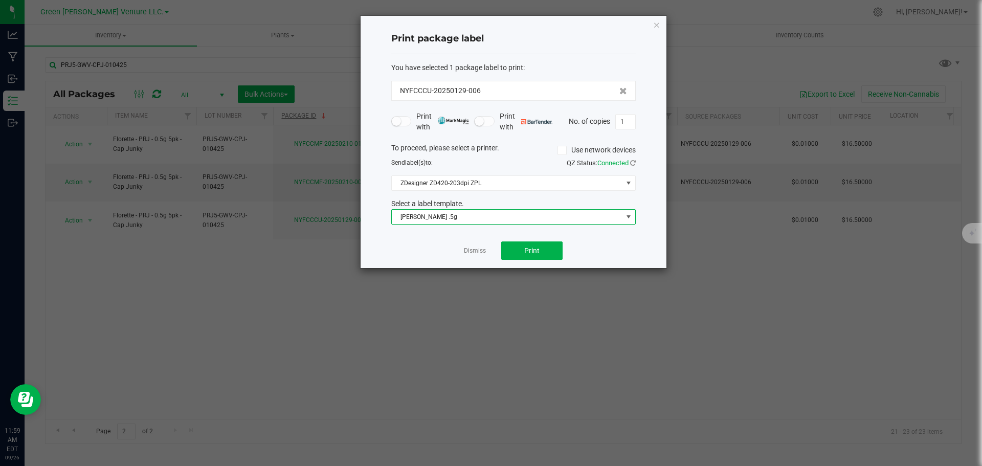
click at [481, 223] on span "[PERSON_NAME] .5g" at bounding box center [507, 217] width 231 height 14
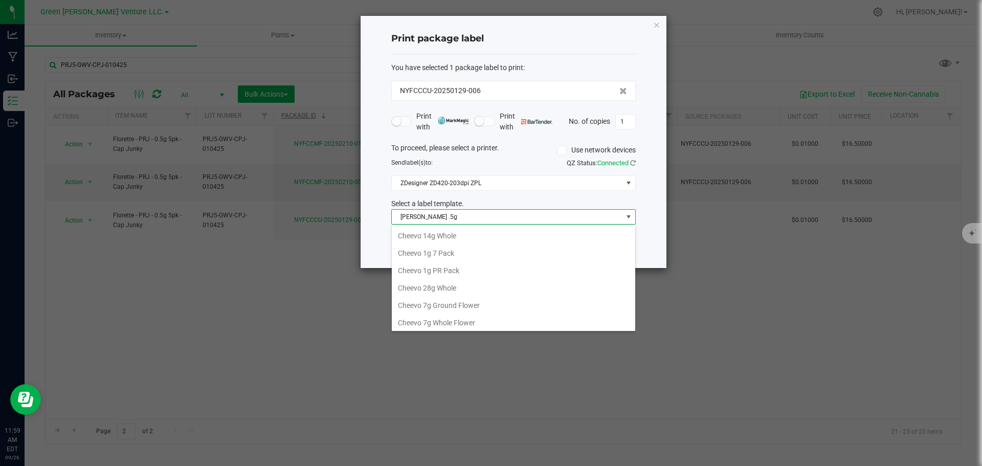
scroll to position [15, 244]
click at [449, 267] on li "Florette DW 5pk" at bounding box center [513, 268] width 243 height 17
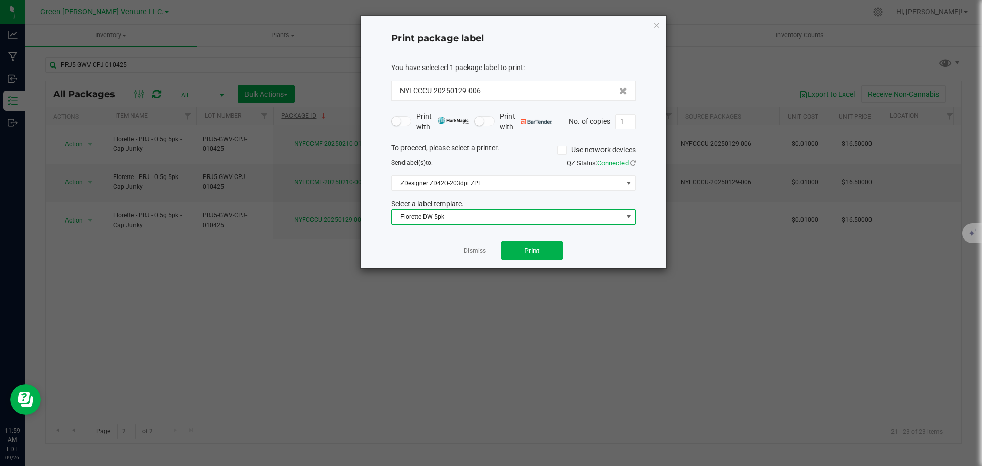
click at [439, 217] on span "Florette DW 5pk" at bounding box center [507, 217] width 231 height 14
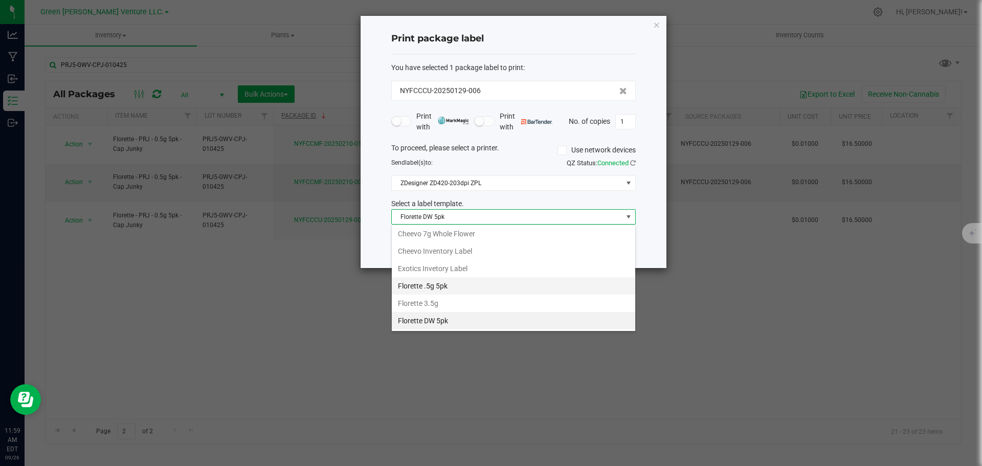
click at [451, 285] on li "Florette .5g 5pk" at bounding box center [513, 285] width 243 height 17
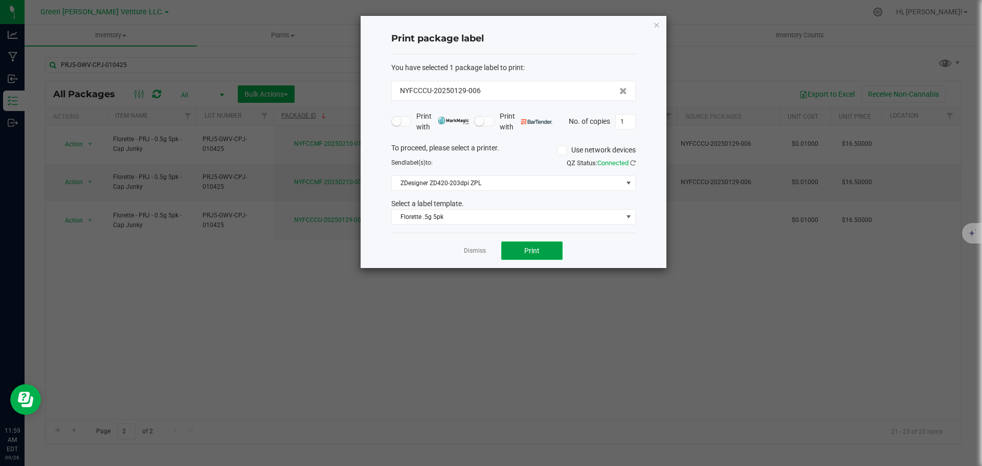
click at [525, 253] on span "Print" at bounding box center [531, 250] width 15 height 8
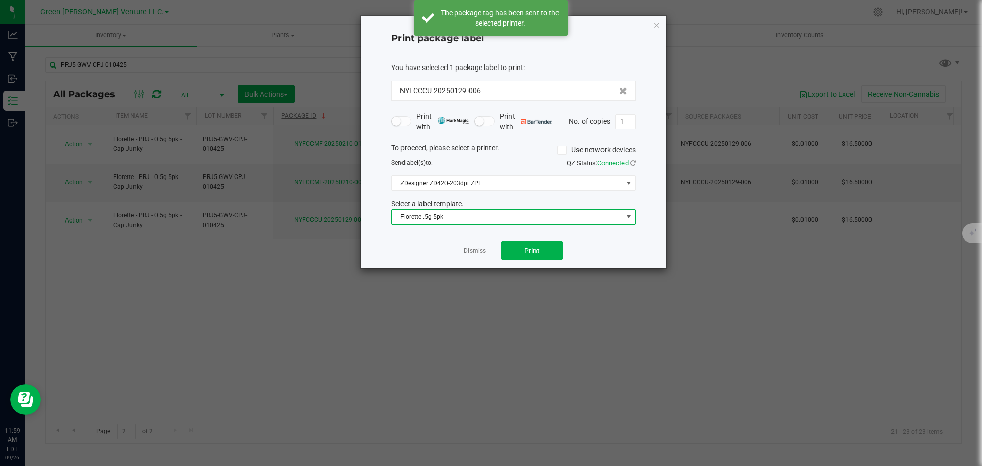
click at [457, 216] on span "Florette .5g 5pk" at bounding box center [507, 217] width 231 height 14
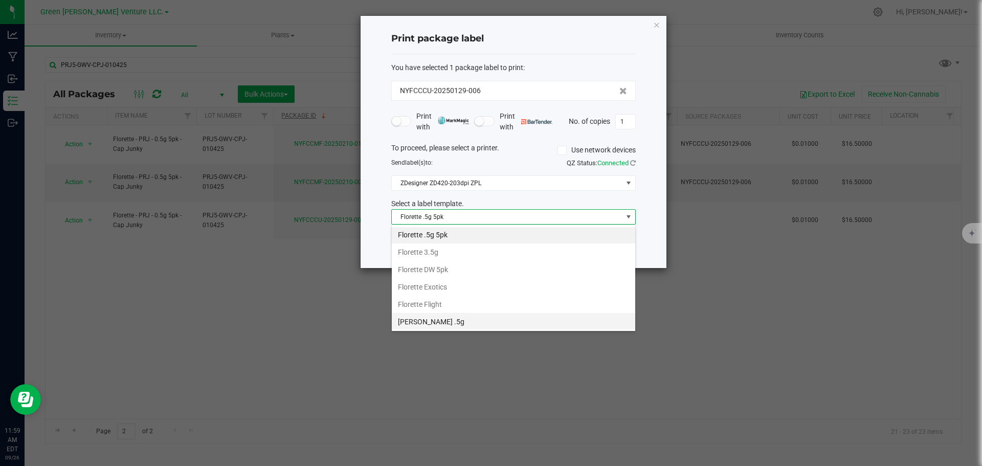
scroll to position [176, 0]
click at [459, 314] on li "Inventory Labels" at bounding box center [513, 320] width 243 height 17
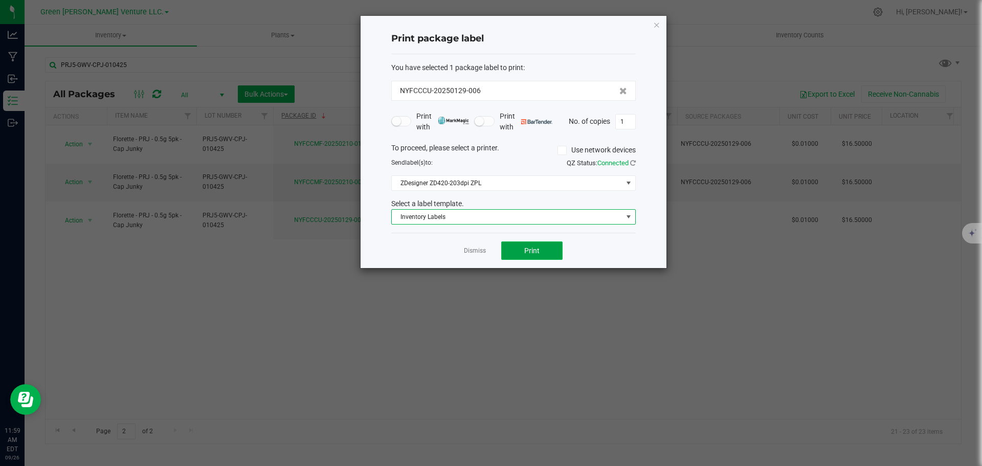
click at [525, 250] on span "Print" at bounding box center [531, 250] width 15 height 8
